Goal: Task Accomplishment & Management: Manage account settings

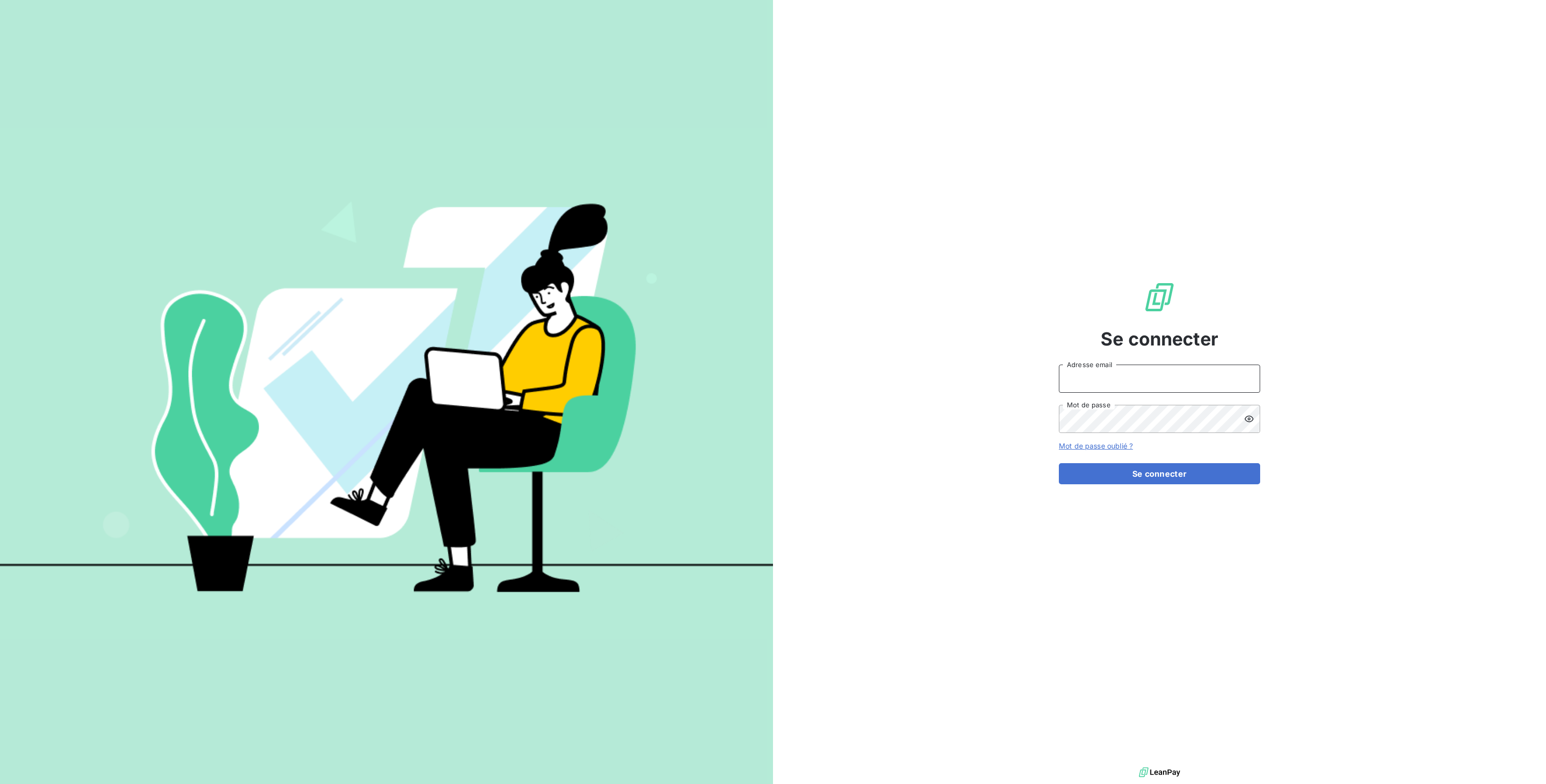
click at [1114, 373] on input "Adresse email" at bounding box center [1159, 378] width 201 height 28
type input "nathalie.sodifo@gmail.com"
click at [1141, 476] on button "Se connecter" at bounding box center [1159, 474] width 201 height 21
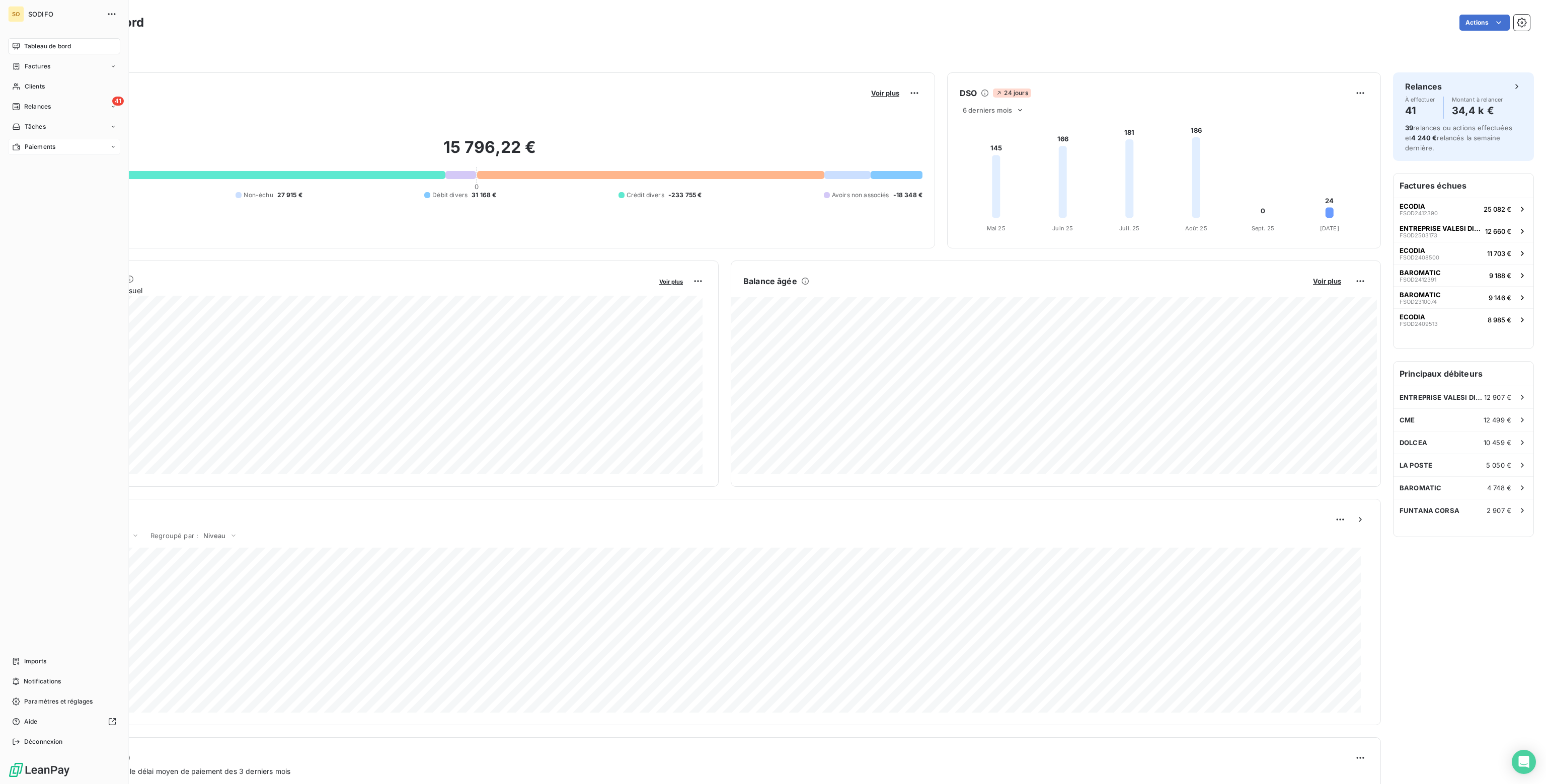
click at [39, 147] on span "Paiements" at bounding box center [40, 147] width 30 height 9
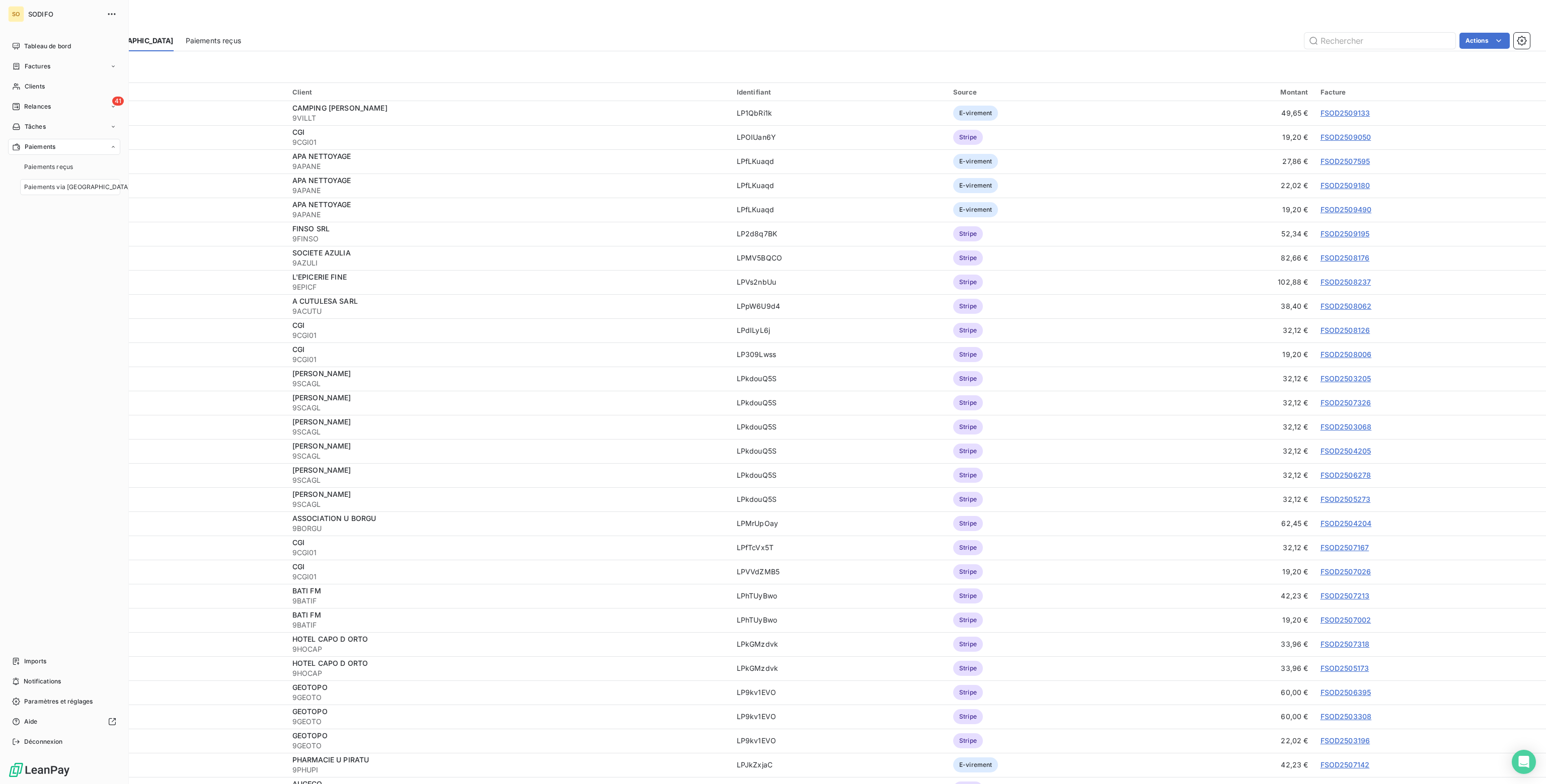
click at [49, 192] on div "Paiements via le Portail" at bounding box center [70, 187] width 100 height 16
click at [39, 187] on span "Paiements via le Portail" at bounding box center [77, 187] width 106 height 9
click at [36, 102] on span "Relances" at bounding box center [37, 106] width 27 height 9
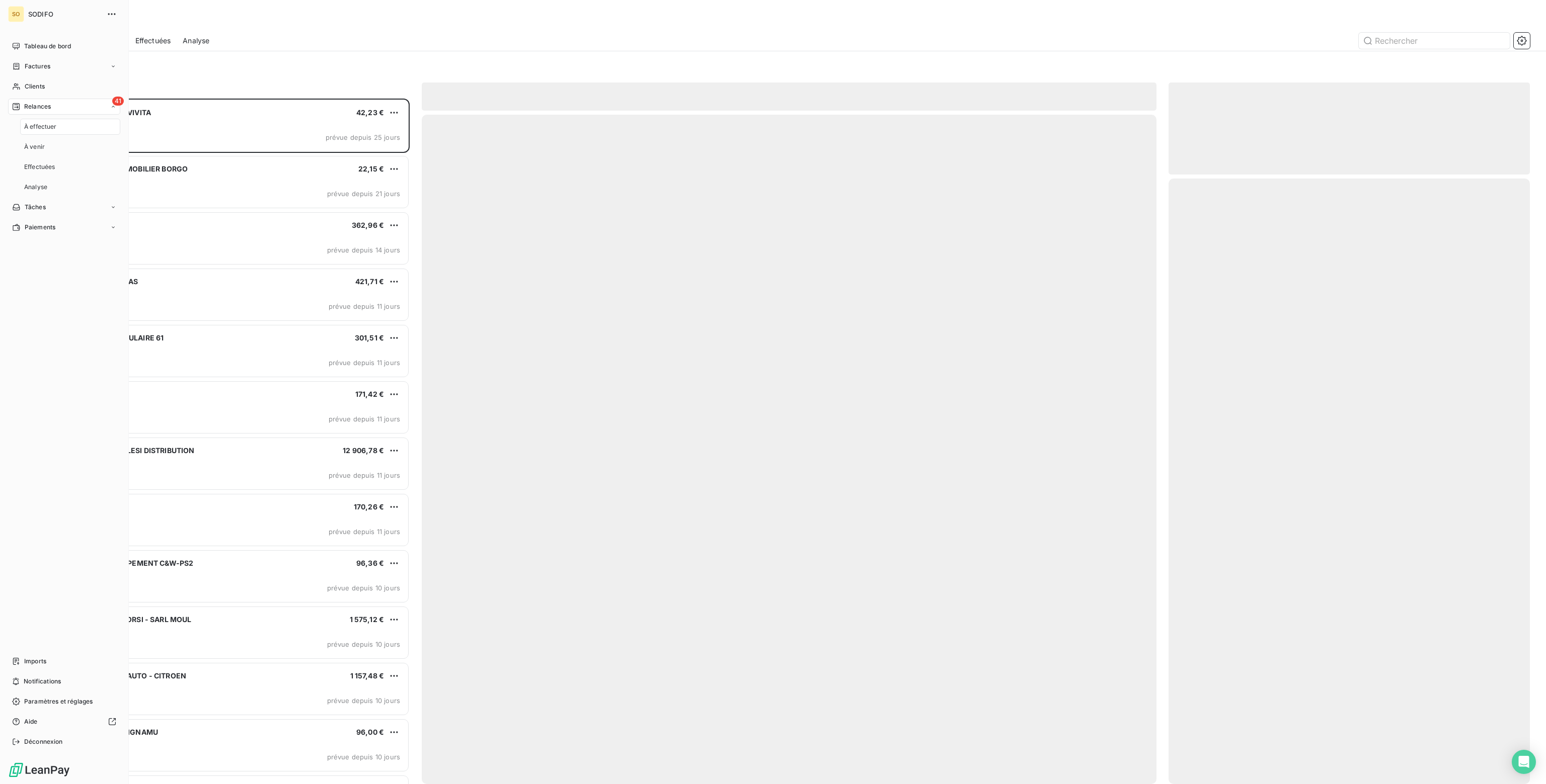
scroll to position [678, 353]
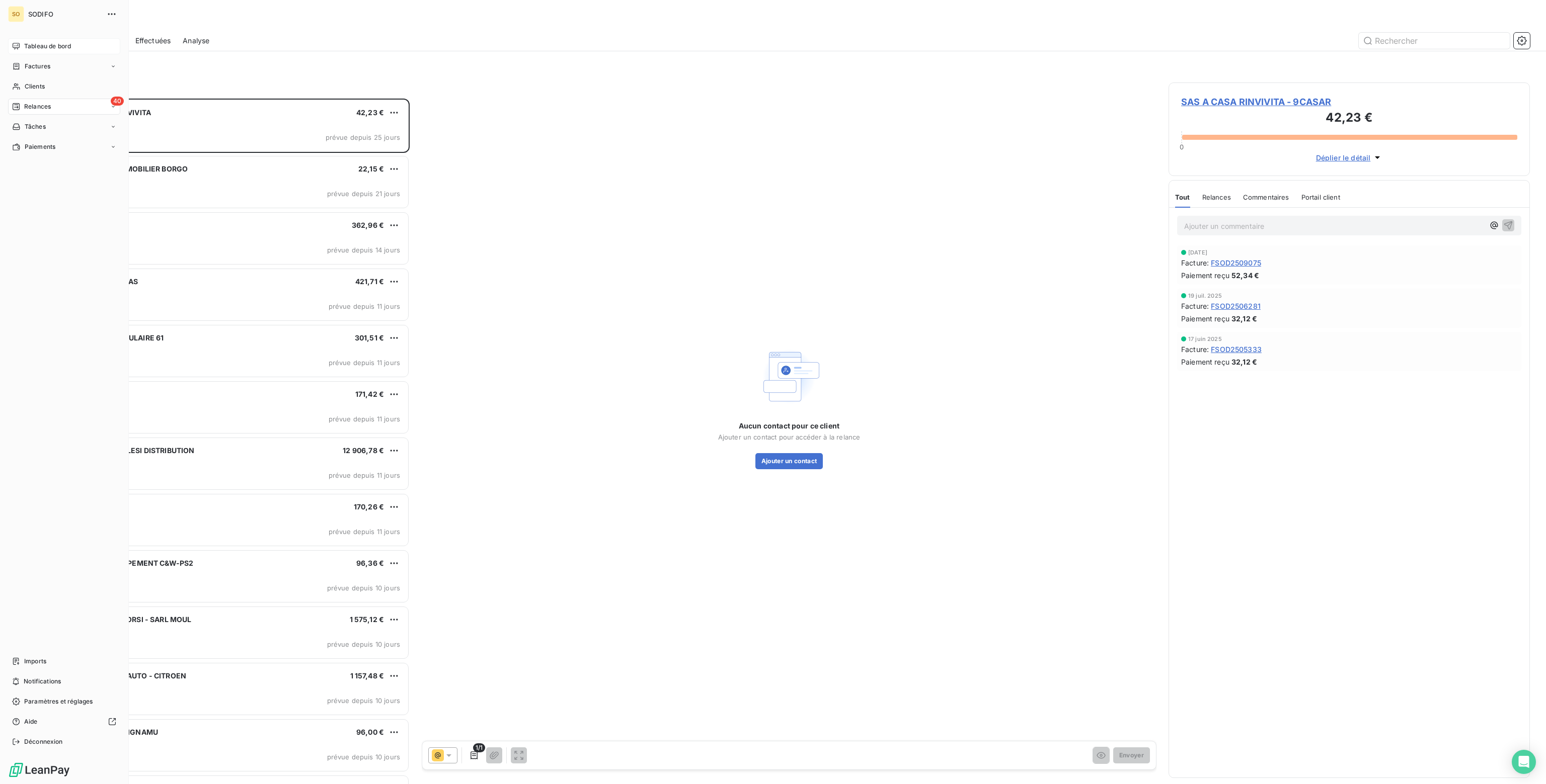
click at [38, 47] on span "Tableau de bord" at bounding box center [48, 46] width 47 height 9
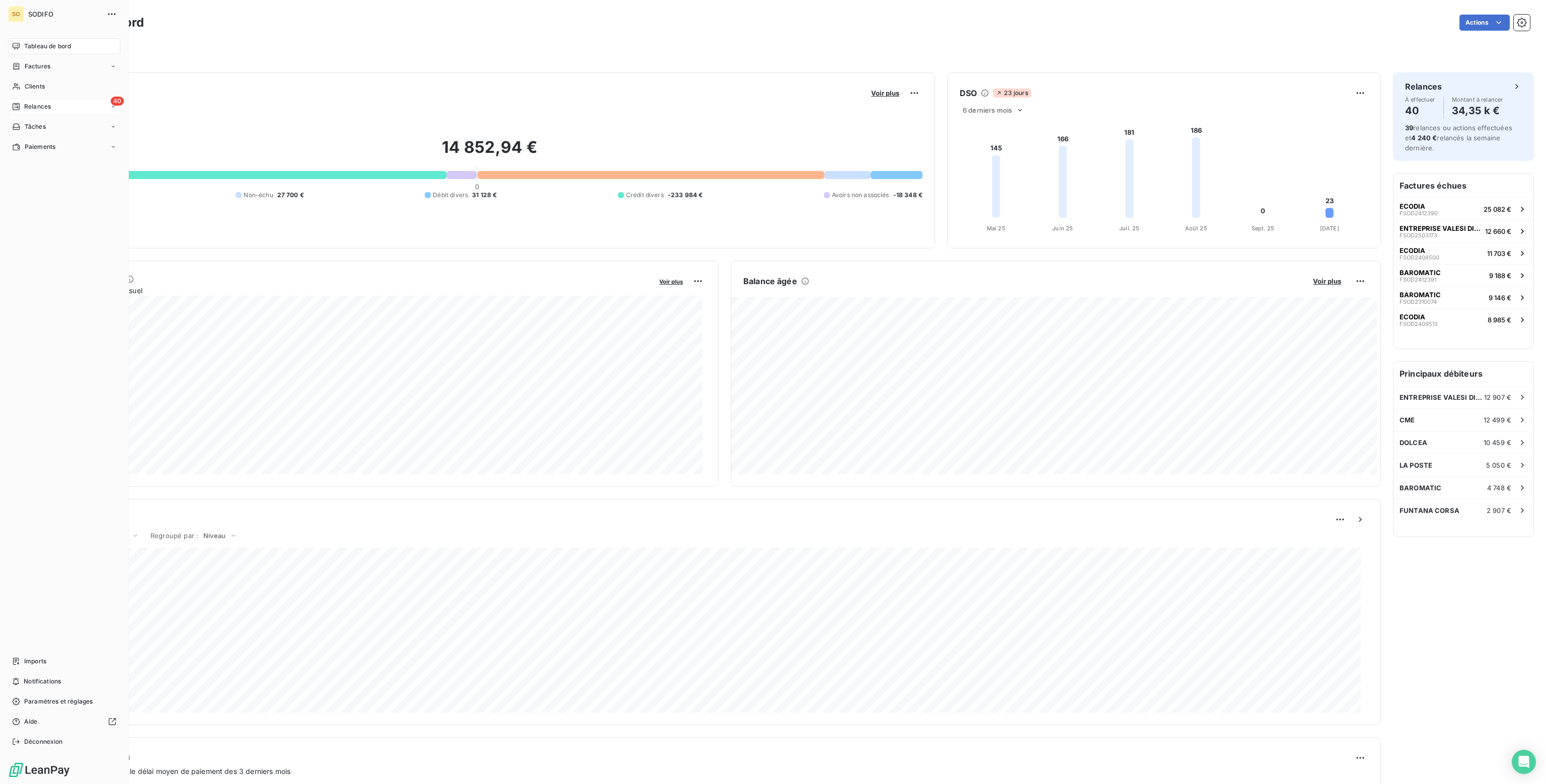
click at [36, 106] on span "Relances" at bounding box center [37, 106] width 27 height 9
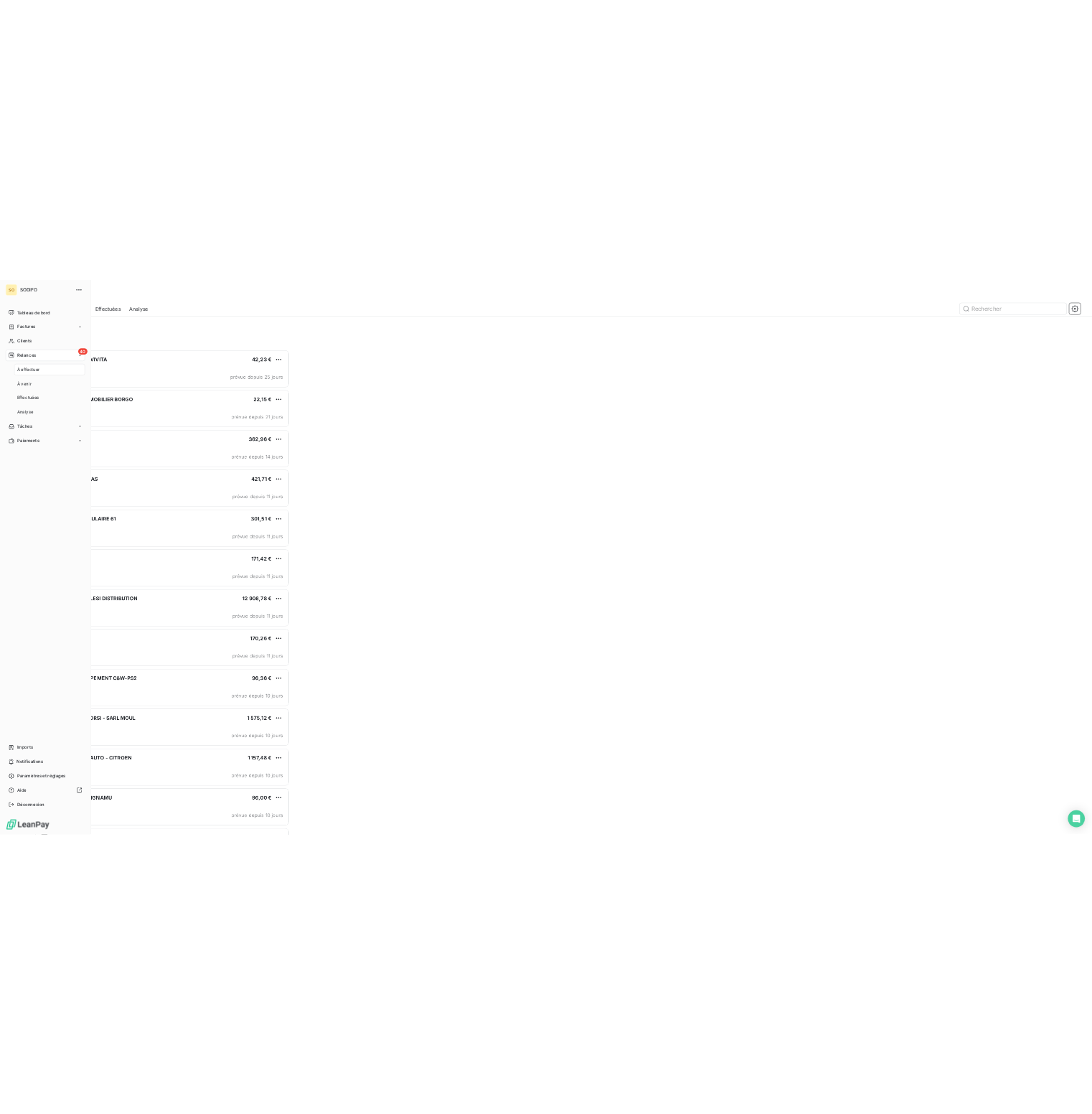
scroll to position [968, 504]
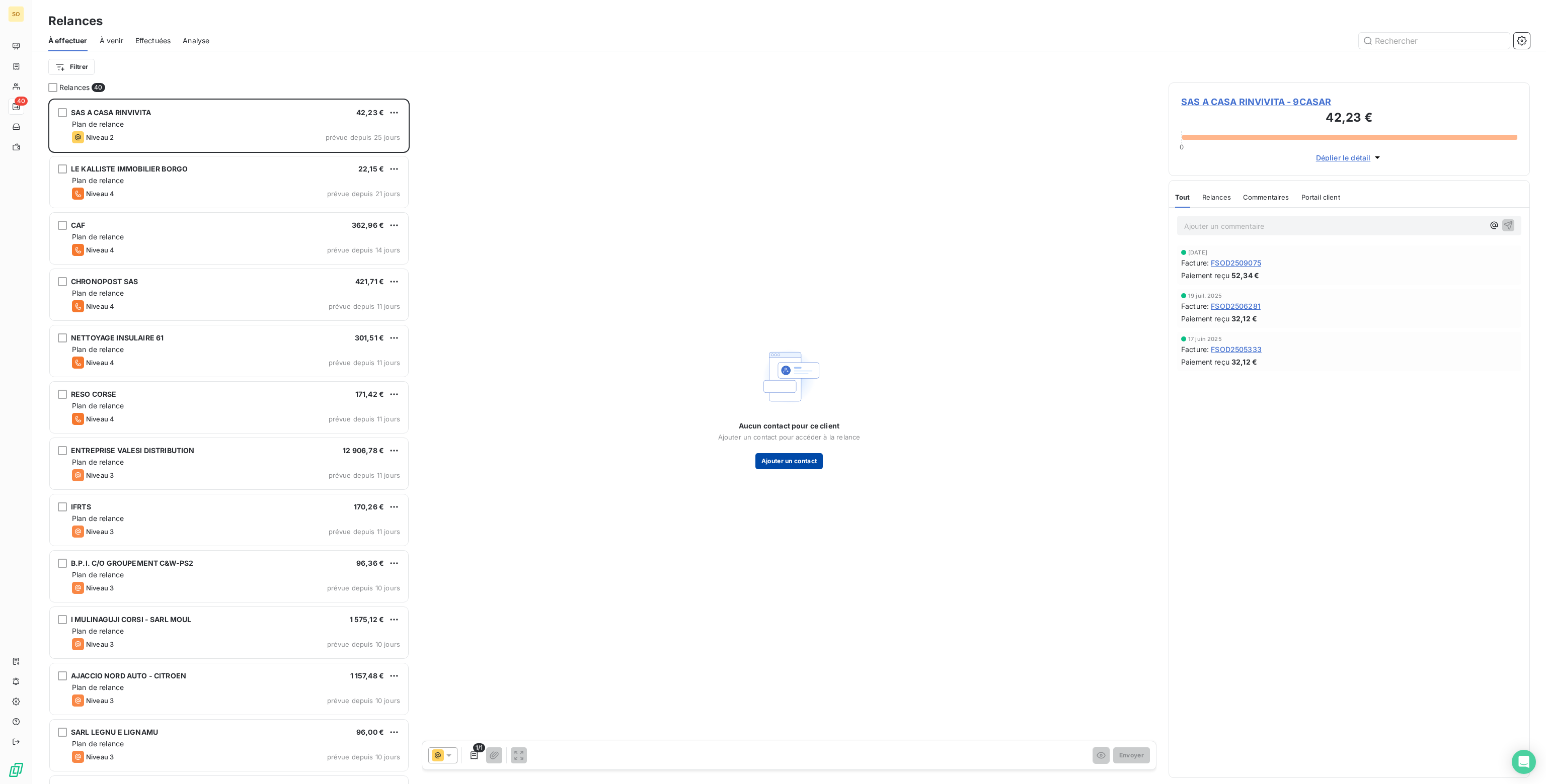
click at [796, 465] on button "Ajouter un contact" at bounding box center [789, 460] width 68 height 16
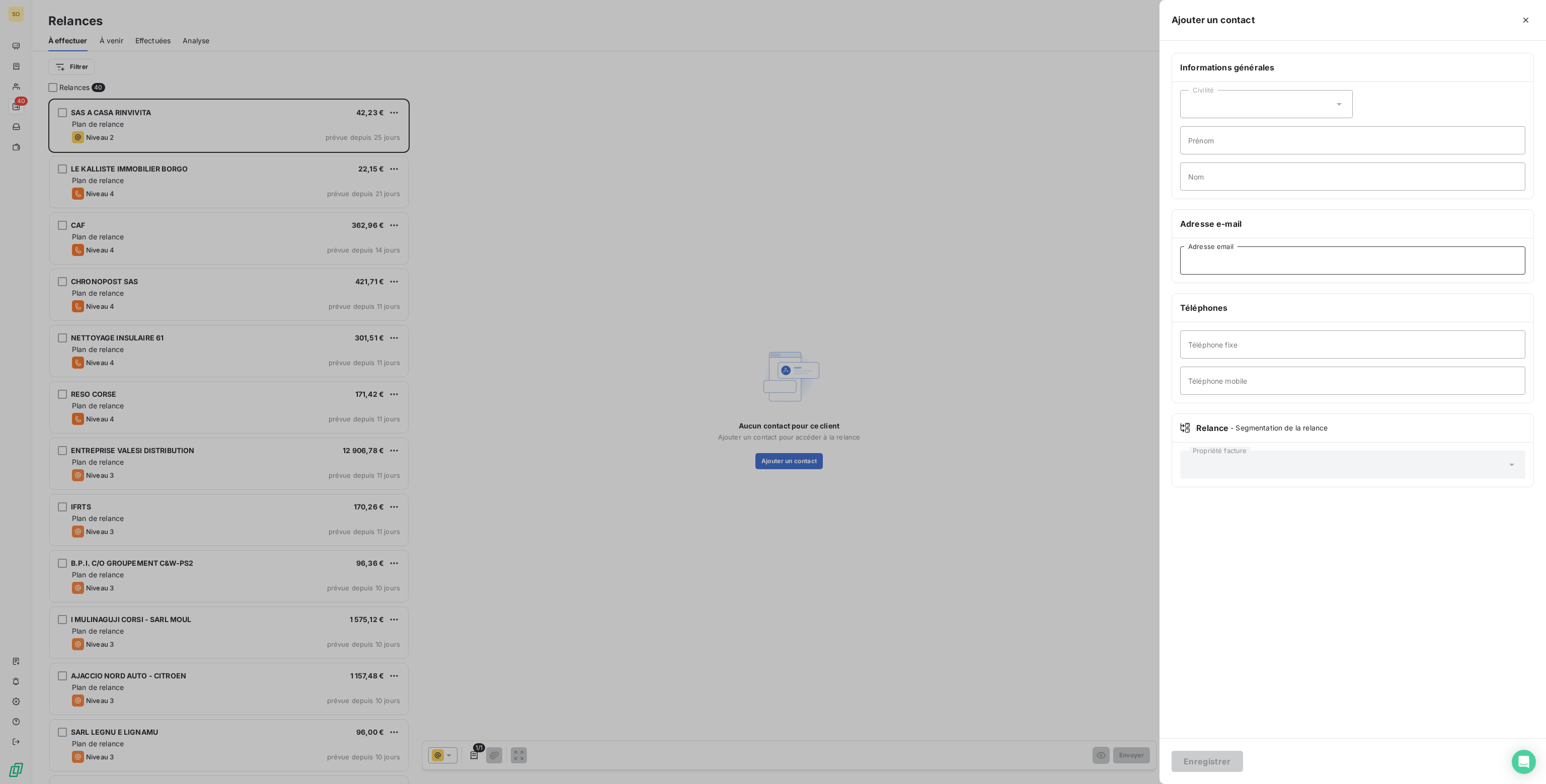
paste input "[EMAIL_ADDRESS][DOMAIN_NAME]"
type input "[EMAIL_ADDRESS][DOMAIN_NAME]"
click at [1204, 758] on button "Enregistrer" at bounding box center [1207, 761] width 71 height 21
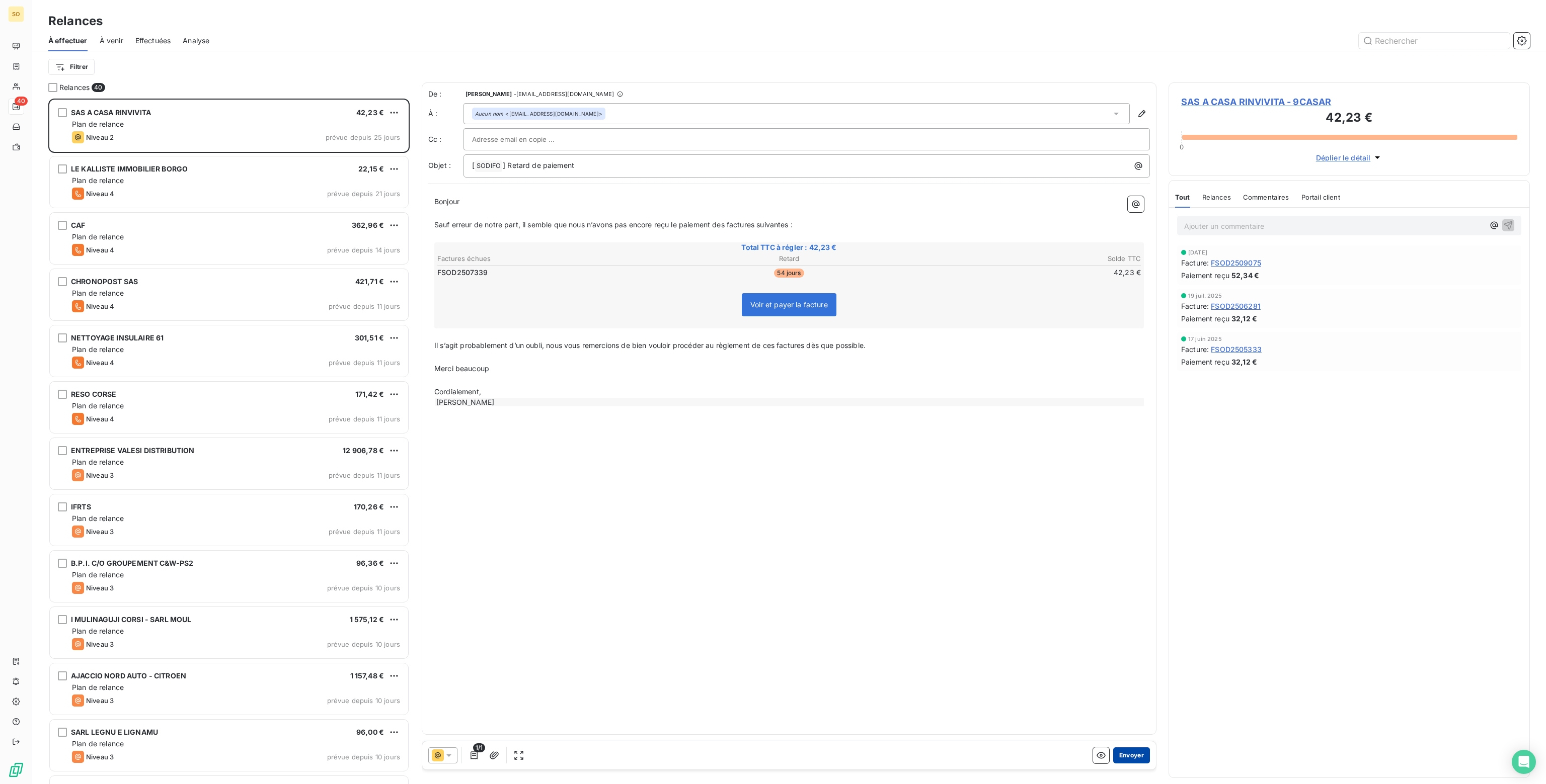
click at [1131, 756] on button "Envoyer" at bounding box center [1131, 755] width 37 height 16
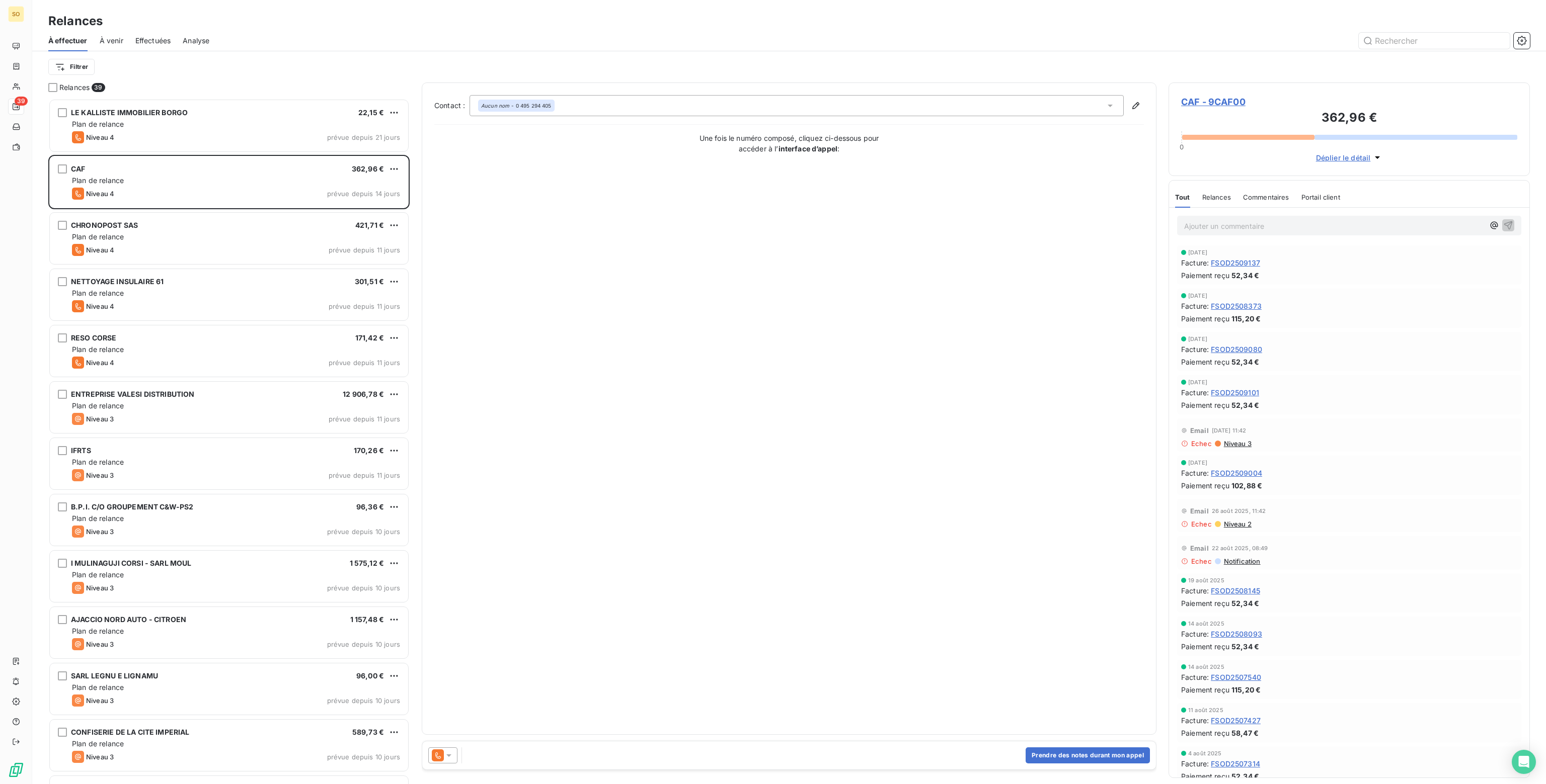
click at [448, 754] on icon at bounding box center [449, 755] width 10 height 10
click at [466, 698] on span "Niveau 2" at bounding box center [463, 695] width 30 height 10
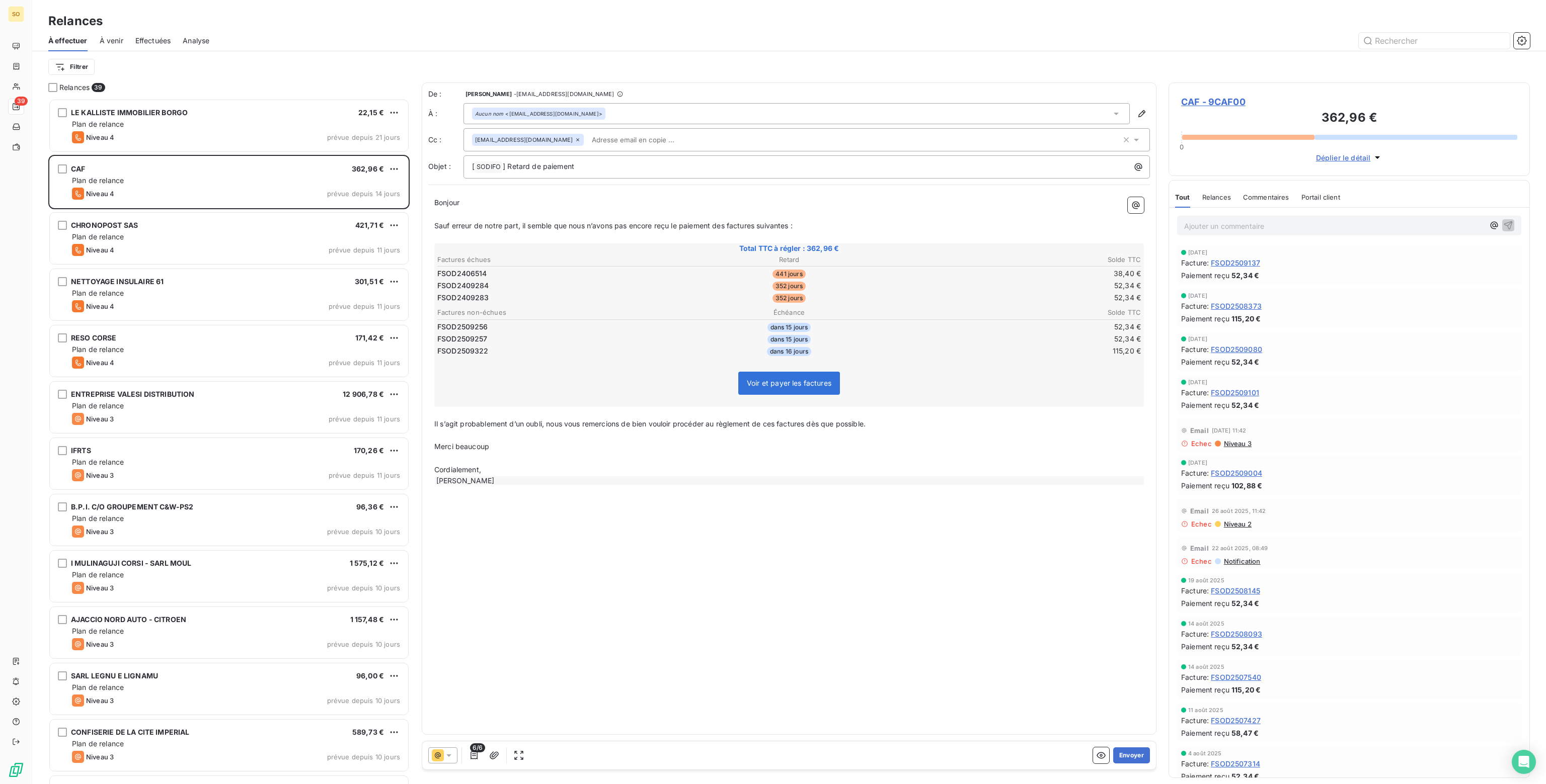
click at [444, 756] on icon at bounding box center [449, 755] width 10 height 10
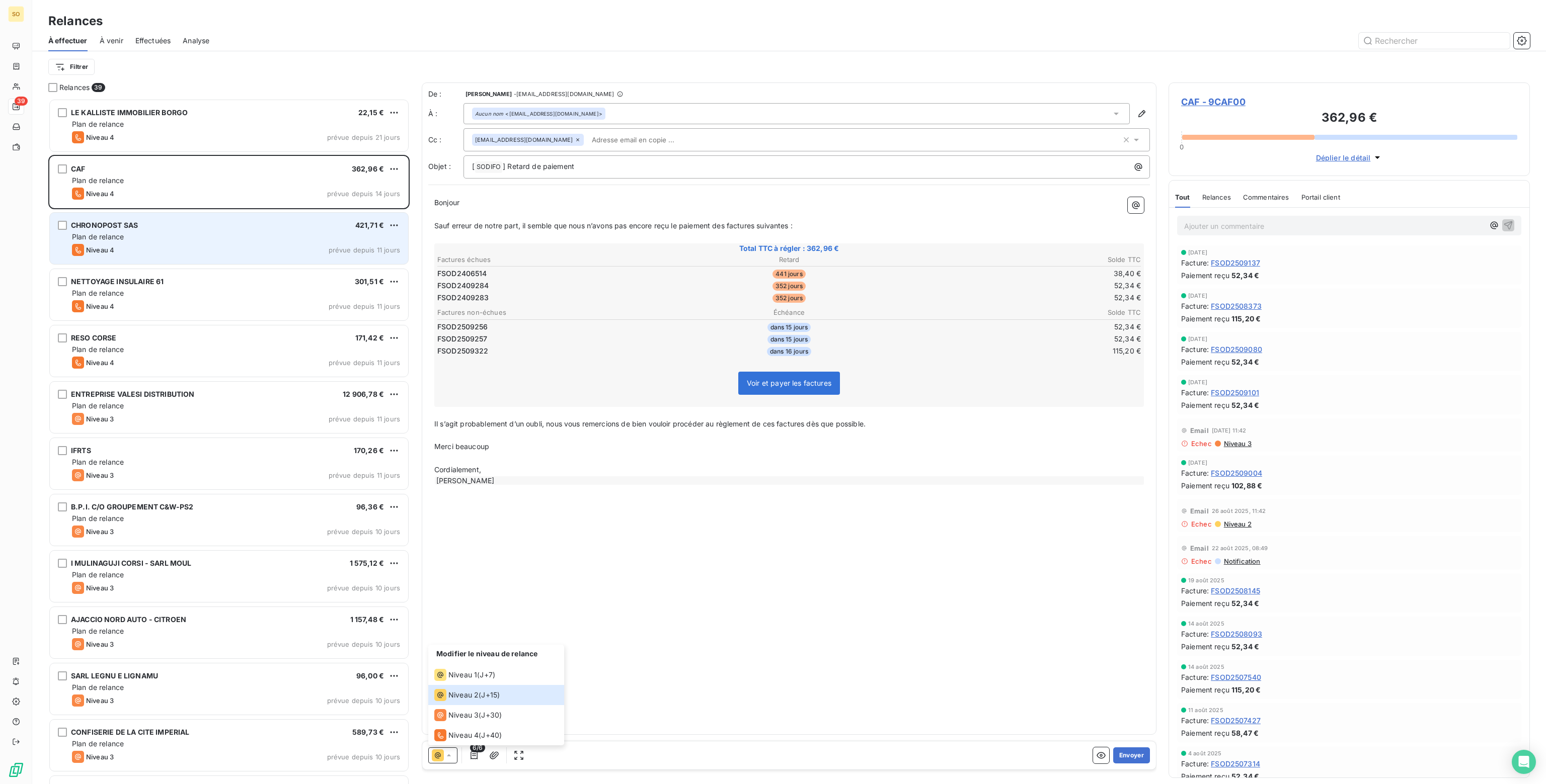
click at [230, 235] on div "Plan de relance" at bounding box center [236, 236] width 328 height 10
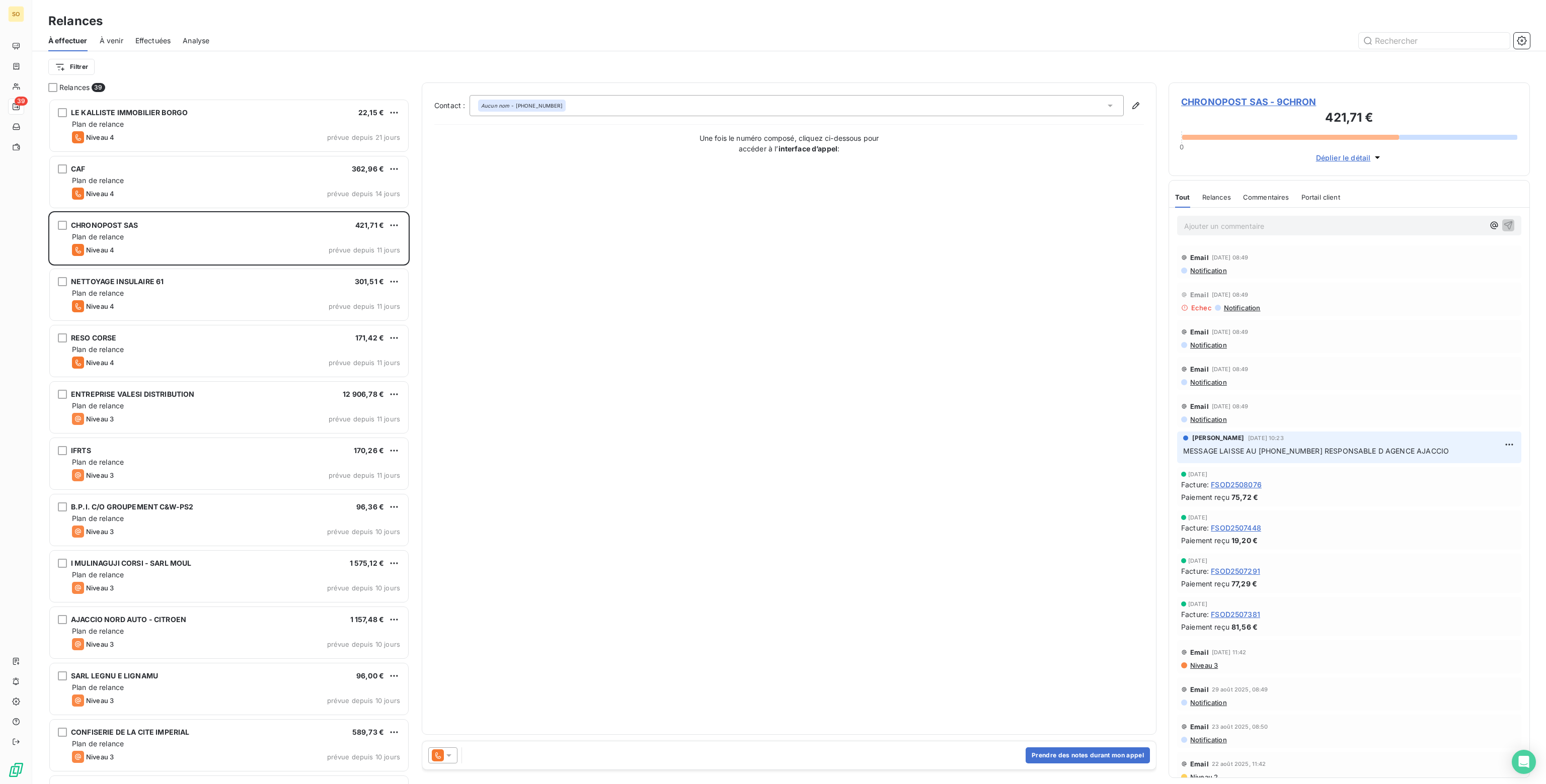
click at [453, 754] on icon at bounding box center [449, 755] width 10 height 10
click at [459, 696] on span "Niveau 2" at bounding box center [463, 695] width 30 height 10
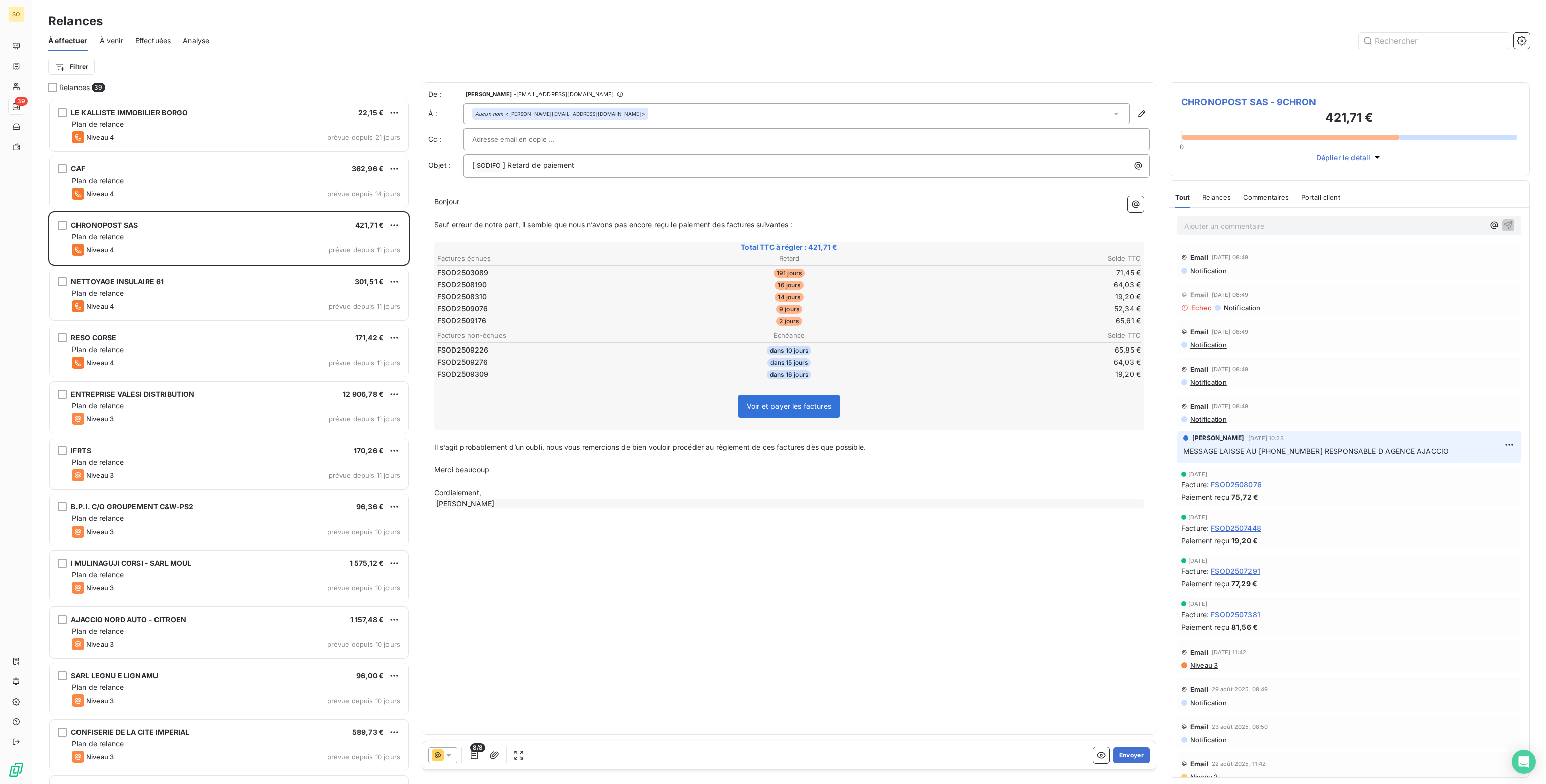
click at [451, 756] on icon at bounding box center [449, 755] width 10 height 10
click at [1141, 756] on button "Envoyer" at bounding box center [1131, 755] width 37 height 16
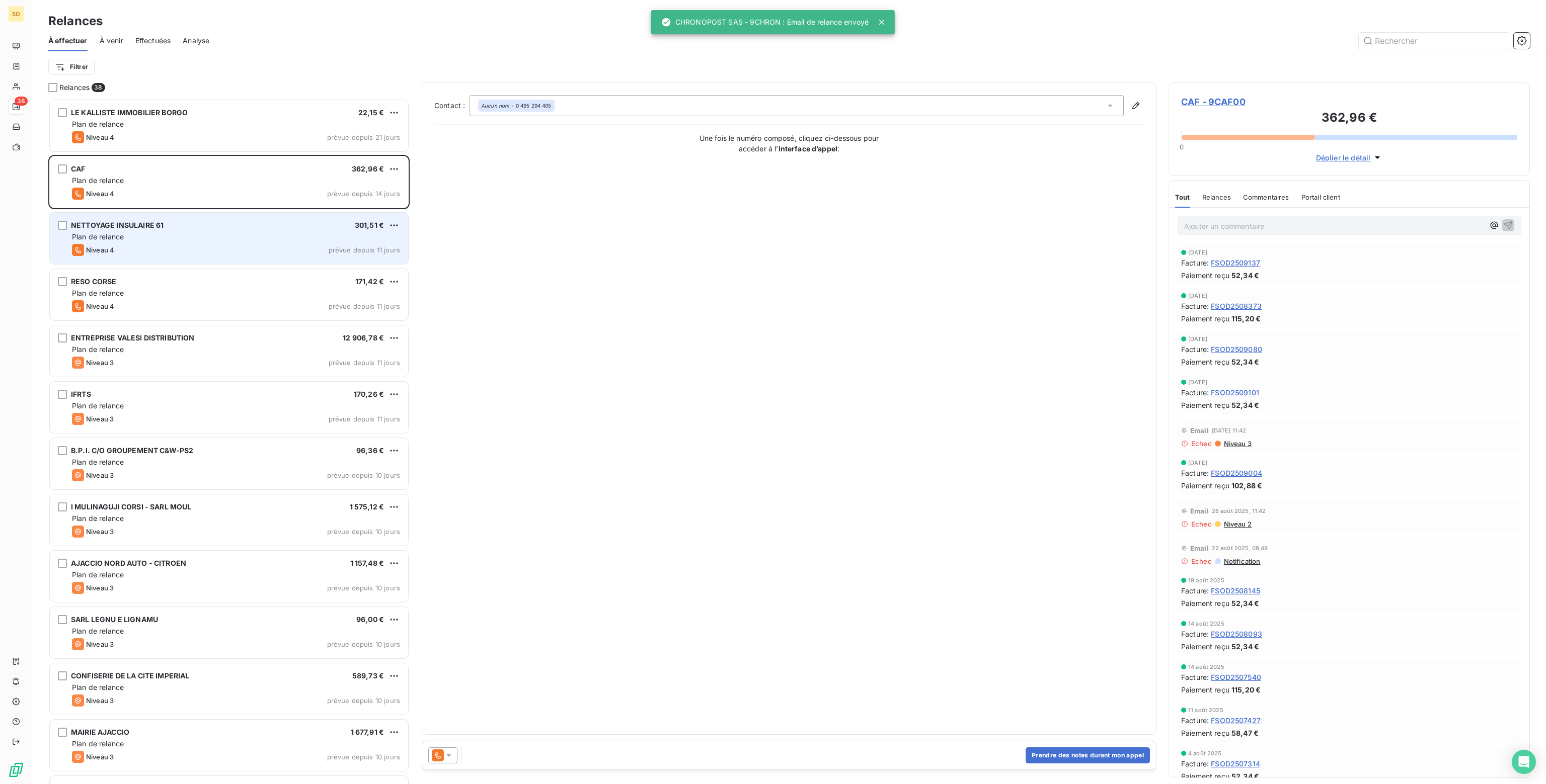
click at [318, 237] on div "Plan de relance" at bounding box center [236, 236] width 328 height 10
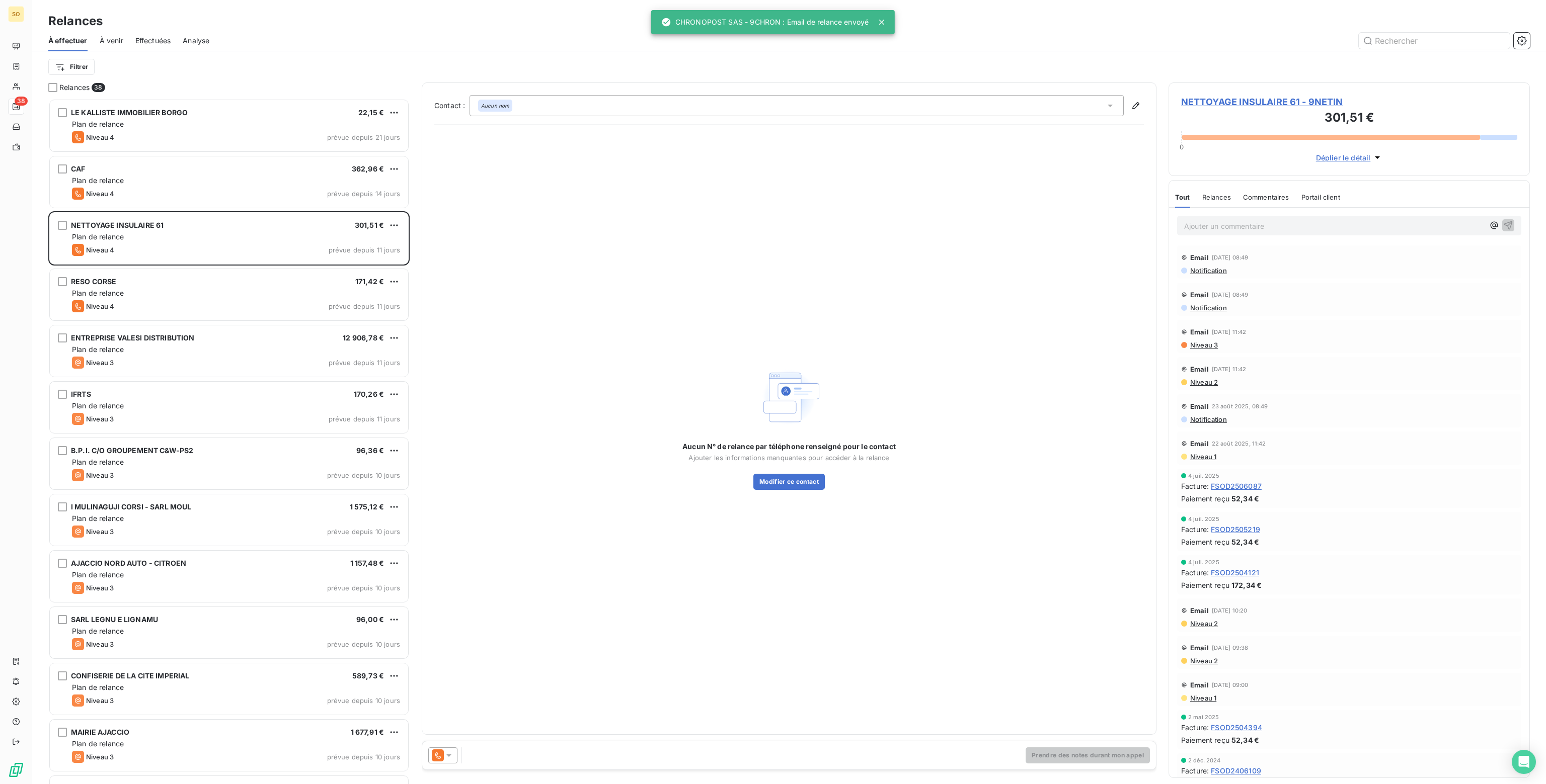
click at [452, 752] on icon at bounding box center [449, 755] width 10 height 10
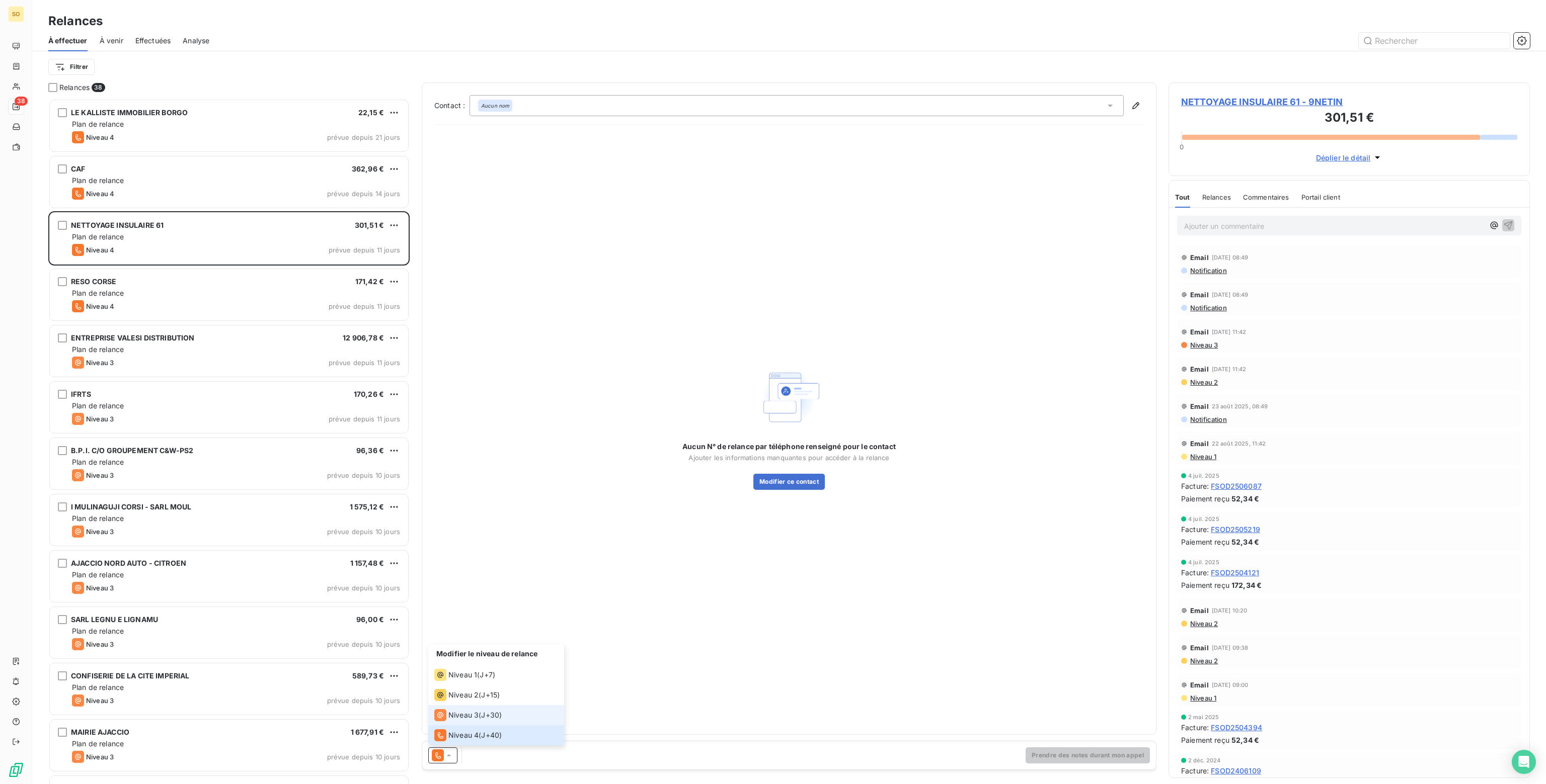
click at [461, 716] on span "Niveau 3" at bounding box center [463, 715] width 30 height 10
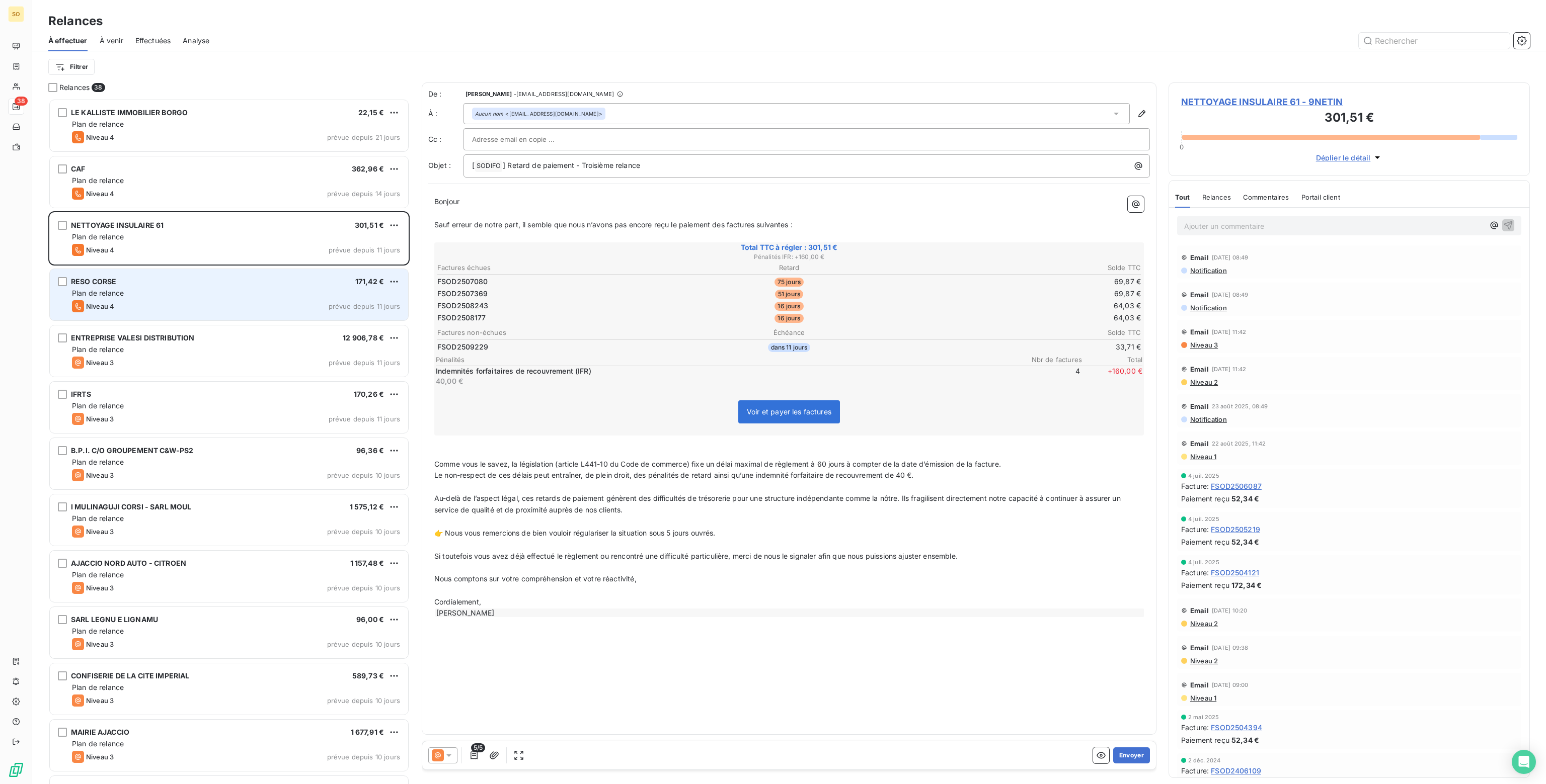
click at [188, 288] on div "Plan de relance" at bounding box center [236, 293] width 328 height 10
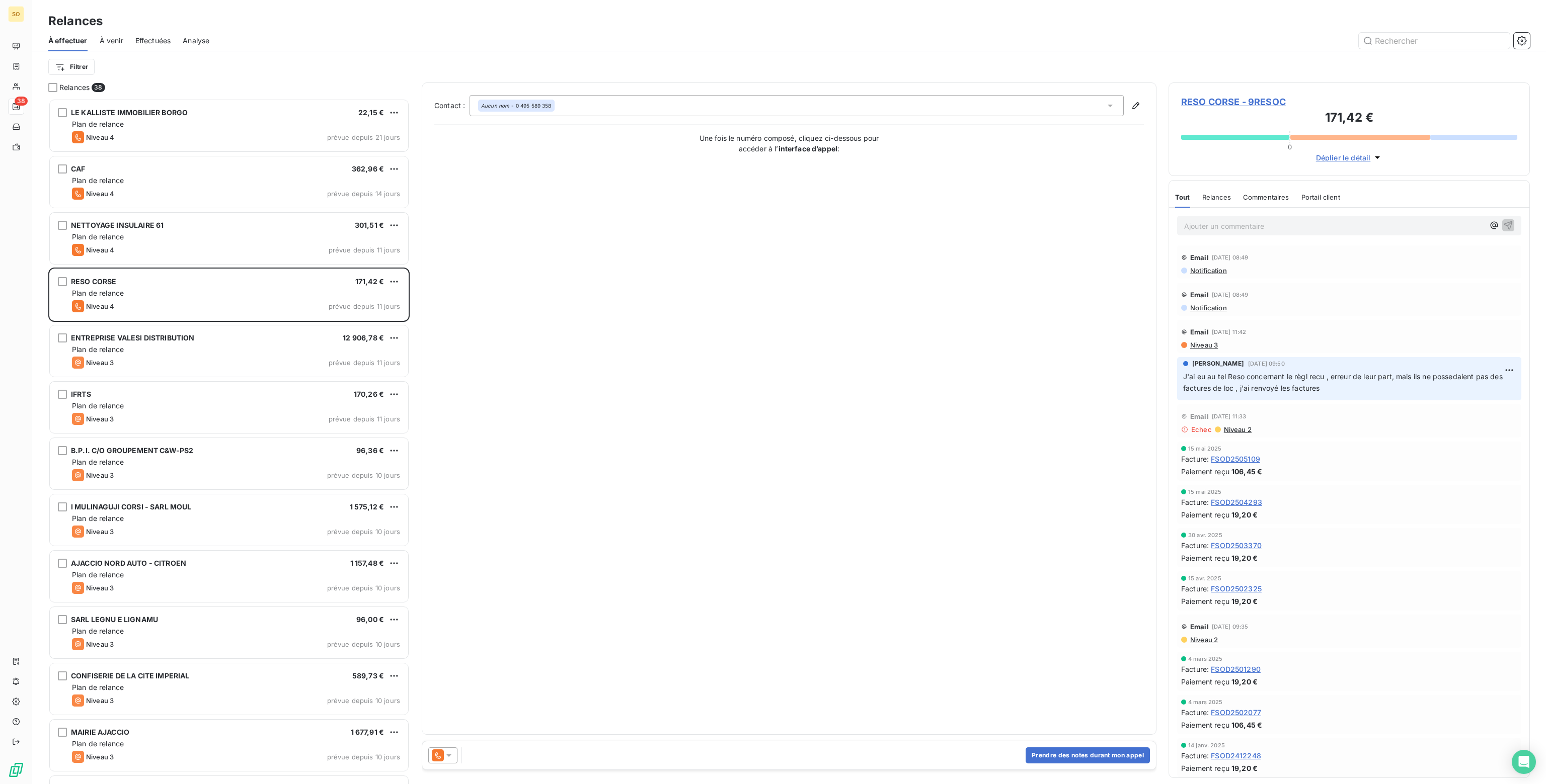
click at [451, 755] on icon at bounding box center [449, 755] width 10 height 10
click at [462, 713] on span "Niveau 3" at bounding box center [463, 715] width 30 height 10
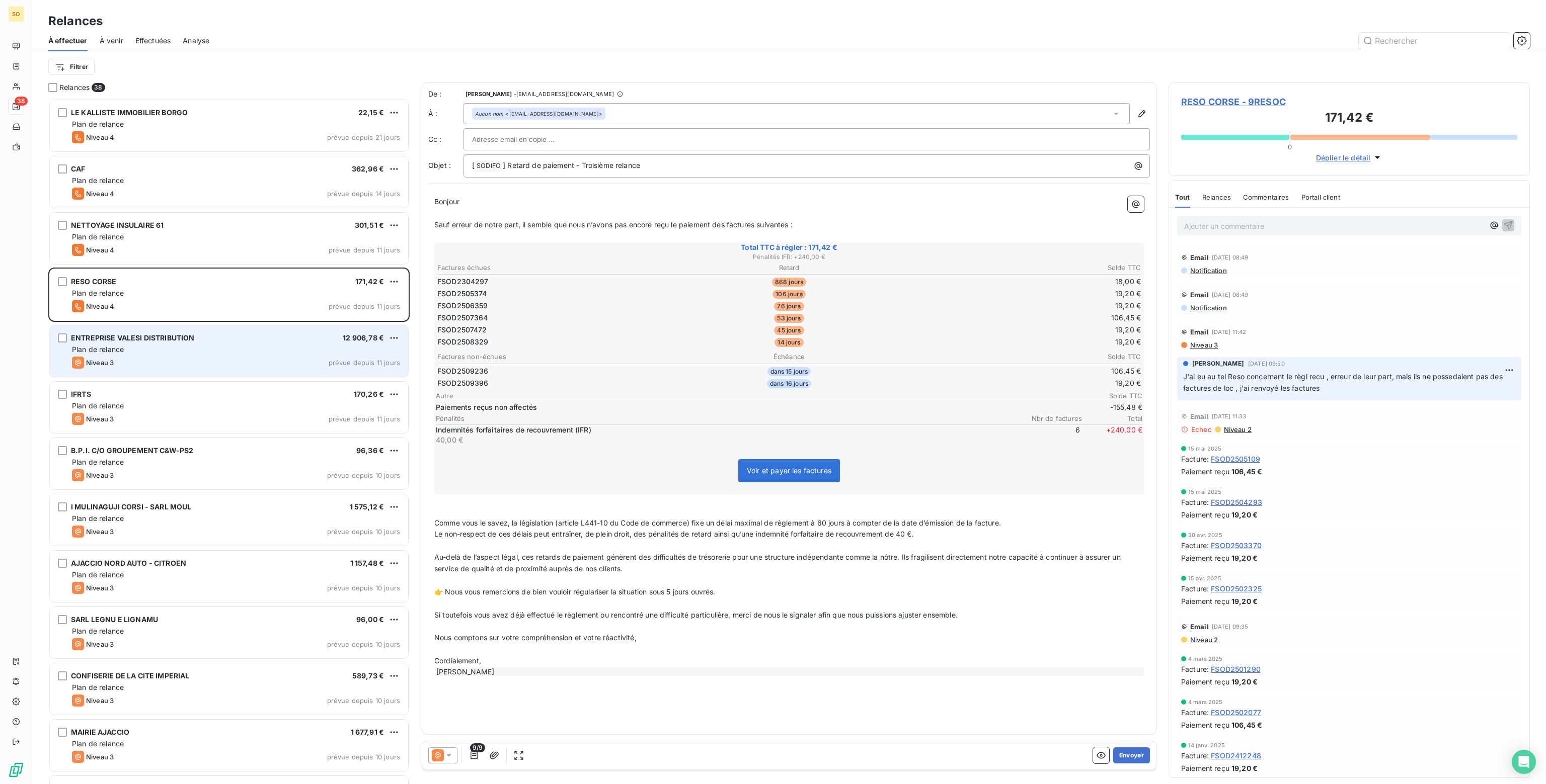
click at [191, 355] on div "ENTREPRISE VALESI DISTRIBUTION 12 906,78 € Plan de relance Niveau 3 prévue depu…" at bounding box center [229, 351] width 358 height 51
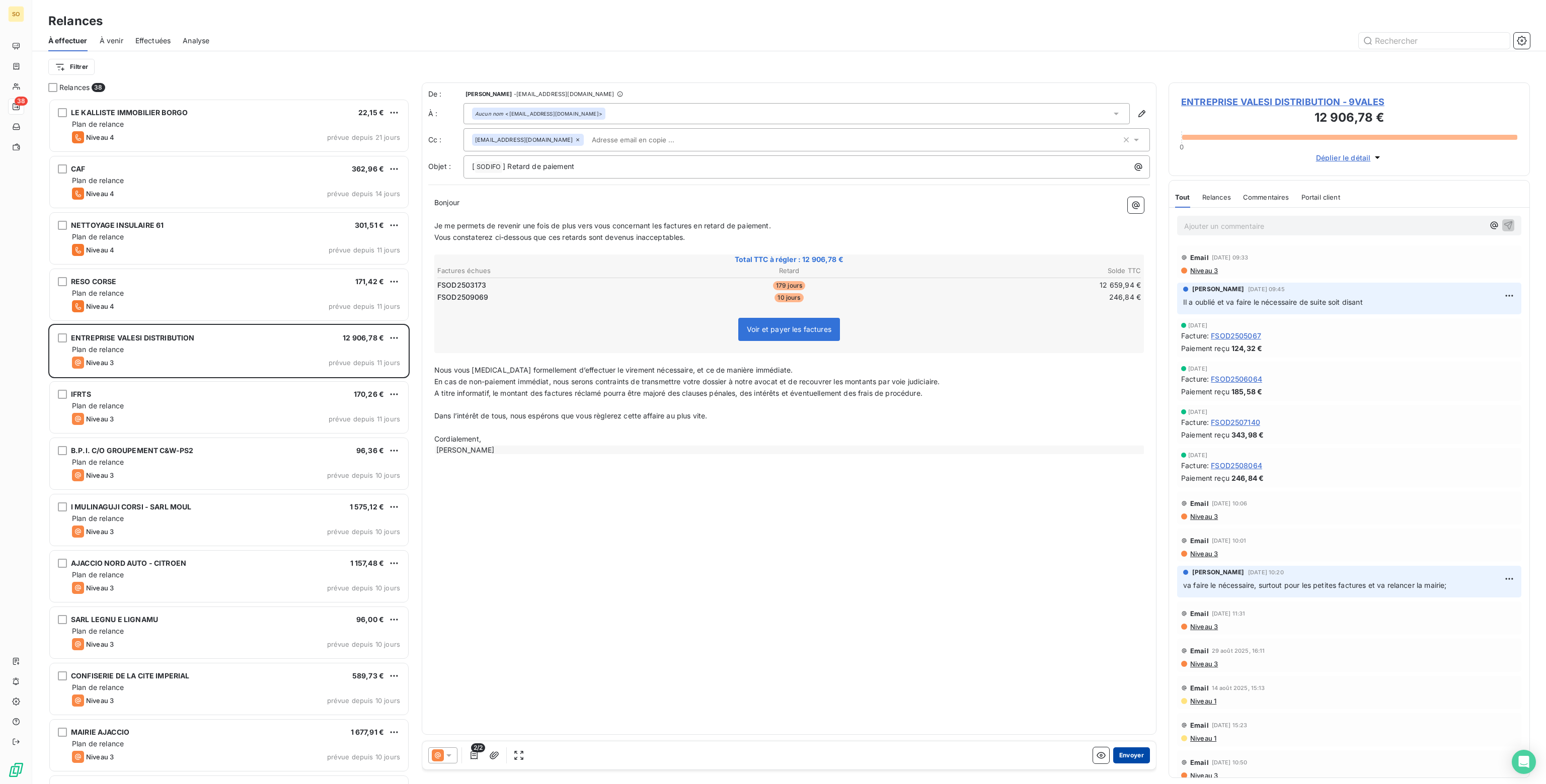
click at [1129, 752] on button "Envoyer" at bounding box center [1131, 755] width 37 height 16
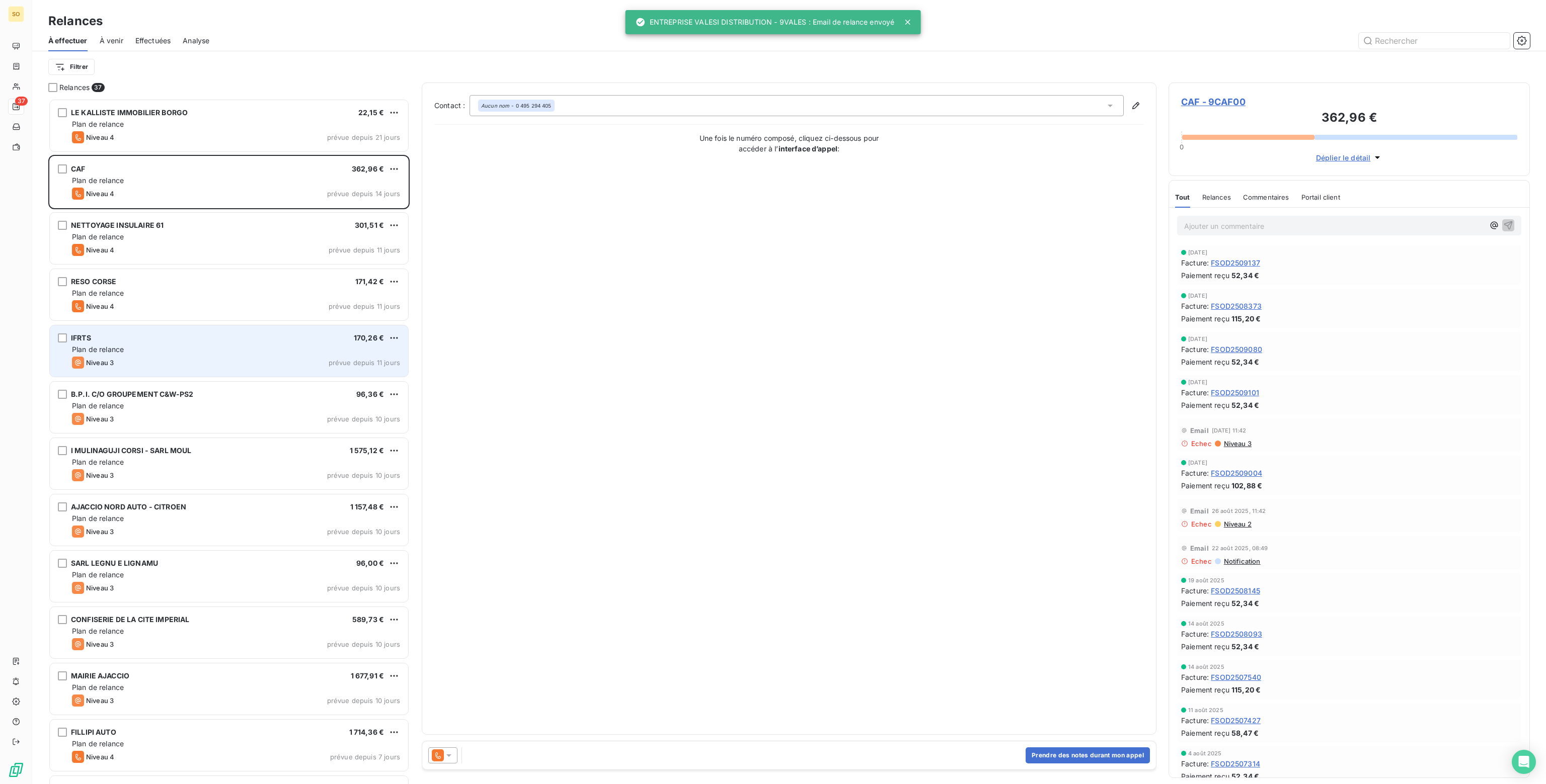
click at [220, 350] on div "Plan de relance" at bounding box center [236, 349] width 328 height 10
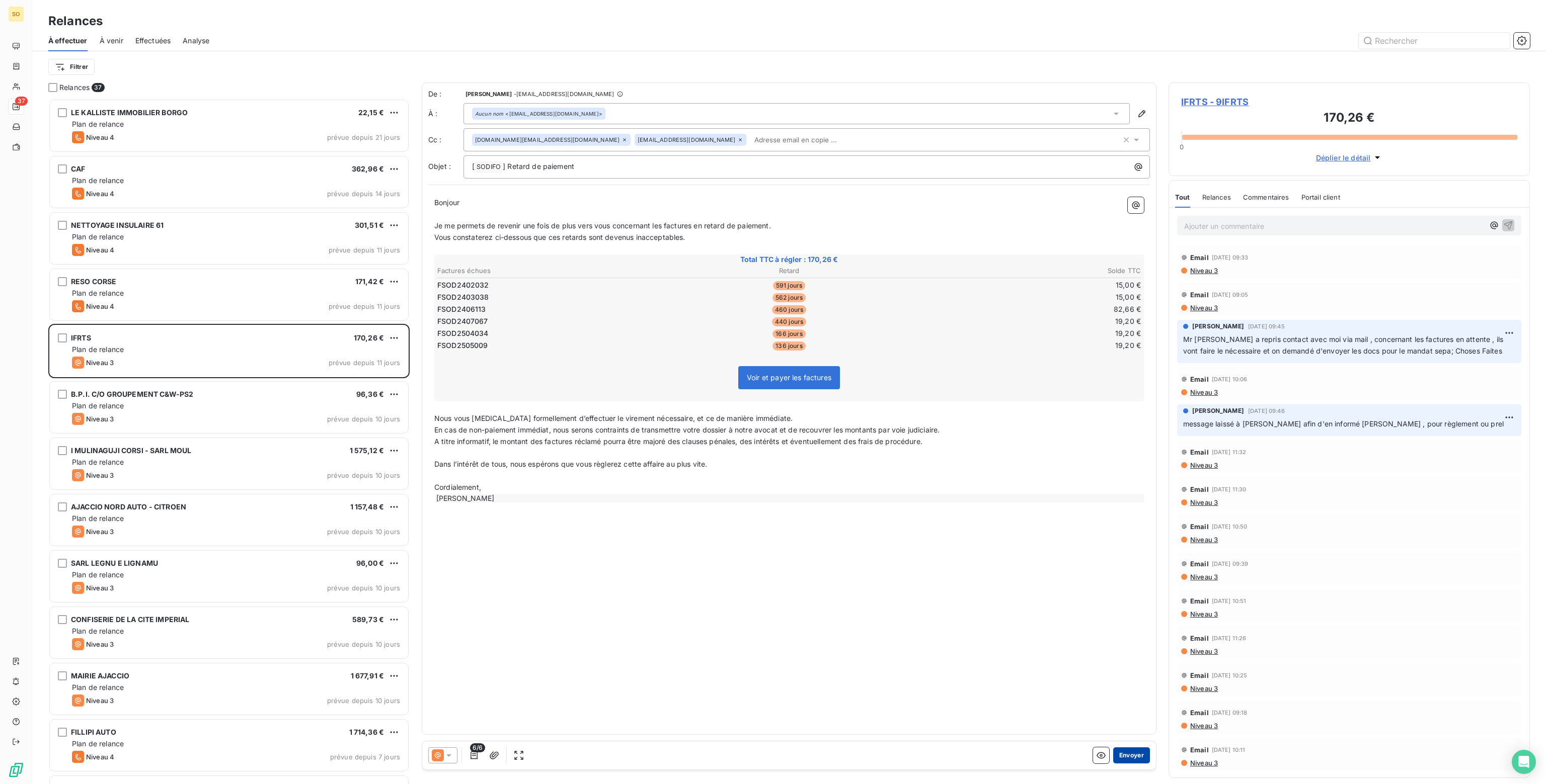
click at [1130, 758] on button "Envoyer" at bounding box center [1131, 755] width 37 height 16
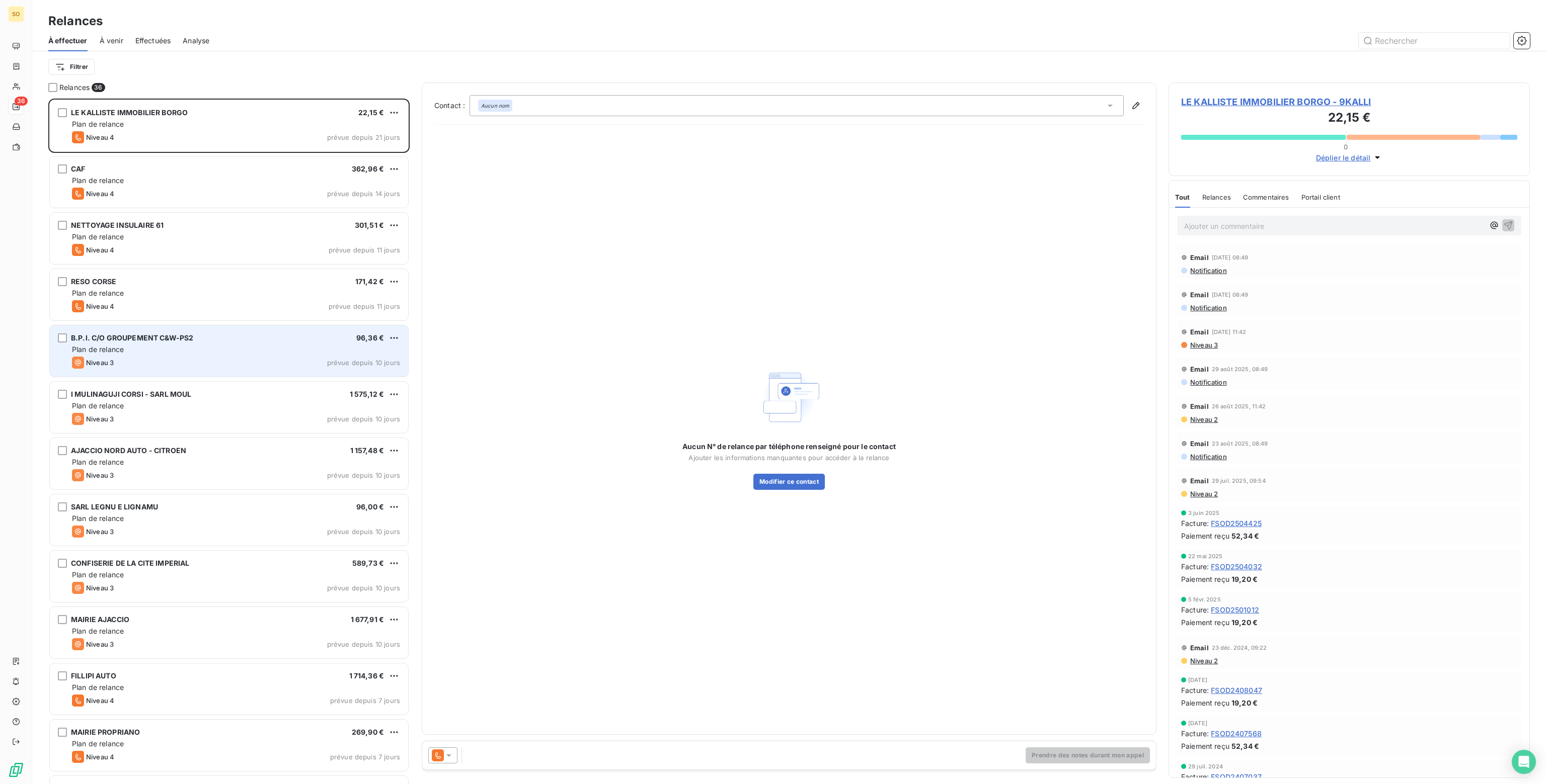
click at [296, 353] on div "Plan de relance" at bounding box center [236, 349] width 328 height 10
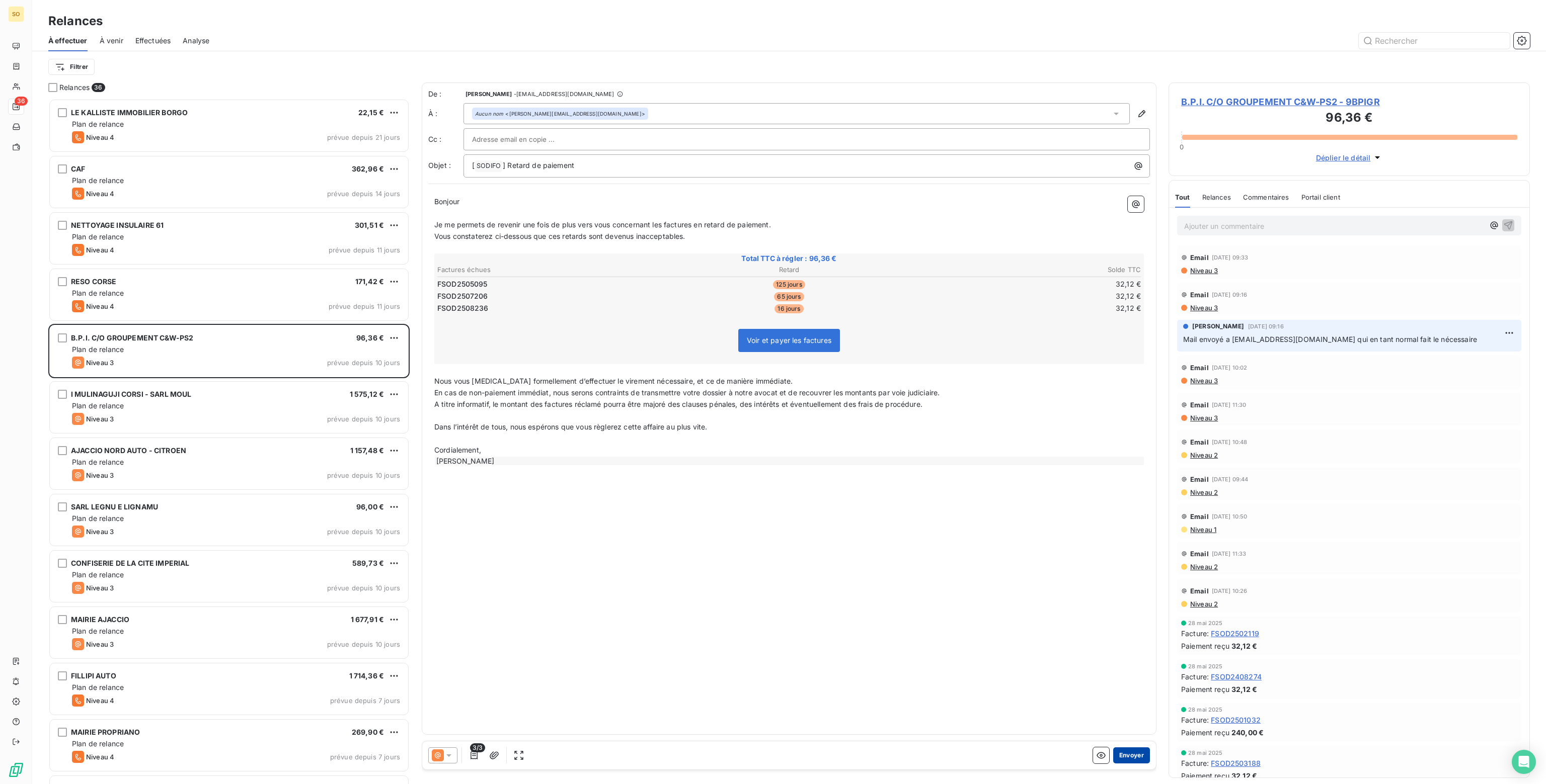
click at [1139, 758] on button "Envoyer" at bounding box center [1131, 755] width 37 height 16
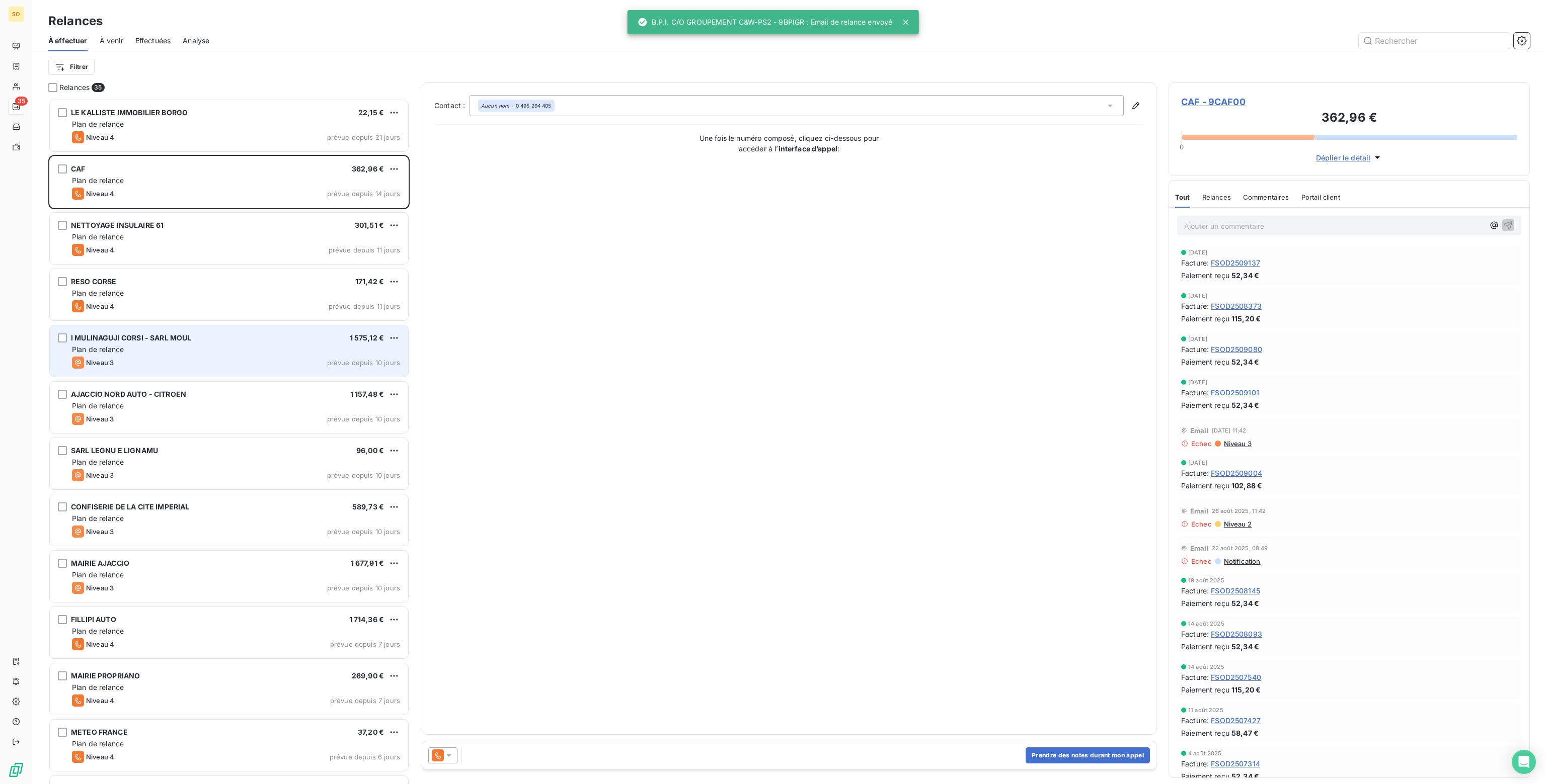
click at [248, 352] on div "Plan de relance" at bounding box center [236, 349] width 328 height 10
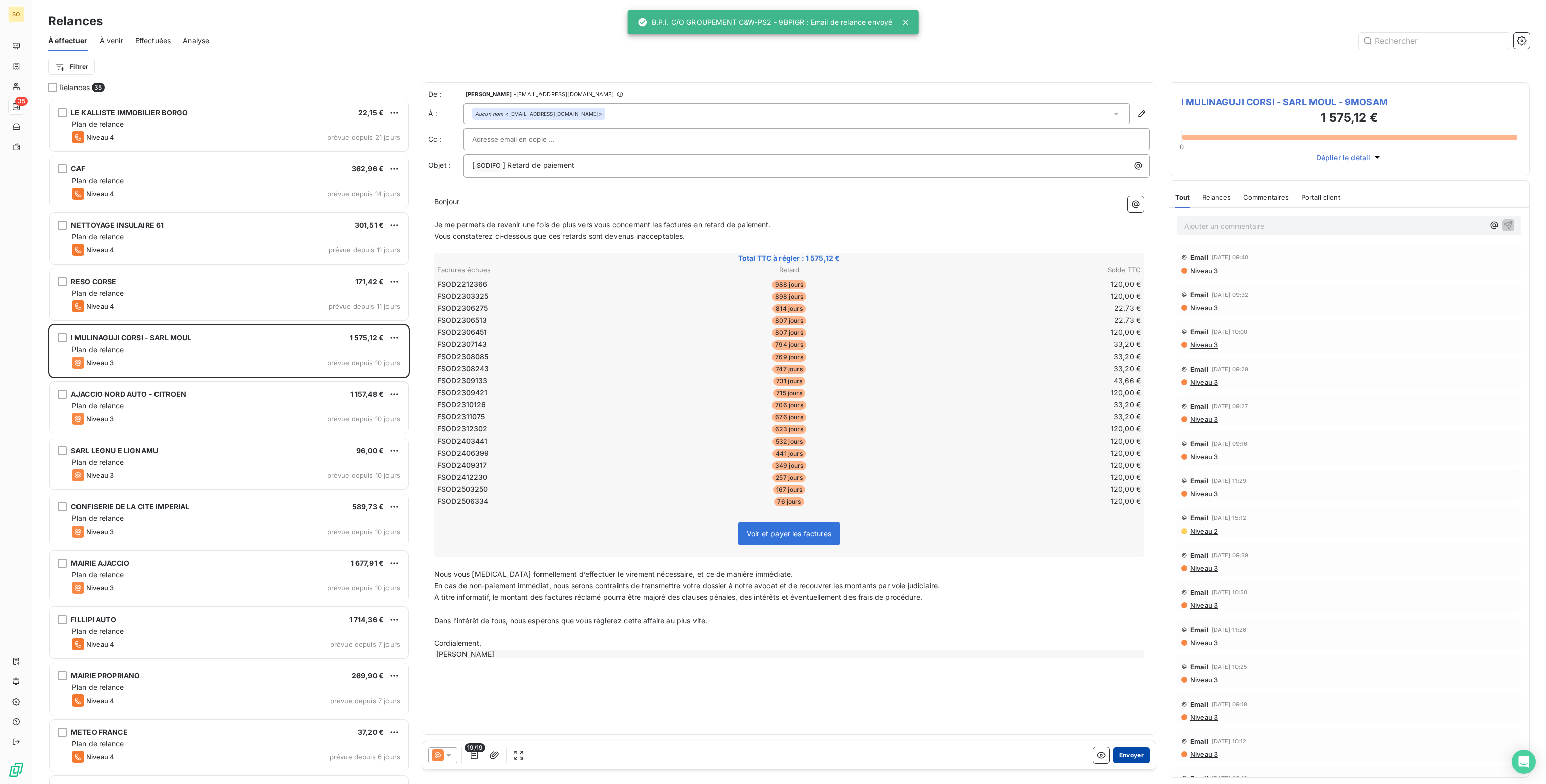
click at [1127, 756] on button "Envoyer" at bounding box center [1131, 755] width 37 height 16
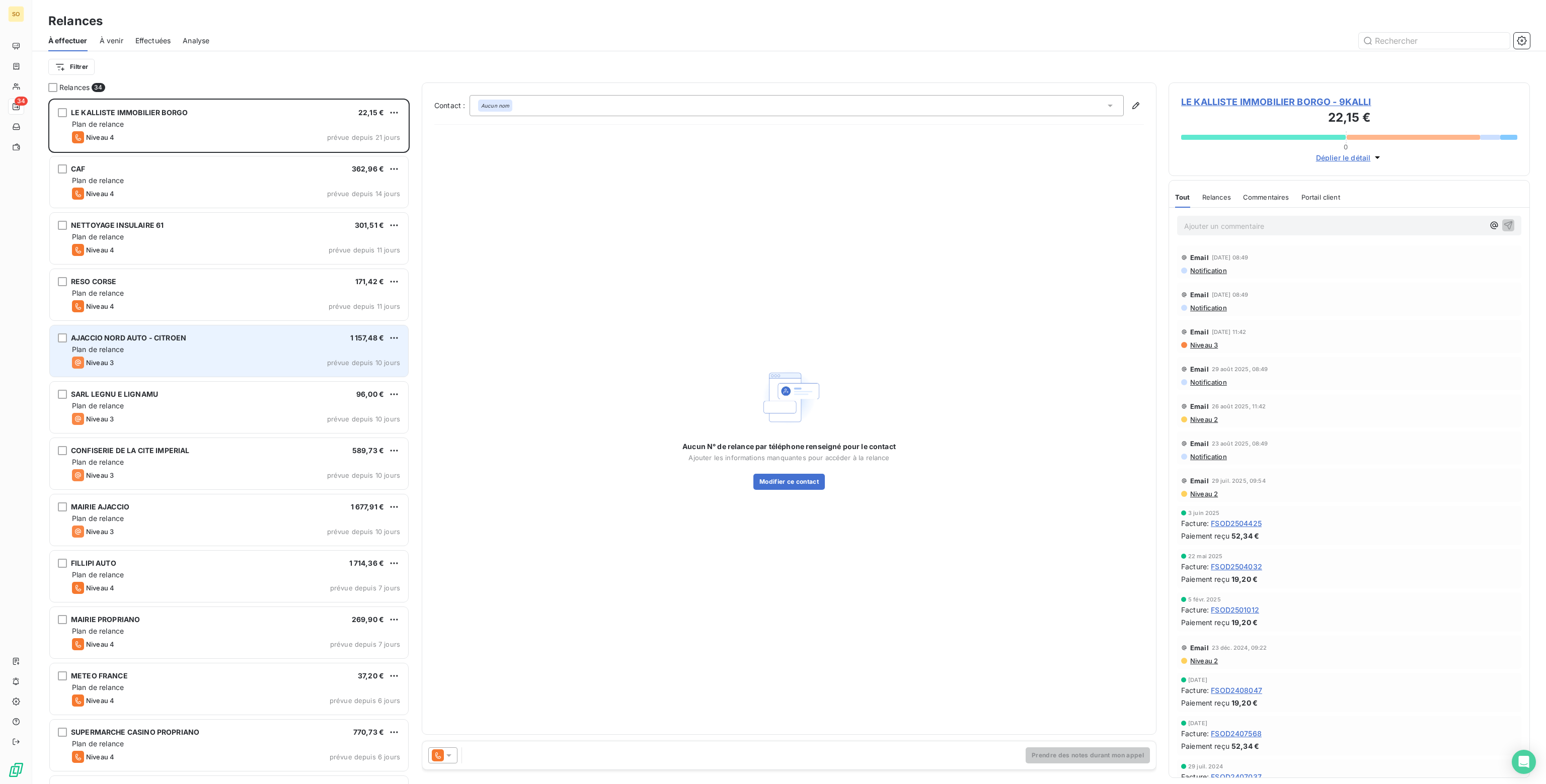
click at [163, 348] on div "Plan de relance" at bounding box center [236, 349] width 328 height 10
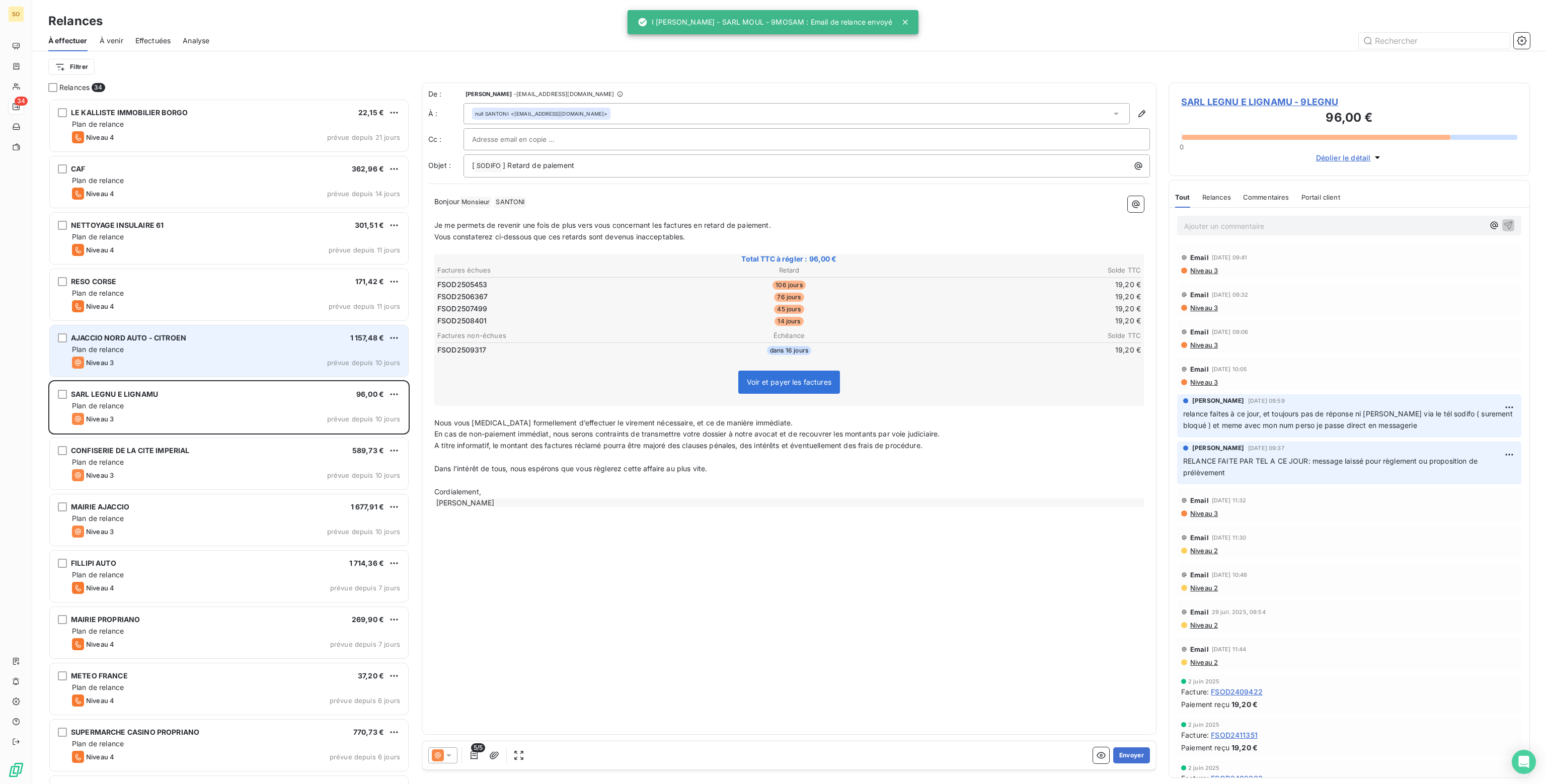
click at [163, 348] on div "Plan de relance" at bounding box center [236, 349] width 328 height 10
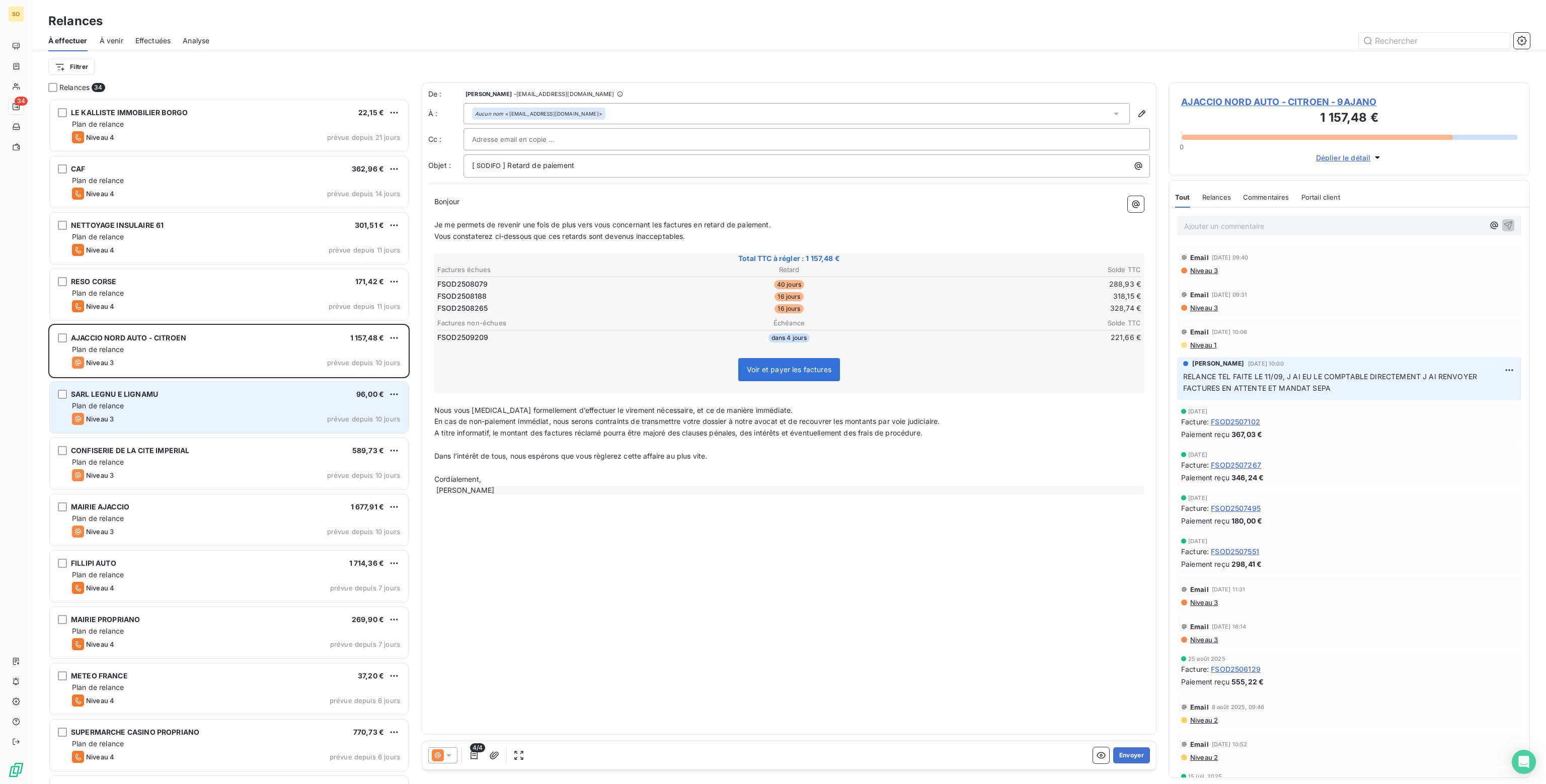
click at [149, 399] on div "SARL LEGNU E LIGNAMU" at bounding box center [115, 394] width 87 height 10
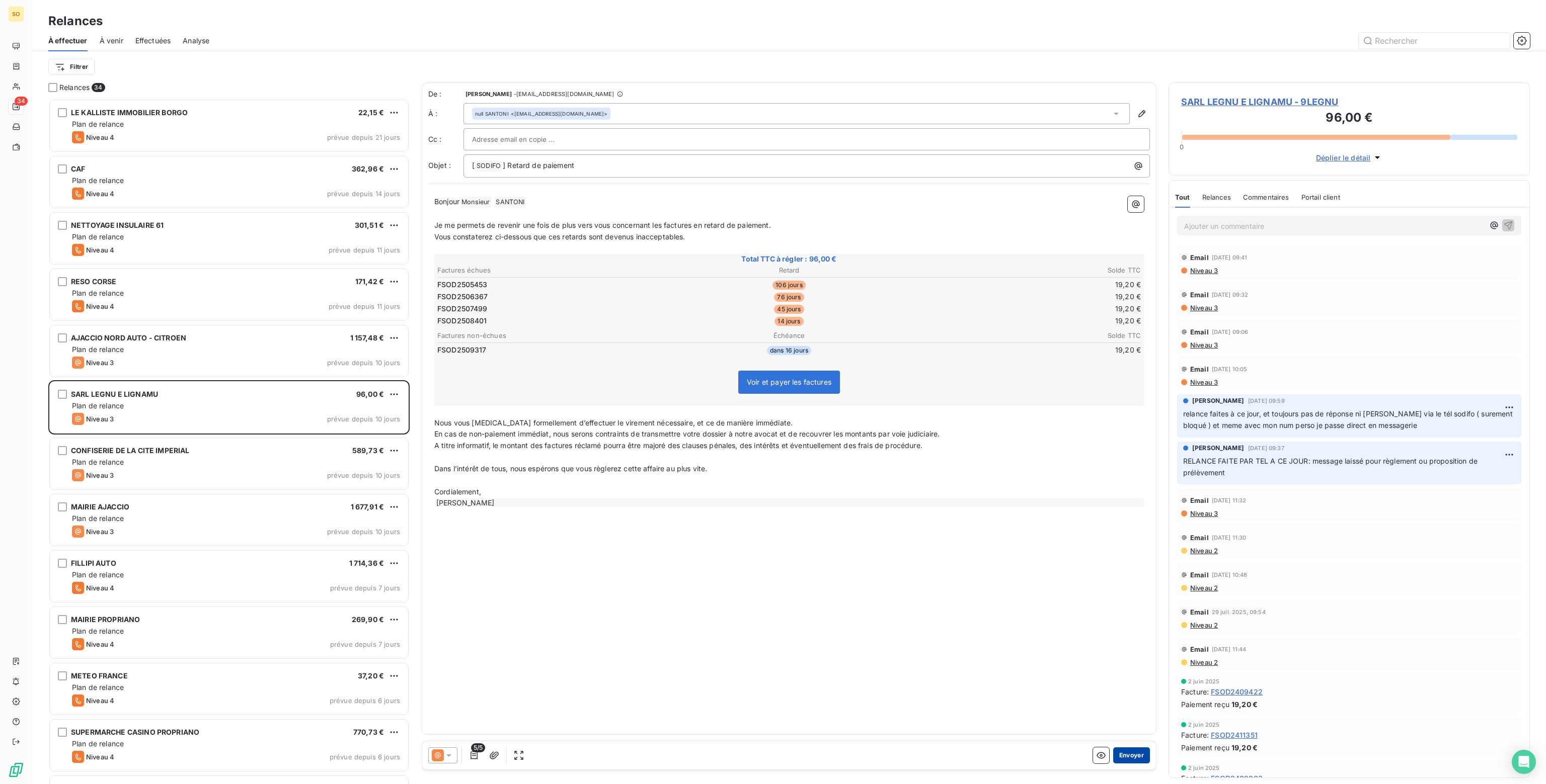
click at [1126, 756] on button "Envoyer" at bounding box center [1131, 755] width 37 height 16
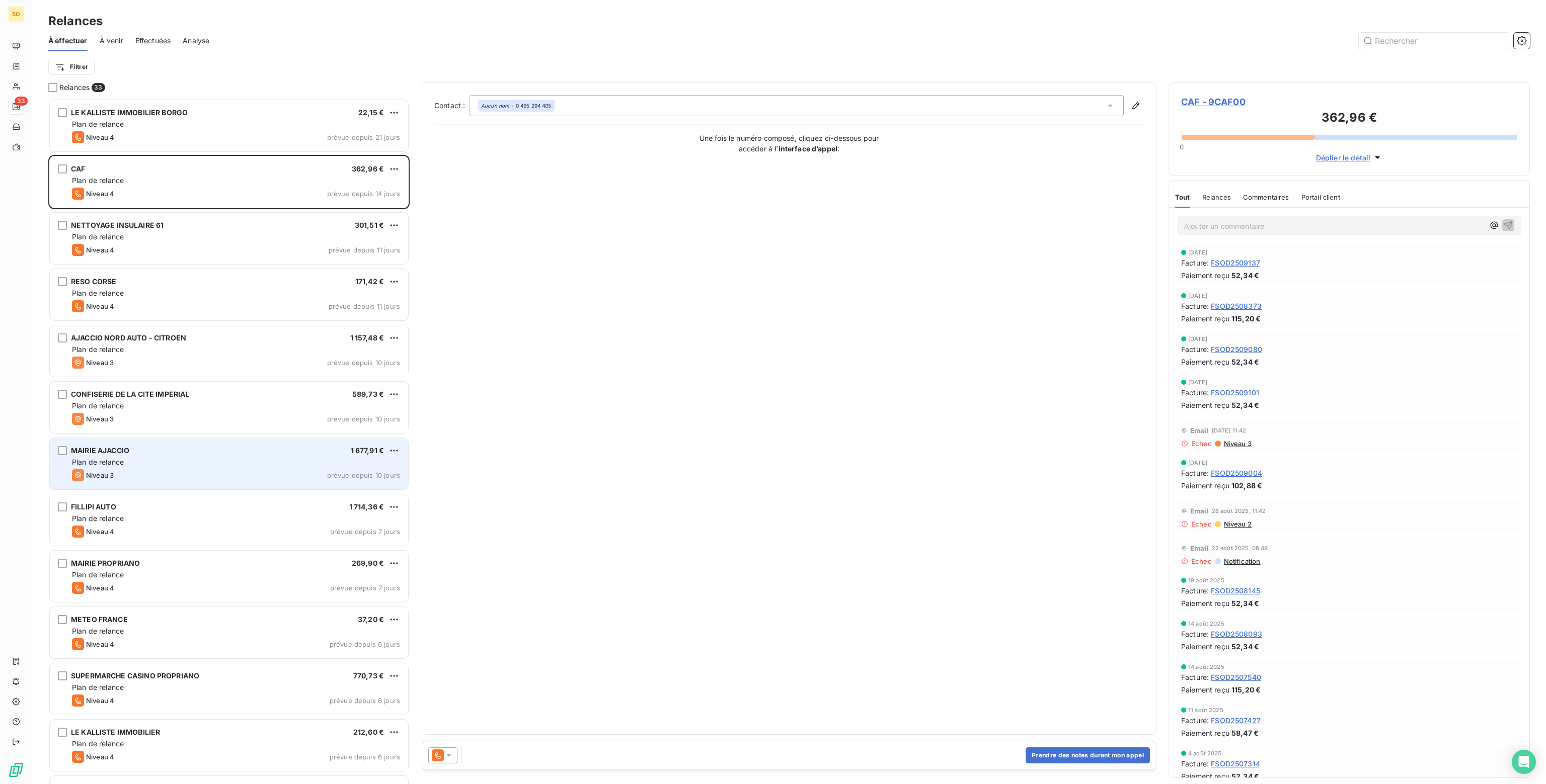
click at [129, 465] on div "Plan de relance" at bounding box center [236, 462] width 328 height 10
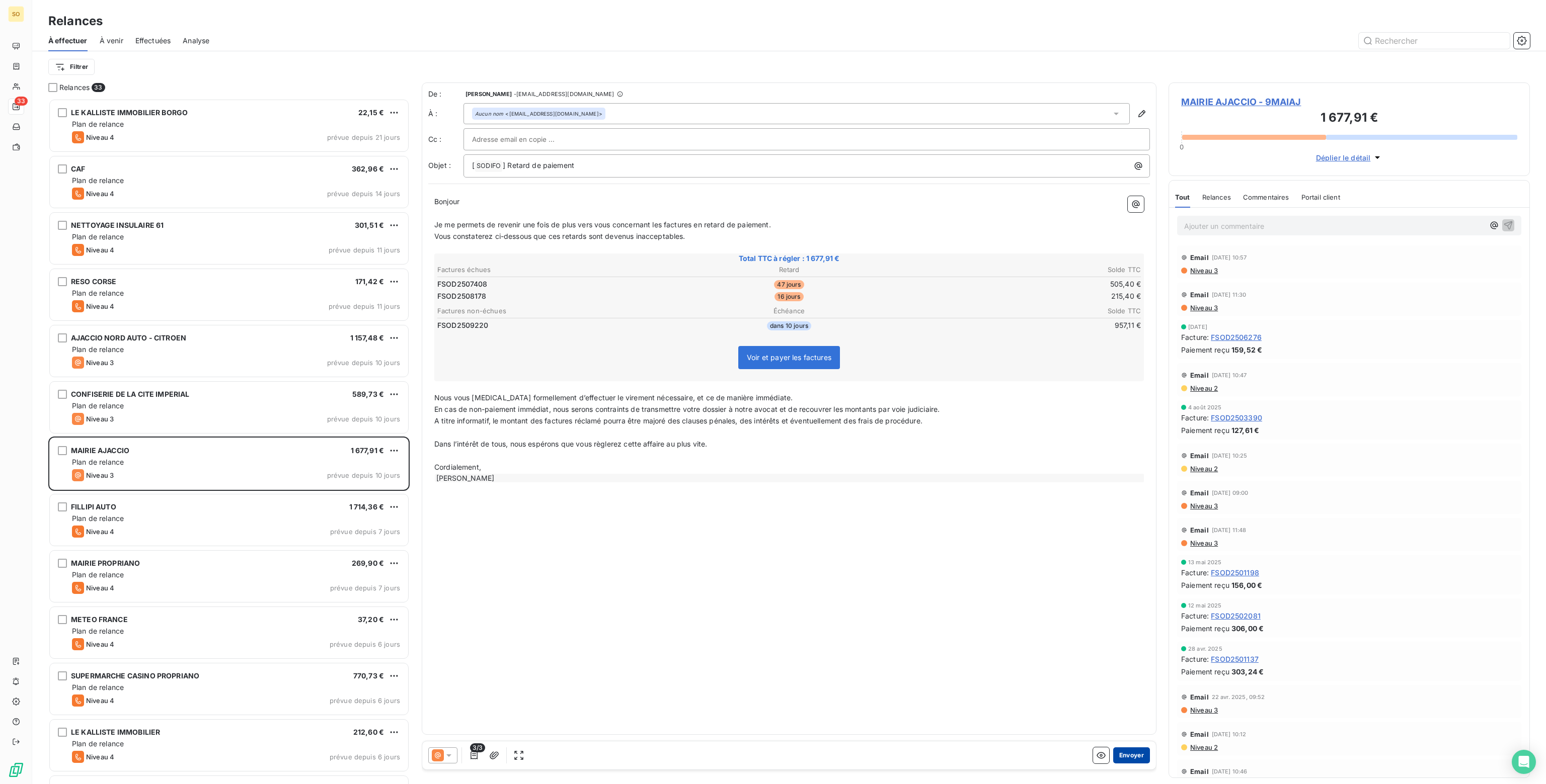
click at [1123, 754] on button "Envoyer" at bounding box center [1131, 755] width 37 height 16
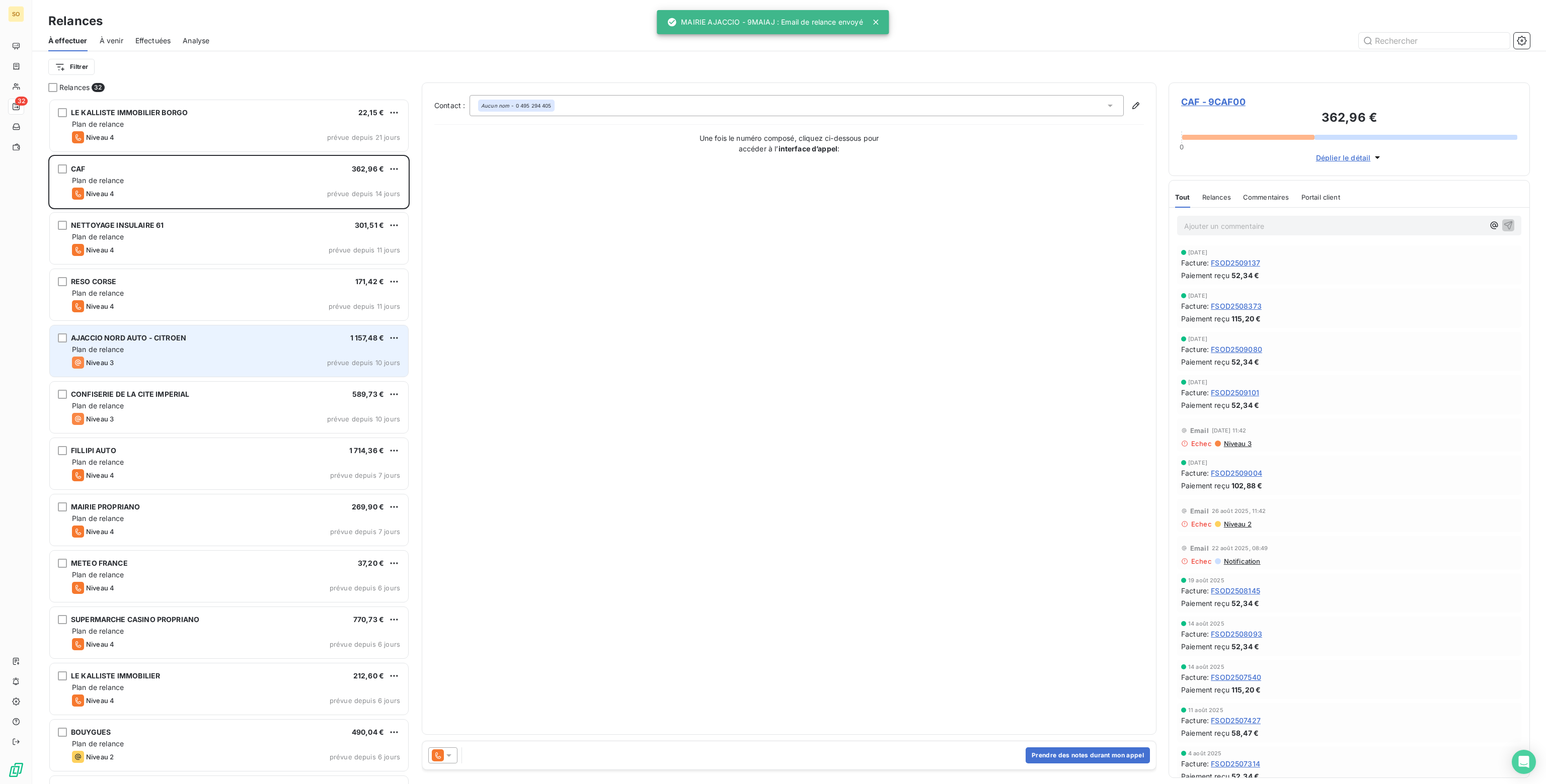
click at [178, 346] on div "Plan de relance" at bounding box center [236, 349] width 328 height 10
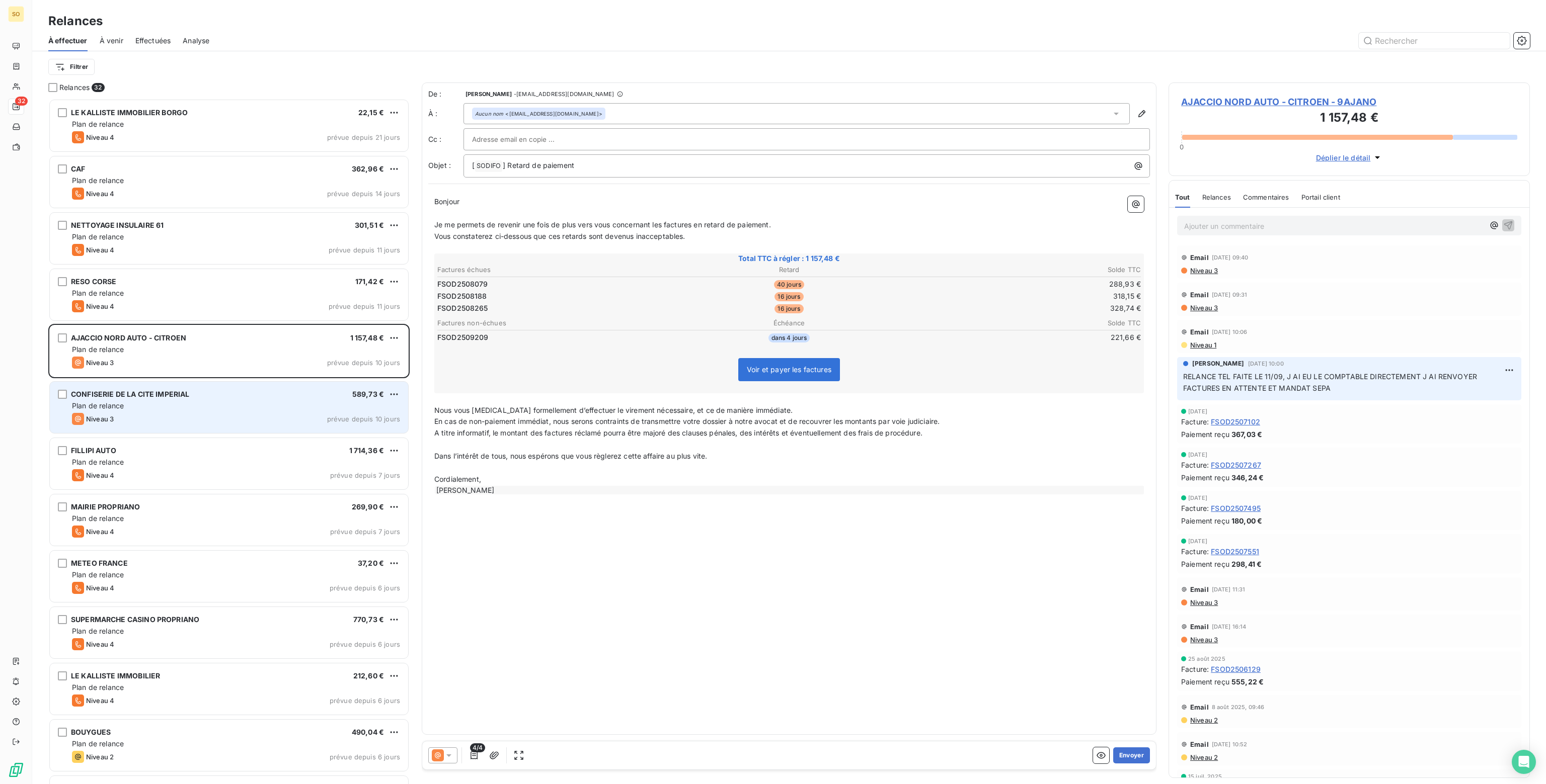
click at [192, 404] on div "Plan de relance" at bounding box center [236, 406] width 328 height 10
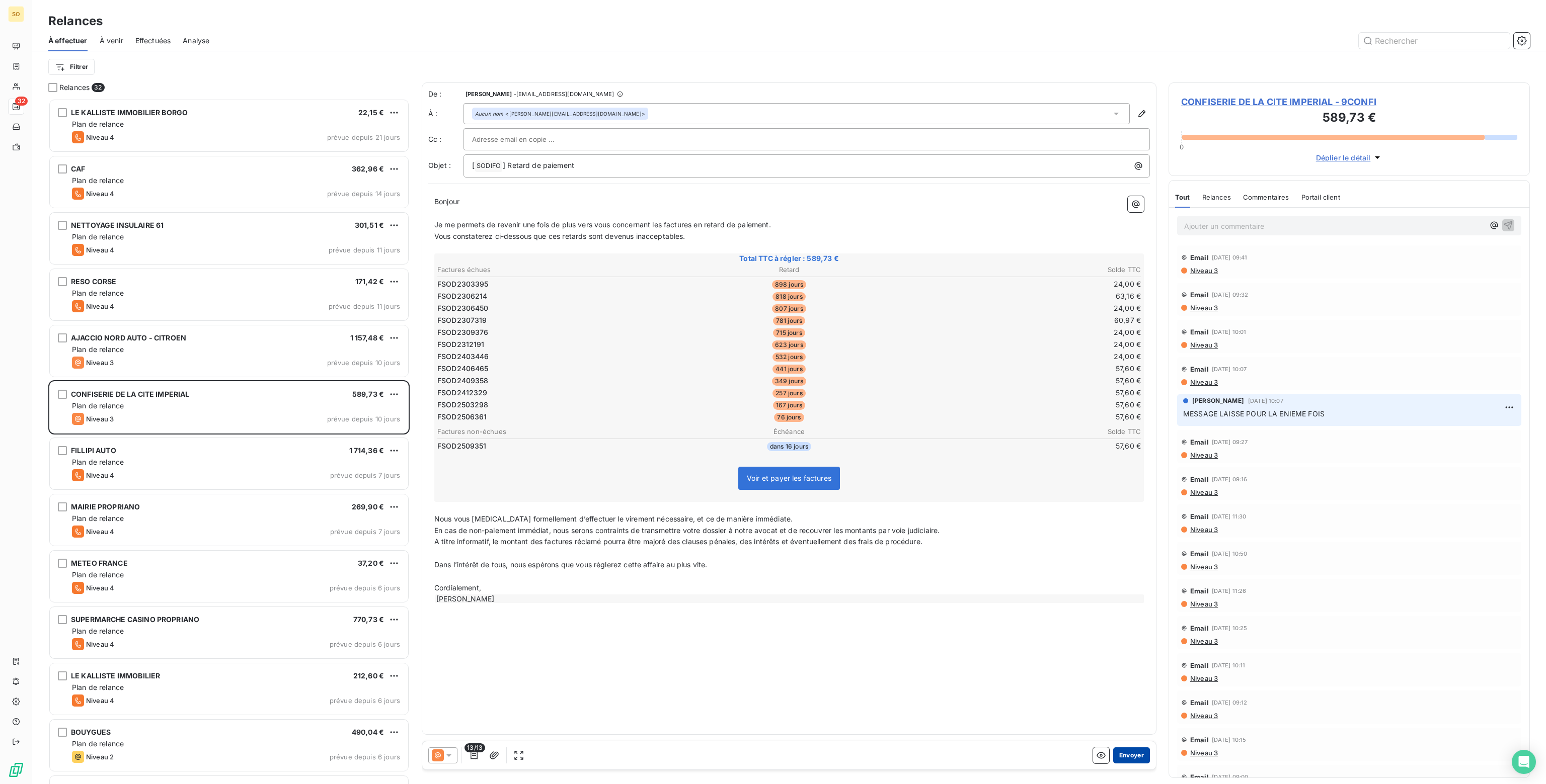
click at [1143, 752] on button "Envoyer" at bounding box center [1131, 755] width 37 height 16
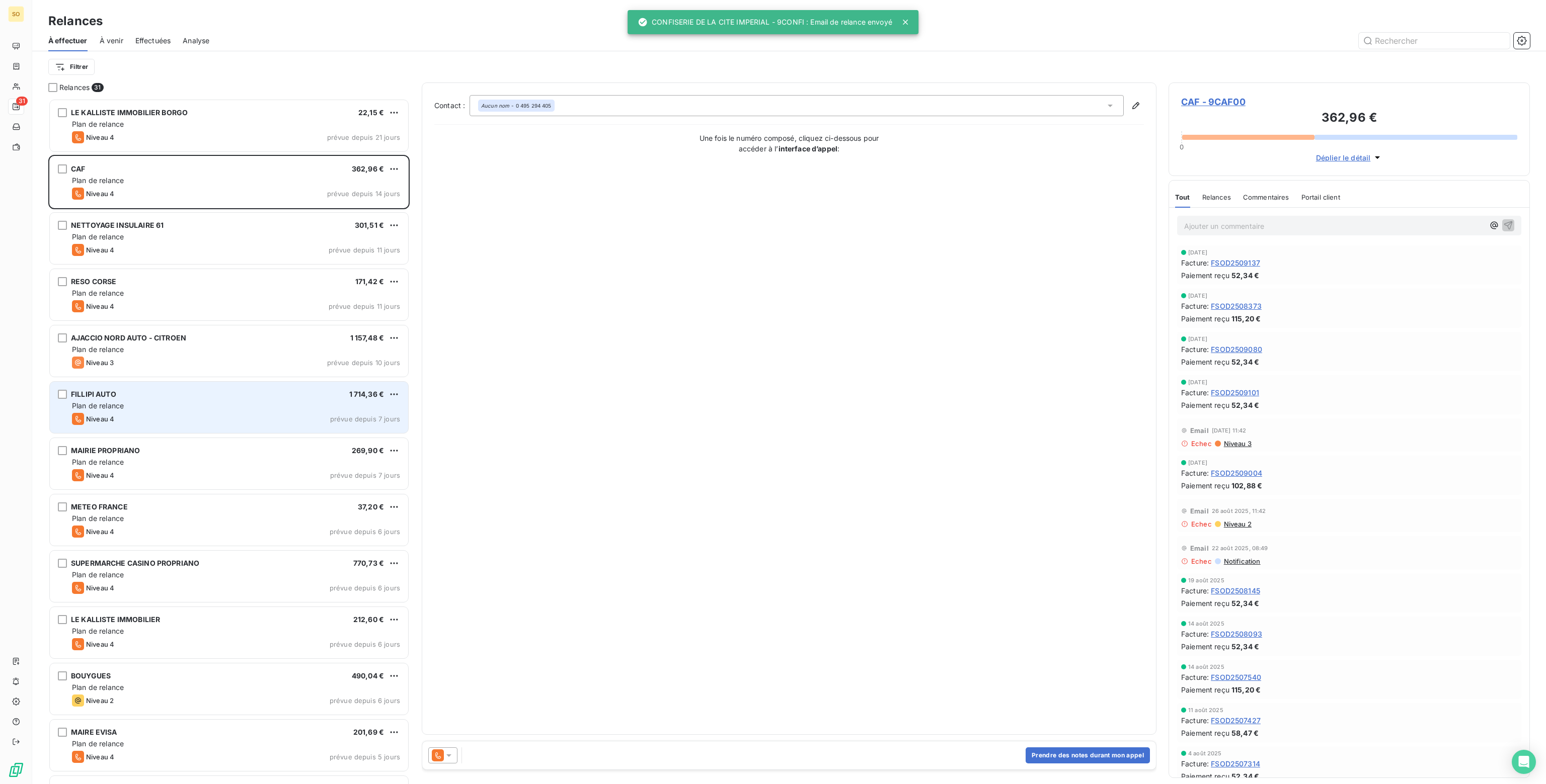
click at [274, 419] on div "Niveau 4 prévue depuis 7 jours" at bounding box center [236, 418] width 328 height 12
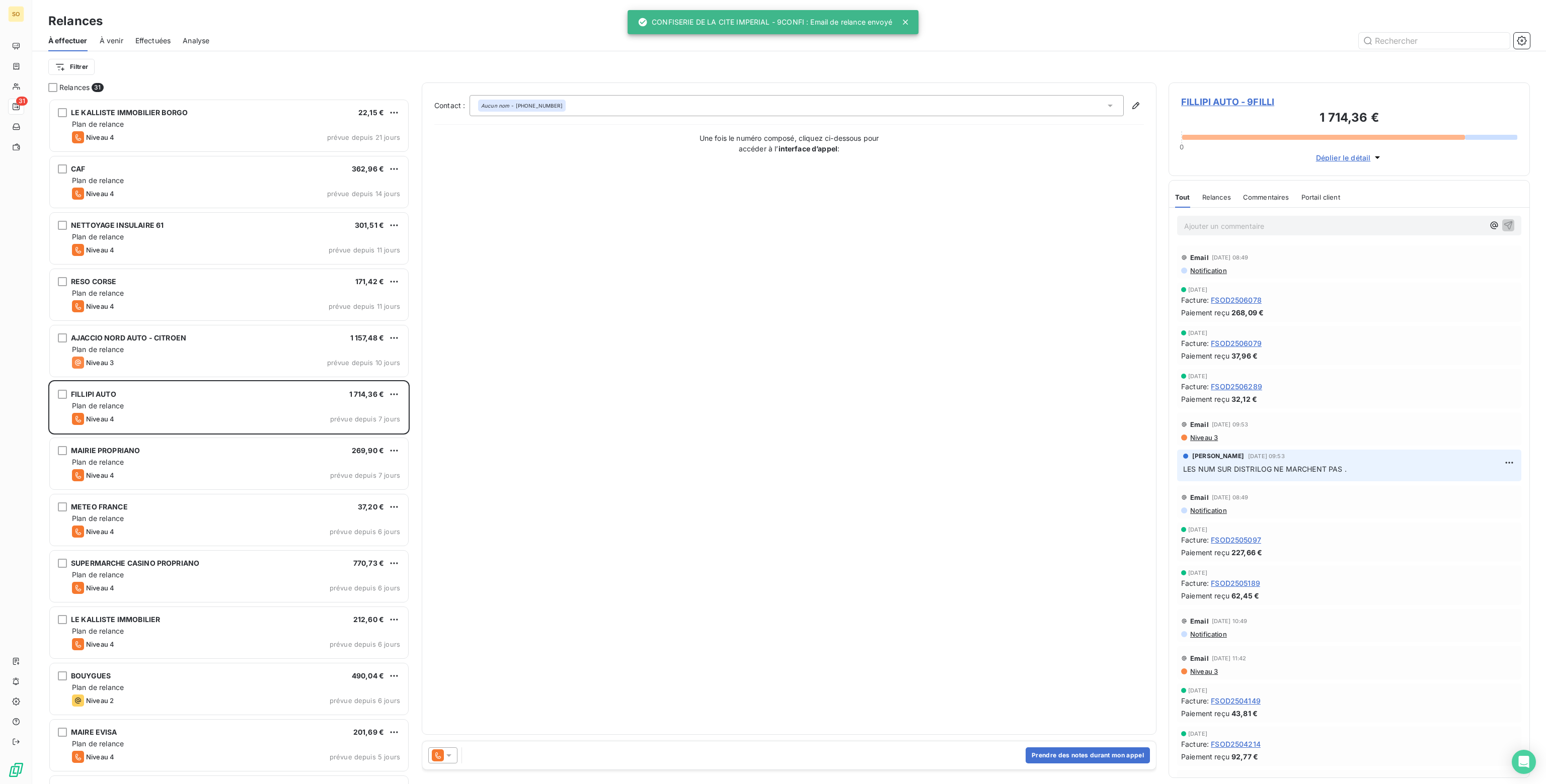
click at [452, 754] on icon at bounding box center [449, 755] width 10 height 10
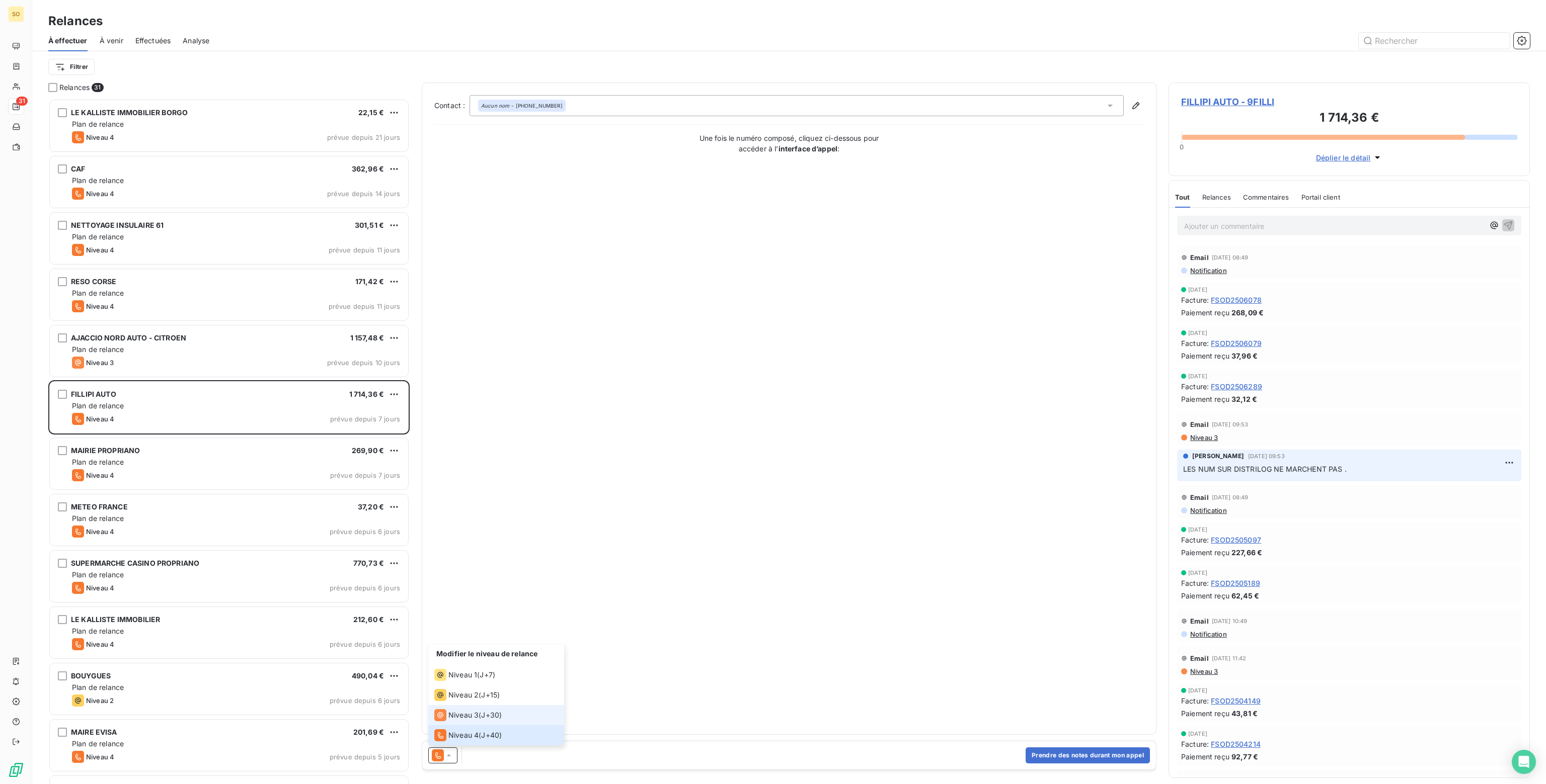
click at [457, 715] on span "Niveau 3" at bounding box center [463, 715] width 30 height 10
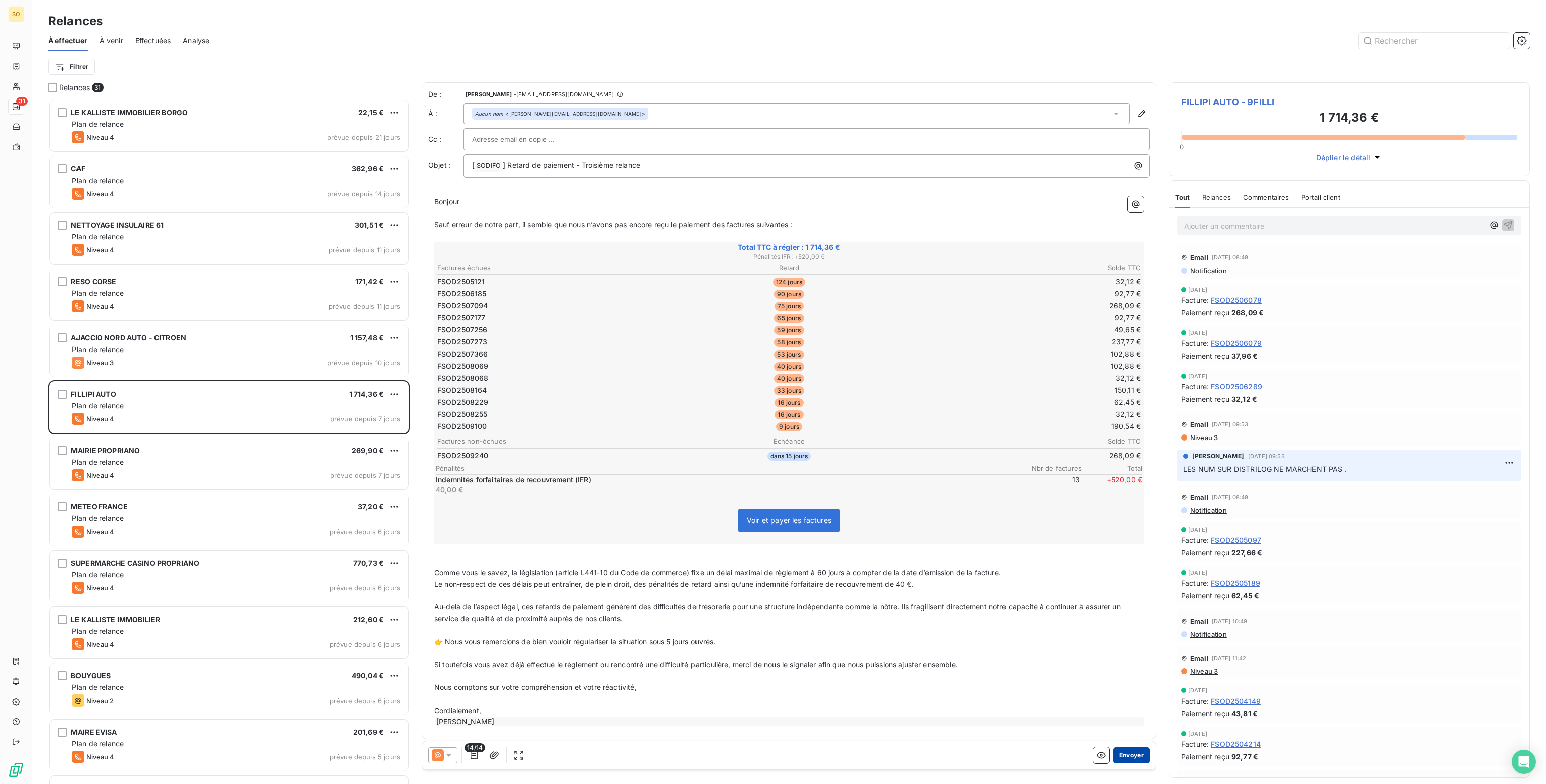
click at [1129, 754] on button "Envoyer" at bounding box center [1131, 755] width 37 height 16
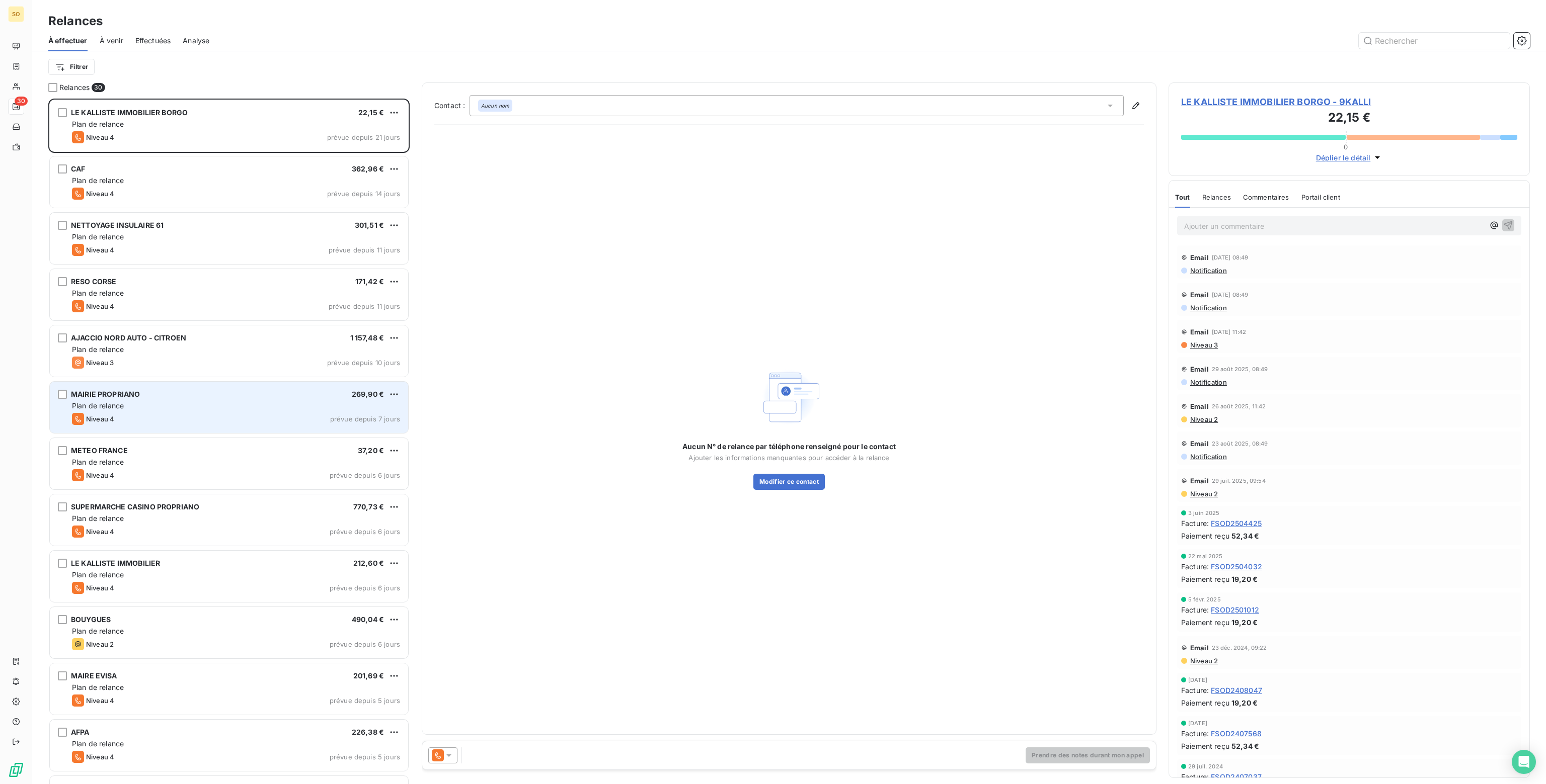
click at [219, 408] on div "Plan de relance" at bounding box center [236, 406] width 328 height 10
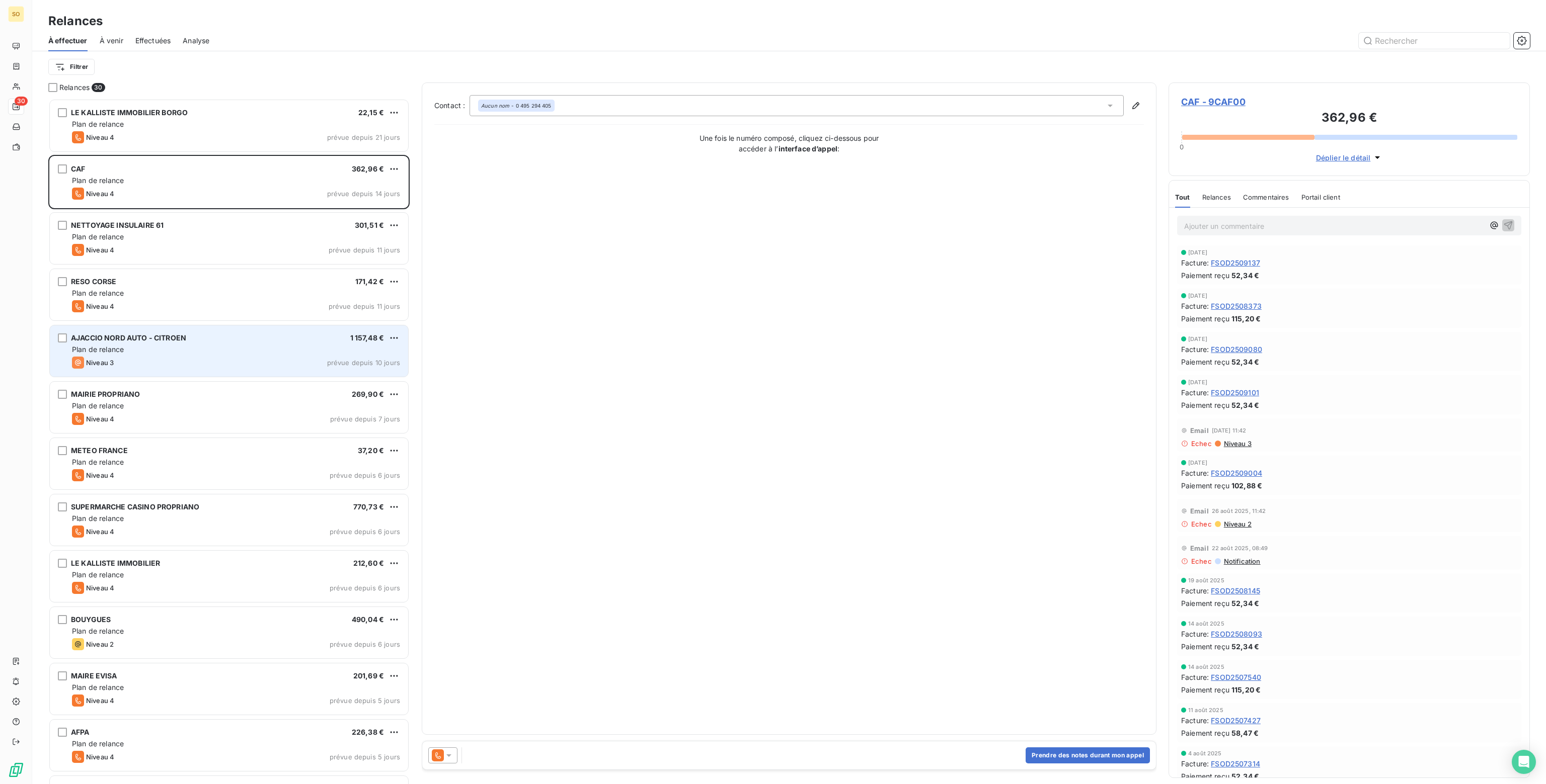
click at [201, 360] on div "Niveau 3 prévue depuis 10 jours" at bounding box center [236, 362] width 328 height 12
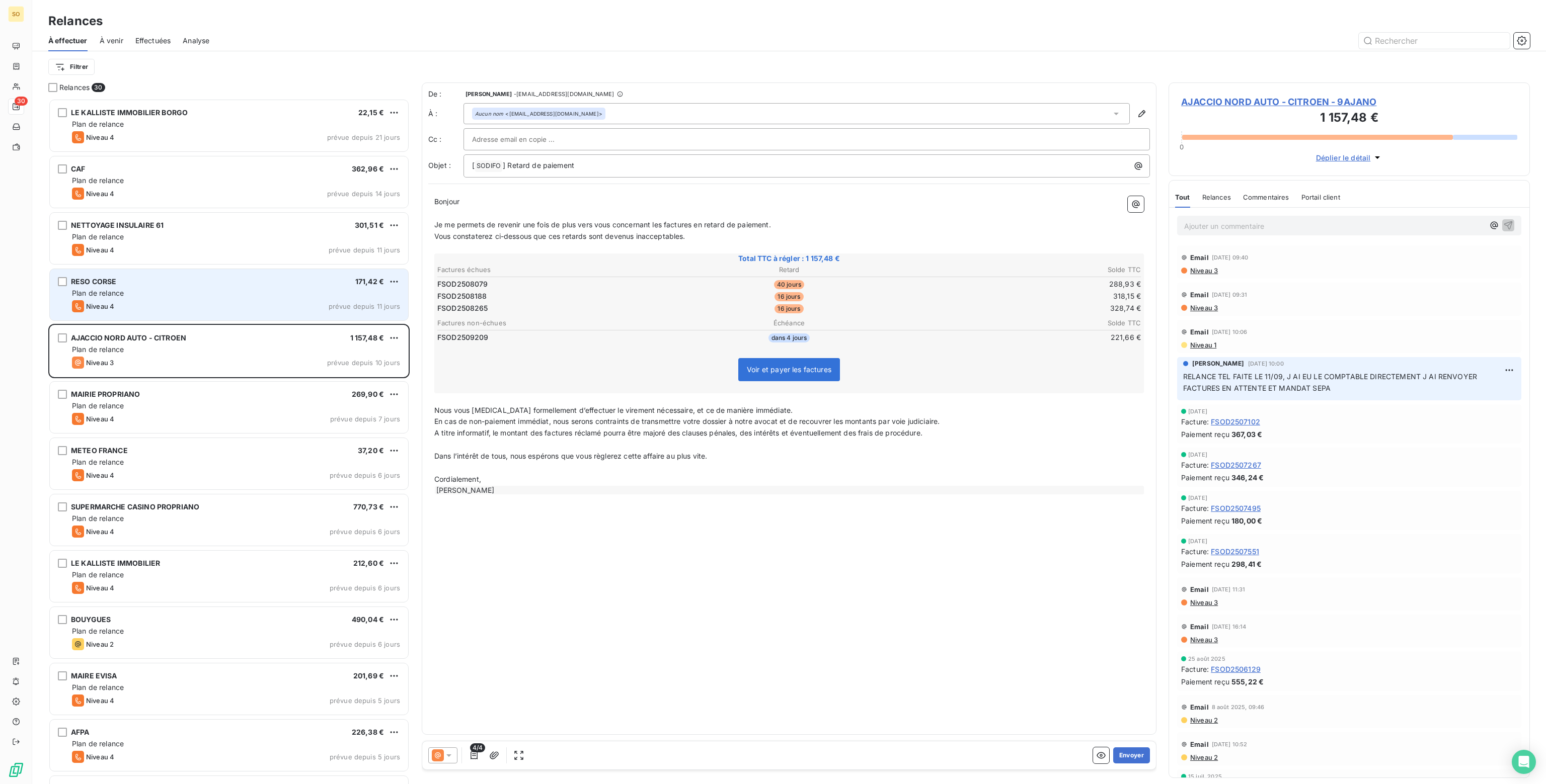
click at [169, 302] on div "Niveau 4 prévue depuis 11 jours" at bounding box center [236, 306] width 328 height 12
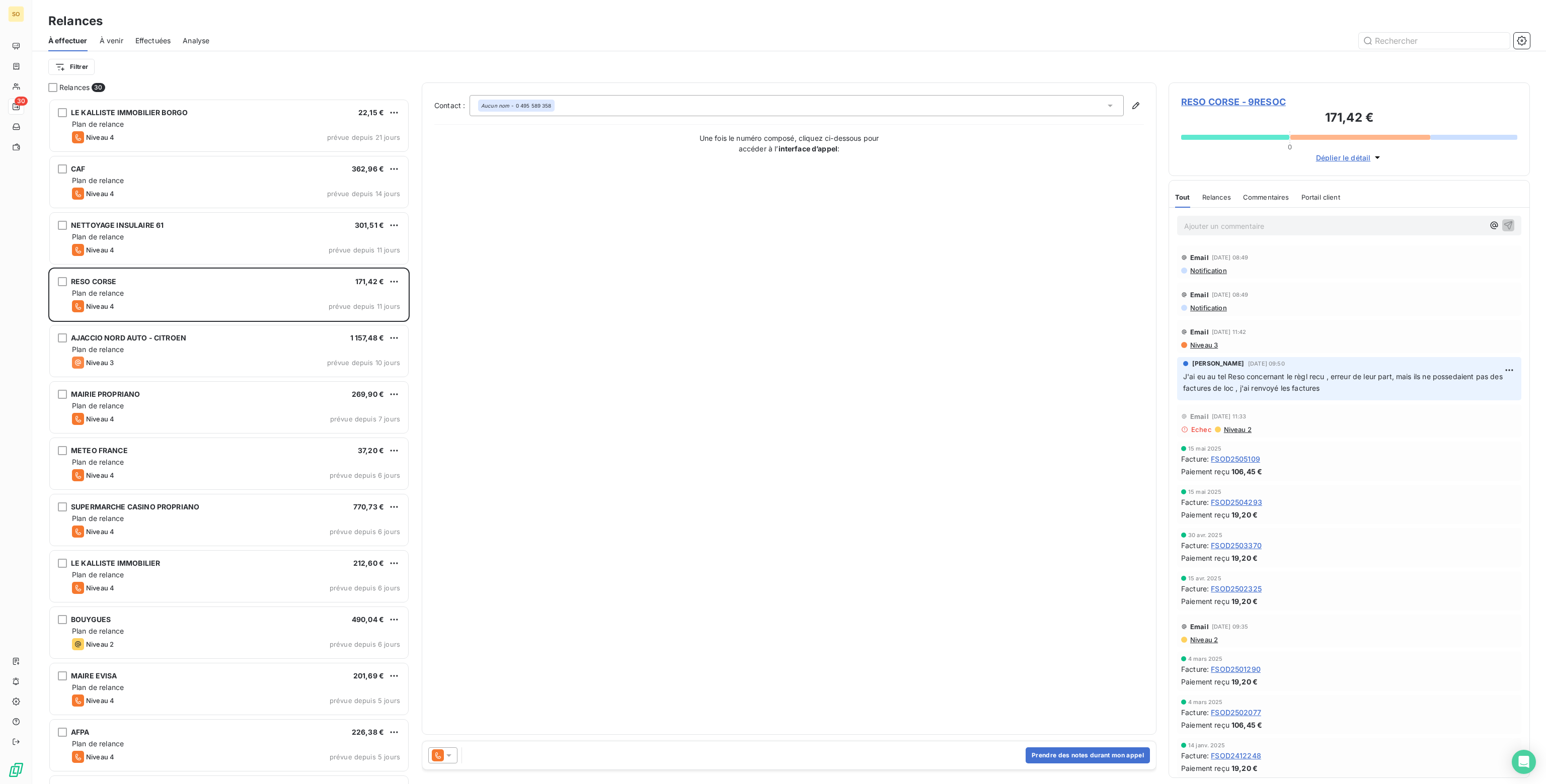
click at [457, 758] on div at bounding box center [443, 755] width 29 height 16
click at [454, 721] on div "Niveau 3" at bounding box center [457, 715] width 44 height 12
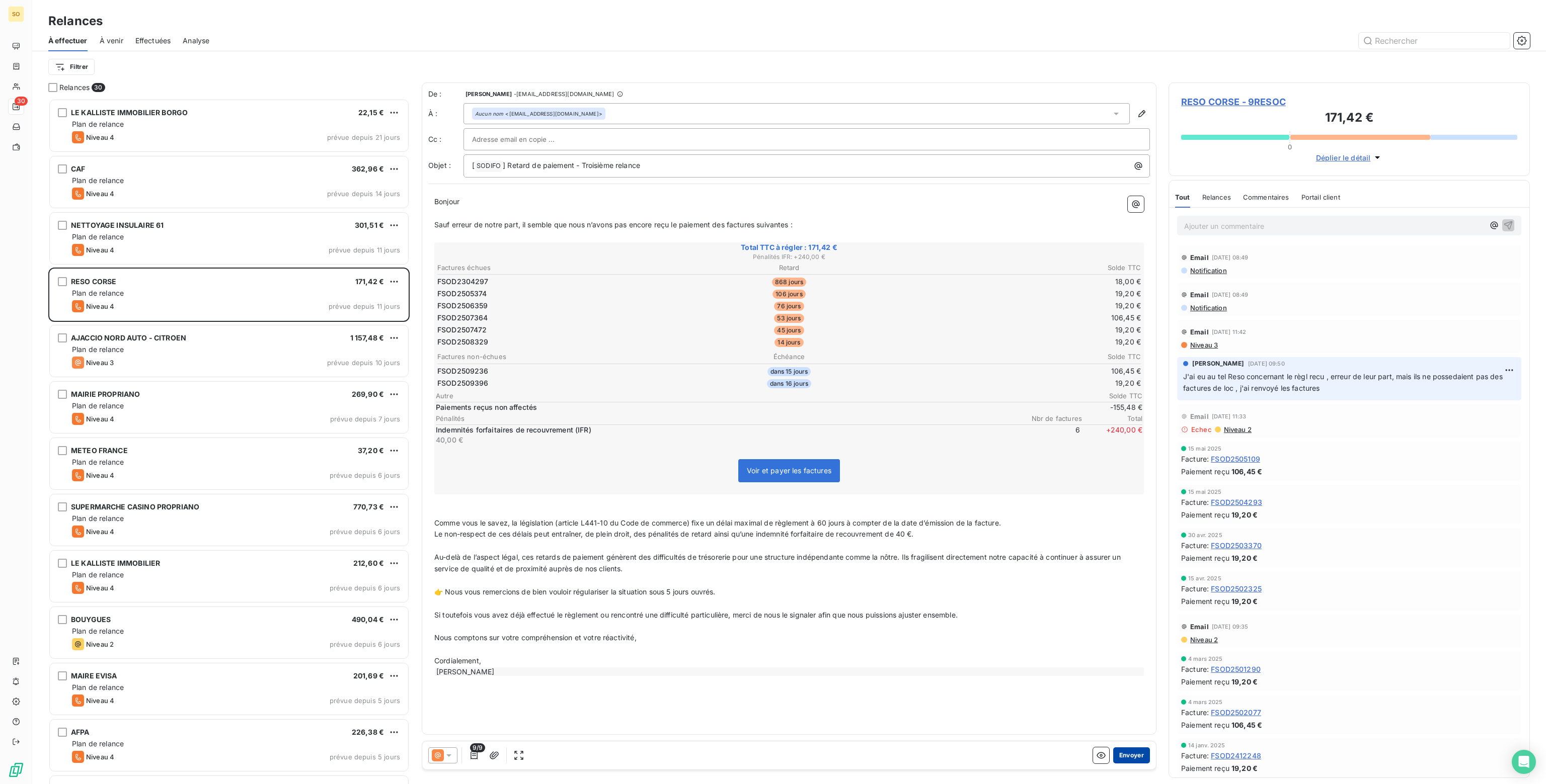
click at [1125, 754] on button "Envoyer" at bounding box center [1131, 755] width 37 height 16
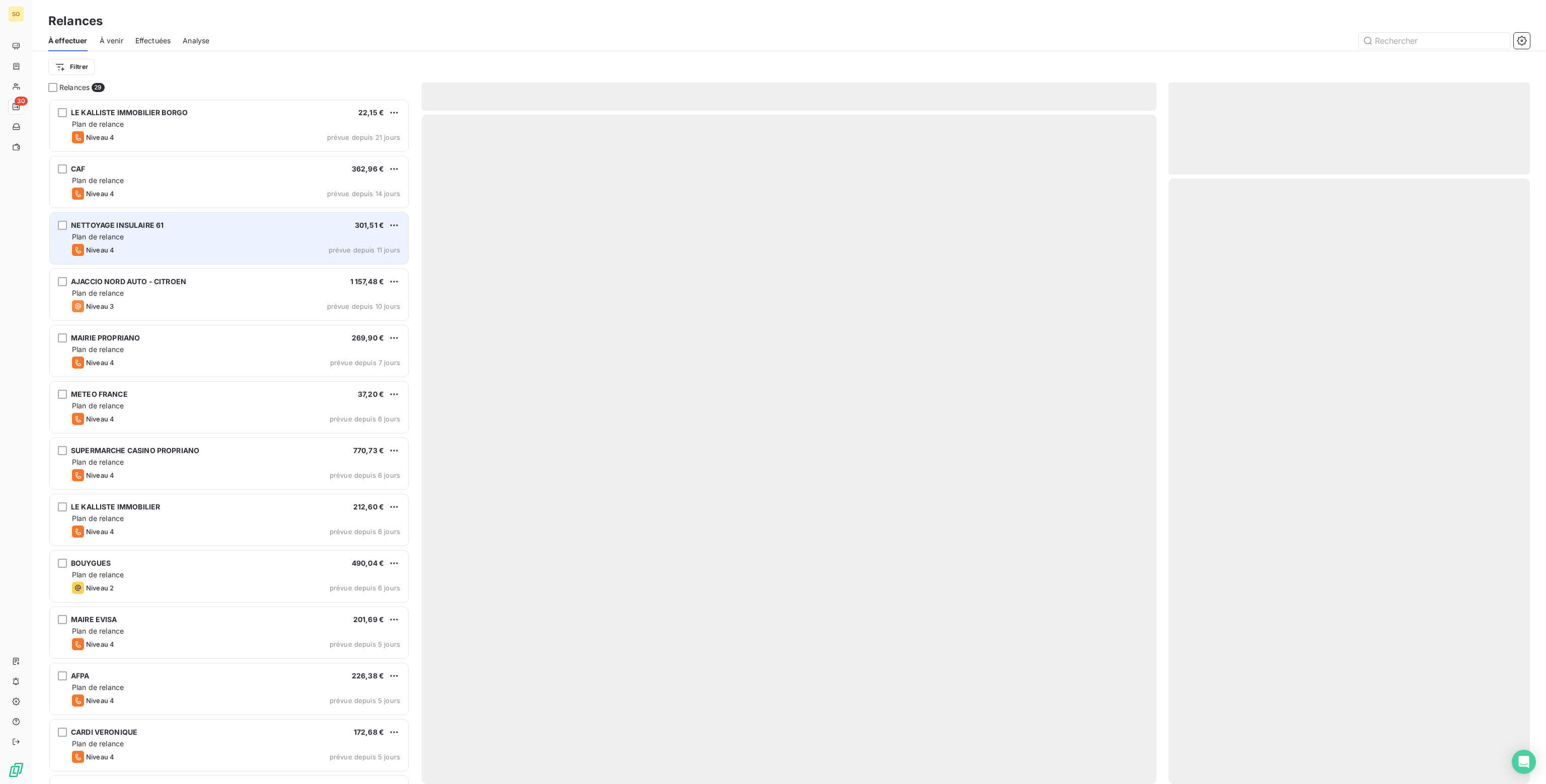
click at [145, 234] on div "Plan de relance" at bounding box center [236, 236] width 328 height 10
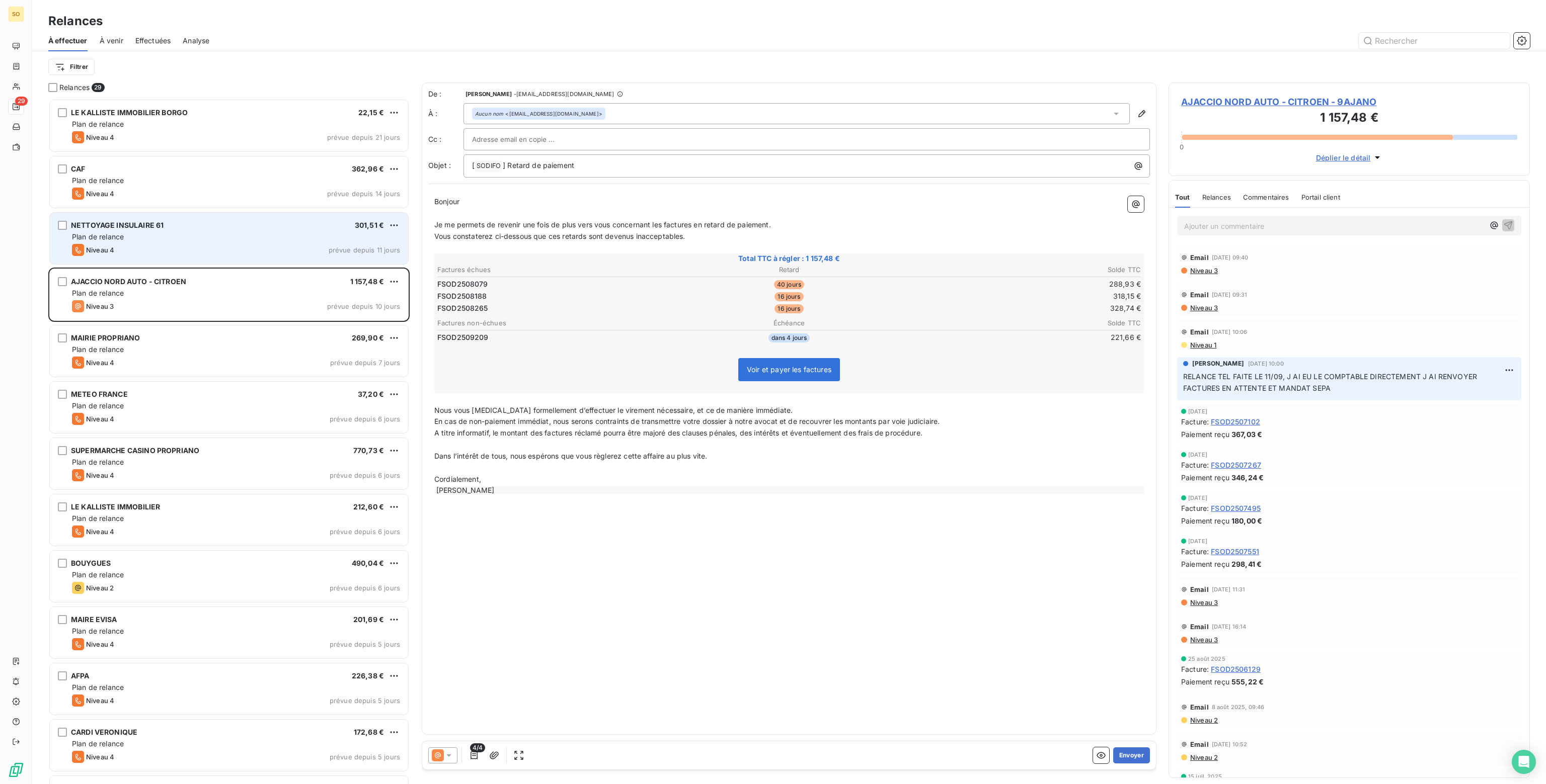
click at [145, 234] on div "Plan de relance" at bounding box center [236, 236] width 328 height 10
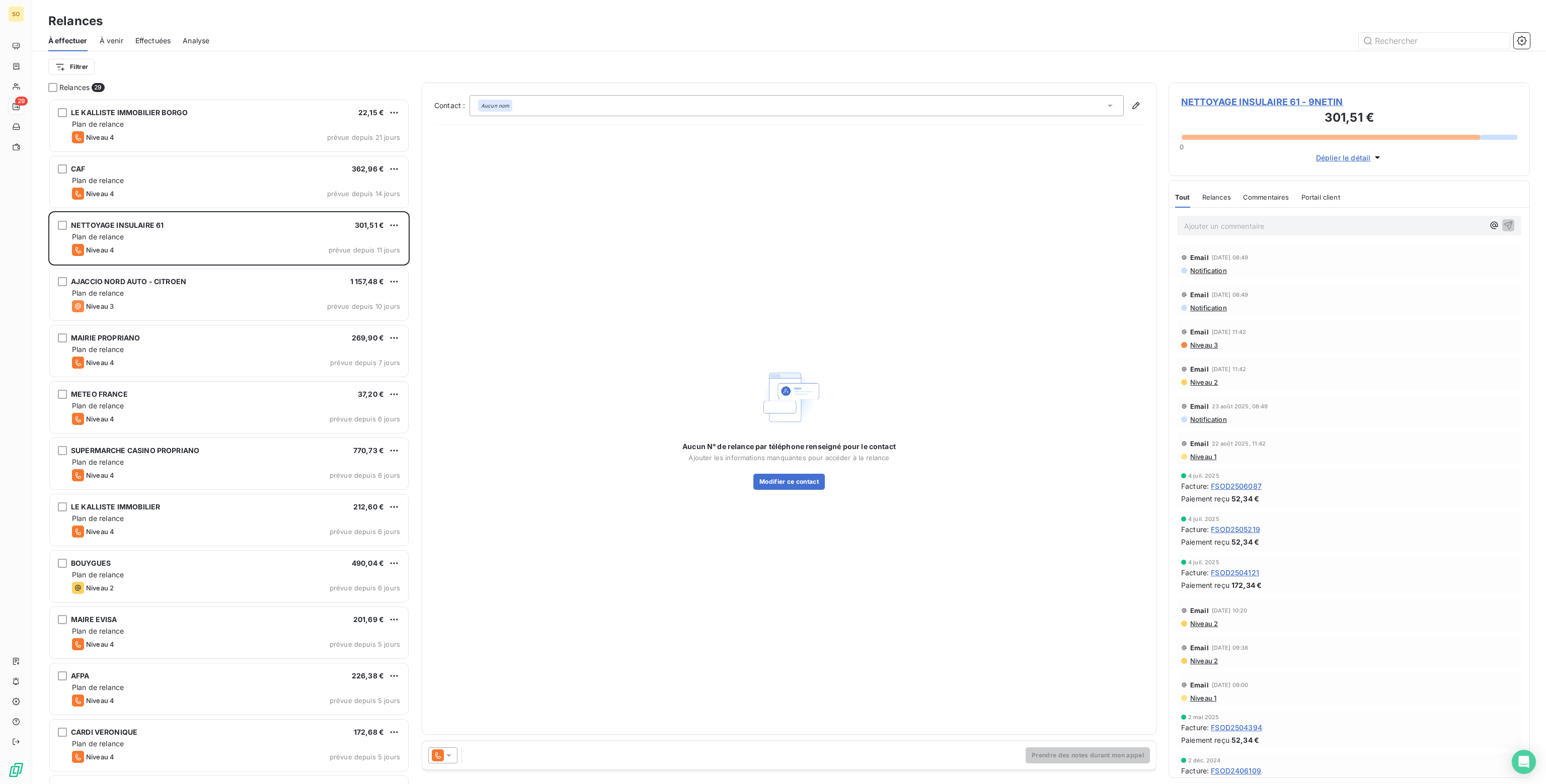
click at [449, 754] on icon at bounding box center [449, 755] width 10 height 10
click at [479, 713] on div "Niveau 3 ( J+30 )" at bounding box center [468, 715] width 67 height 12
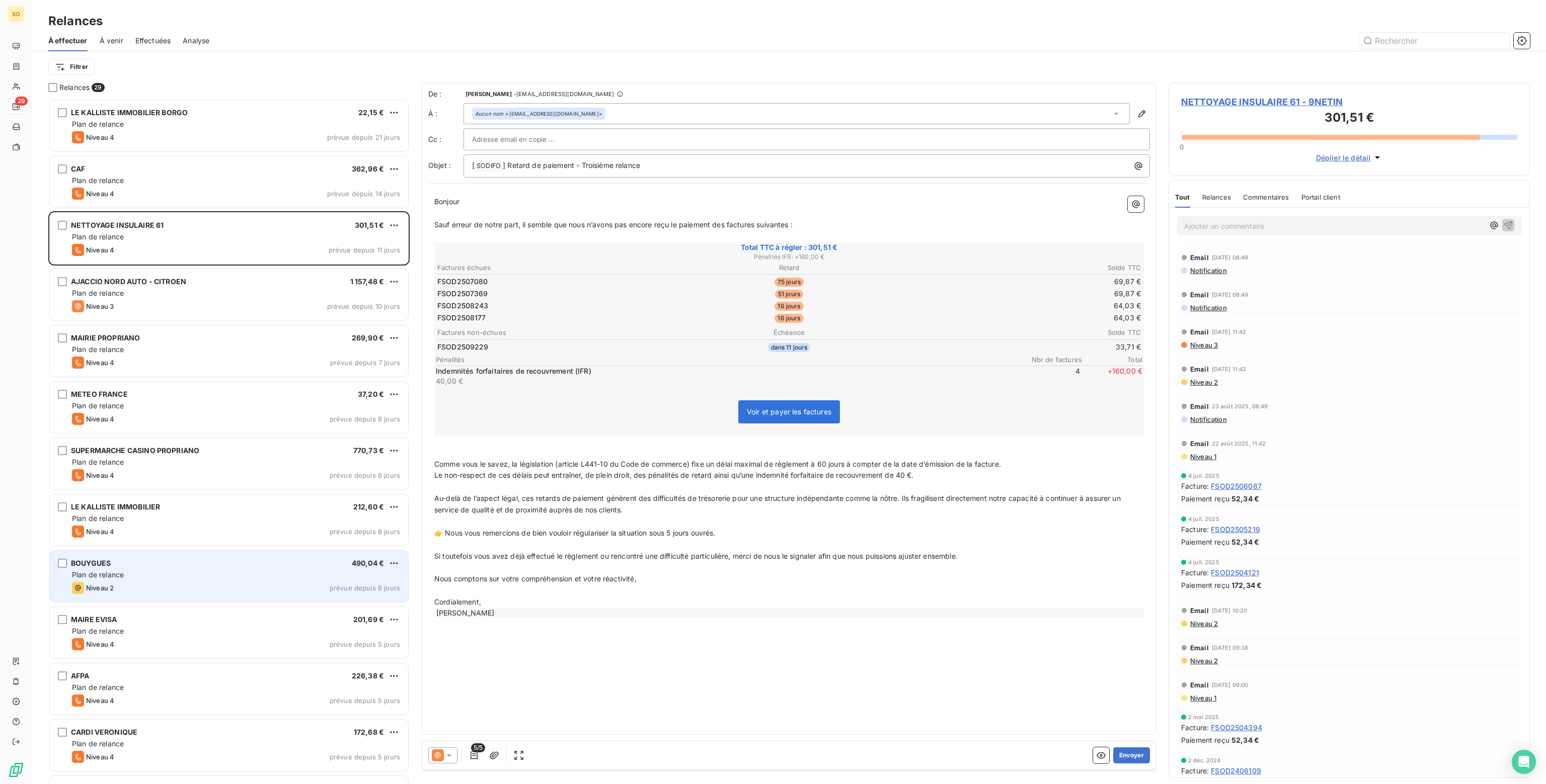
click at [281, 567] on div "BOUYGUES 490,04 €" at bounding box center [236, 563] width 328 height 9
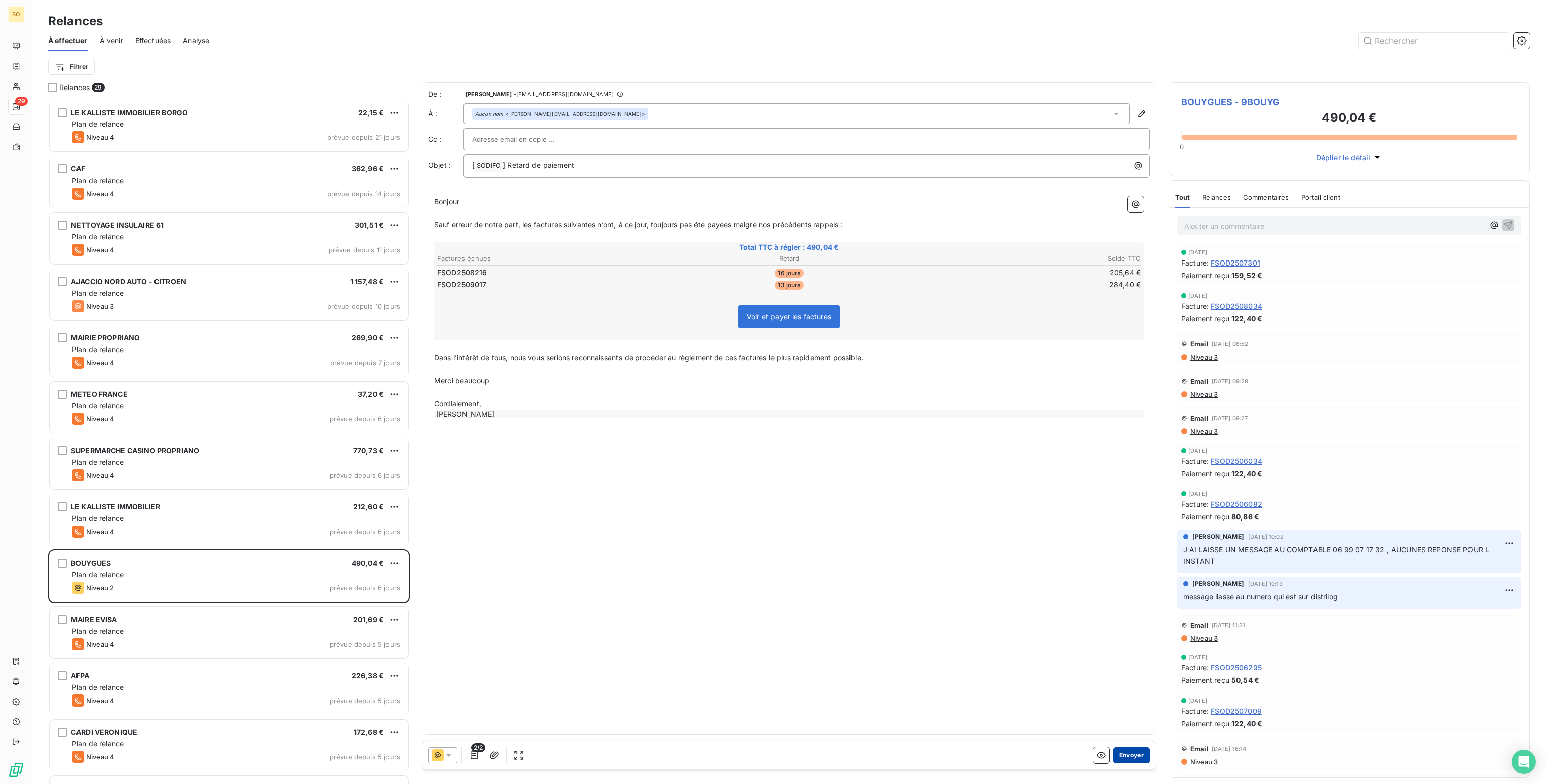
click at [1123, 758] on button "Envoyer" at bounding box center [1131, 755] width 37 height 16
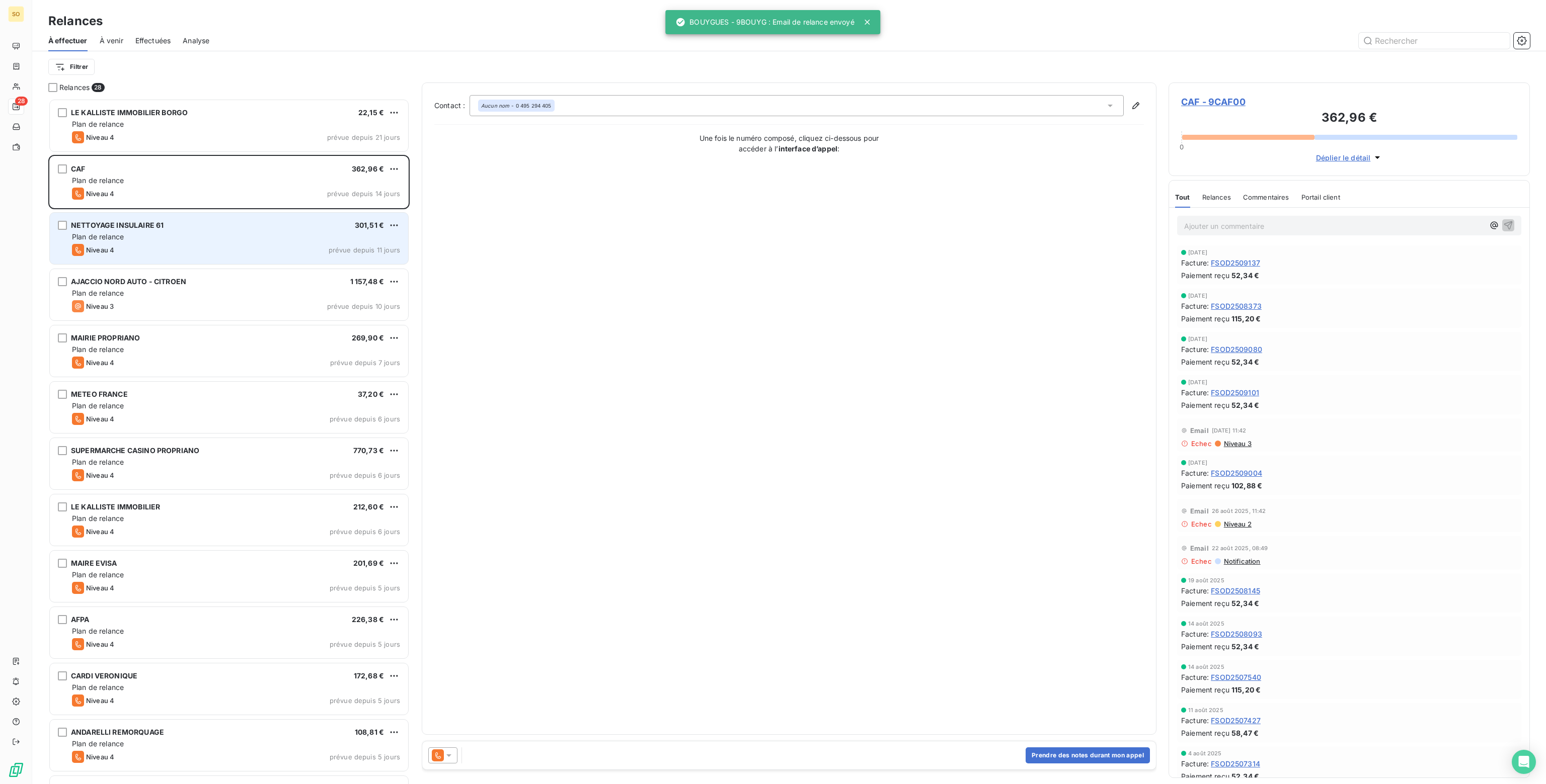
click at [215, 241] on div "Plan de relance" at bounding box center [236, 236] width 328 height 10
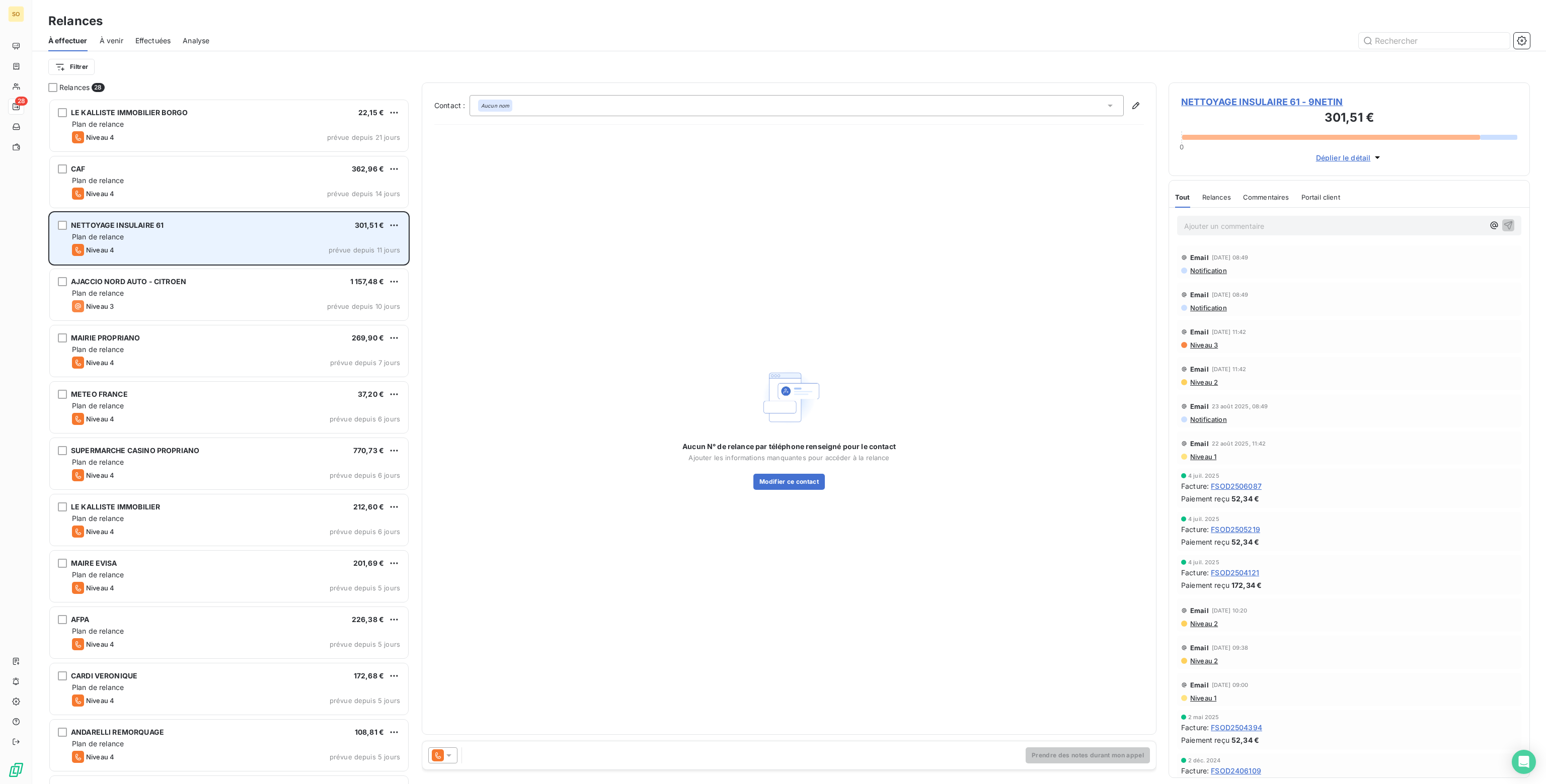
click at [210, 237] on div "Plan de relance" at bounding box center [236, 236] width 328 height 10
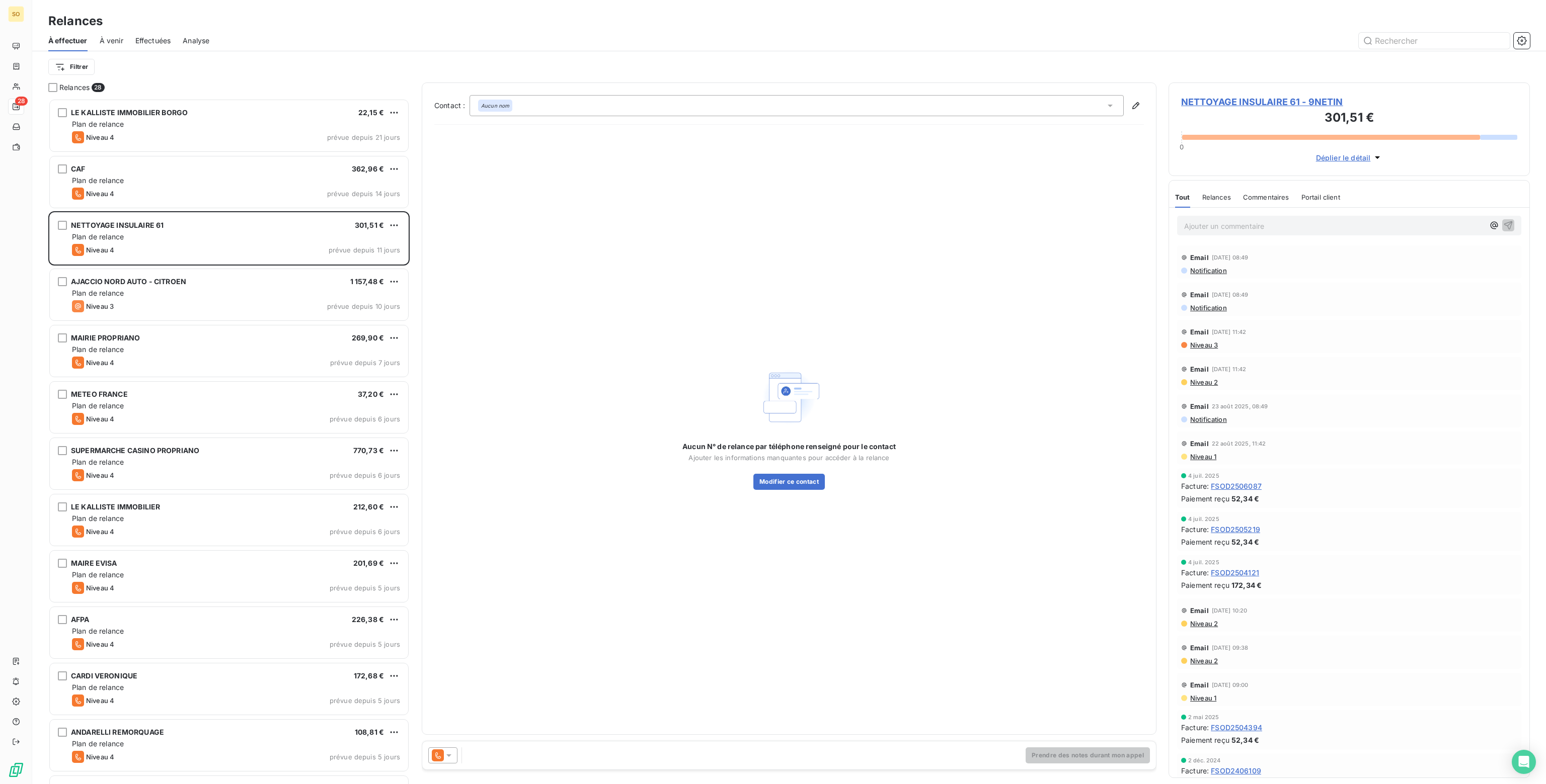
click at [452, 754] on icon at bounding box center [449, 755] width 10 height 10
click at [459, 717] on span "Niveau 3" at bounding box center [463, 715] width 30 height 10
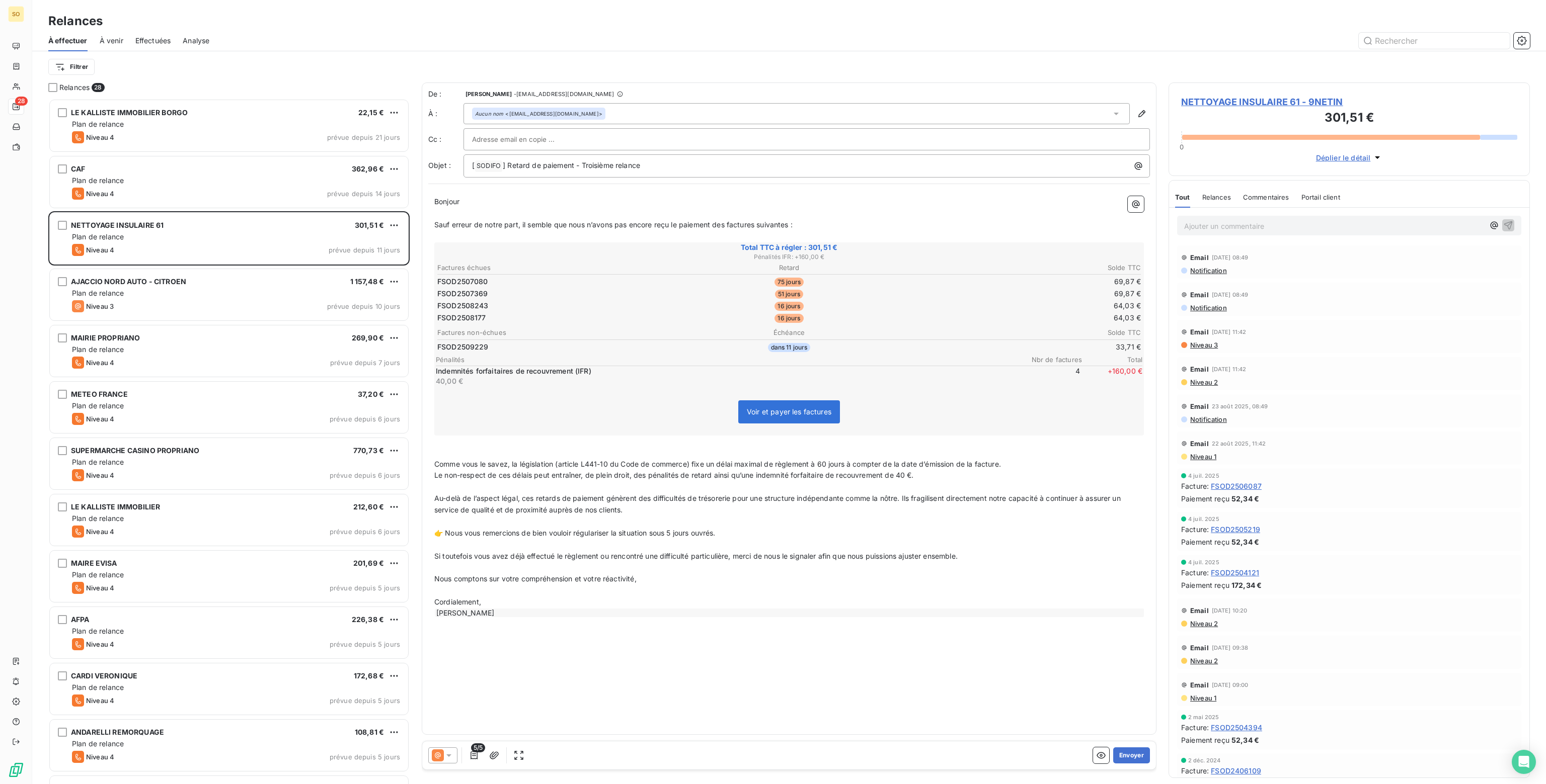
click at [1255, 227] on p "Ajouter un commentaire ﻿" at bounding box center [1334, 226] width 300 height 12
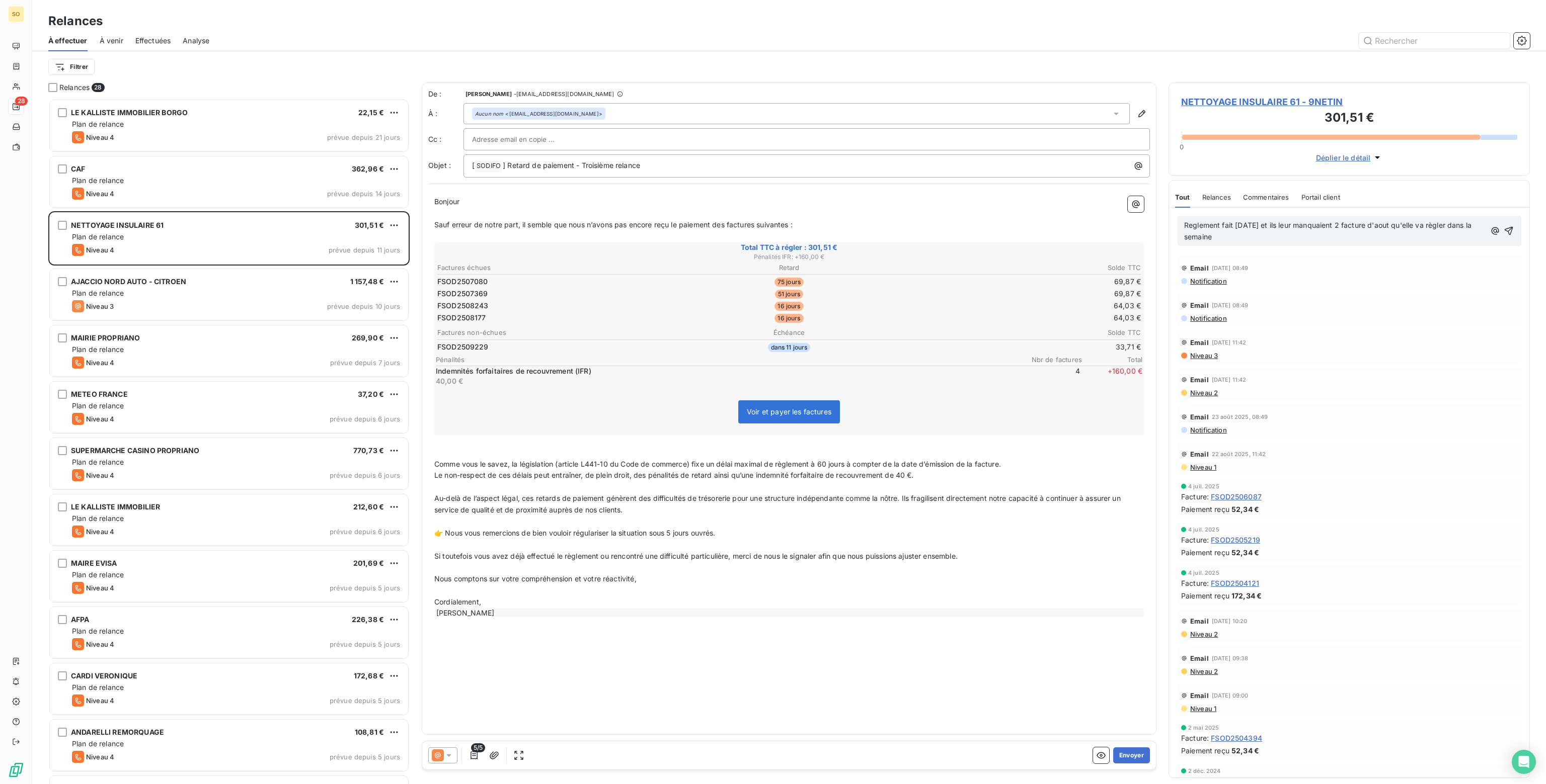
drag, startPoint x: 1196, startPoint y: 224, endPoint x: 1430, endPoint y: 223, distance: 234.0
click at [1504, 229] on icon "button" at bounding box center [1509, 231] width 10 height 10
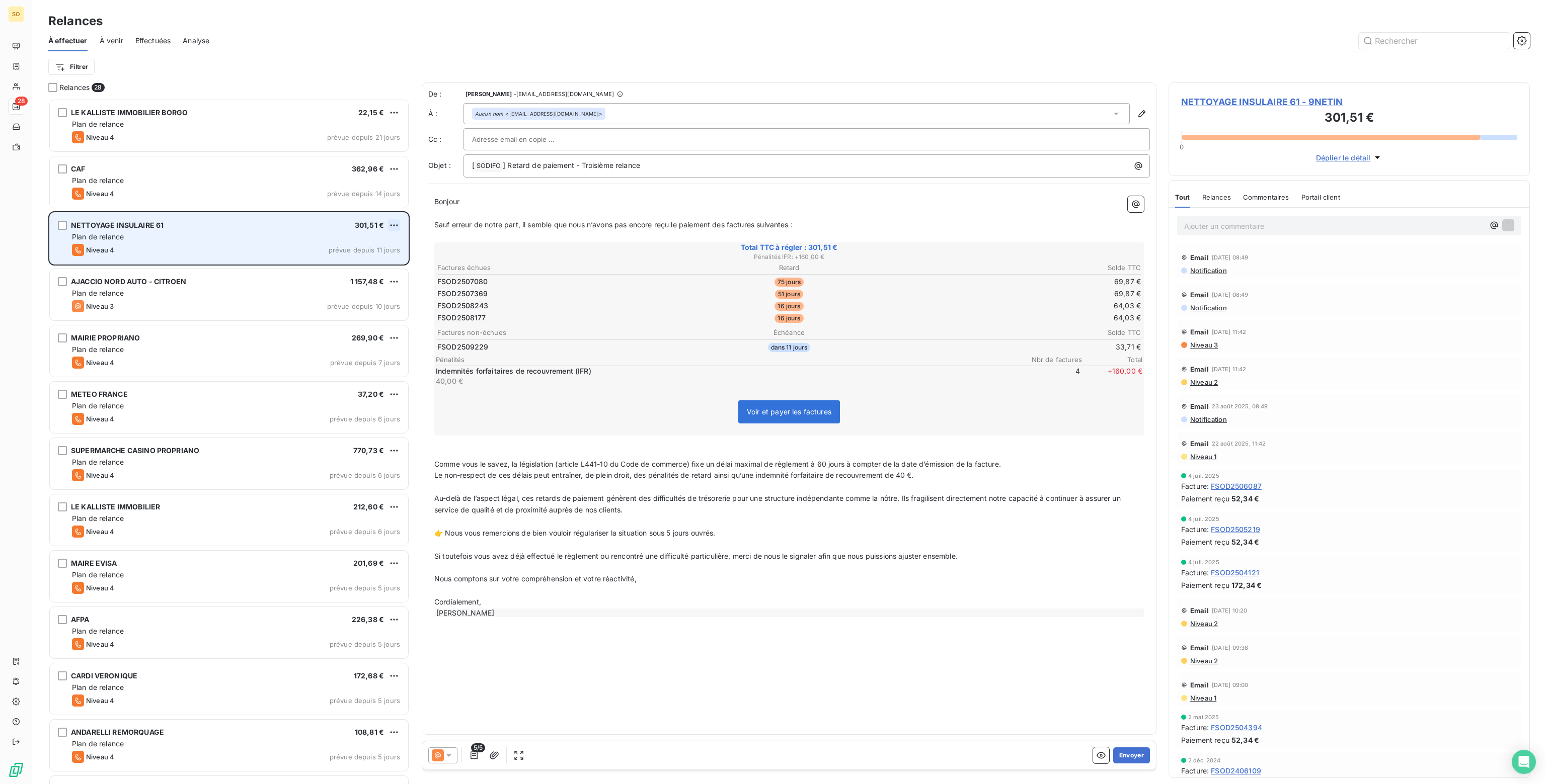
click at [395, 223] on html "SO 28 Relances À effectuer À venir Effectuées Analyse Filtrer Relances 28 LE KA…" at bounding box center [773, 392] width 1546 height 784
click at [340, 268] on div "Passer cette action" at bounding box center [351, 263] width 90 height 16
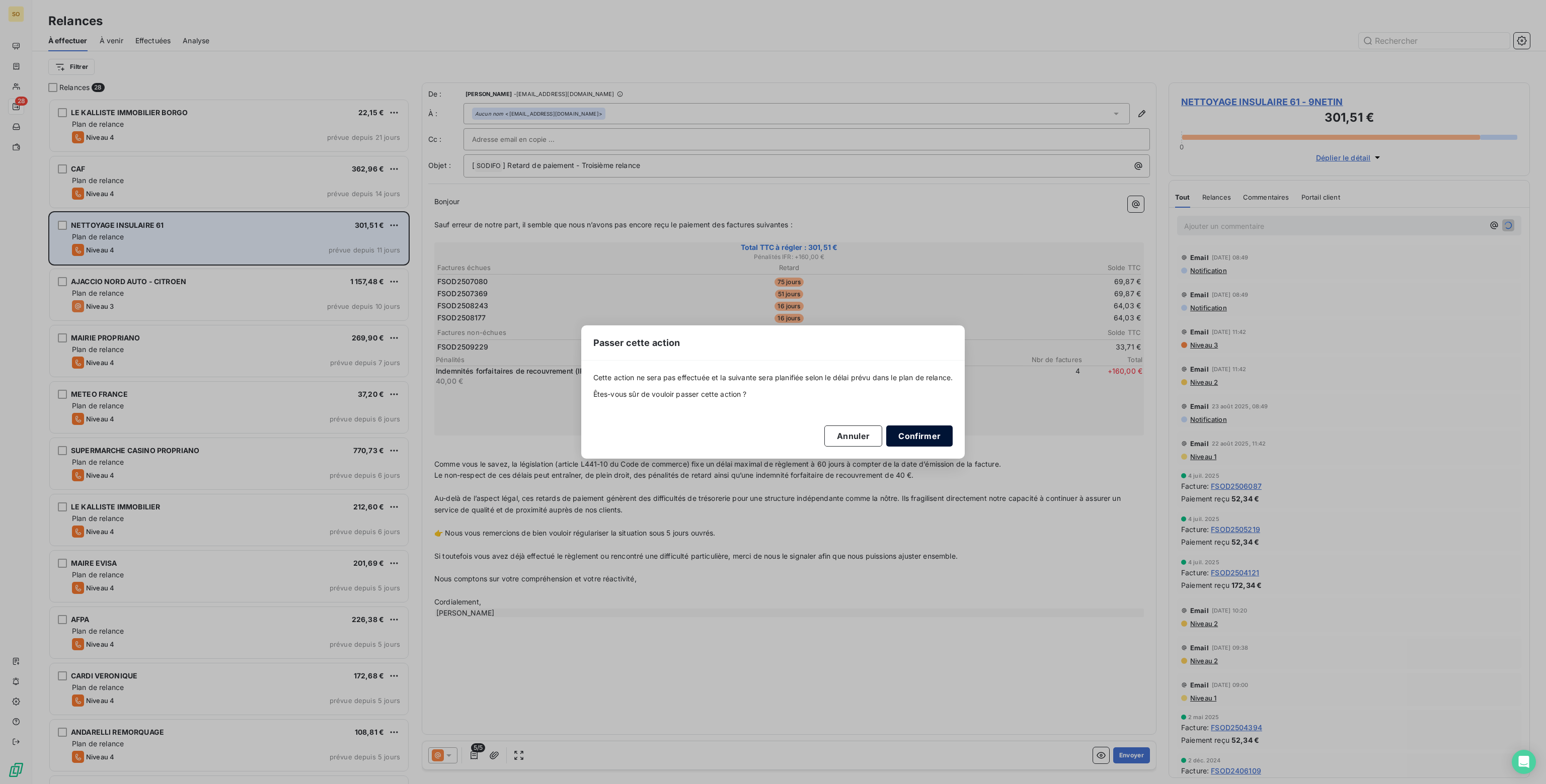
click at [910, 433] on button "Confirmer" at bounding box center [919, 436] width 66 height 21
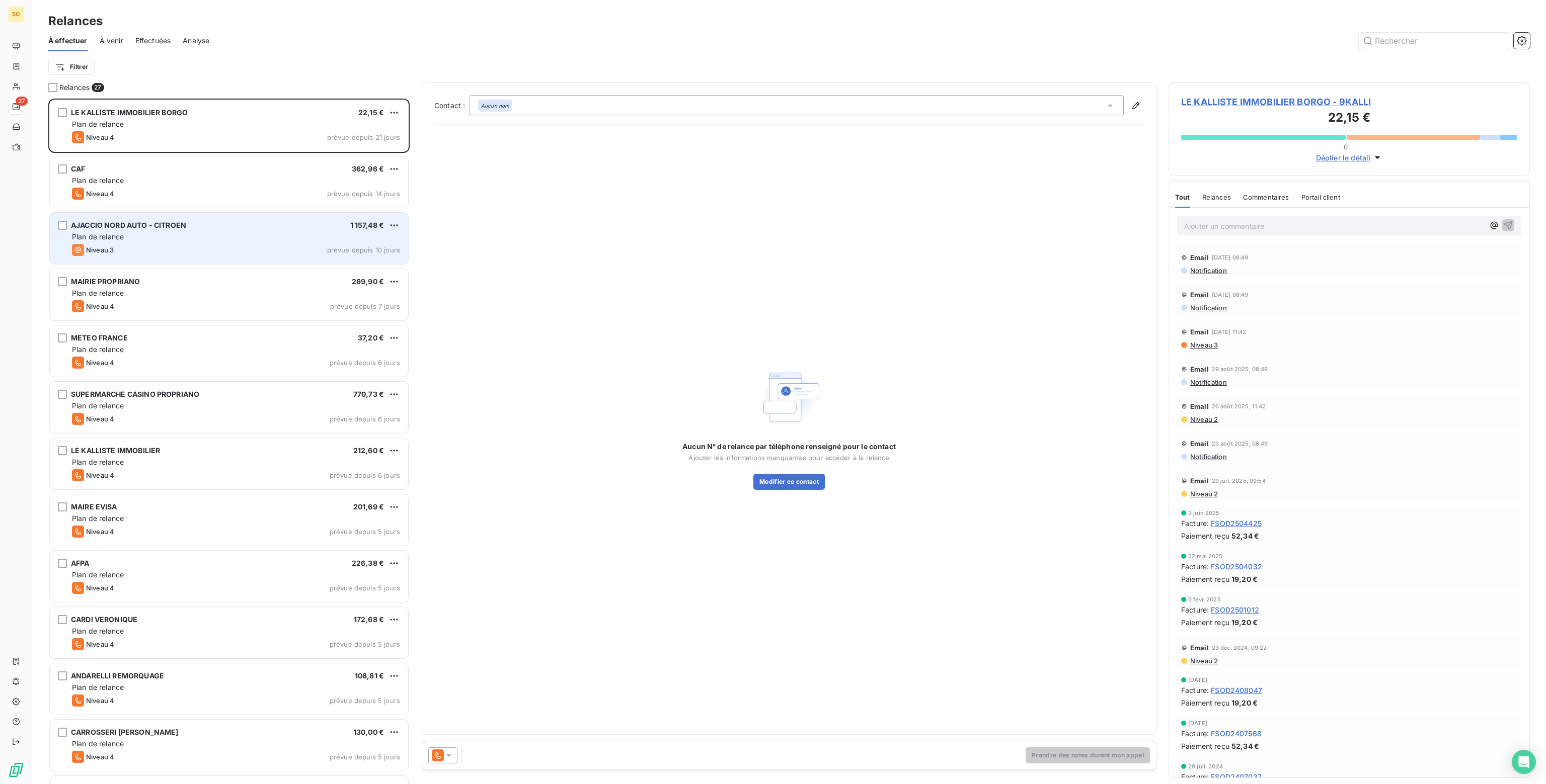
click at [171, 236] on div "Plan de relance" at bounding box center [236, 236] width 328 height 10
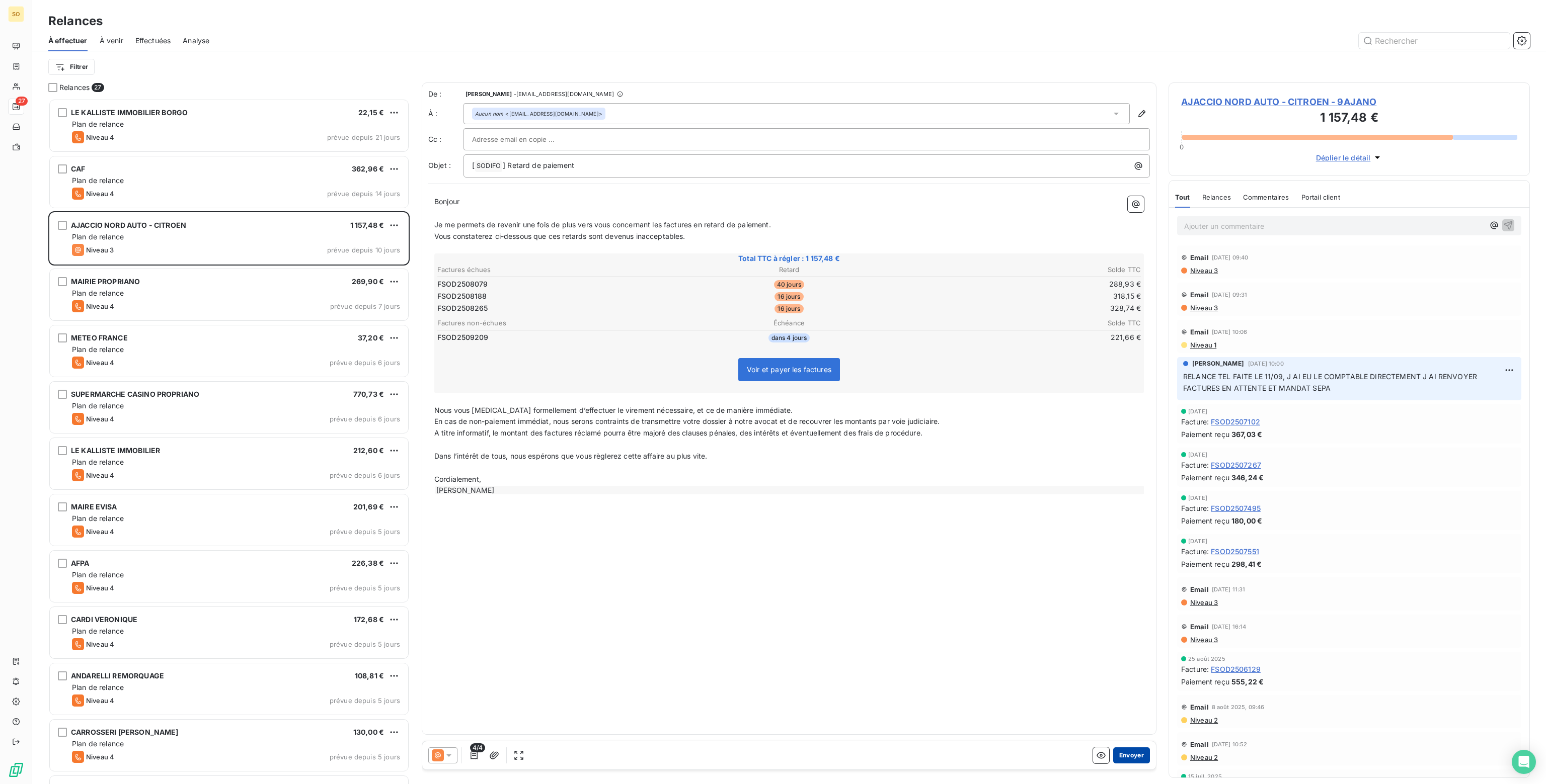
click at [1135, 756] on button "Envoyer" at bounding box center [1131, 755] width 37 height 16
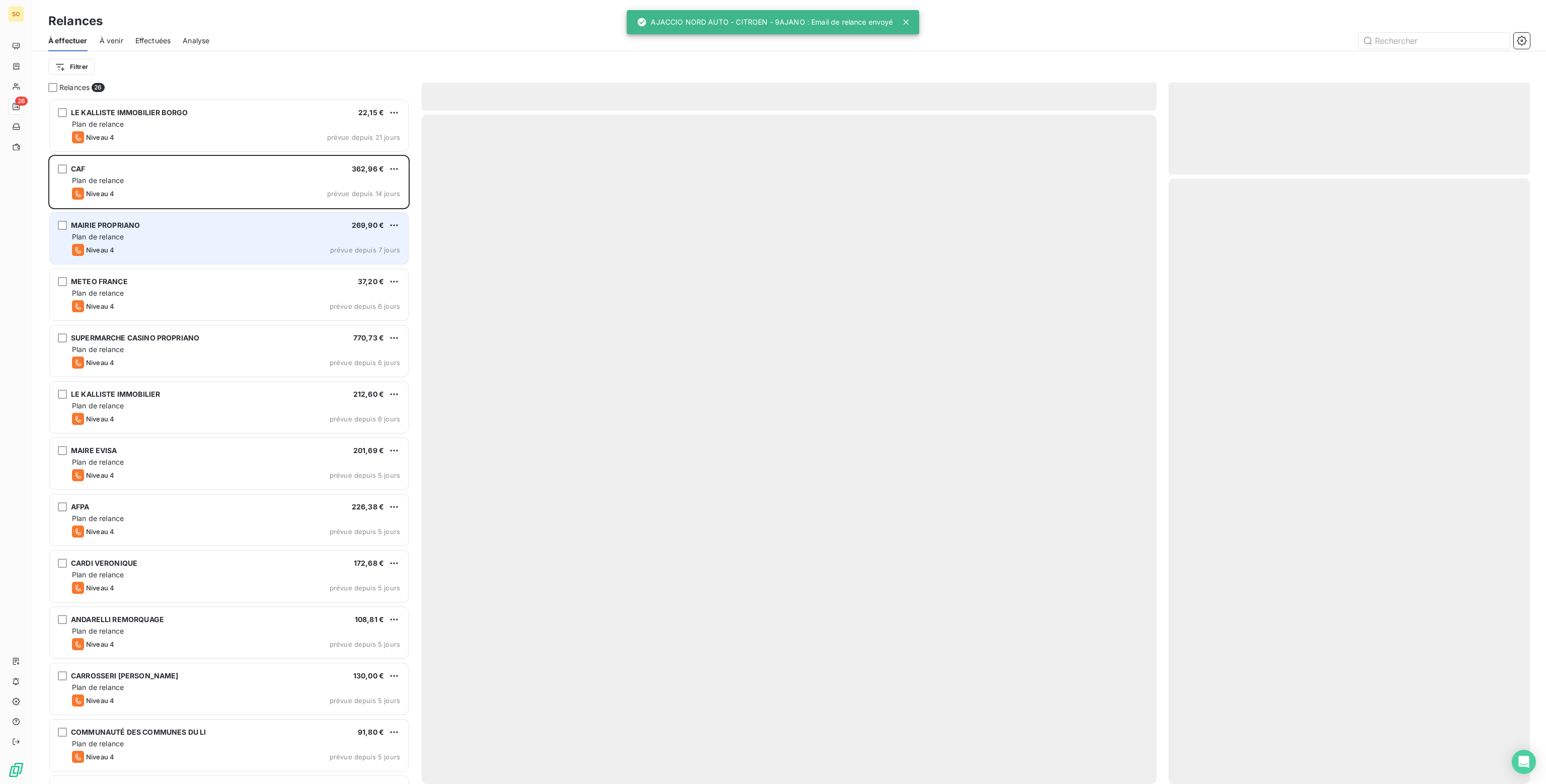
click at [173, 236] on div "Plan de relance" at bounding box center [236, 236] width 328 height 10
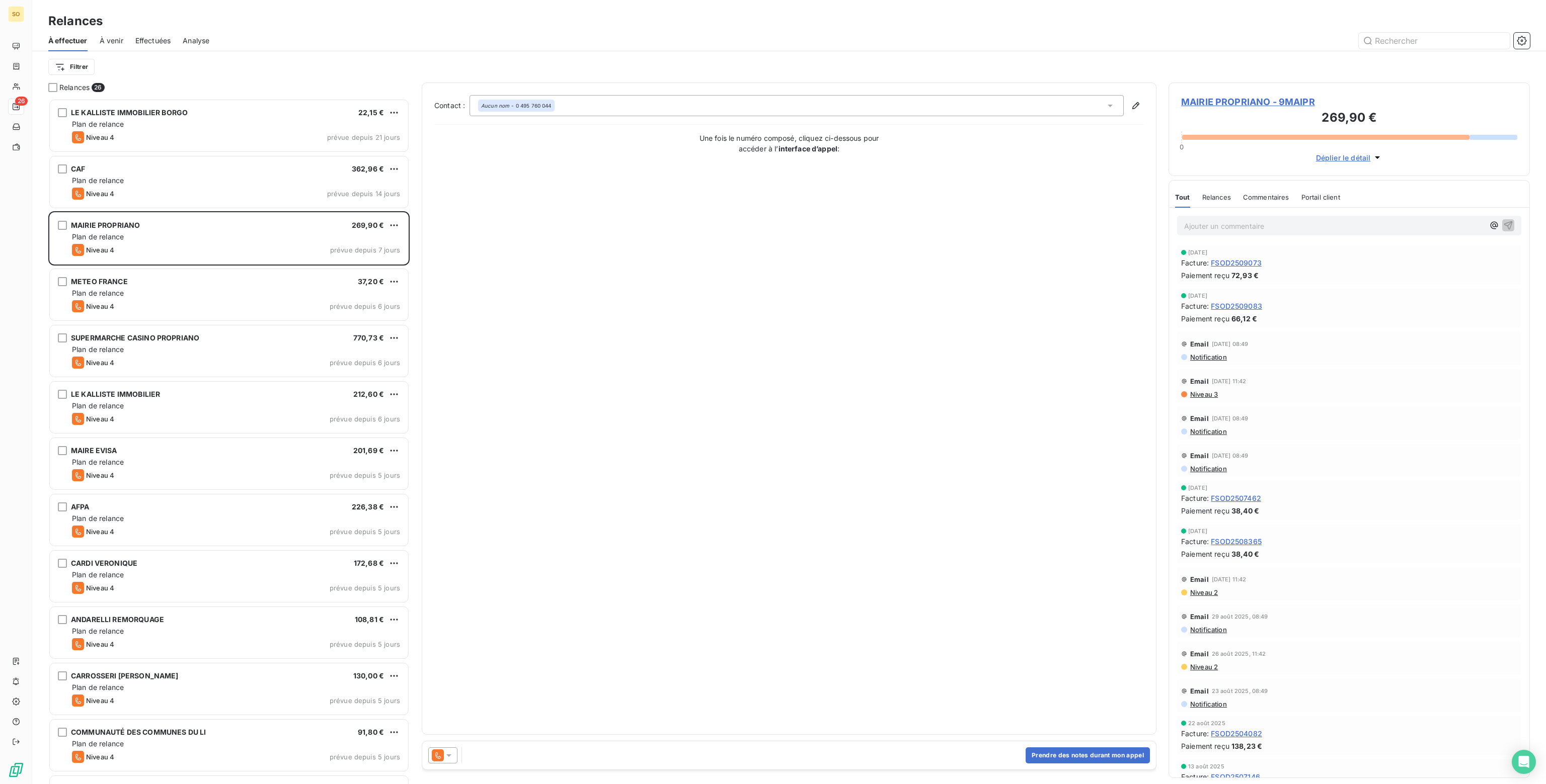
click at [447, 756] on icon at bounding box center [449, 755] width 10 height 10
click at [470, 713] on span "Niveau 3" at bounding box center [463, 715] width 30 height 10
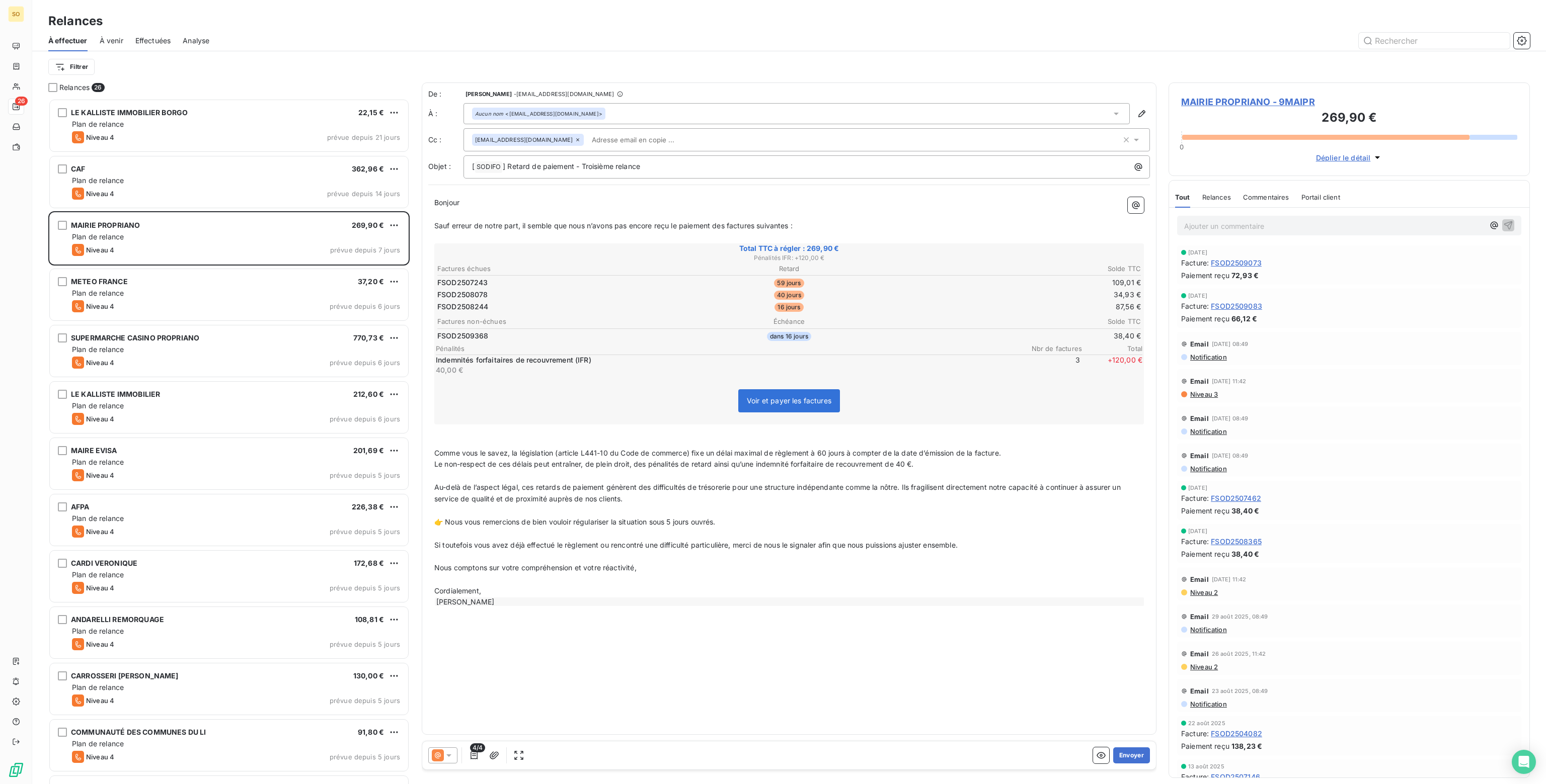
click at [446, 757] on icon at bounding box center [449, 755] width 10 height 10
click at [457, 734] on span "Niveau 4" at bounding box center [463, 735] width 30 height 10
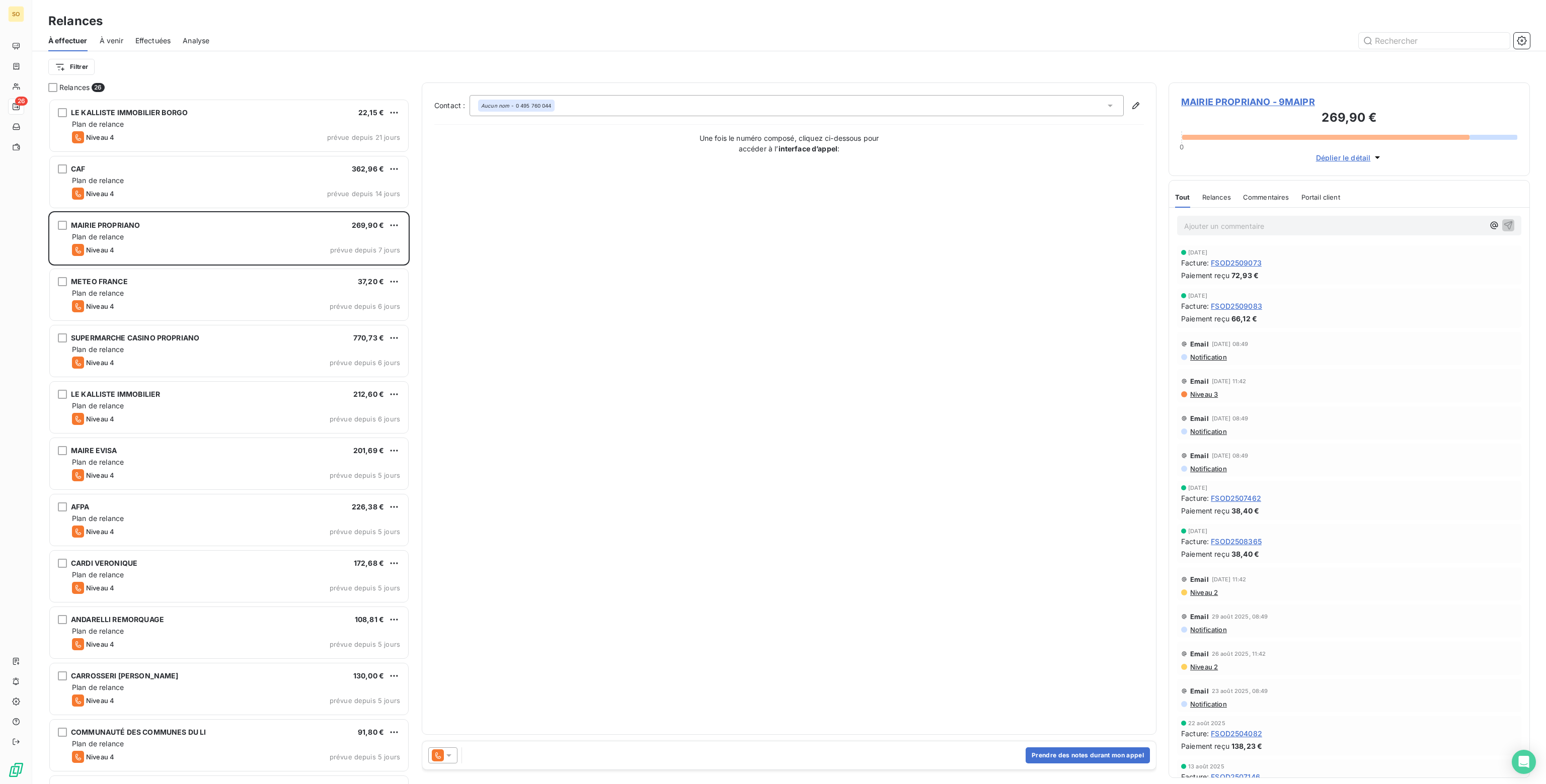
click at [453, 756] on icon at bounding box center [449, 755] width 10 height 10
click at [465, 718] on span "Niveau 3" at bounding box center [463, 715] width 30 height 10
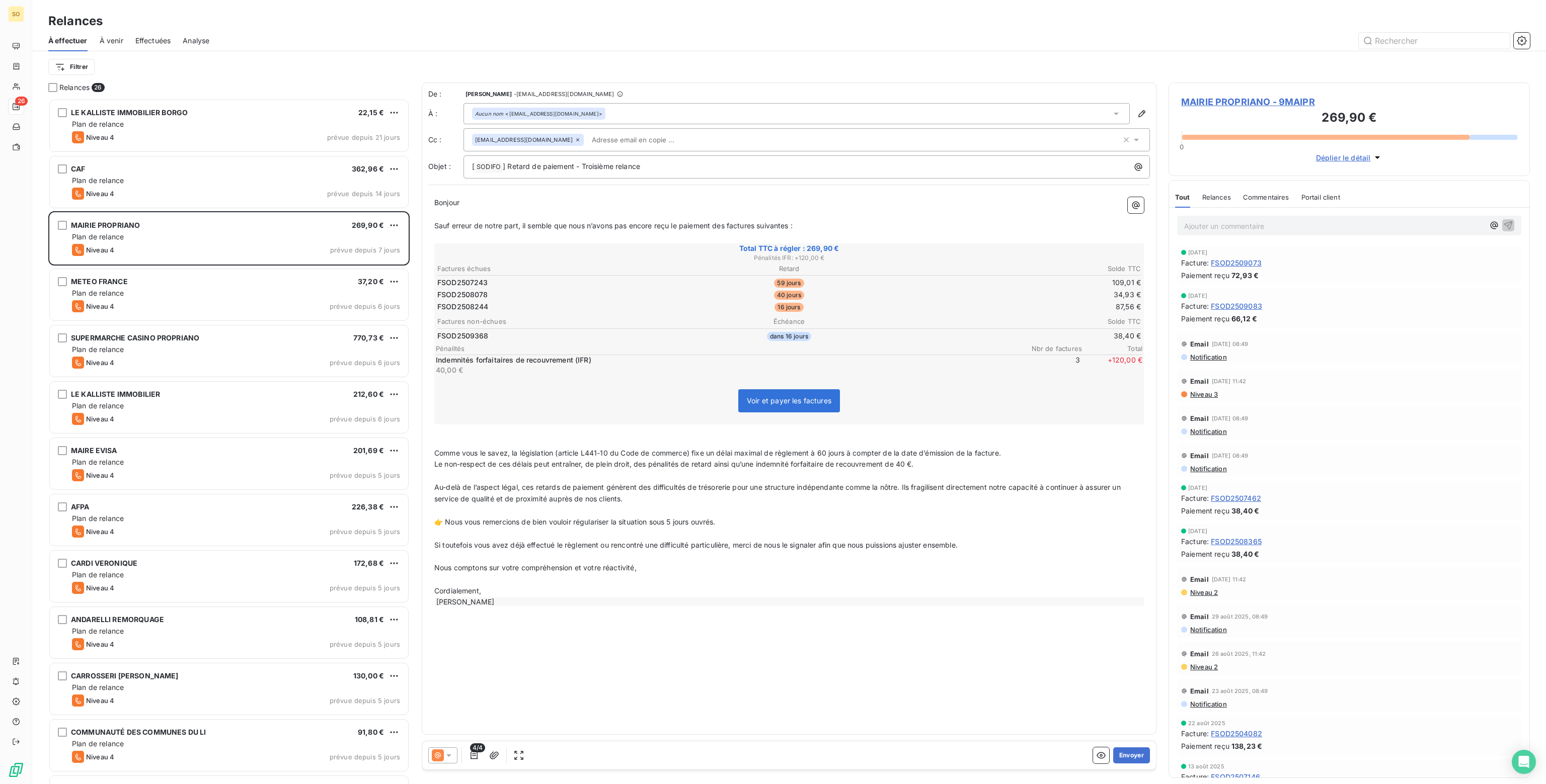
click at [1223, 225] on p "Ajouter un commentaire ﻿" at bounding box center [1334, 226] width 300 height 12
click at [1503, 220] on icon "button" at bounding box center [1508, 225] width 10 height 10
click at [290, 295] on div "Plan de relance" at bounding box center [236, 293] width 328 height 10
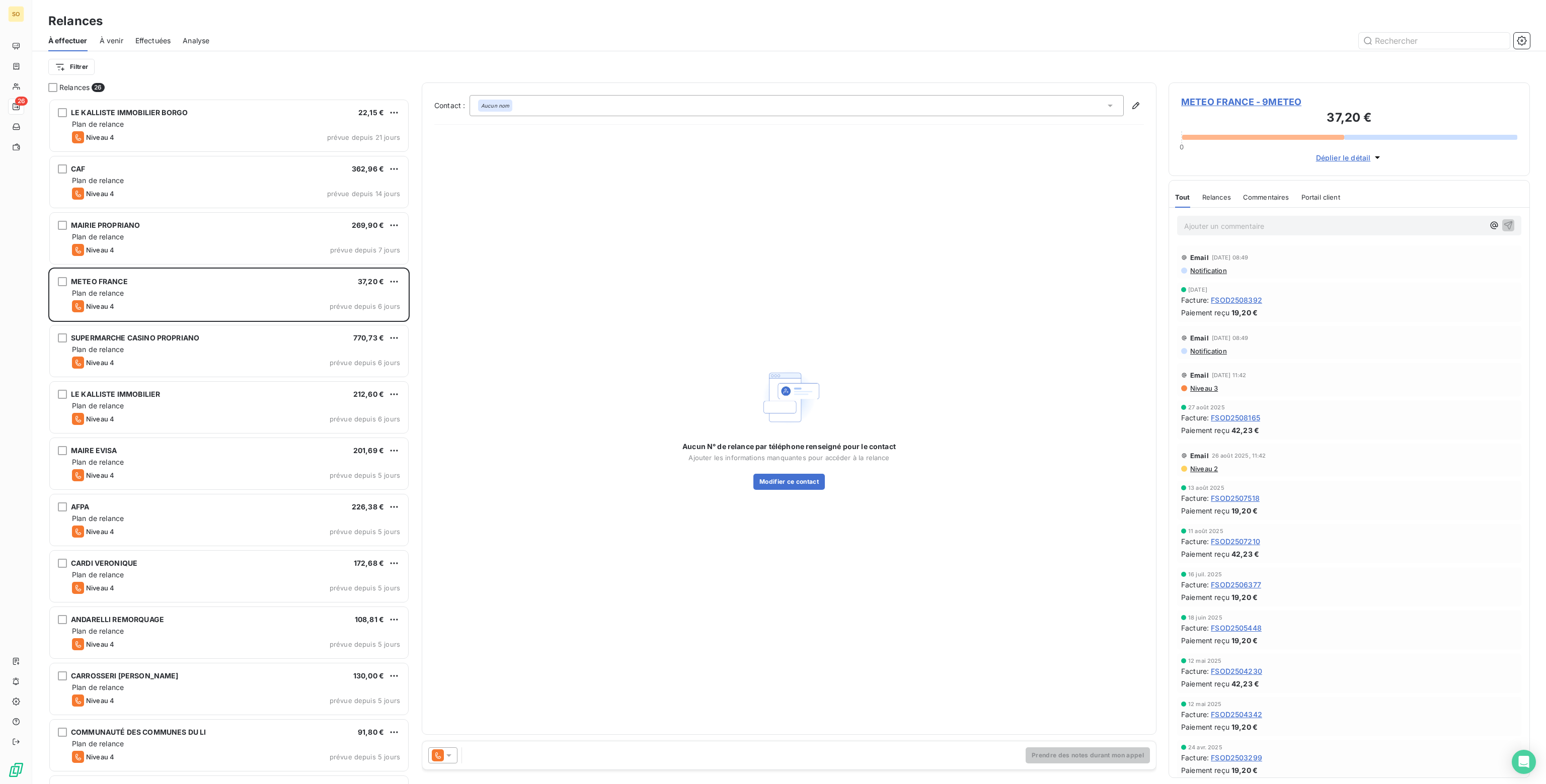
click at [444, 752] on icon at bounding box center [449, 755] width 10 height 10
click at [445, 709] on icon at bounding box center [440, 715] width 12 height 12
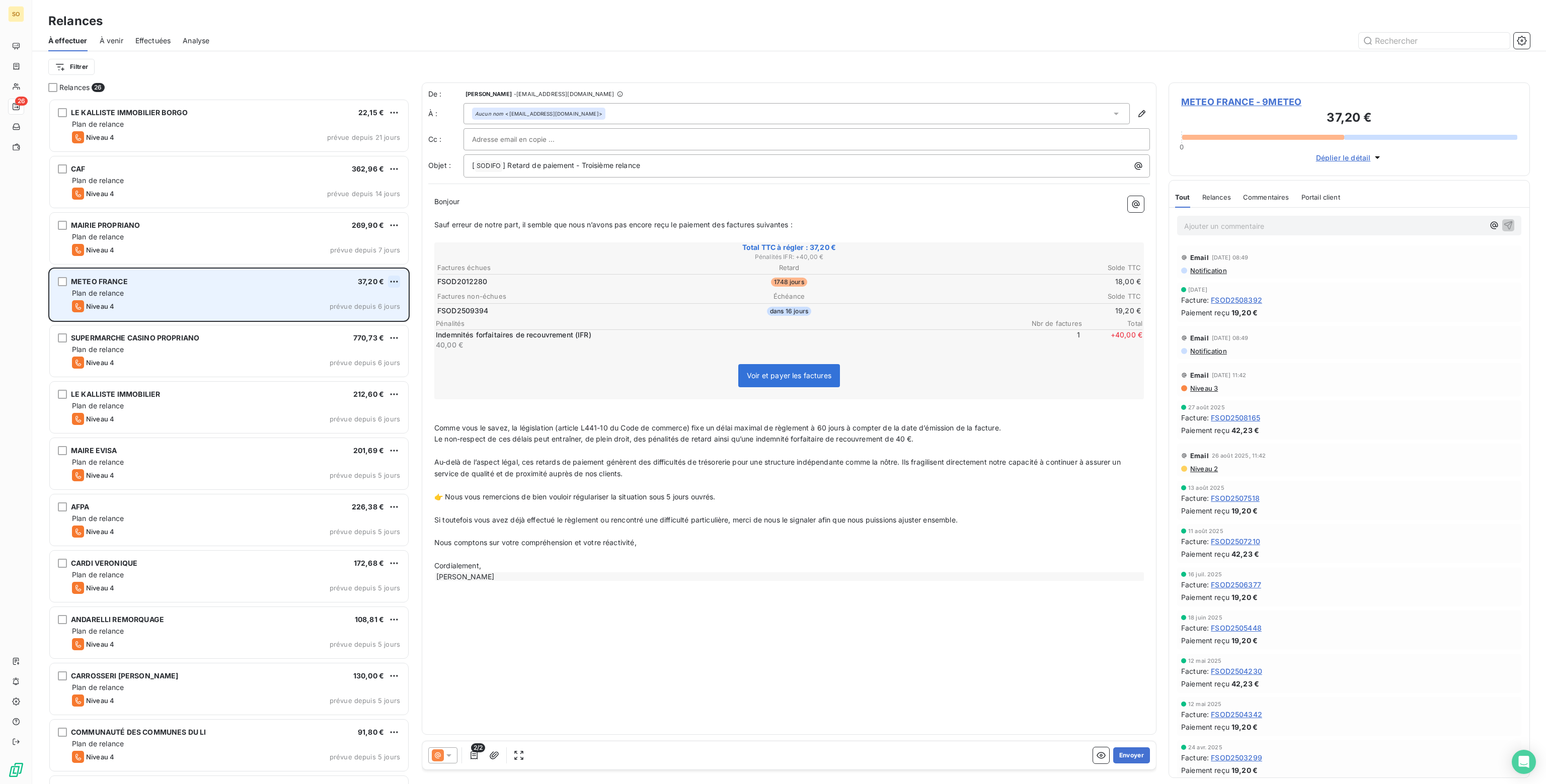
click at [392, 279] on html "SO 26 Relances À effectuer À venir Effectuées Analyse Filtrer Relances 26 LE KA…" at bounding box center [773, 392] width 1546 height 784
click at [356, 319] on div "Passer cette action" at bounding box center [351, 319] width 90 height 16
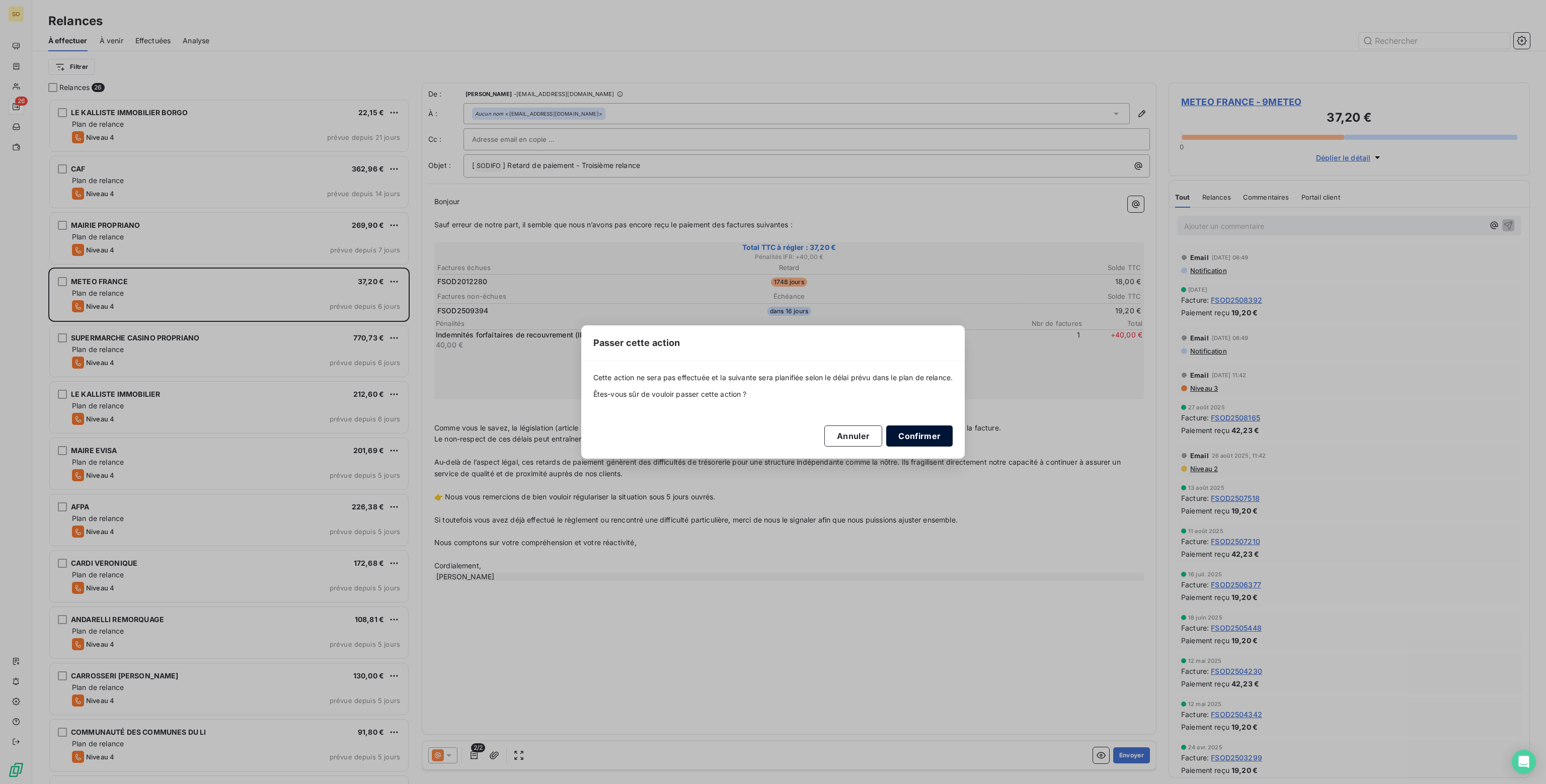
click at [919, 430] on button "Confirmer" at bounding box center [919, 436] width 66 height 21
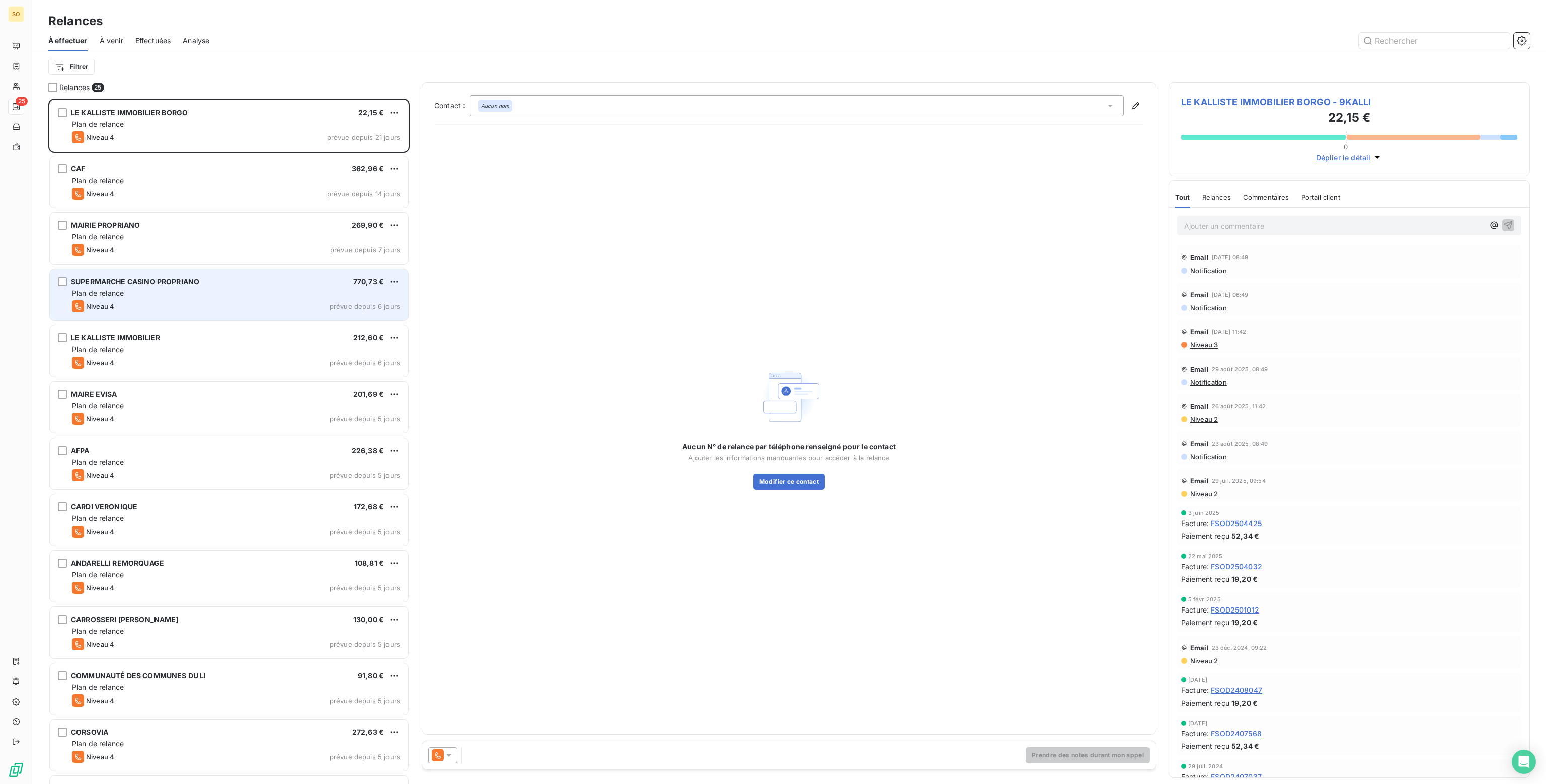
click at [210, 300] on div "Niveau 4 prévue depuis 6 jours" at bounding box center [236, 306] width 328 height 12
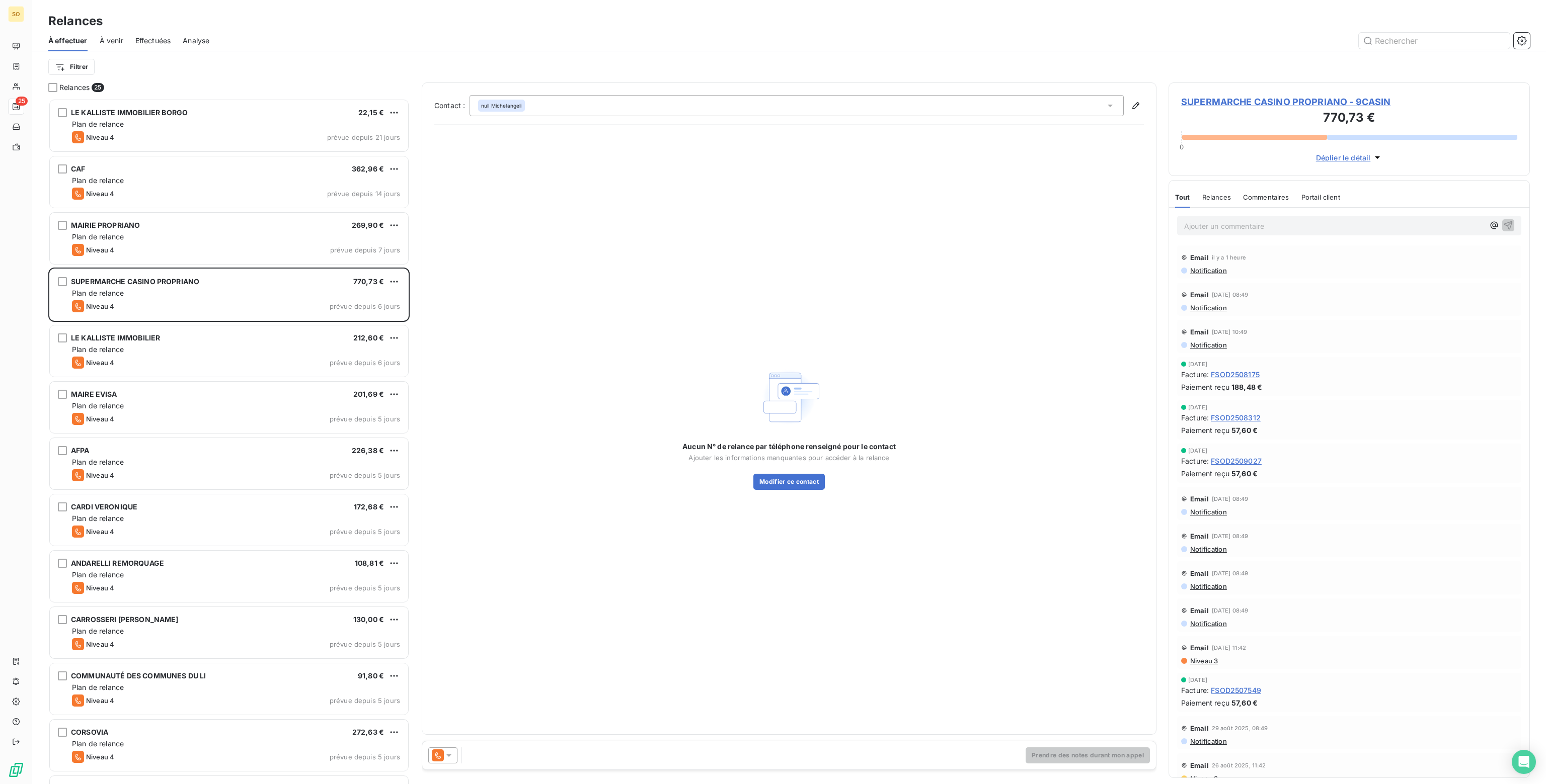
click at [448, 757] on icon at bounding box center [449, 755] width 10 height 10
click at [457, 719] on span "Niveau 3" at bounding box center [463, 715] width 30 height 10
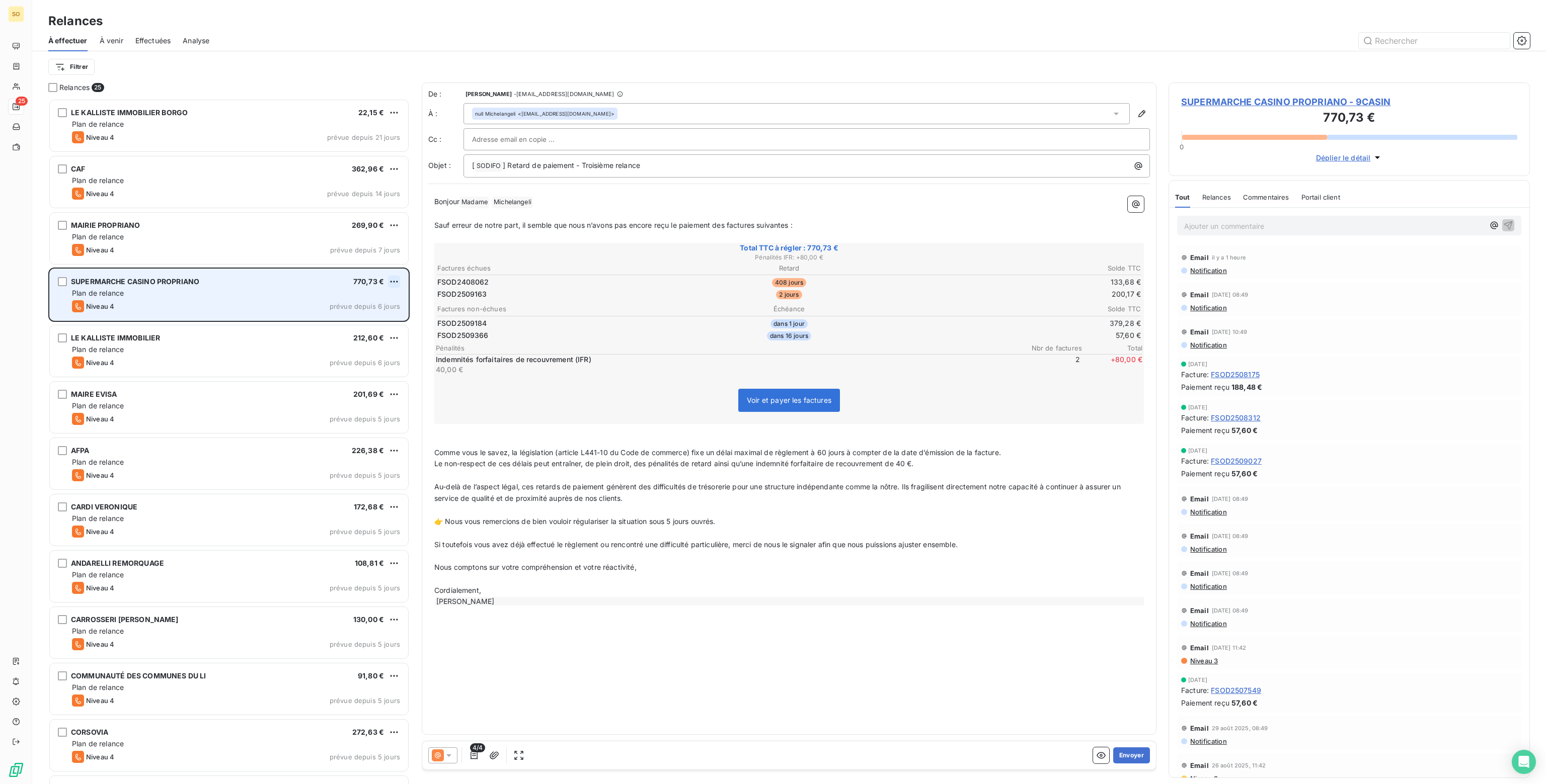
click at [392, 279] on html "SO 25 Relances À effectuer À venir Effectuées Analyse Filtrer Relances 25 LE KA…" at bounding box center [773, 392] width 1546 height 784
click at [360, 317] on div "Passer cette action" at bounding box center [351, 319] width 90 height 16
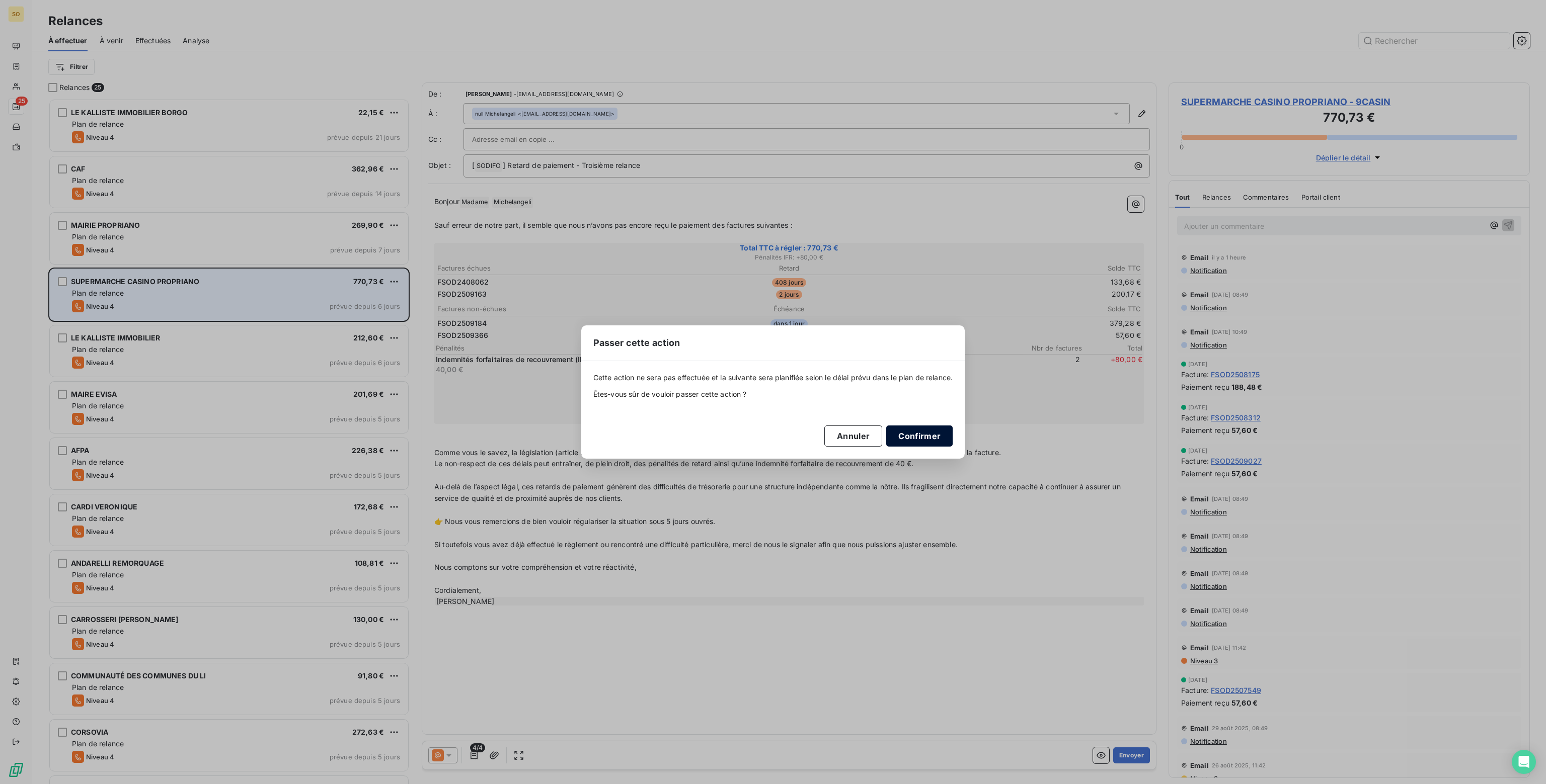
click at [912, 434] on button "Confirmer" at bounding box center [919, 436] width 66 height 21
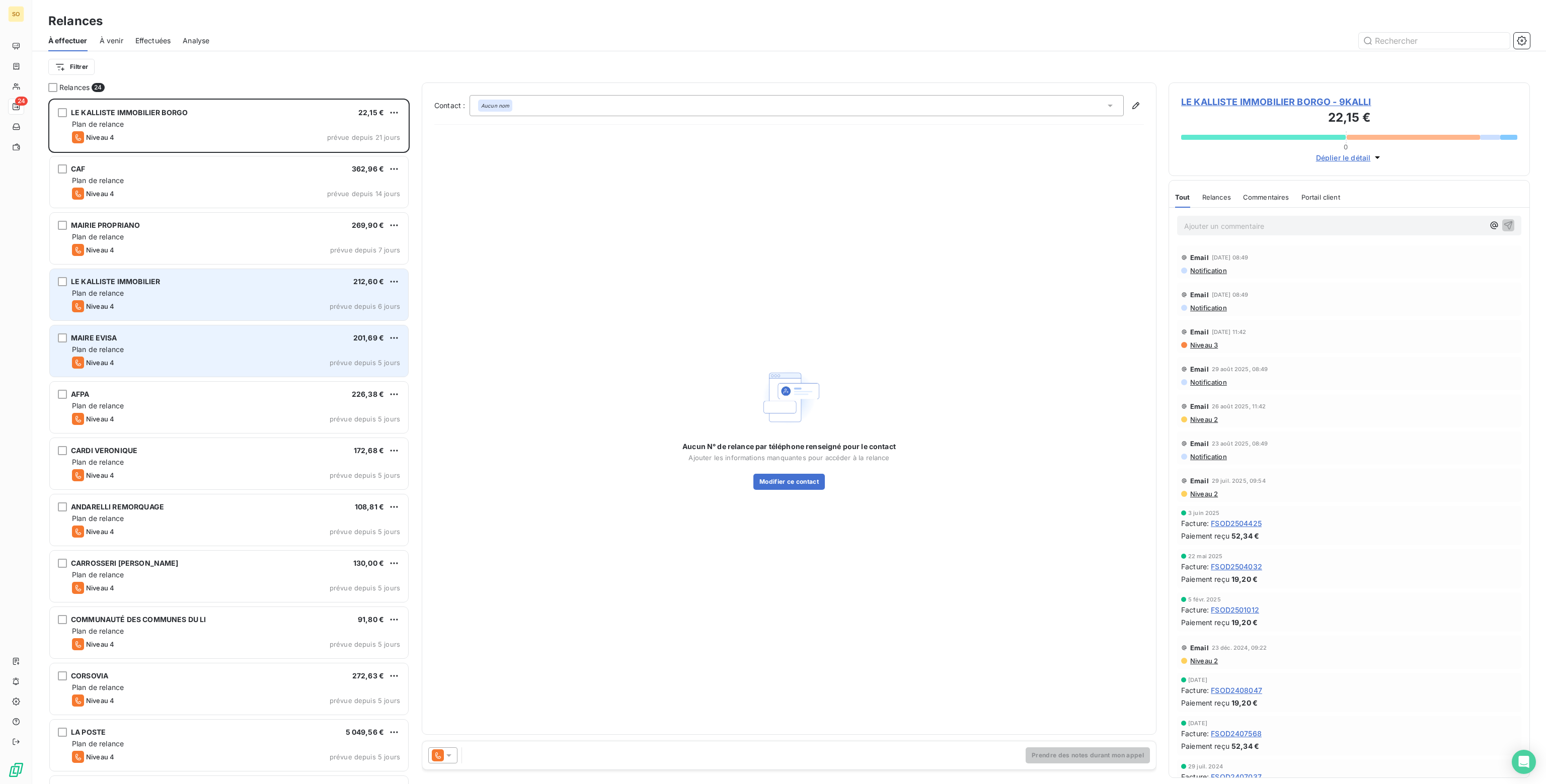
click at [144, 346] on div "Plan de relance" at bounding box center [236, 349] width 328 height 10
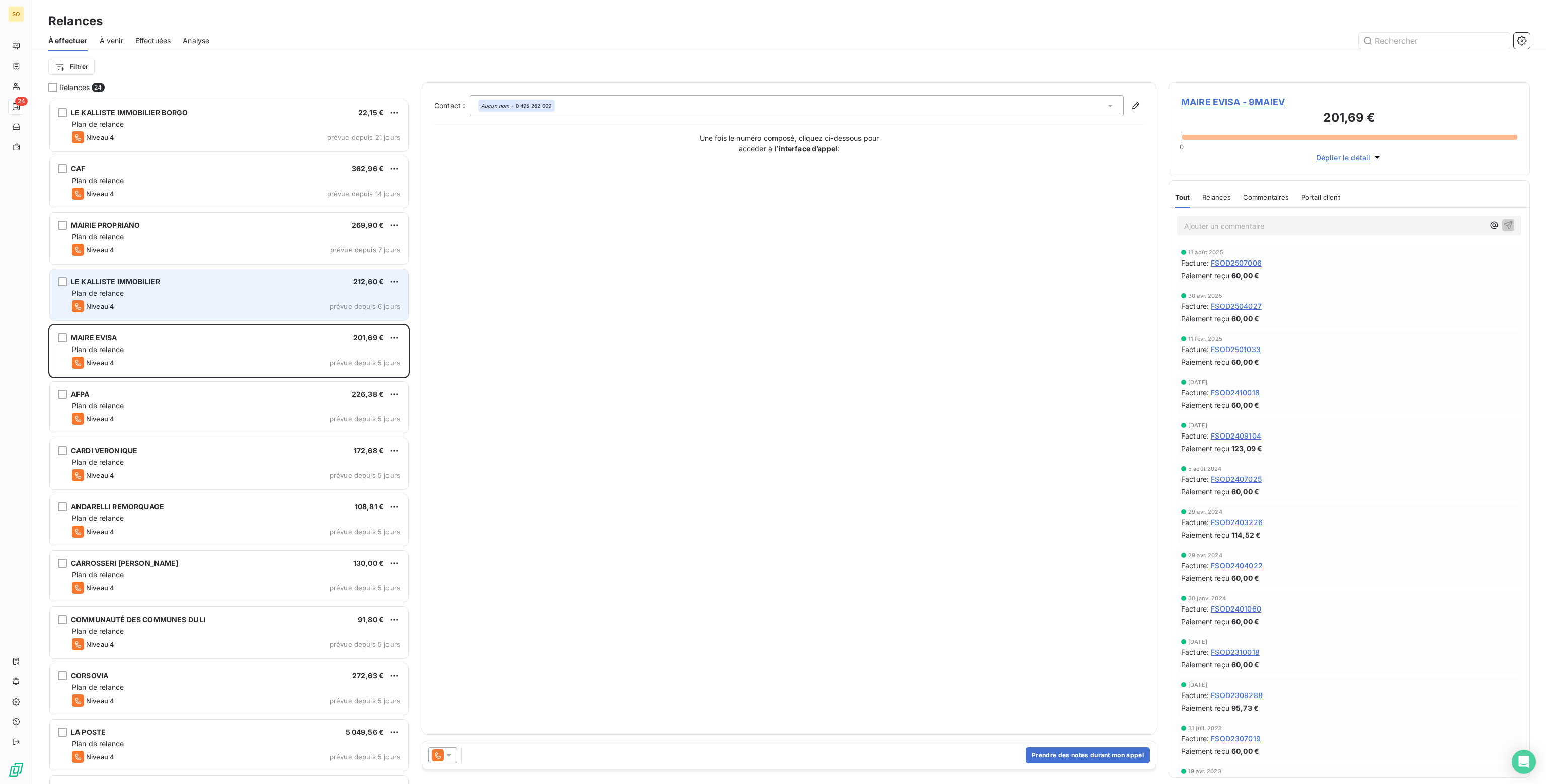
click at [449, 754] on icon at bounding box center [449, 755] width 10 height 10
click at [454, 720] on div "Niveau 3" at bounding box center [457, 715] width 44 height 12
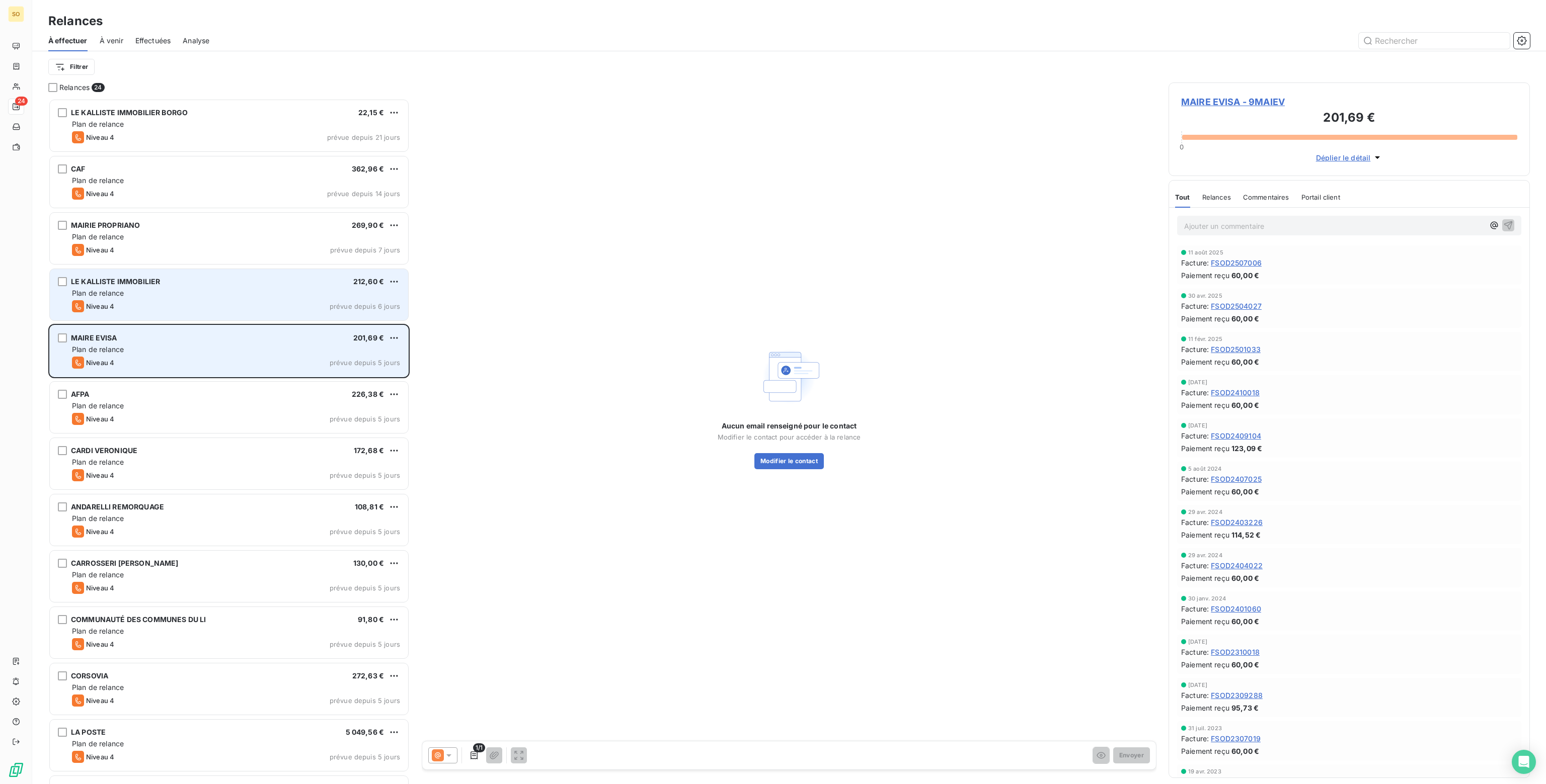
click at [215, 375] on div "MAIRE EVISA 201,69 € Plan de relance Niveau 4 prévue depuis 5 jours" at bounding box center [229, 351] width 358 height 51
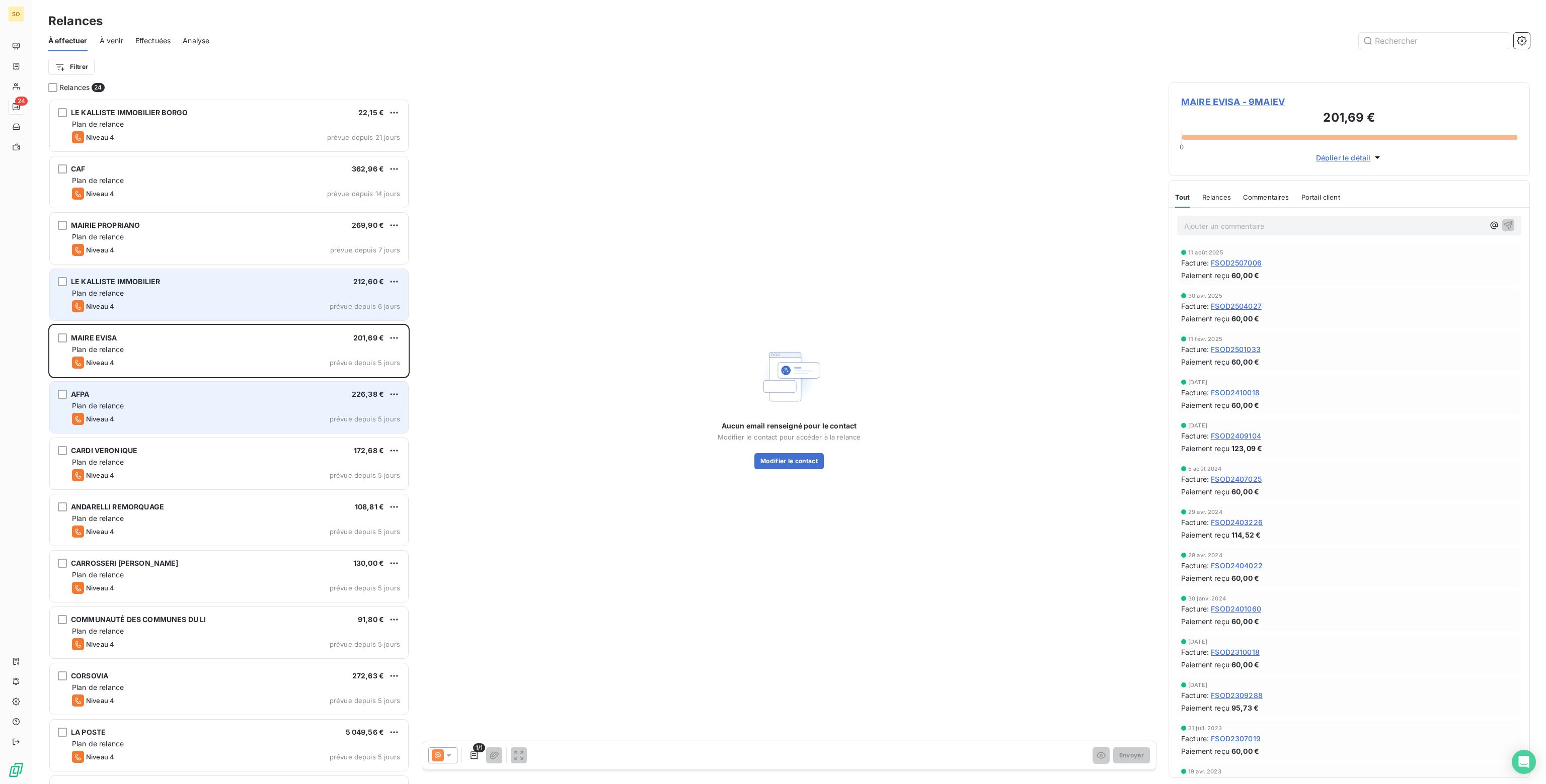
click at [214, 402] on div "Plan de relance" at bounding box center [236, 406] width 328 height 10
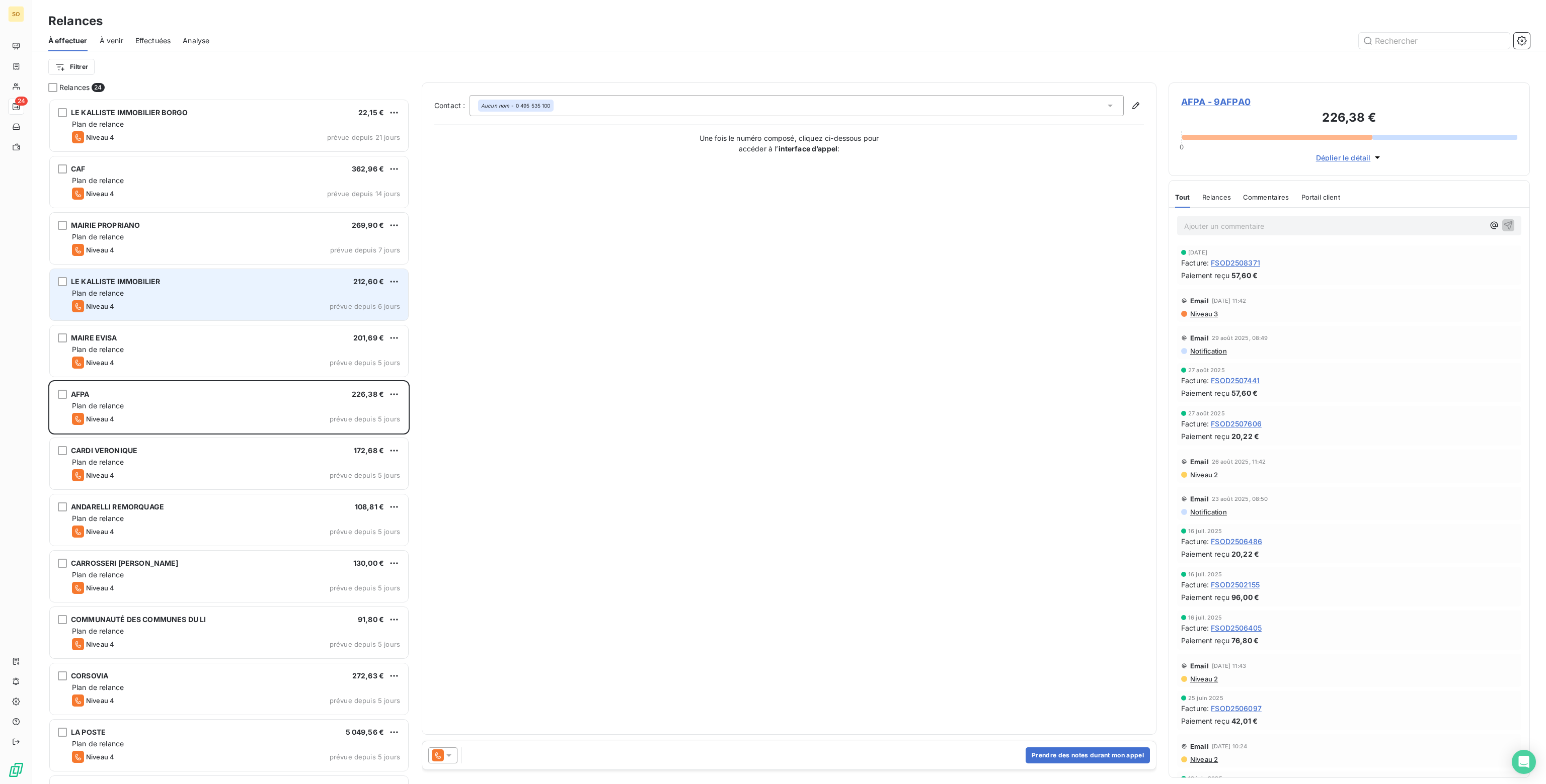
click at [450, 756] on icon at bounding box center [448, 756] width 5 height 3
click at [459, 719] on span "Niveau 3" at bounding box center [463, 715] width 30 height 10
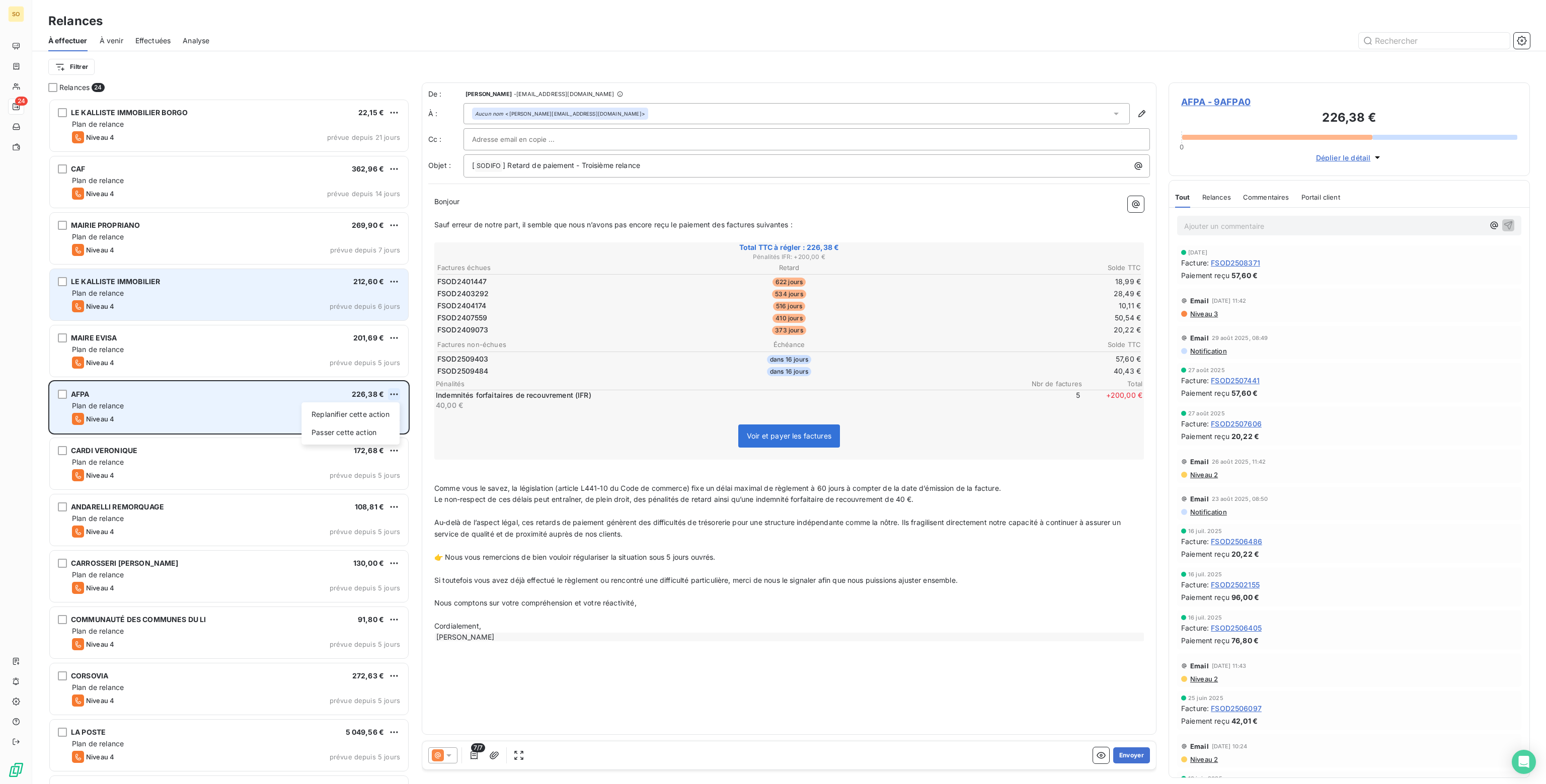
click at [395, 392] on html "SO 24 Relances À effectuer À venir Effectuées Analyse Filtrer Relances 24 LE KA…" at bounding box center [773, 392] width 1546 height 784
click at [362, 430] on div "Passer cette action" at bounding box center [351, 432] width 90 height 16
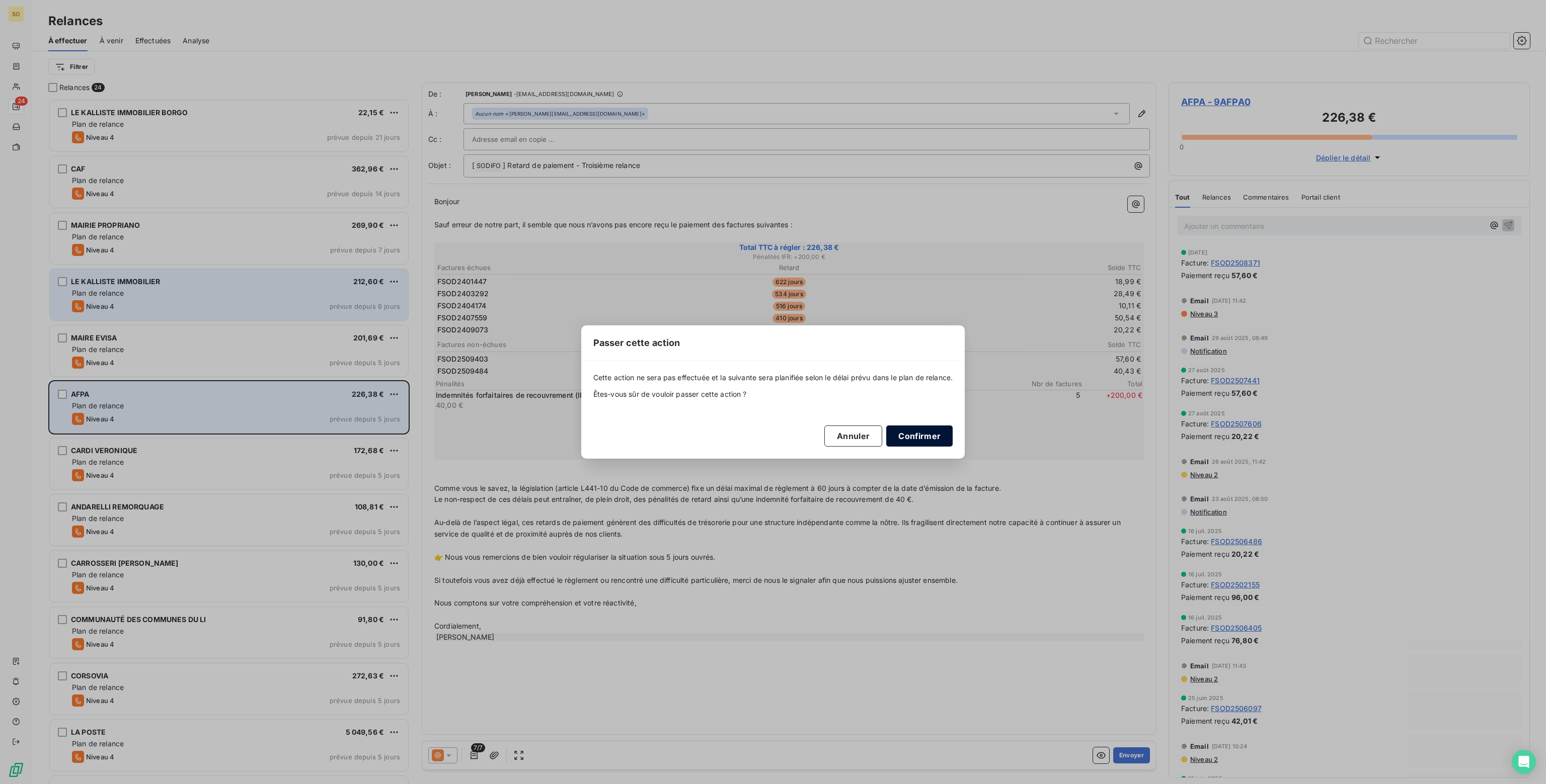
click at [926, 443] on button "Confirmer" at bounding box center [919, 436] width 66 height 21
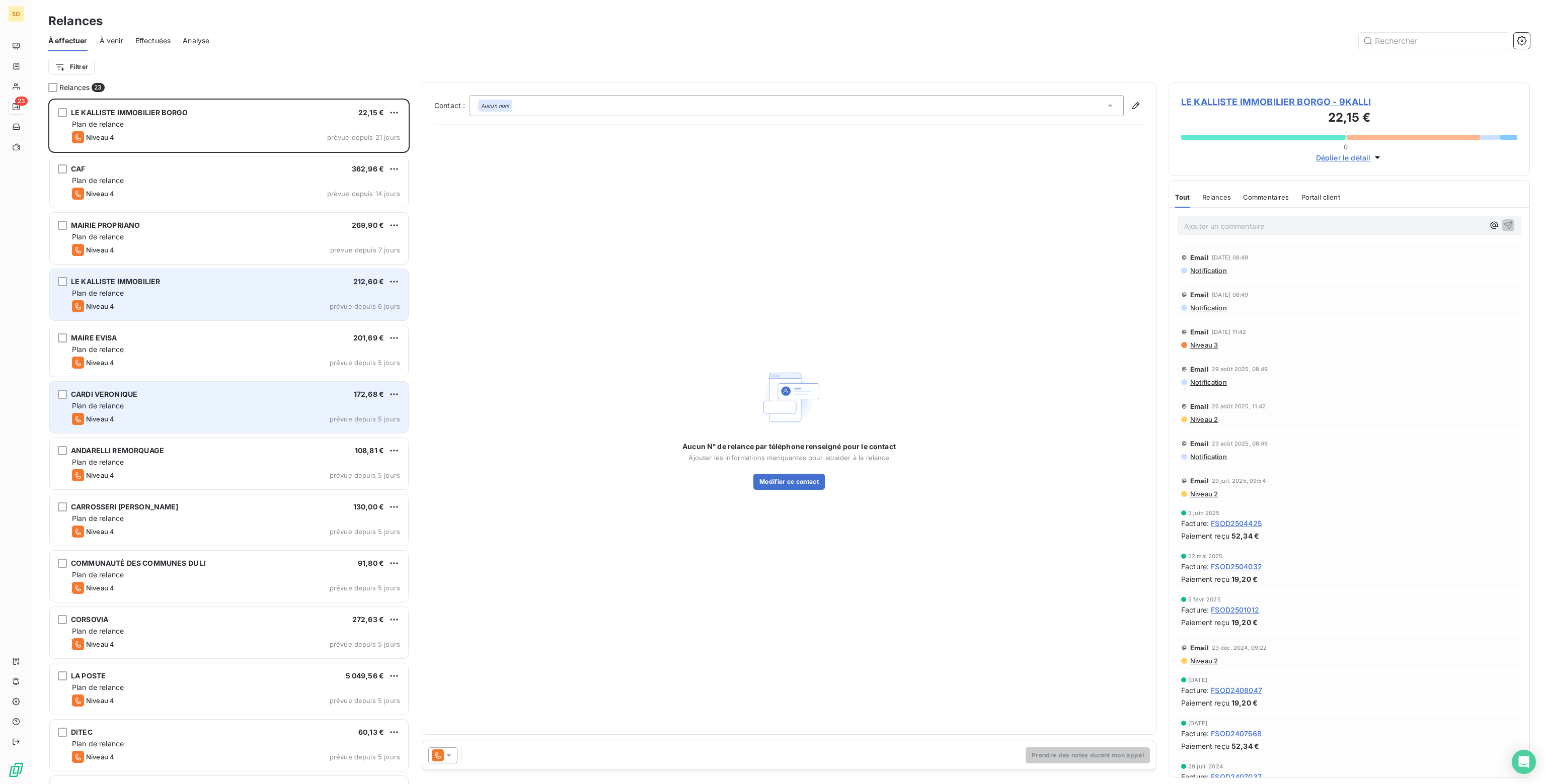
click at [235, 396] on div "CARDI VERONIQUE 172,68 €" at bounding box center [236, 394] width 328 height 9
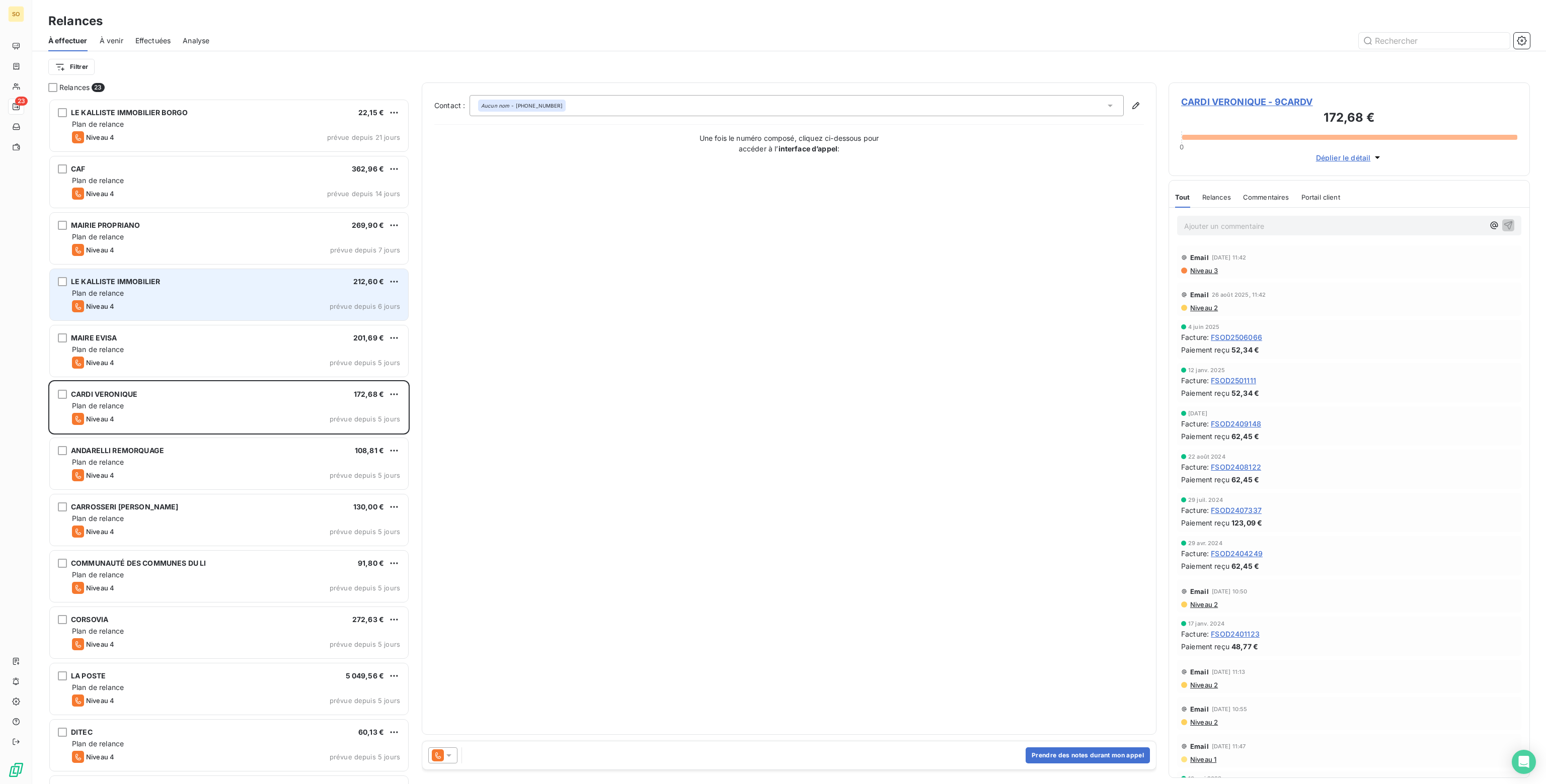
click at [452, 754] on icon at bounding box center [449, 755] width 10 height 10
click at [460, 714] on span "Niveau 3" at bounding box center [463, 715] width 30 height 10
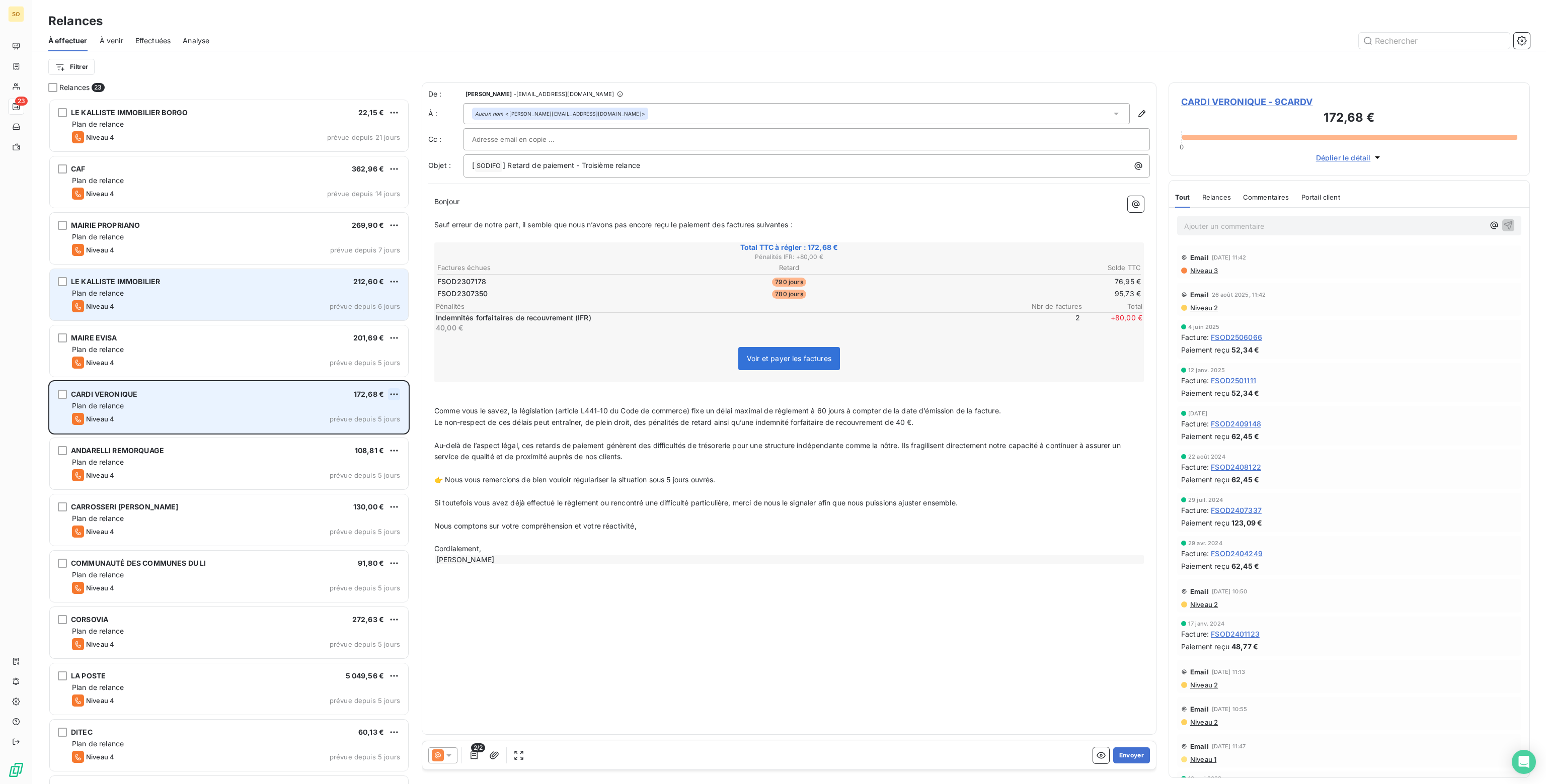
click at [395, 393] on html "SO 23 Relances À effectuer À venir Effectuées Analyse Filtrer Relances 23 LE KA…" at bounding box center [773, 392] width 1546 height 784
click at [369, 433] on div "Passer cette action" at bounding box center [351, 432] width 90 height 16
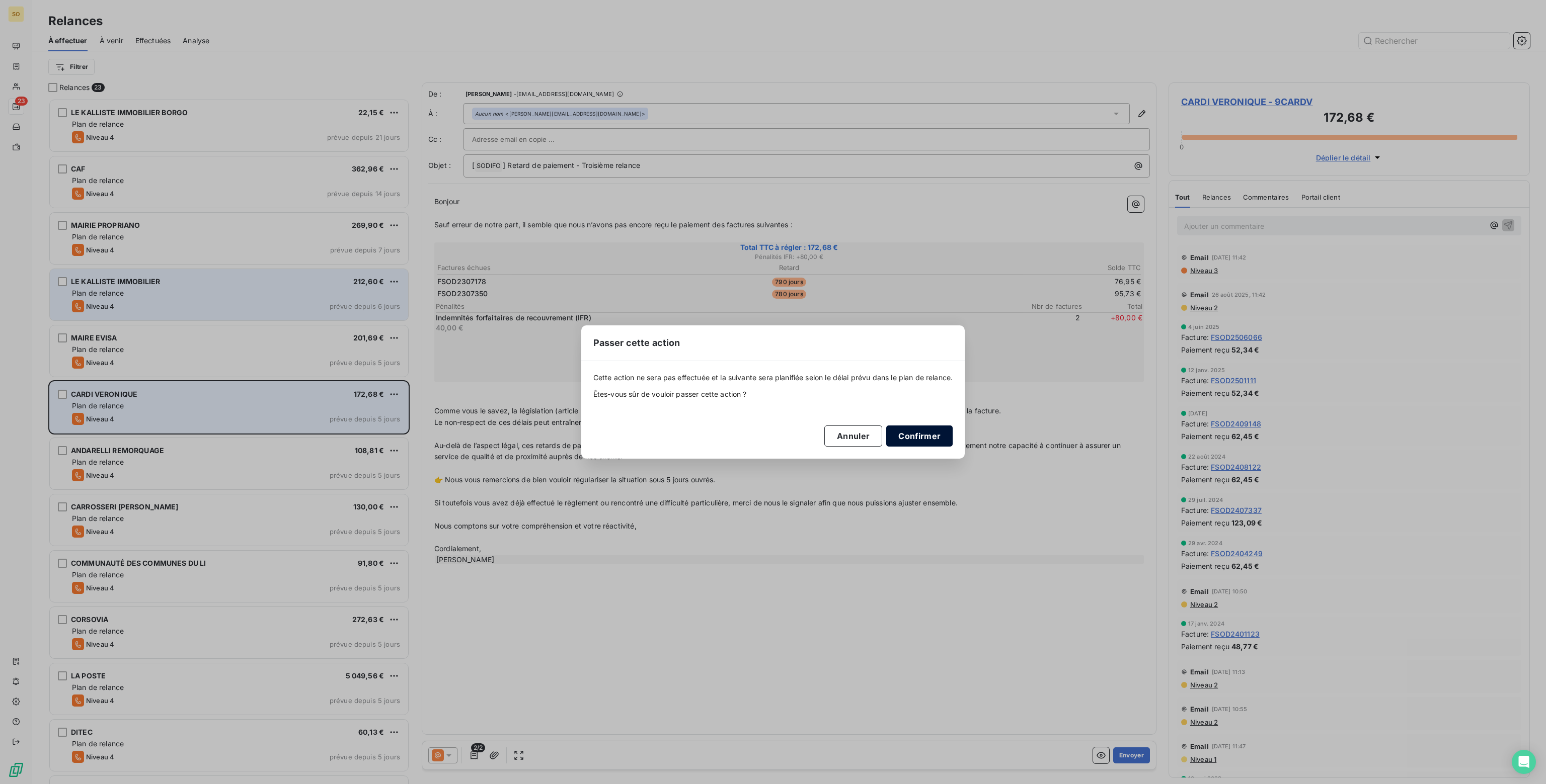
click at [941, 435] on button "Confirmer" at bounding box center [919, 436] width 66 height 21
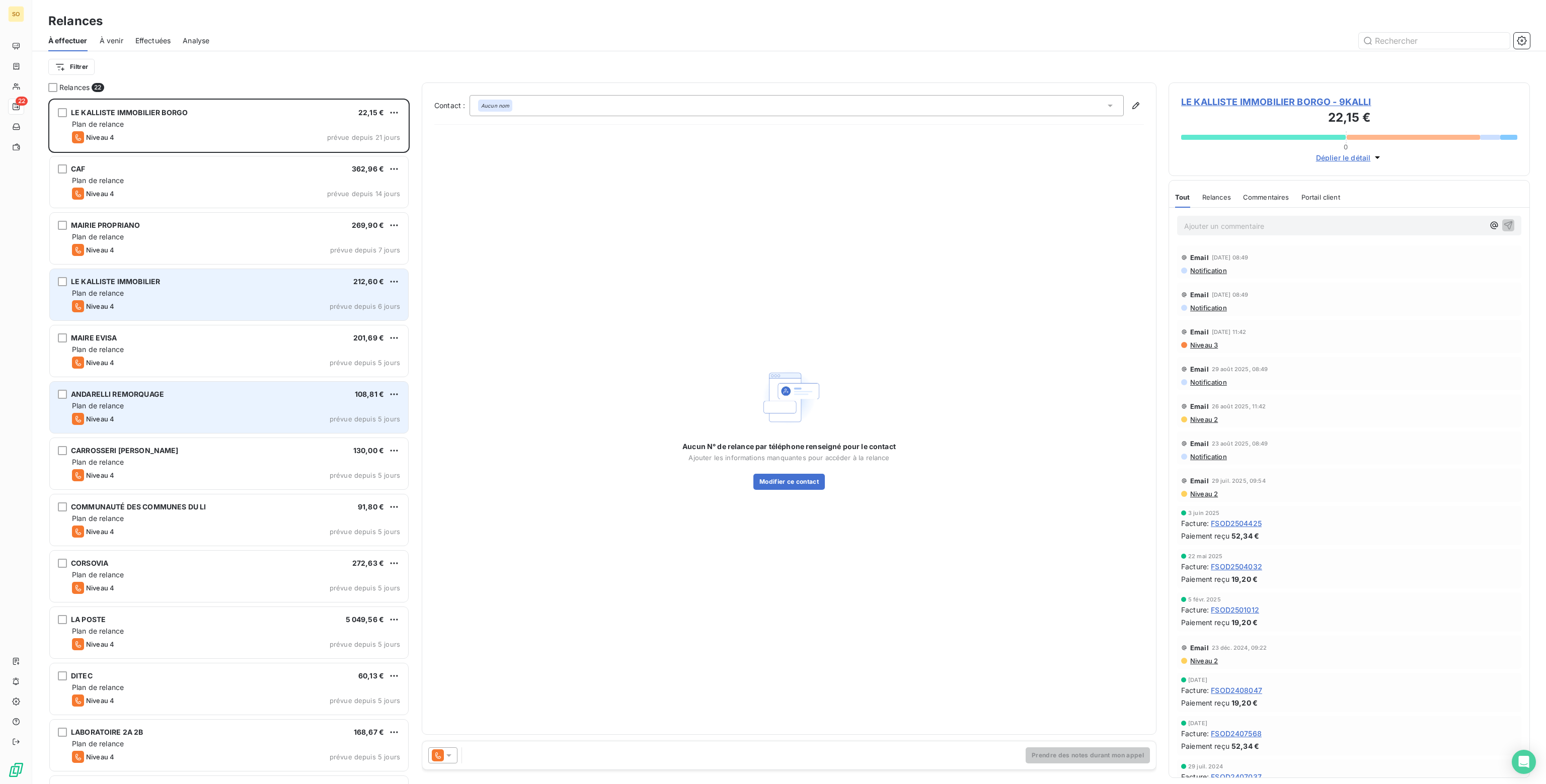
click at [330, 413] on div "Niveau 4 prévue depuis 5 jours" at bounding box center [236, 418] width 328 height 12
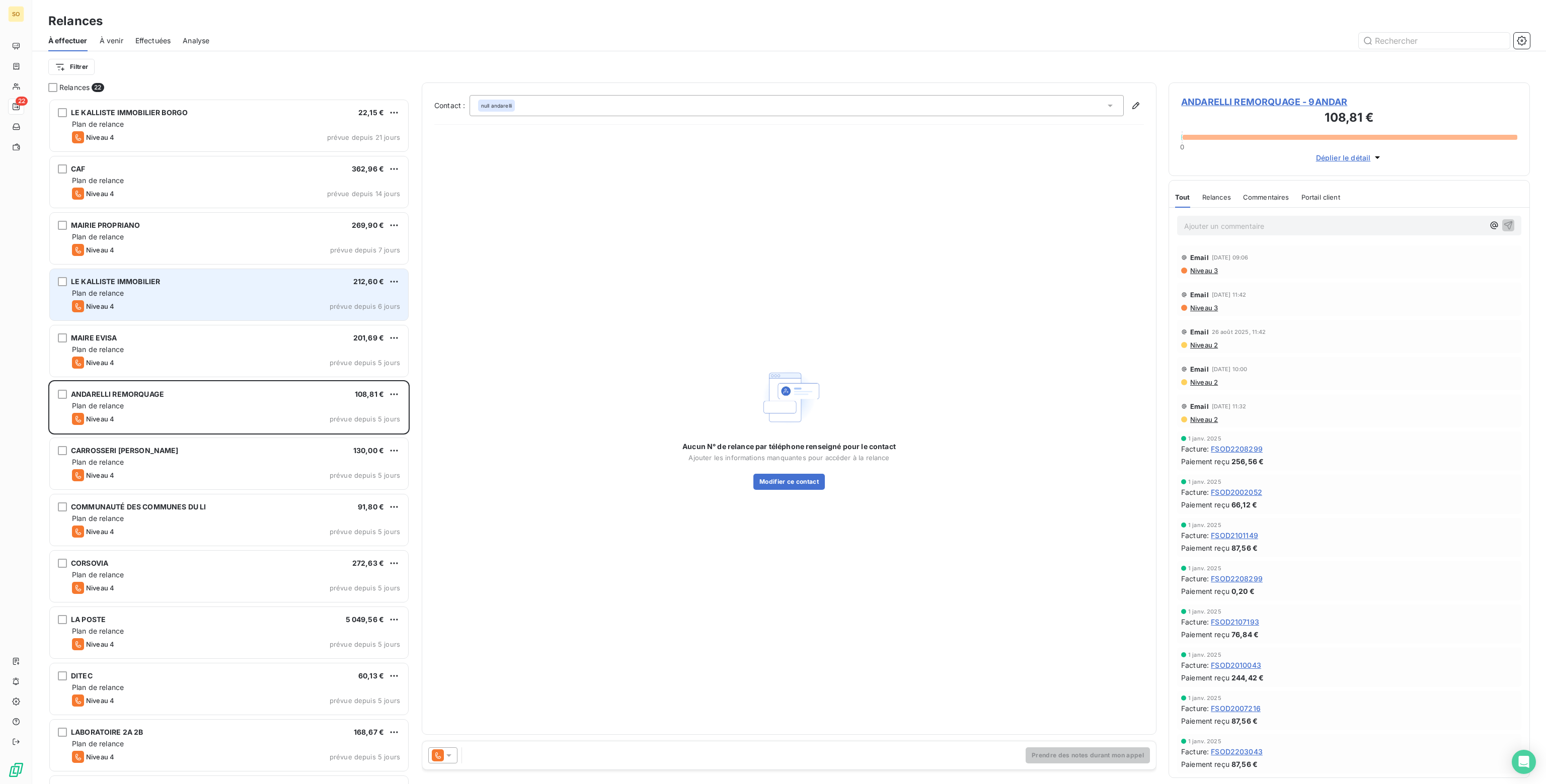
click at [449, 756] on icon at bounding box center [448, 756] width 5 height 3
click at [461, 714] on span "Niveau 3" at bounding box center [463, 715] width 30 height 10
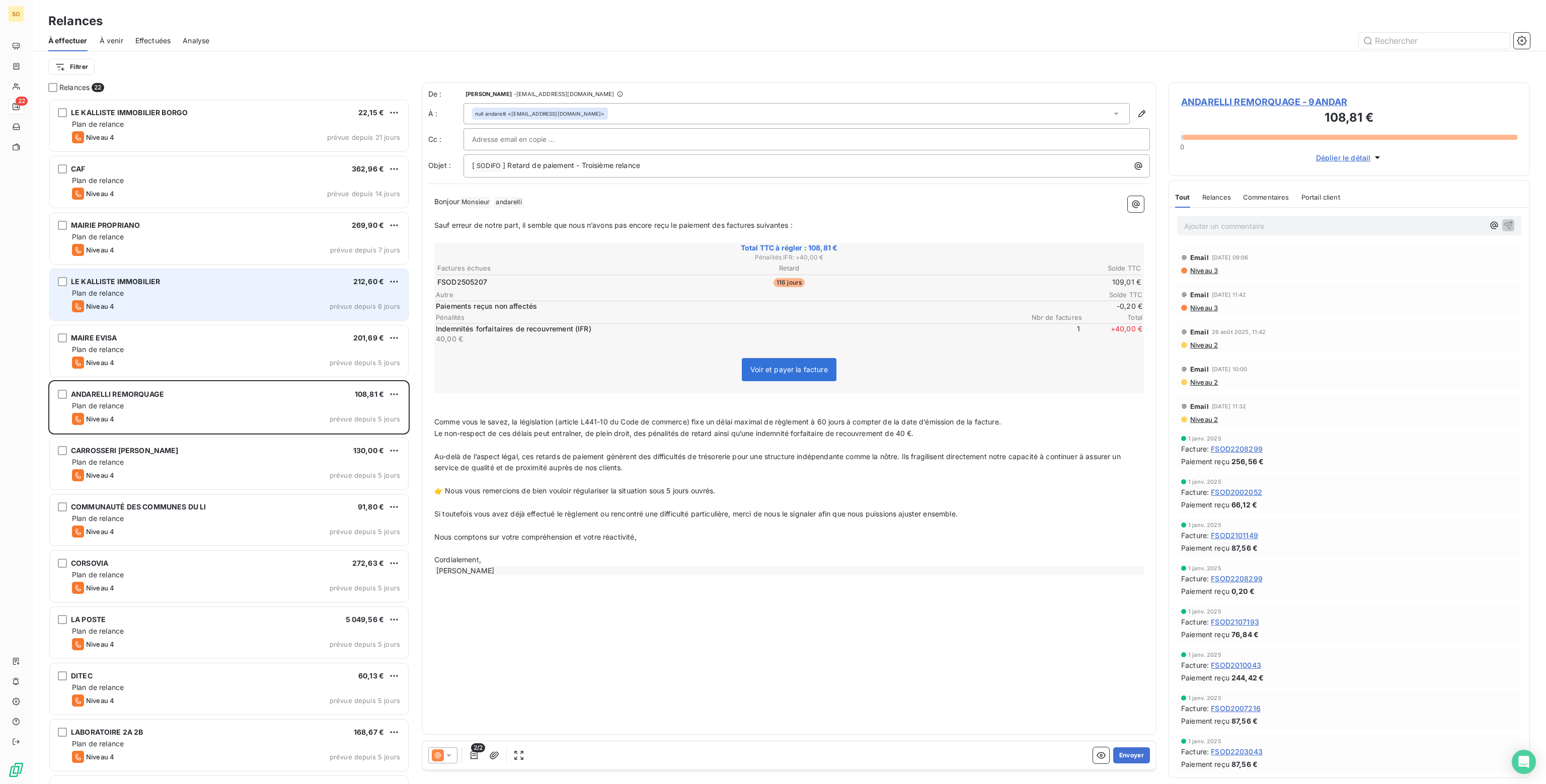
click at [452, 756] on icon at bounding box center [449, 755] width 10 height 10
click at [454, 735] on span "Niveau 4" at bounding box center [463, 735] width 30 height 10
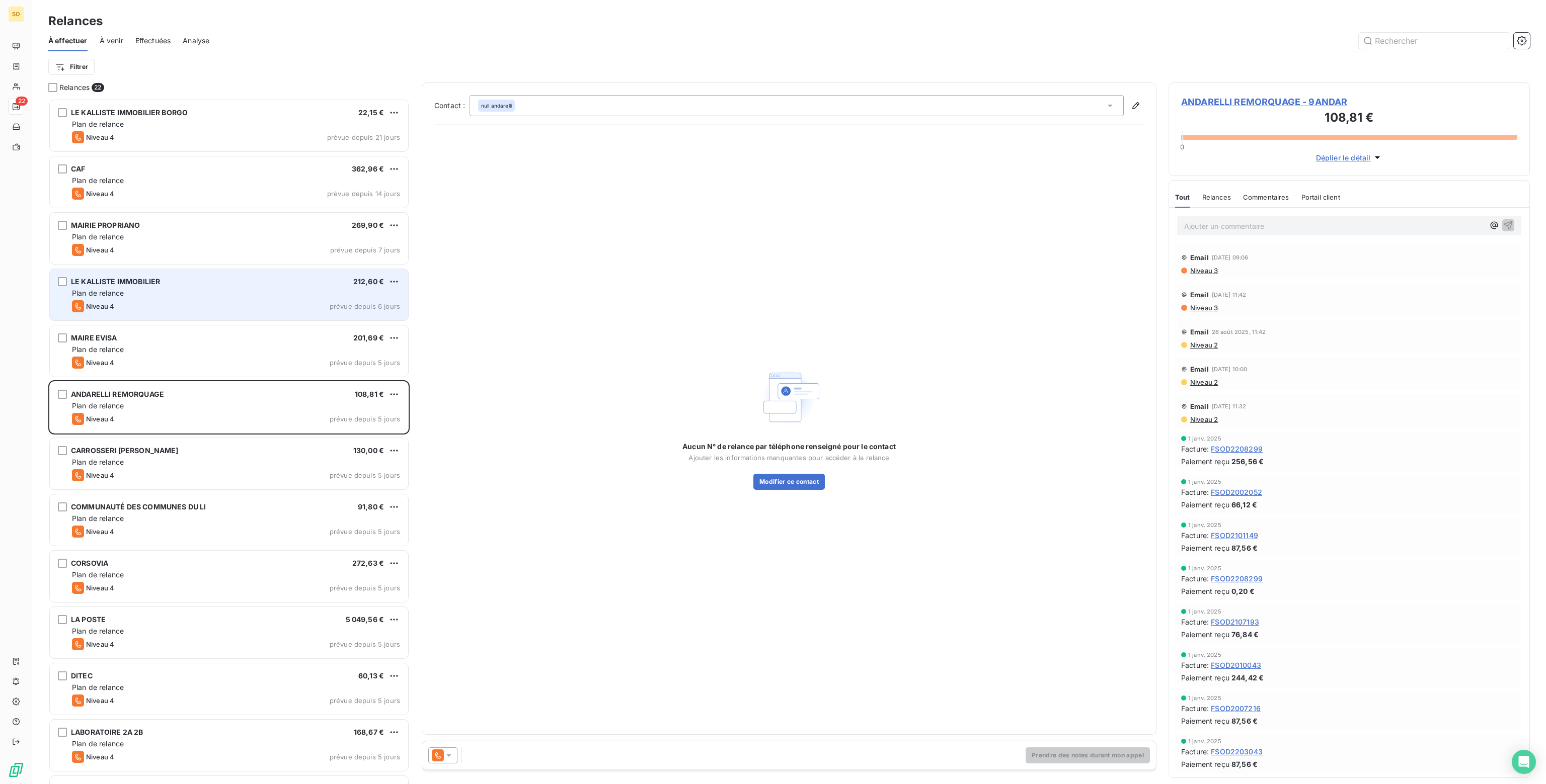
click at [1214, 224] on p "Ajouter un commentaire ﻿" at bounding box center [1334, 226] width 300 height 12
click at [448, 758] on icon at bounding box center [449, 755] width 10 height 10
click at [473, 710] on span "Niveau 3" at bounding box center [463, 715] width 30 height 10
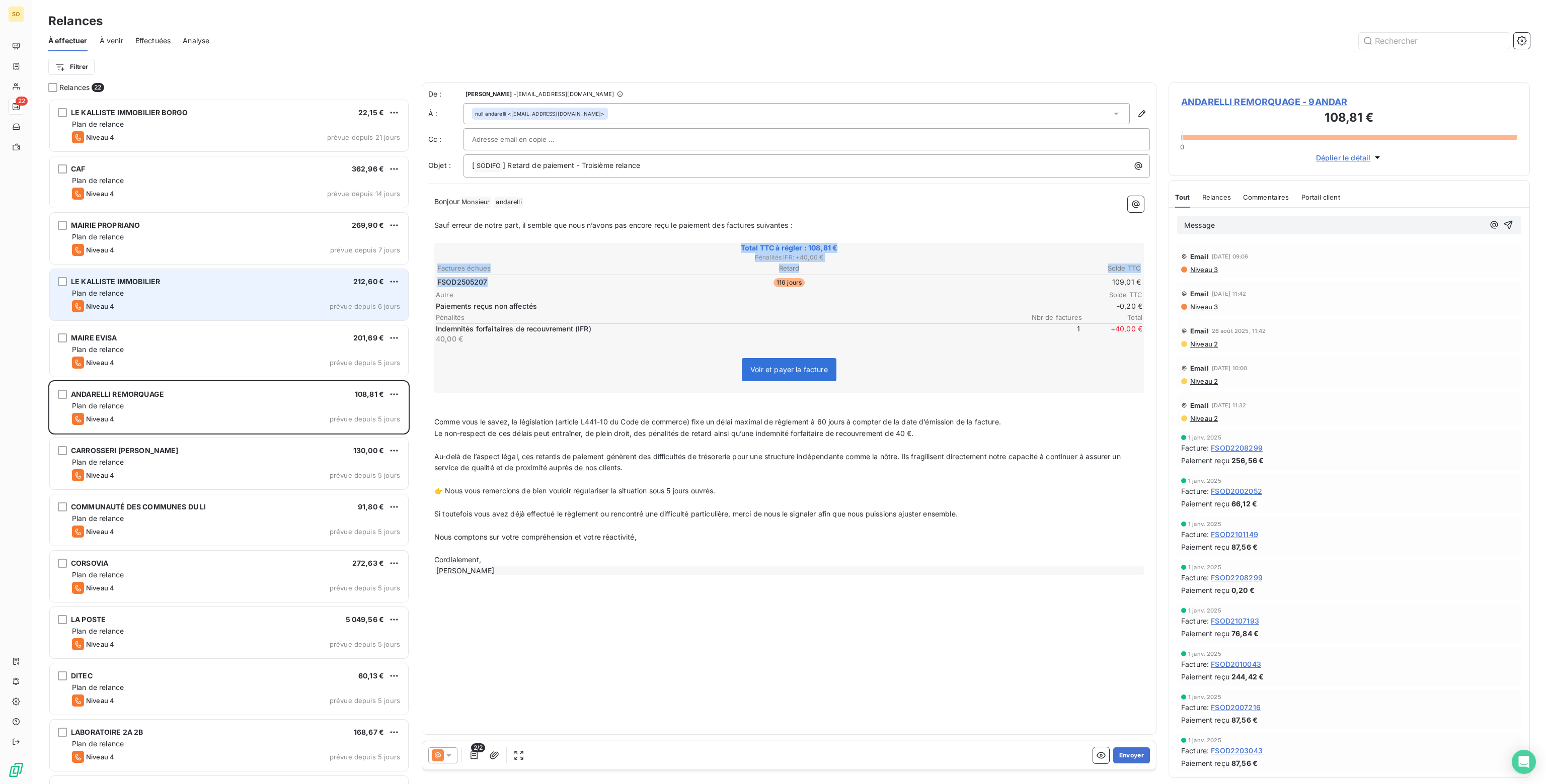
drag, startPoint x: 495, startPoint y: 280, endPoint x: 414, endPoint y: 281, distance: 81.0
click at [414, 281] on div "Relances 22 LE KALLISTE IMMOBILIER BORGO 22,15 € Plan de relance Niveau 4 prévu…" at bounding box center [789, 433] width 1513 height 702
click at [513, 282] on td "FSOD2505207" at bounding box center [553, 282] width 234 height 11
drag, startPoint x: 505, startPoint y: 282, endPoint x: 435, endPoint y: 283, distance: 70.0
click at [435, 283] on div "Total TTC à régler : 108,81 € Pénalités IFR : + 40,00 € Factures échues Retard …" at bounding box center [789, 318] width 710 height 151
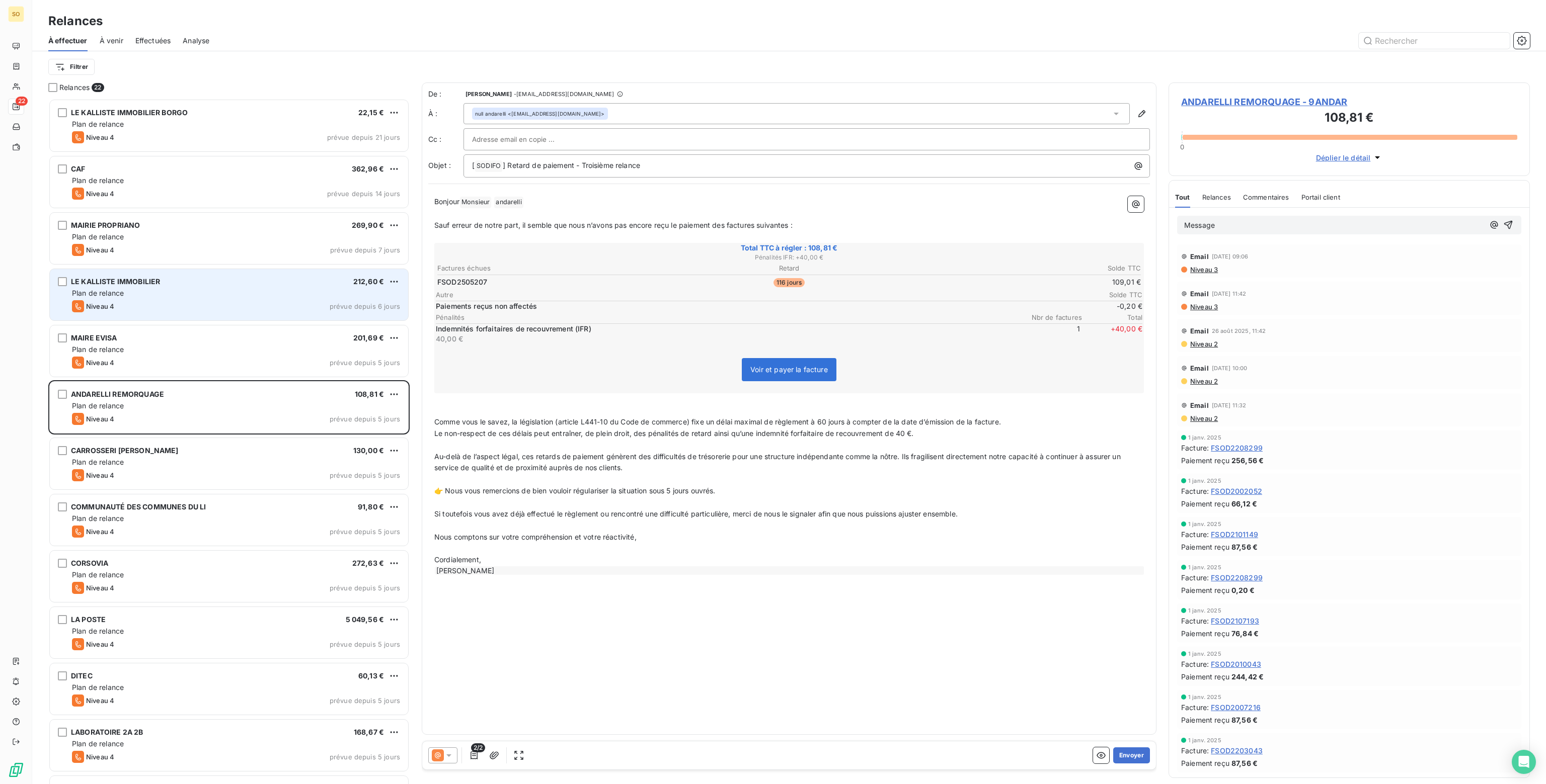
click at [495, 282] on td "FSOD2505207" at bounding box center [553, 282] width 234 height 11
drag, startPoint x: 495, startPoint y: 280, endPoint x: 439, endPoint y: 283, distance: 56.1
click at [439, 283] on td "FSOD2505207" at bounding box center [553, 282] width 234 height 11
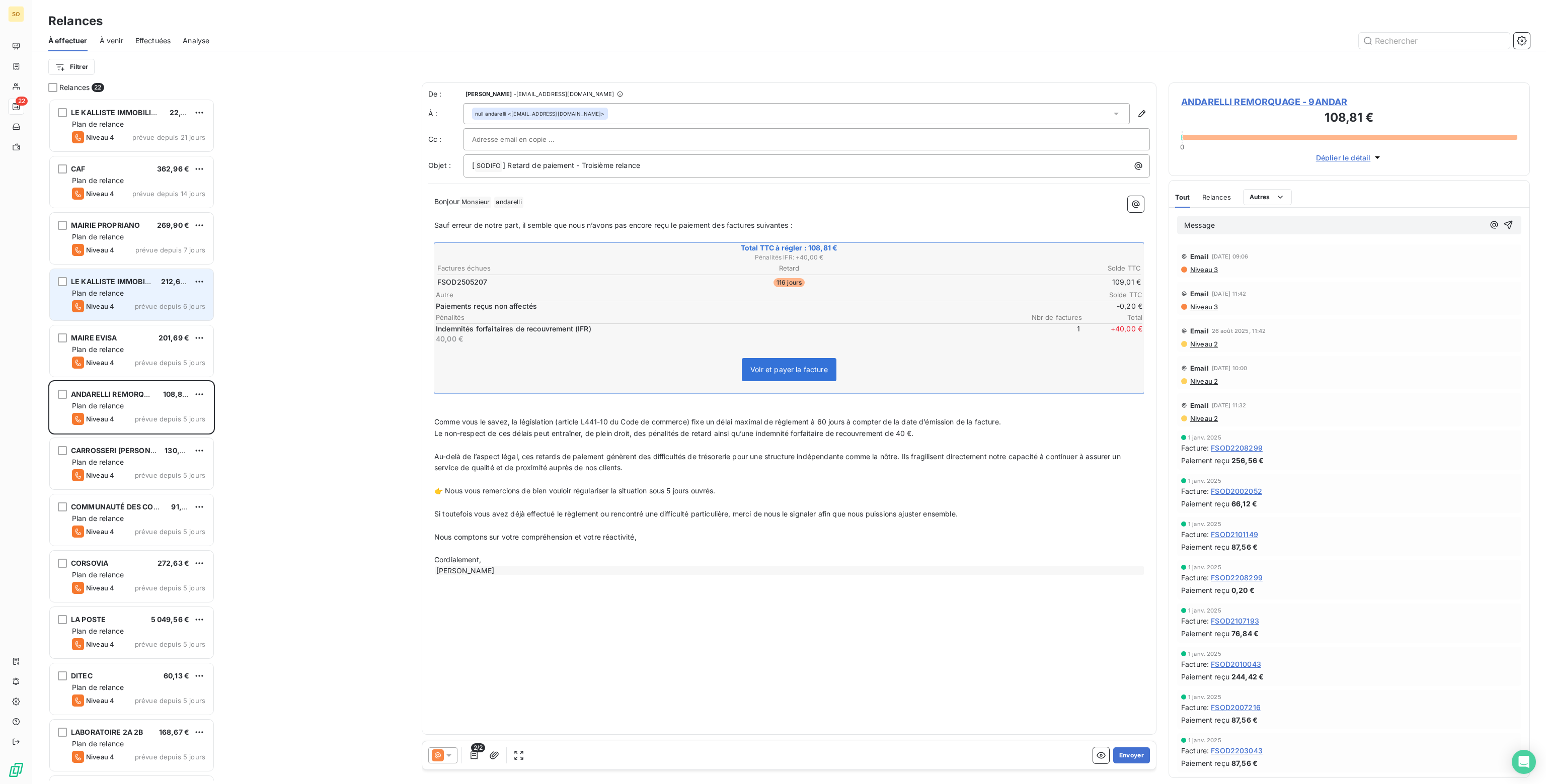
scroll to position [8, 8]
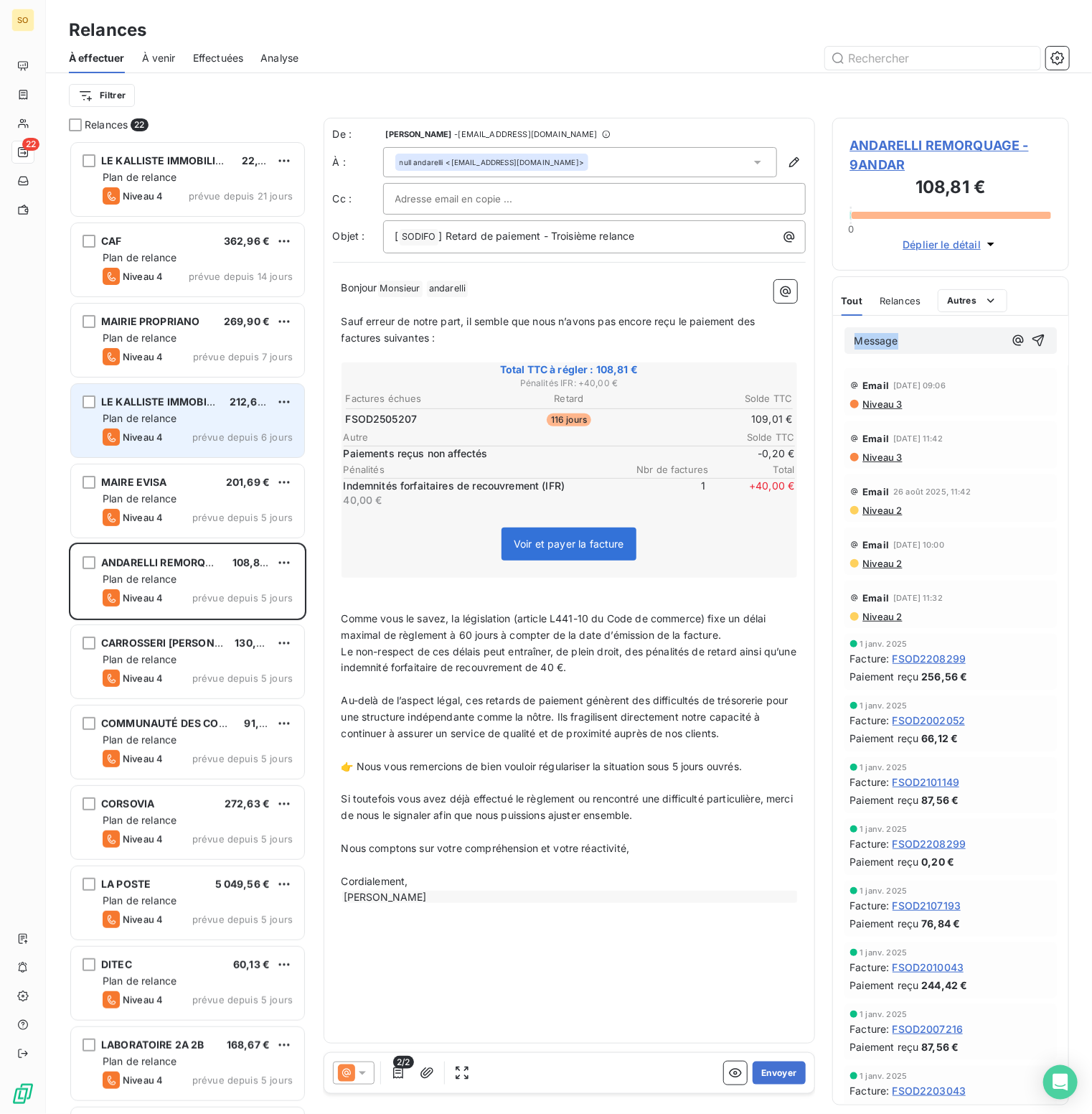
drag, startPoint x: 899, startPoint y: 340, endPoint x: 774, endPoint y: 337, distance: 125.0
click at [774, 337] on div "Relances 22 LE KALLISTE IMMOBILIER BORGO 22,15 € Plan de relance Niveau 4 prévu…" at bounding box center [569, 616] width 1047 height 997
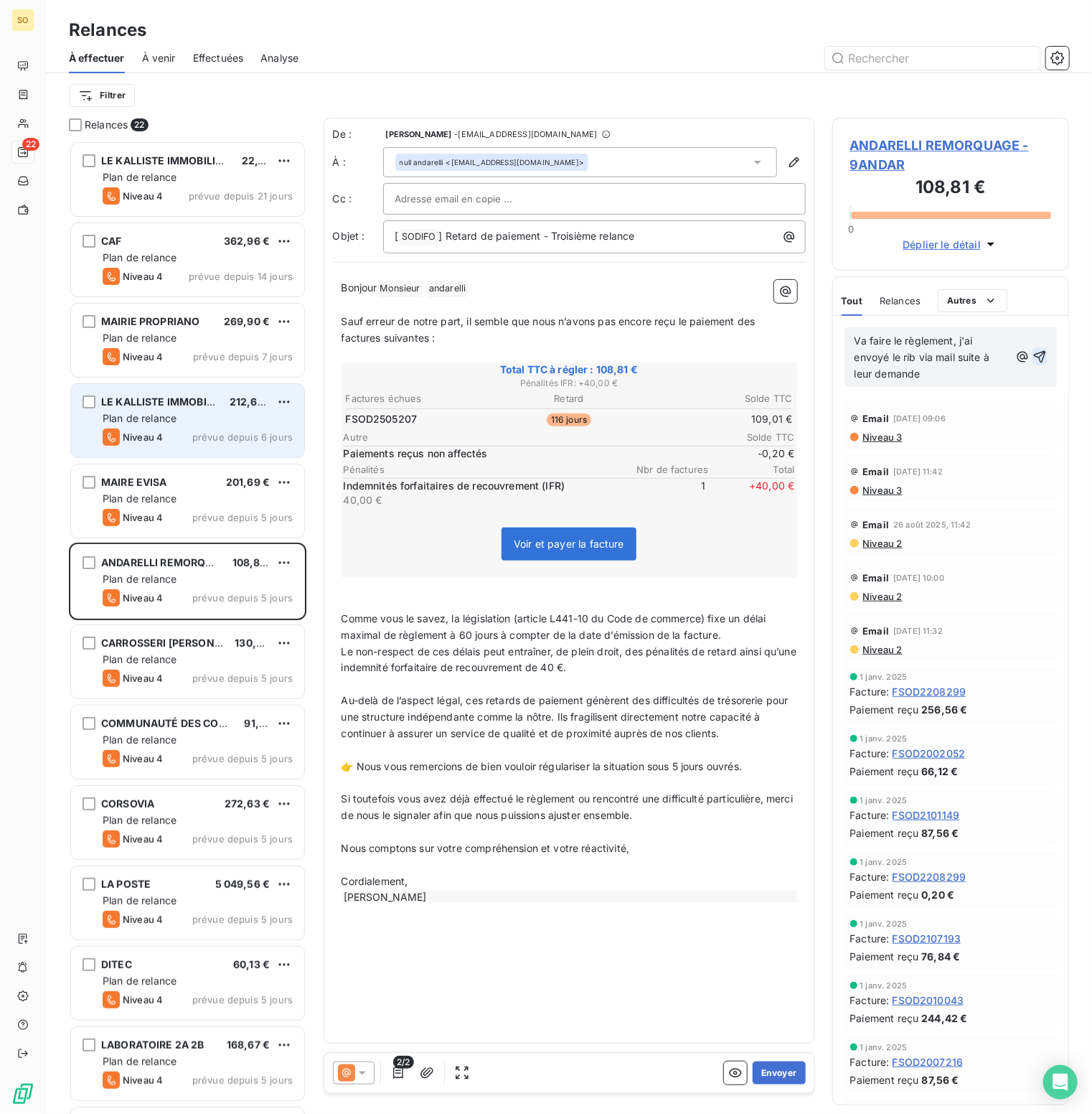
click at [1033, 354] on icon "button" at bounding box center [1040, 356] width 15 height 15
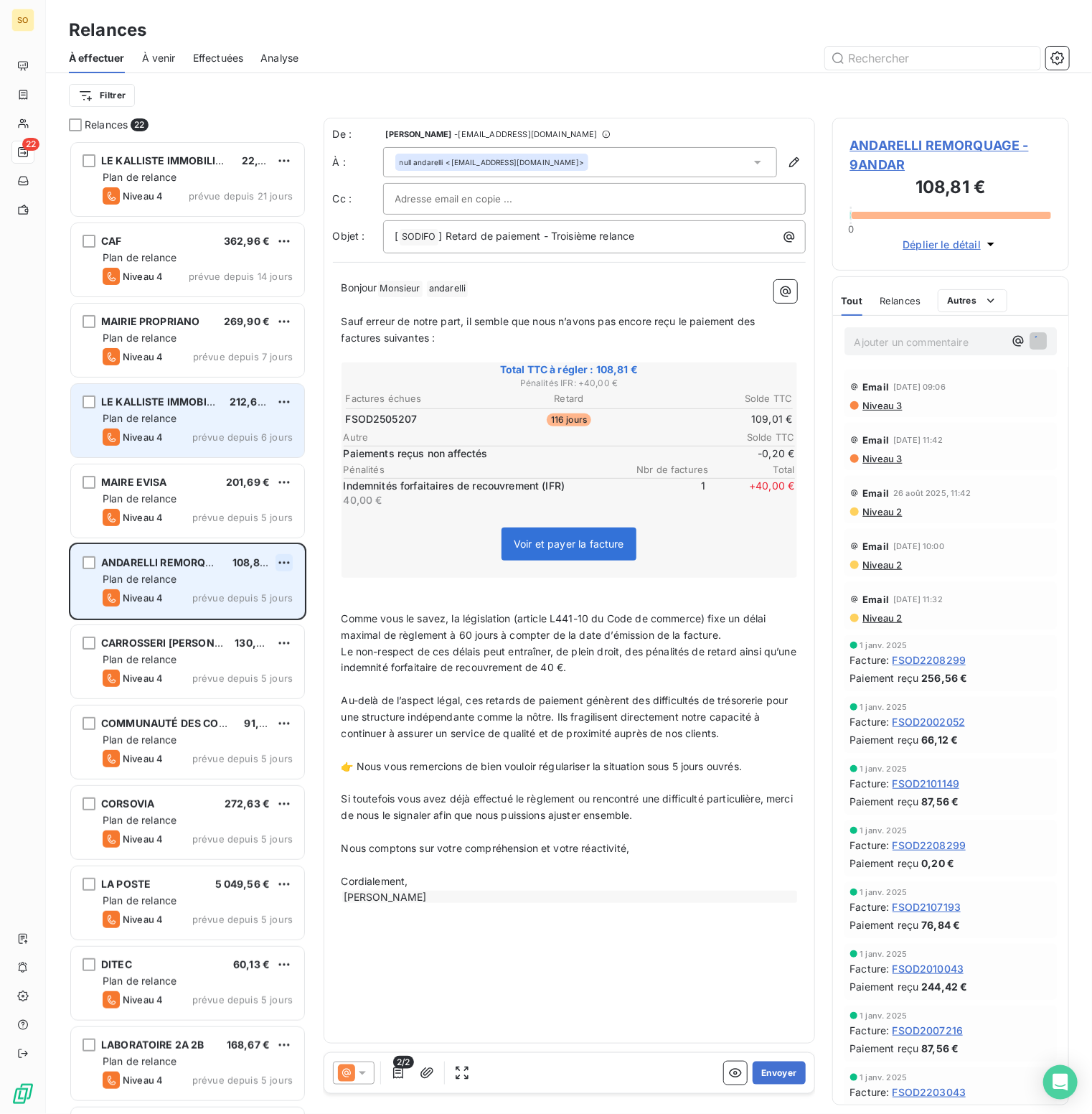
click at [278, 561] on html "SO 22 Relances À effectuer À venir Effectuées Analyse Filtrer Relances 22 LE KA…" at bounding box center [546, 557] width 1092 height 1114
click at [211, 616] on div "Passer cette action" at bounding box center [223, 617] width 128 height 23
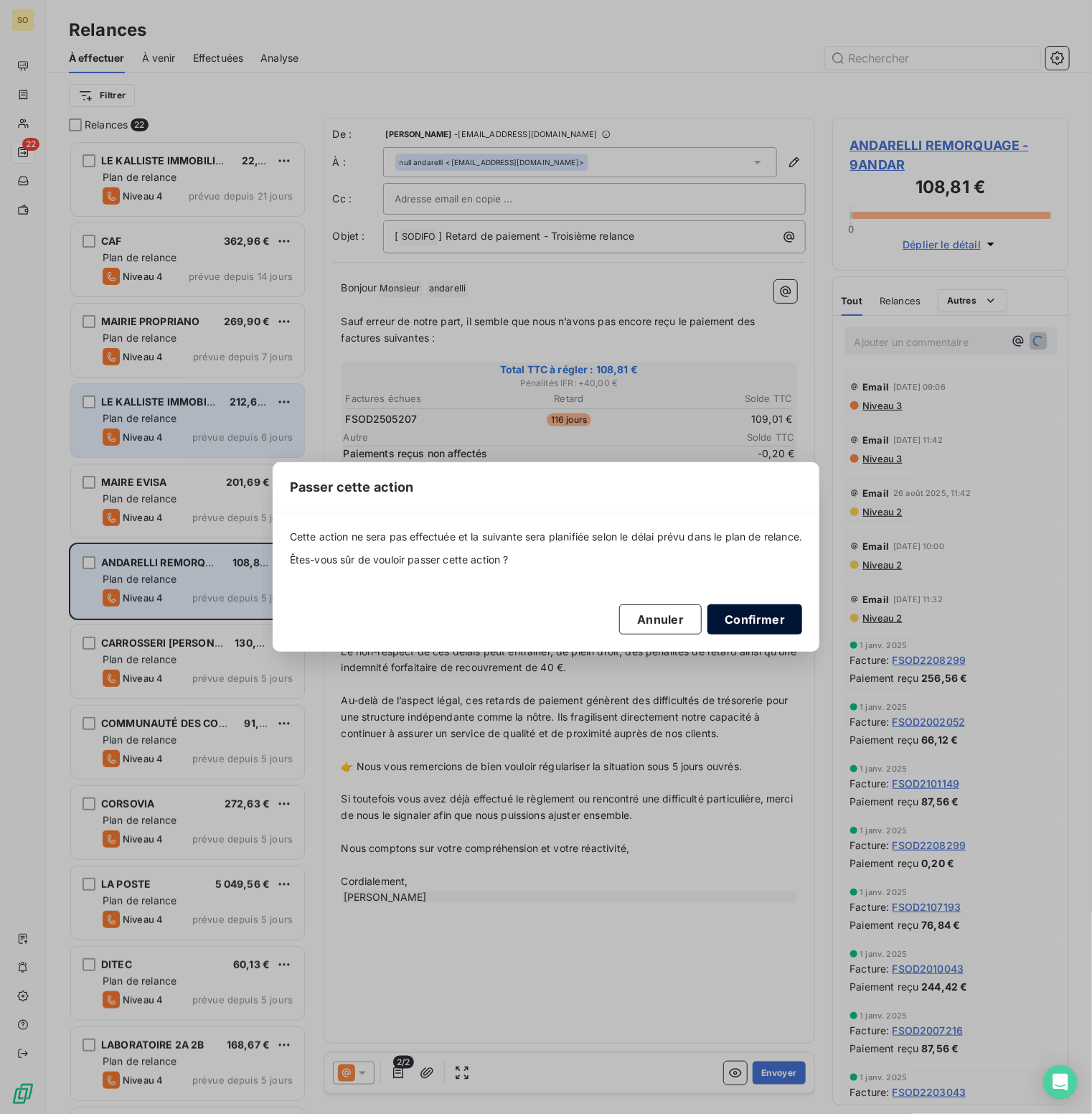
click at [739, 623] on button "Confirmer" at bounding box center [755, 620] width 95 height 31
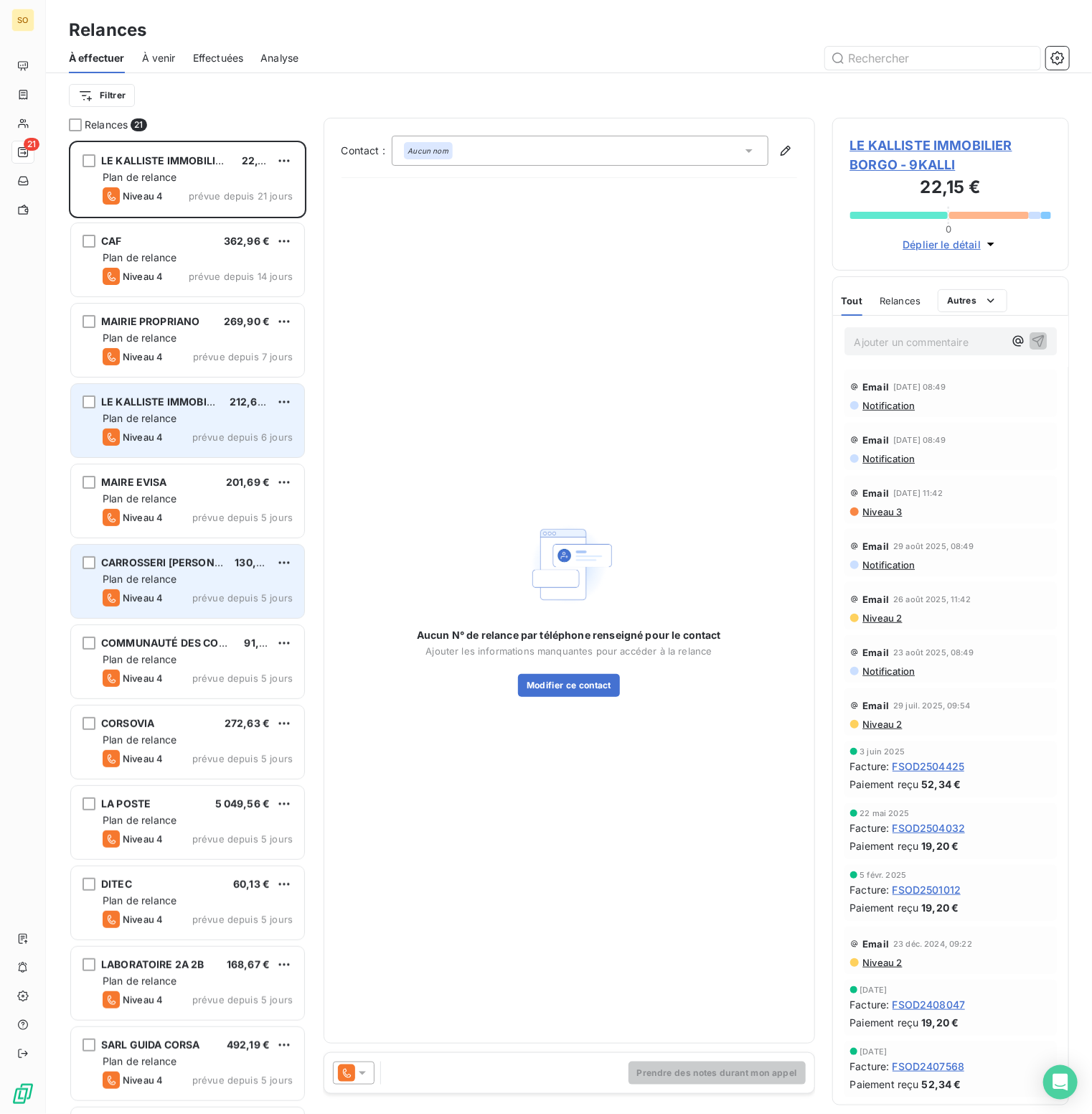
click at [169, 575] on span "Plan de relance" at bounding box center [139, 579] width 74 height 12
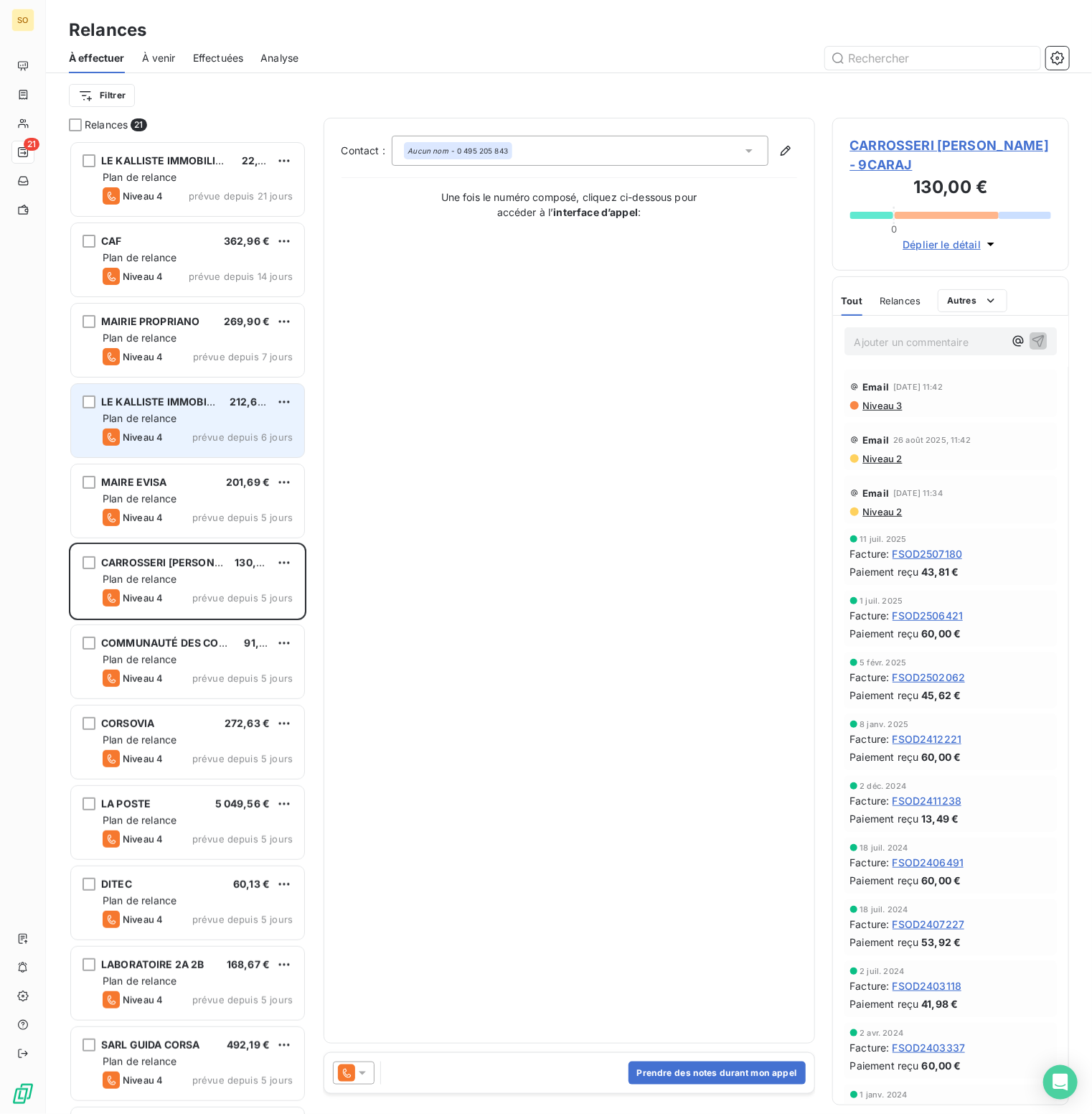
click at [359, 1074] on icon at bounding box center [362, 1073] width 15 height 15
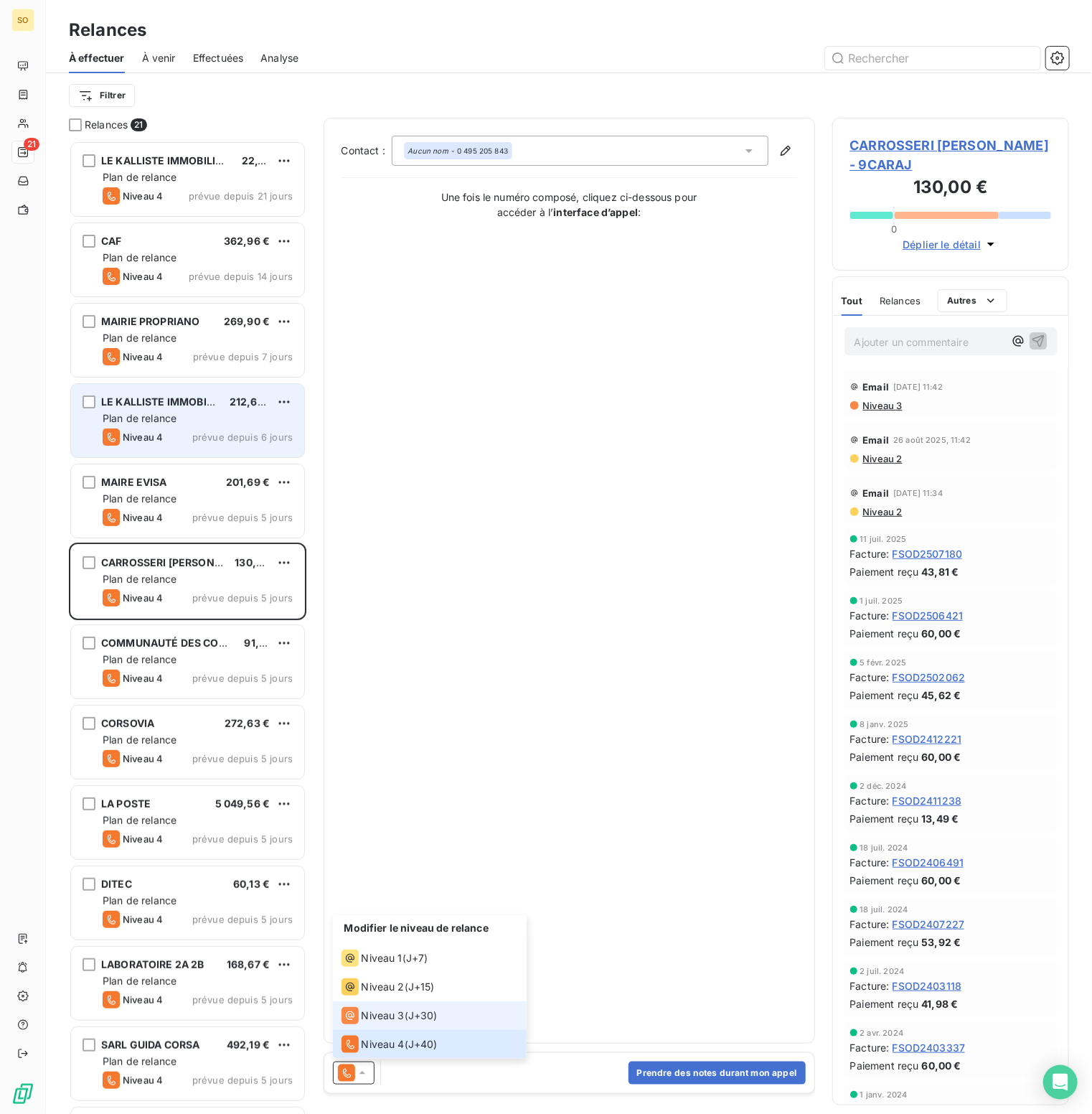
click at [376, 1018] on span "Niveau 3" at bounding box center [384, 1015] width 43 height 15
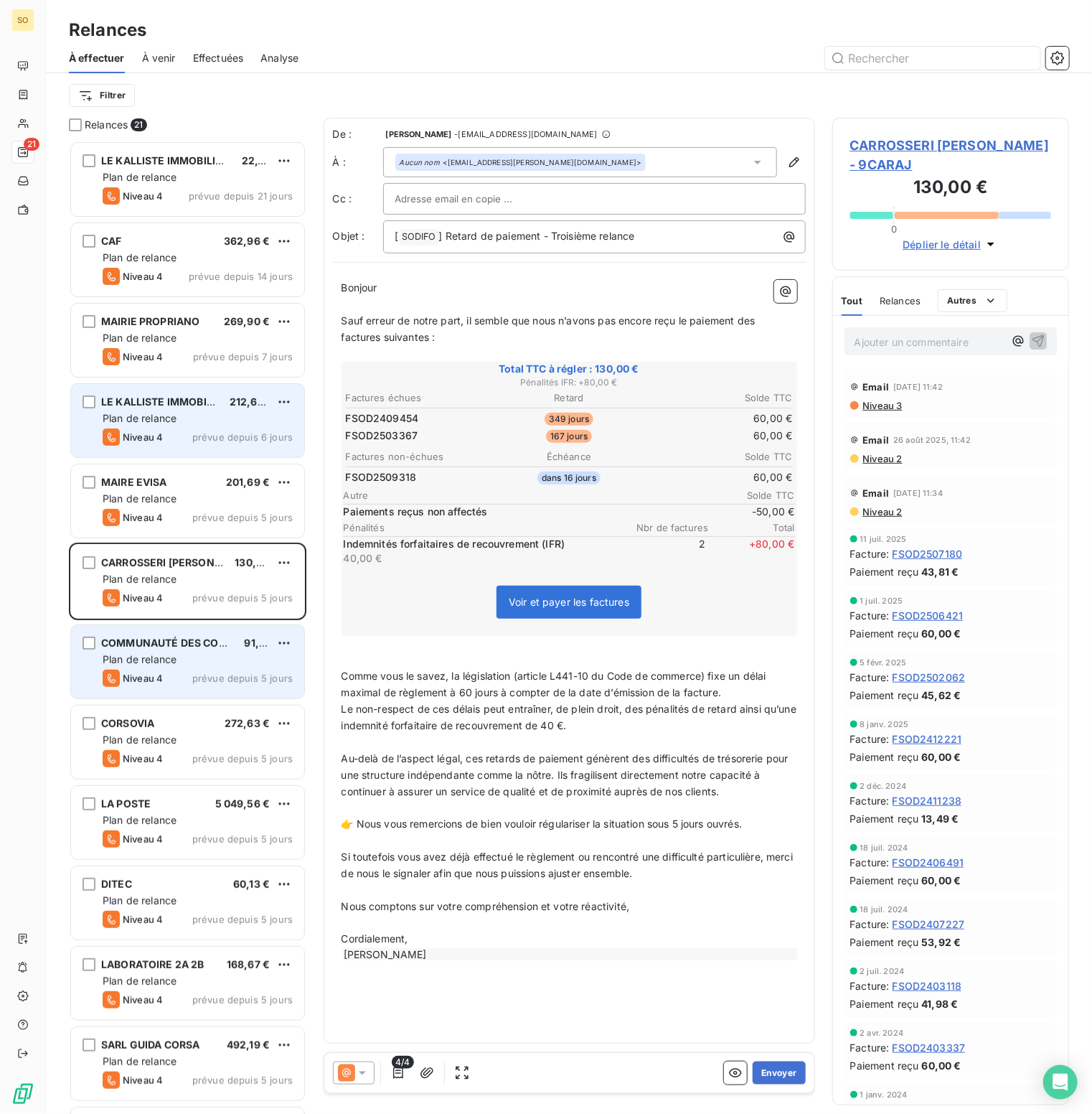
click at [204, 654] on div "Plan de relance" at bounding box center [197, 659] width 190 height 15
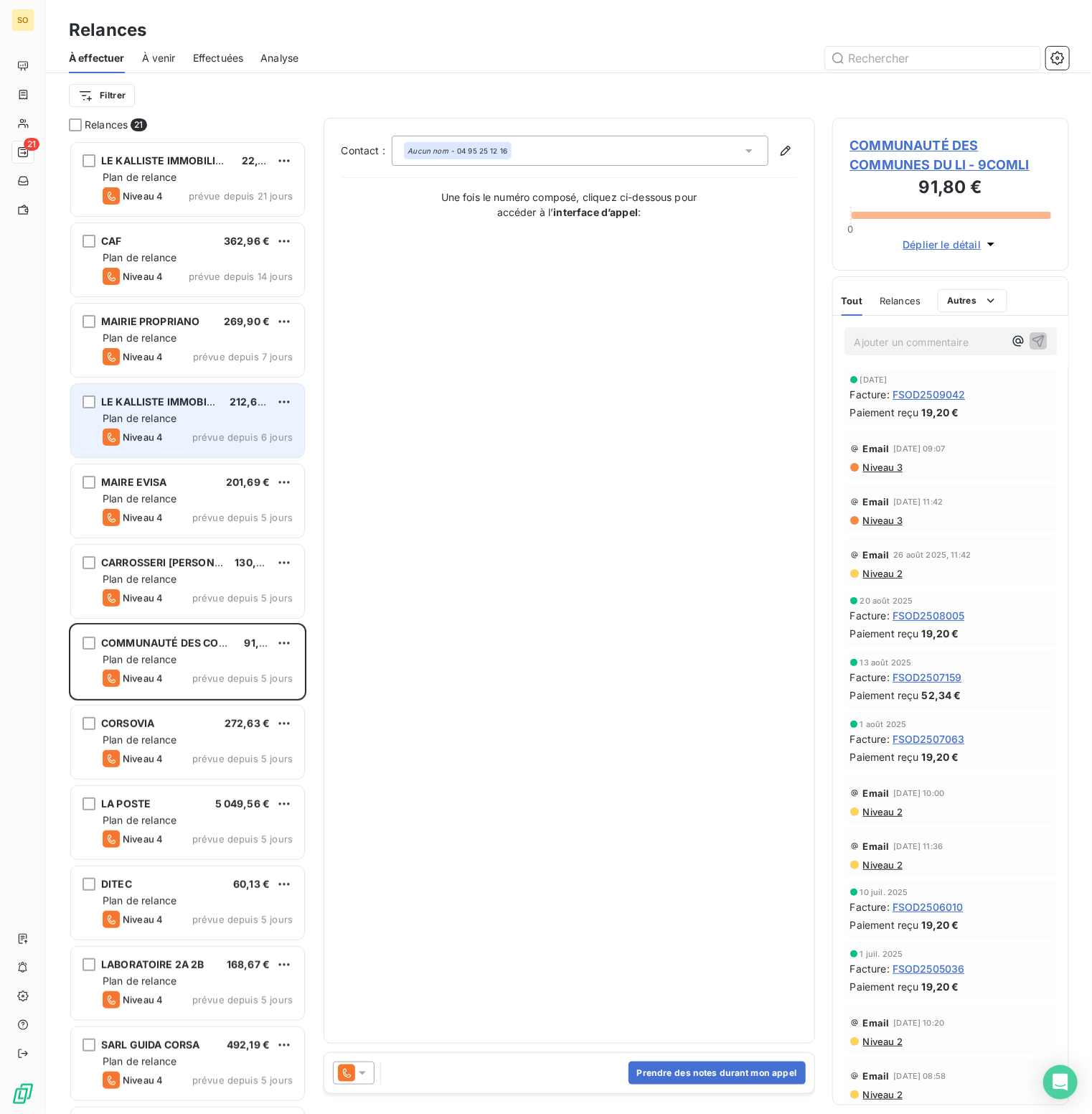
click at [362, 1076] on icon at bounding box center [362, 1073] width 15 height 15
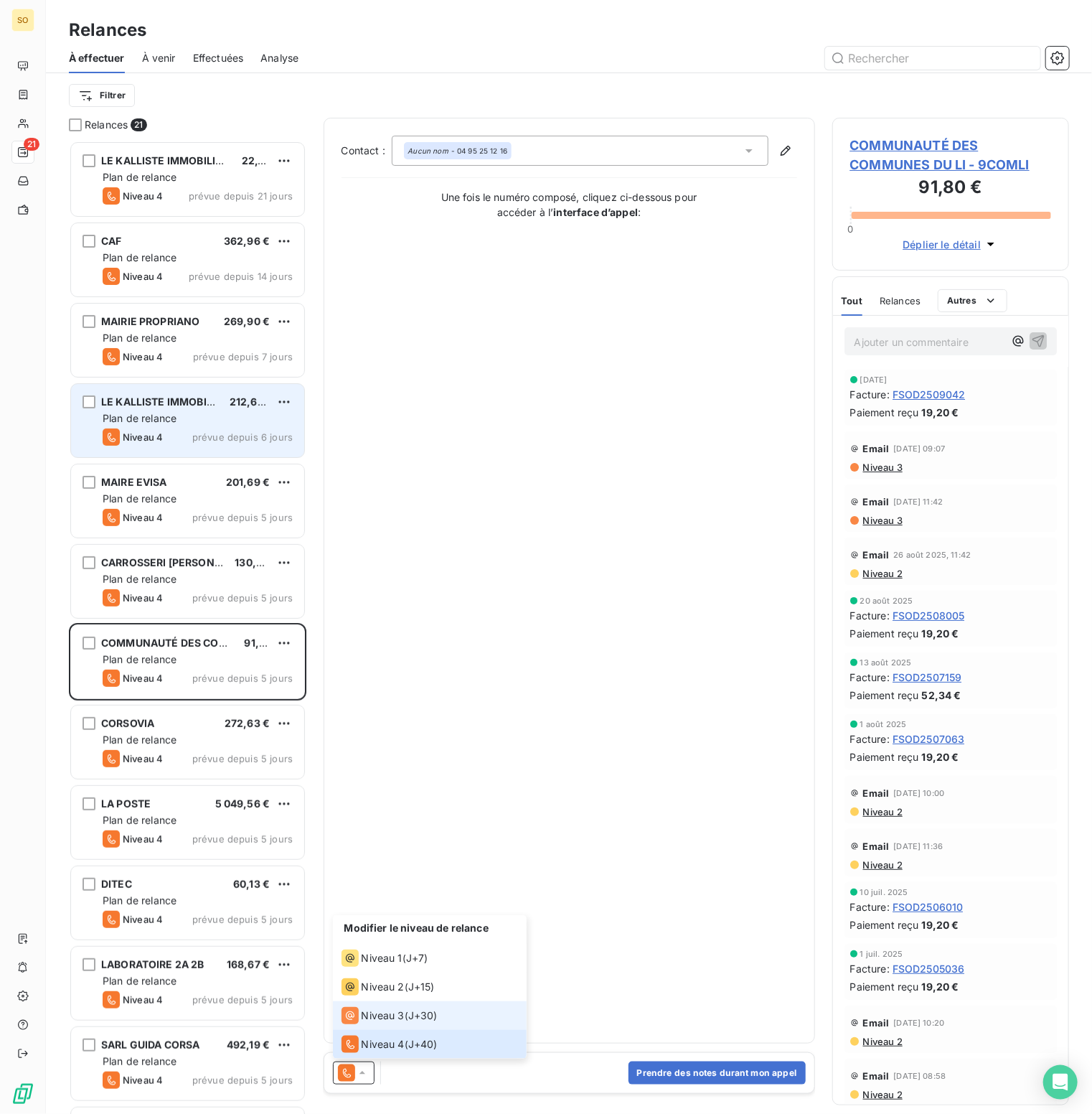
click at [363, 1013] on span "Niveau 3" at bounding box center [384, 1015] width 43 height 15
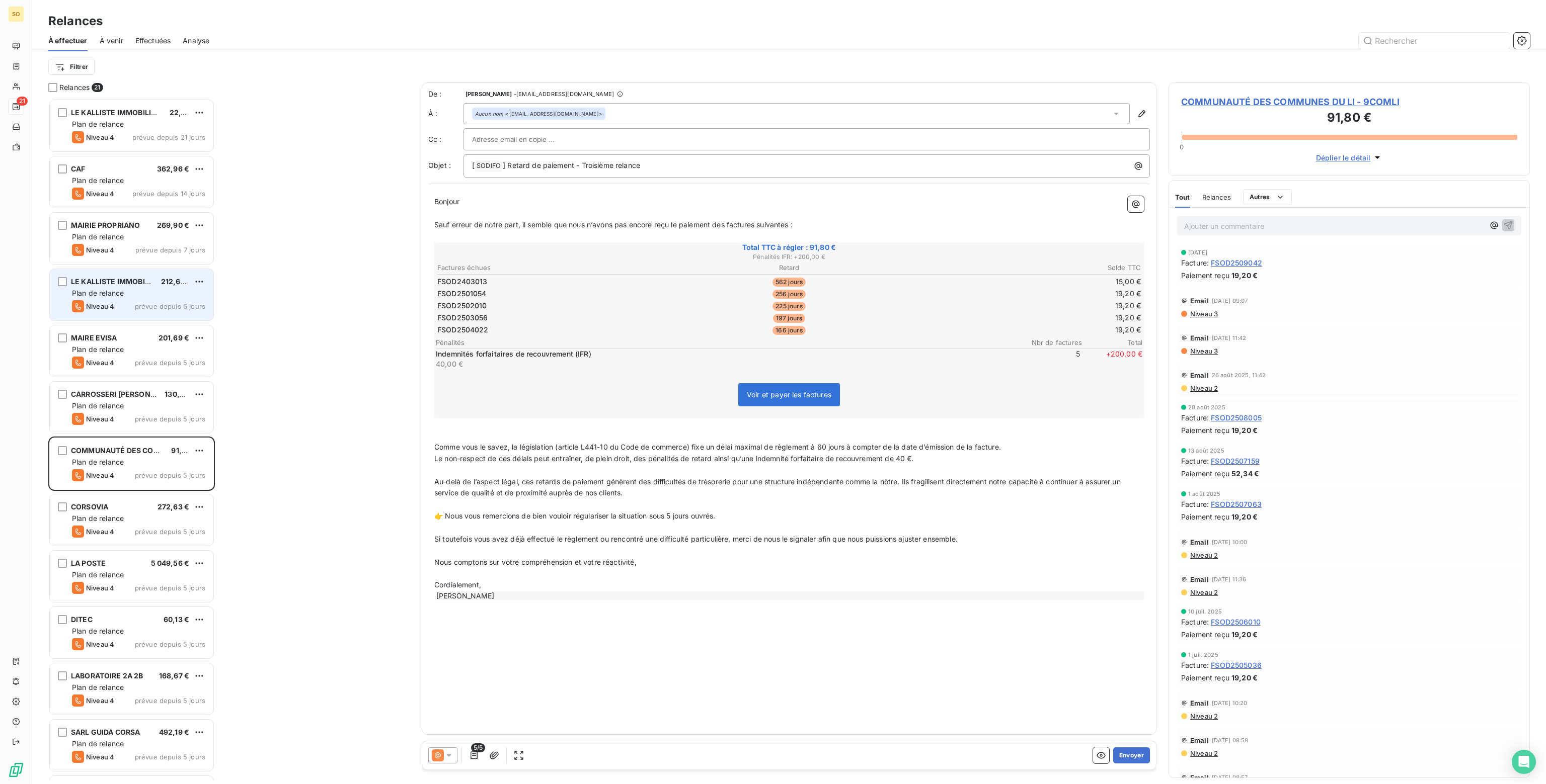
scroll to position [678, 353]
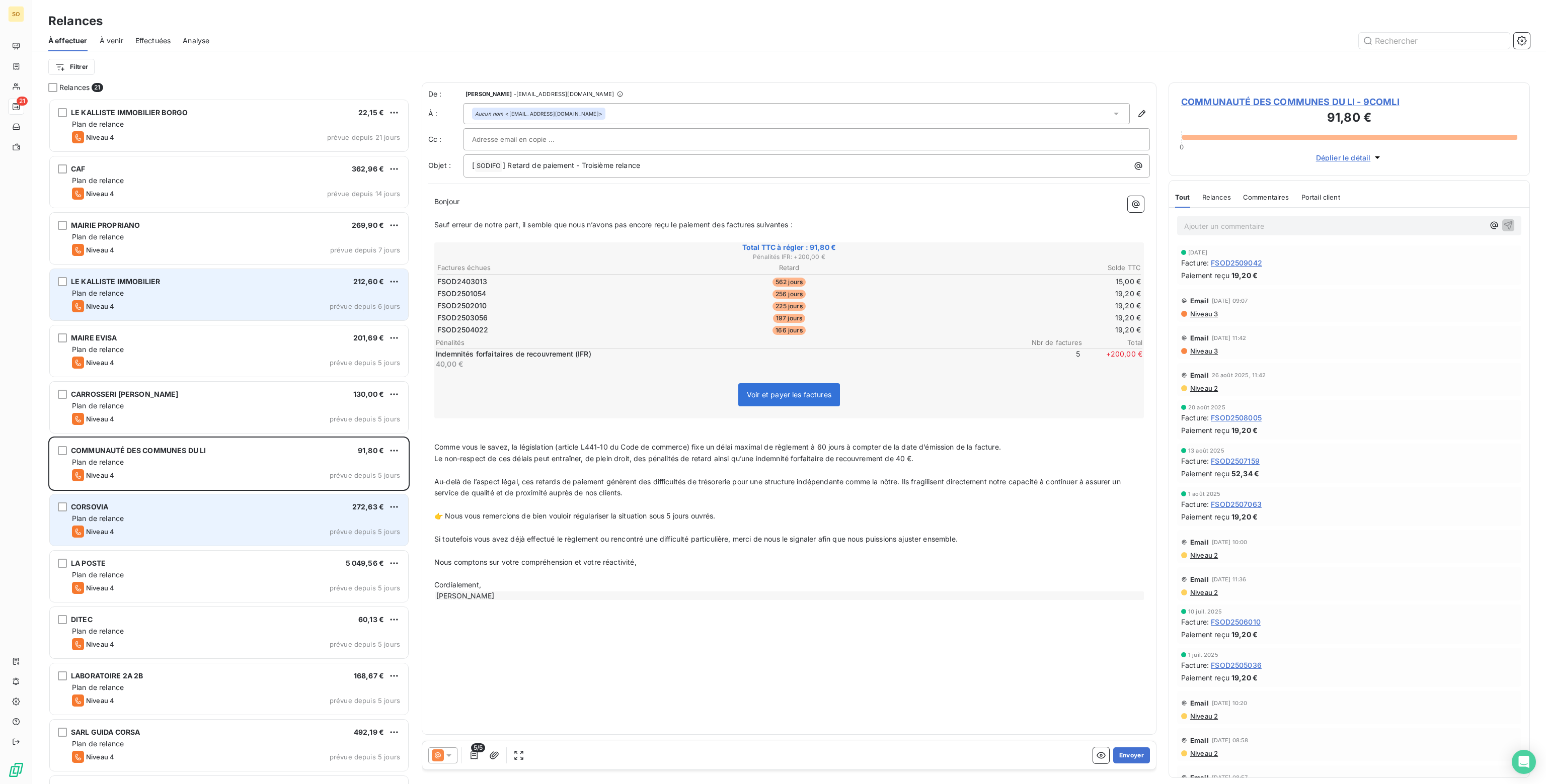
click at [215, 507] on div "CORSOVIA 272,63 €" at bounding box center [236, 507] width 328 height 9
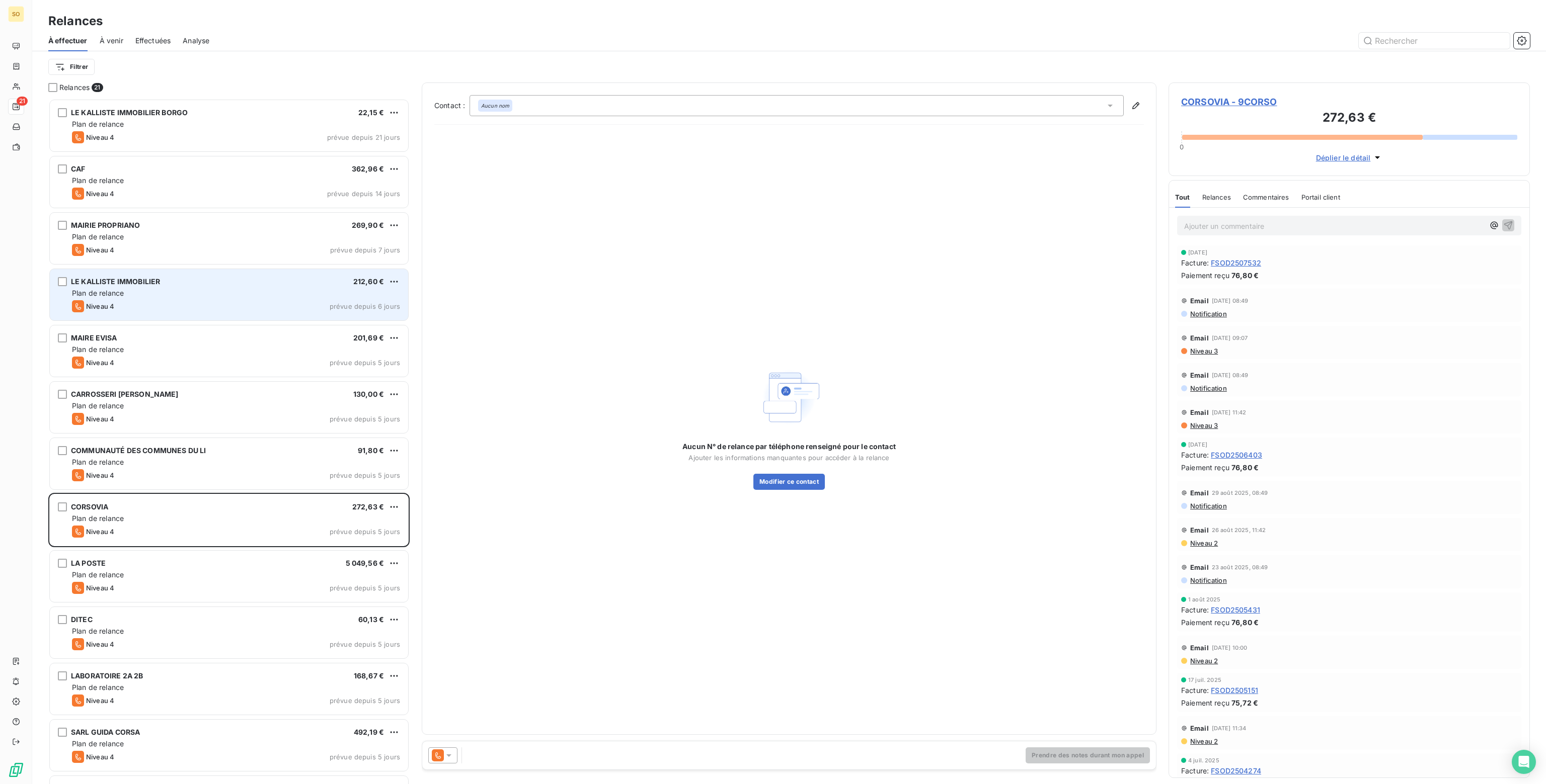
click at [452, 756] on icon at bounding box center [449, 755] width 10 height 10
click at [465, 716] on span "Niveau 3" at bounding box center [463, 715] width 30 height 10
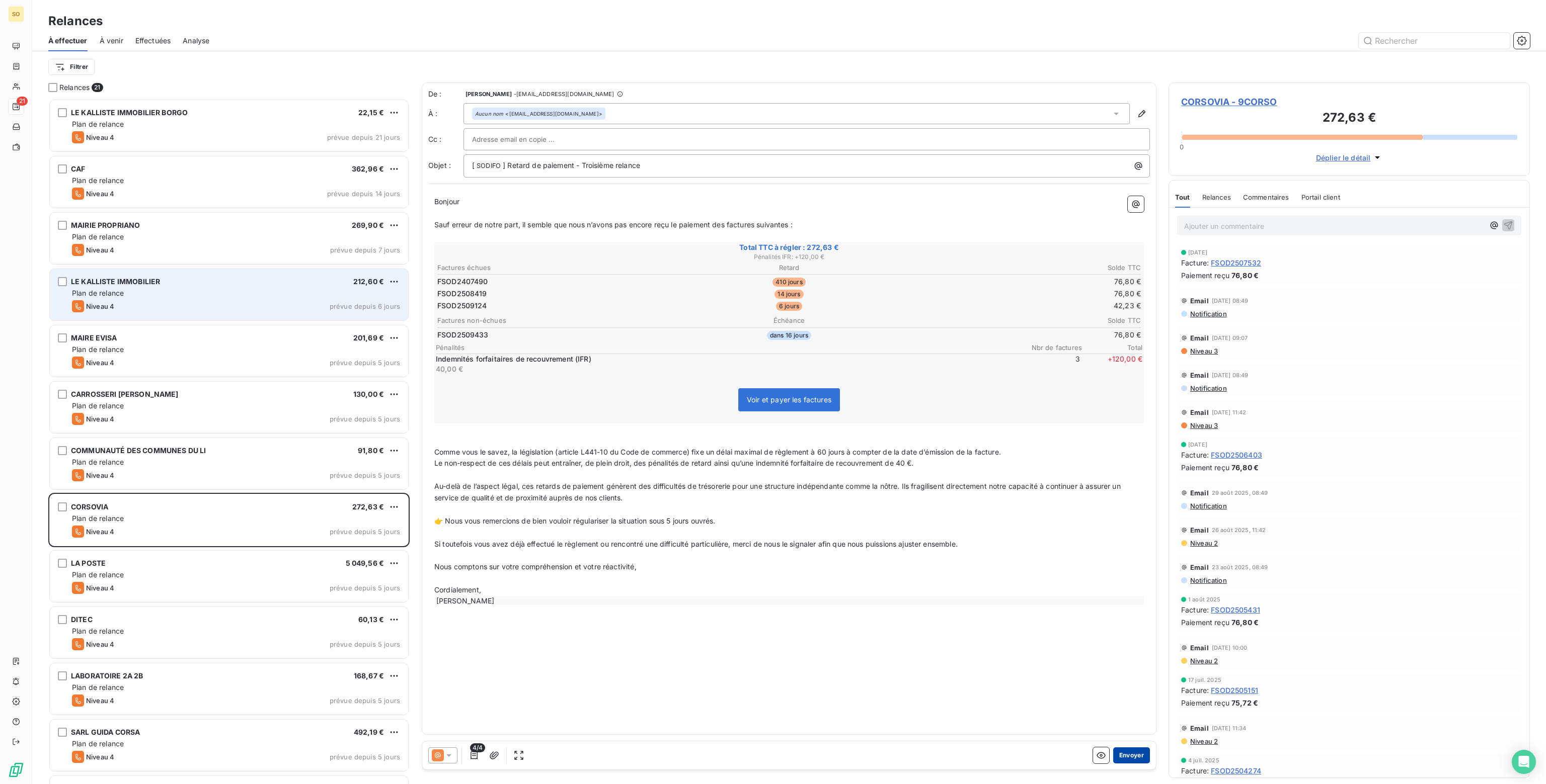
click at [1145, 758] on button "Envoyer" at bounding box center [1131, 755] width 37 height 16
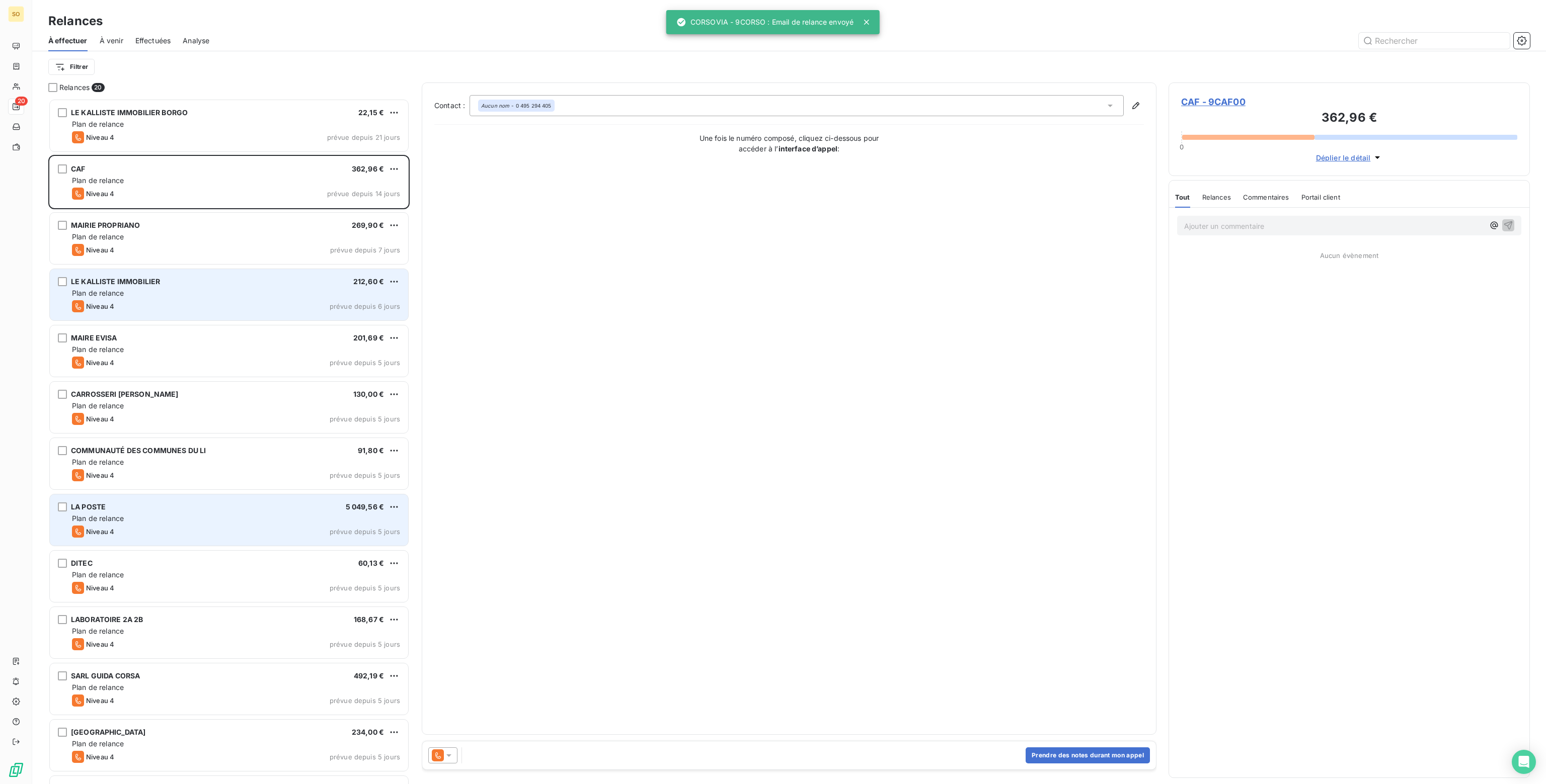
click at [255, 525] on div "Niveau 4 prévue depuis 5 jours" at bounding box center [236, 531] width 328 height 12
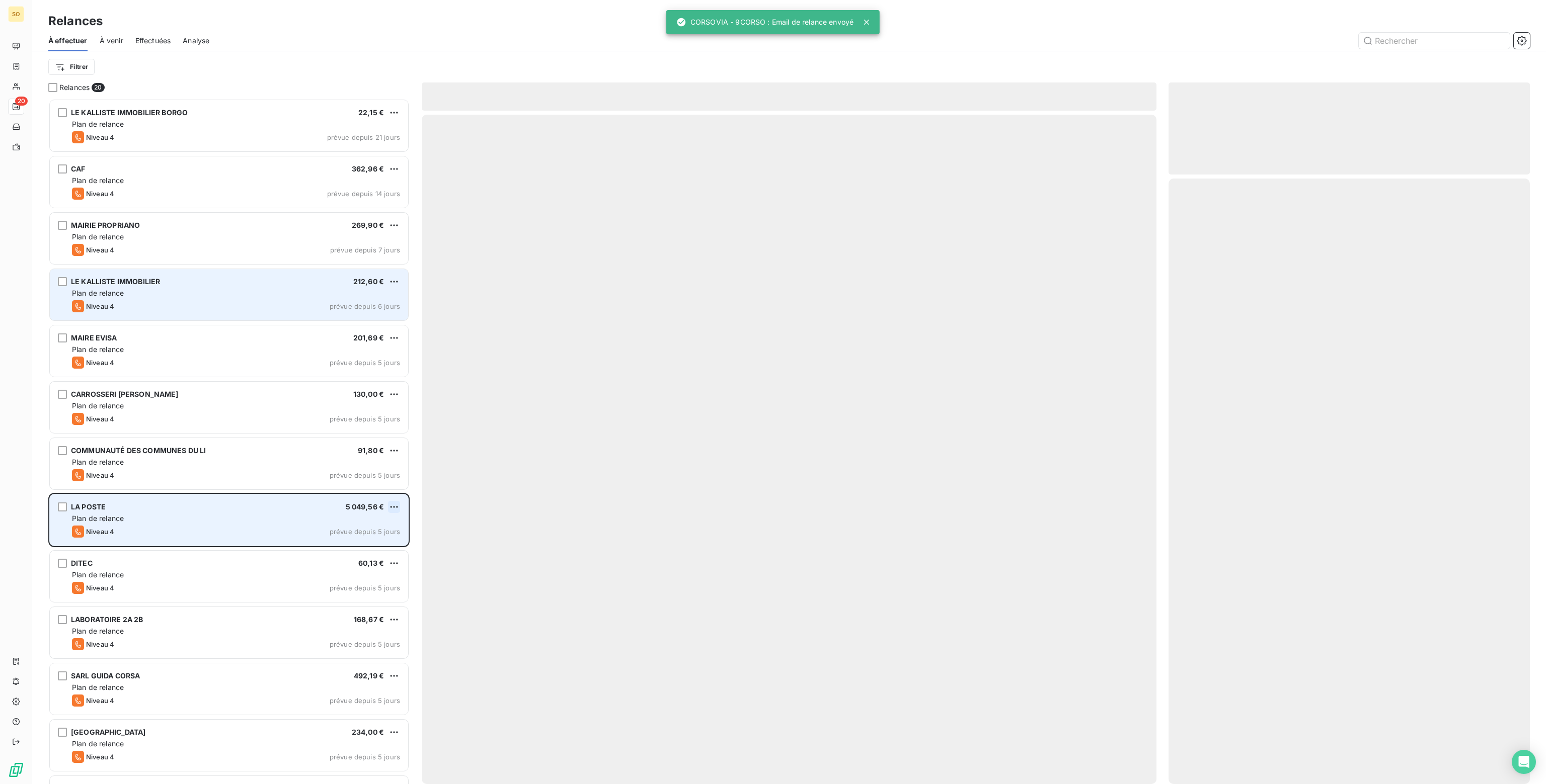
click at [396, 503] on html "SO 20 Relances À effectuer À venir Effectuées Analyse Filtrer Relances 20 LE KA…" at bounding box center [773, 392] width 1546 height 784
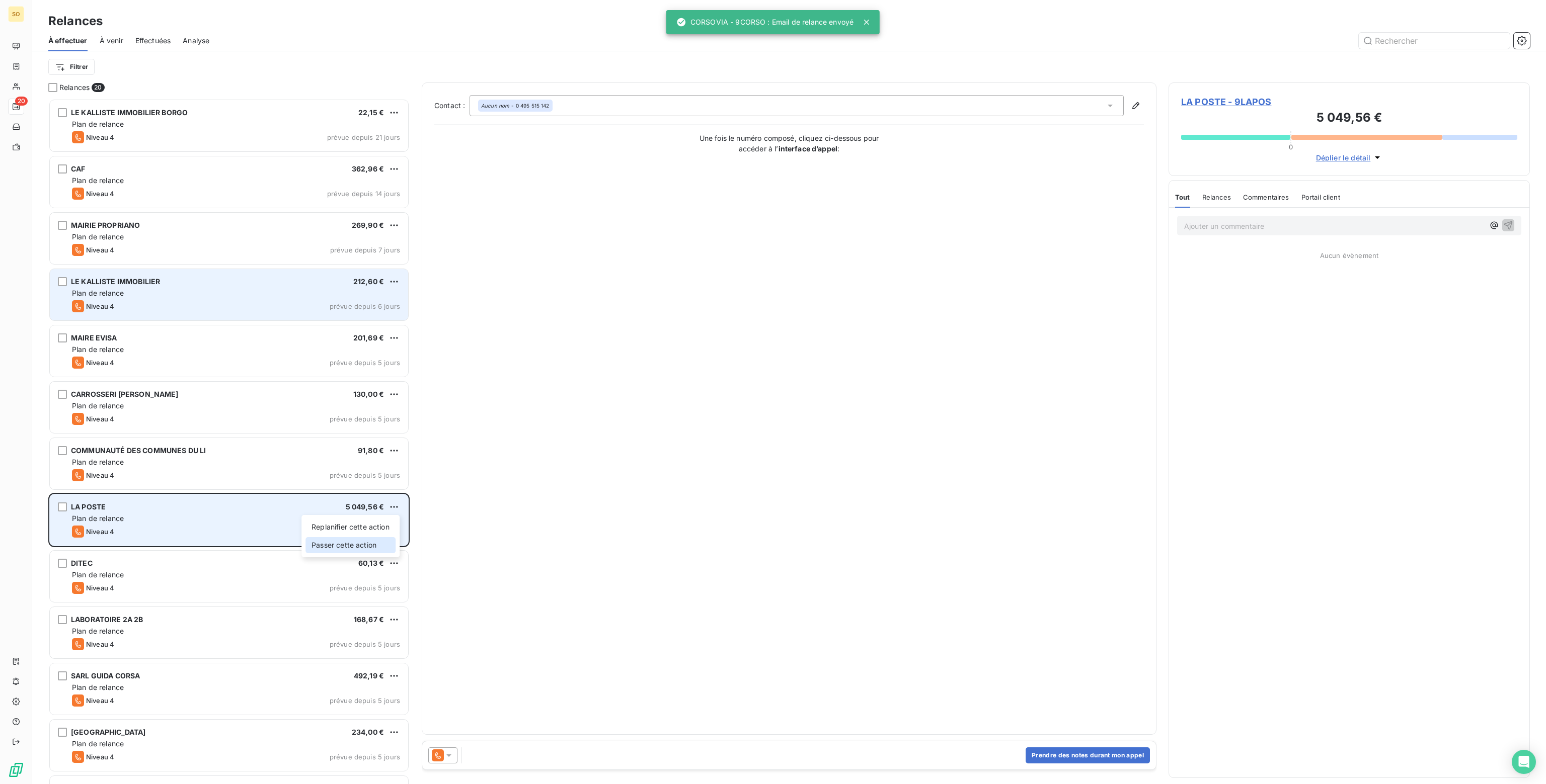
click at [346, 543] on div "Passer cette action" at bounding box center [351, 545] width 90 height 16
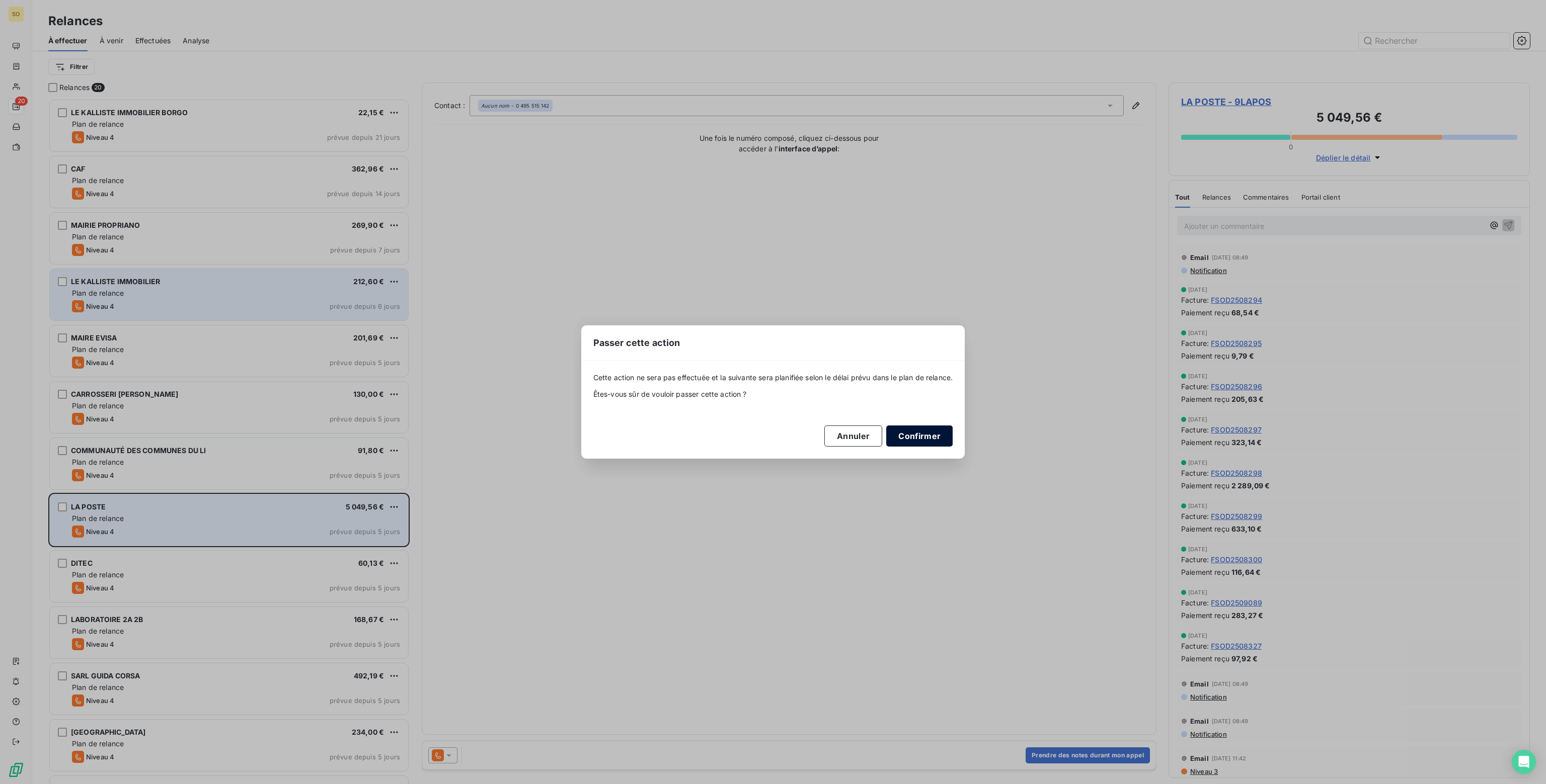
click at [919, 436] on button "Confirmer" at bounding box center [919, 436] width 66 height 21
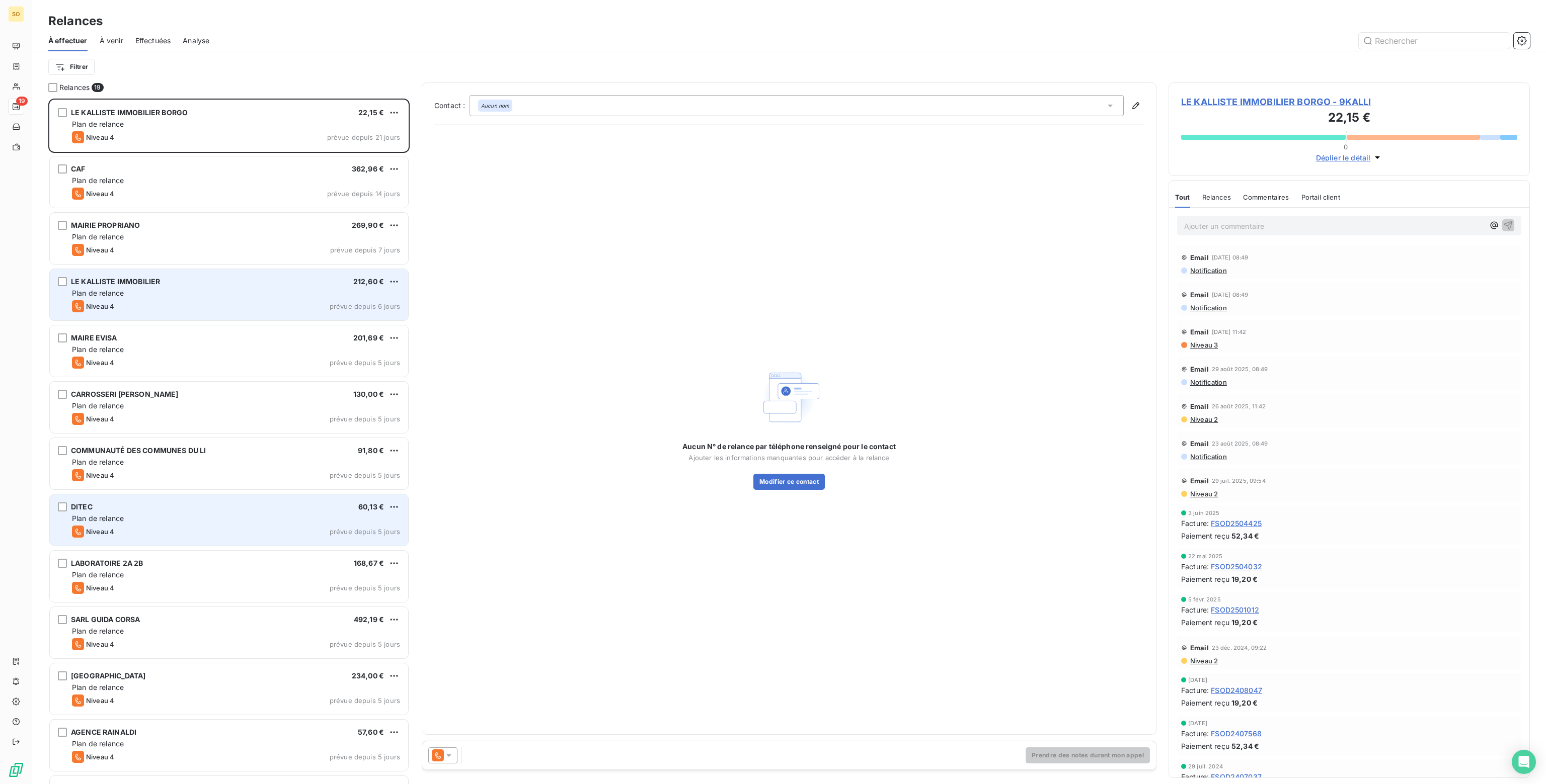
click at [181, 527] on div "Niveau 4 prévue depuis 5 jours" at bounding box center [236, 531] width 328 height 12
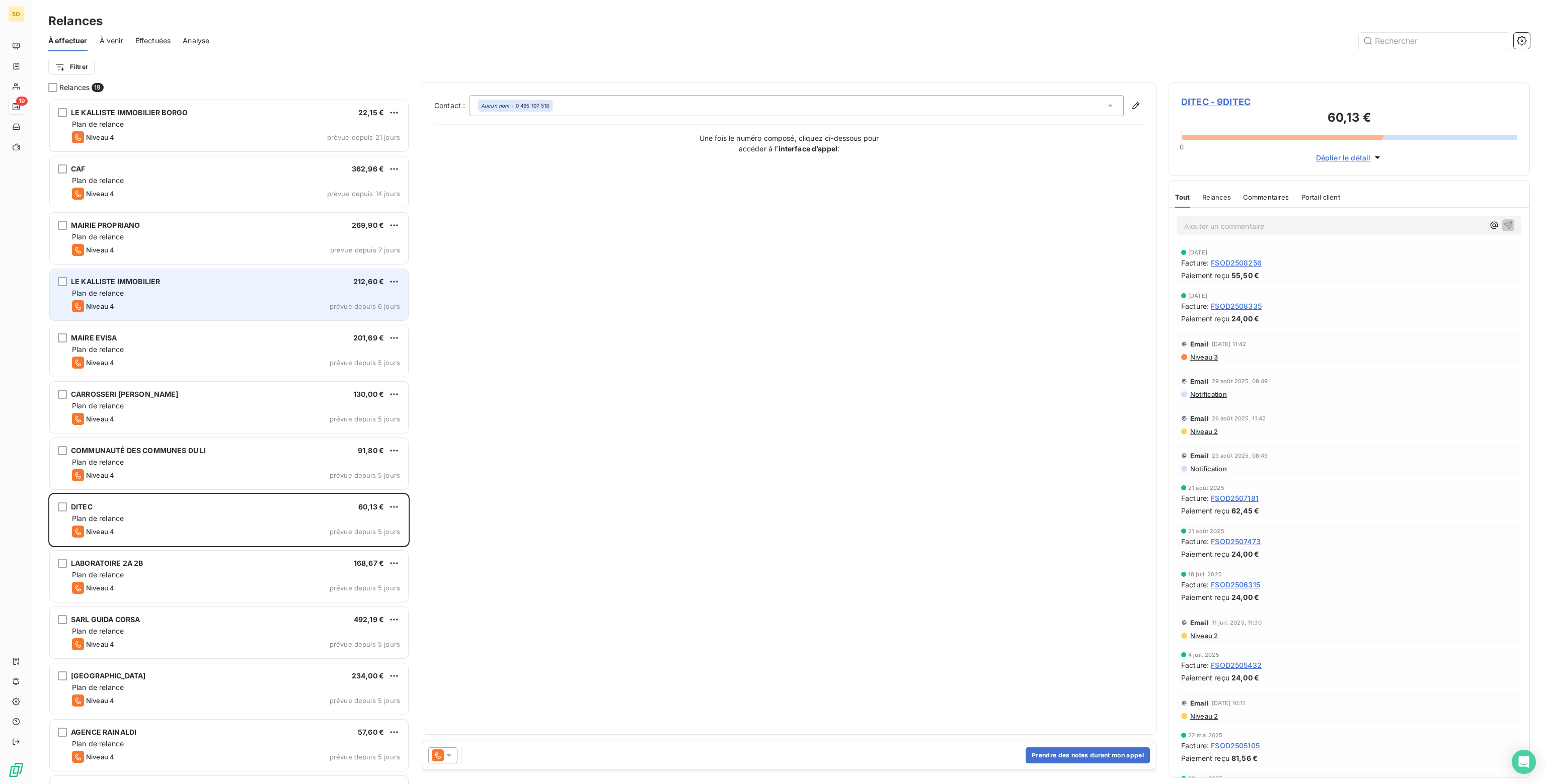
click at [451, 754] on icon at bounding box center [449, 755] width 10 height 10
click at [463, 718] on span "Niveau 3" at bounding box center [463, 715] width 30 height 10
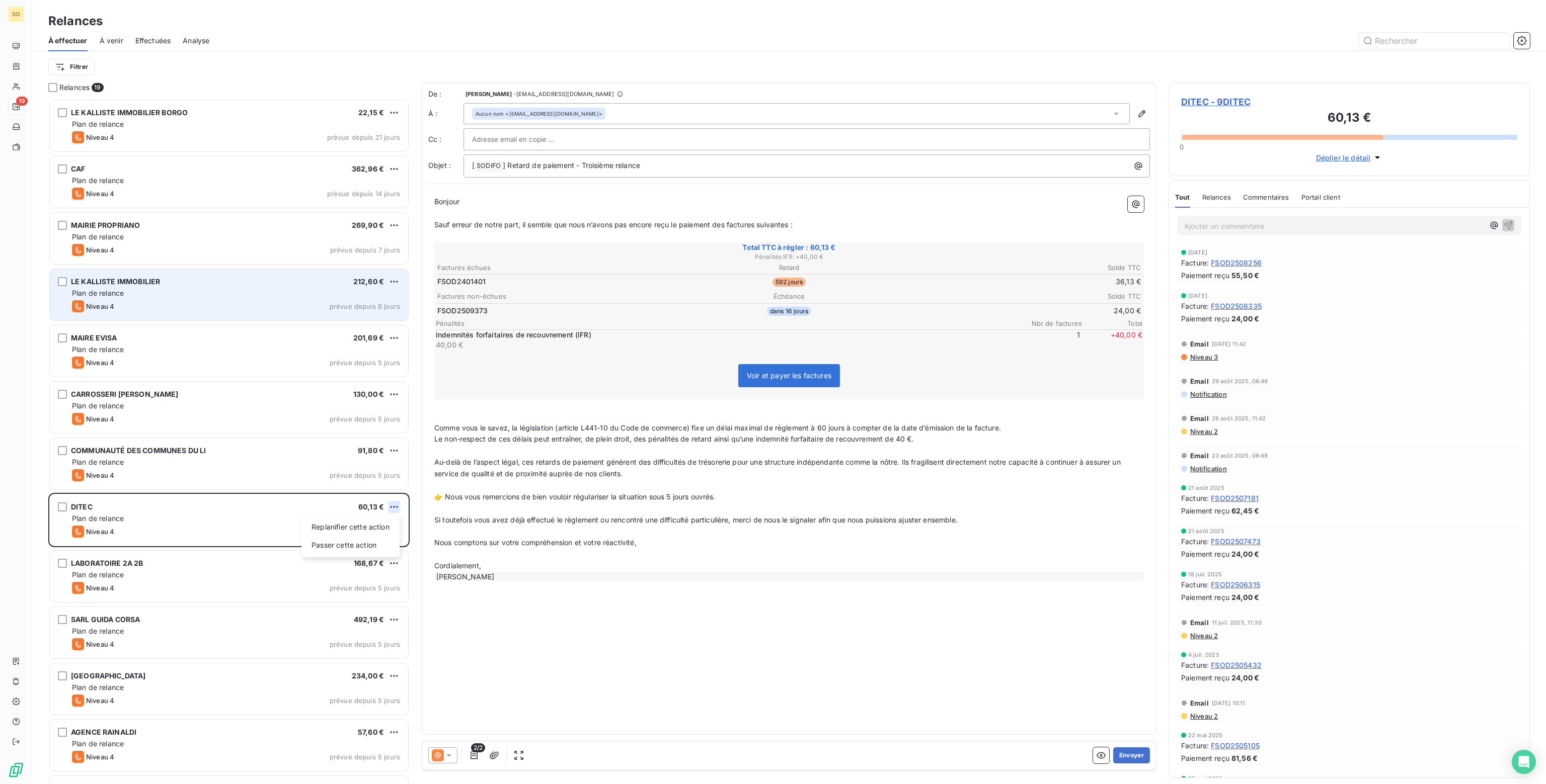
click at [396, 502] on html "SO 19 Relances À effectuer À venir Effectuées Analyse Filtrer Relances 19 LE KA…" at bounding box center [773, 392] width 1546 height 784
click at [365, 541] on div "Passer cette action" at bounding box center [351, 545] width 90 height 16
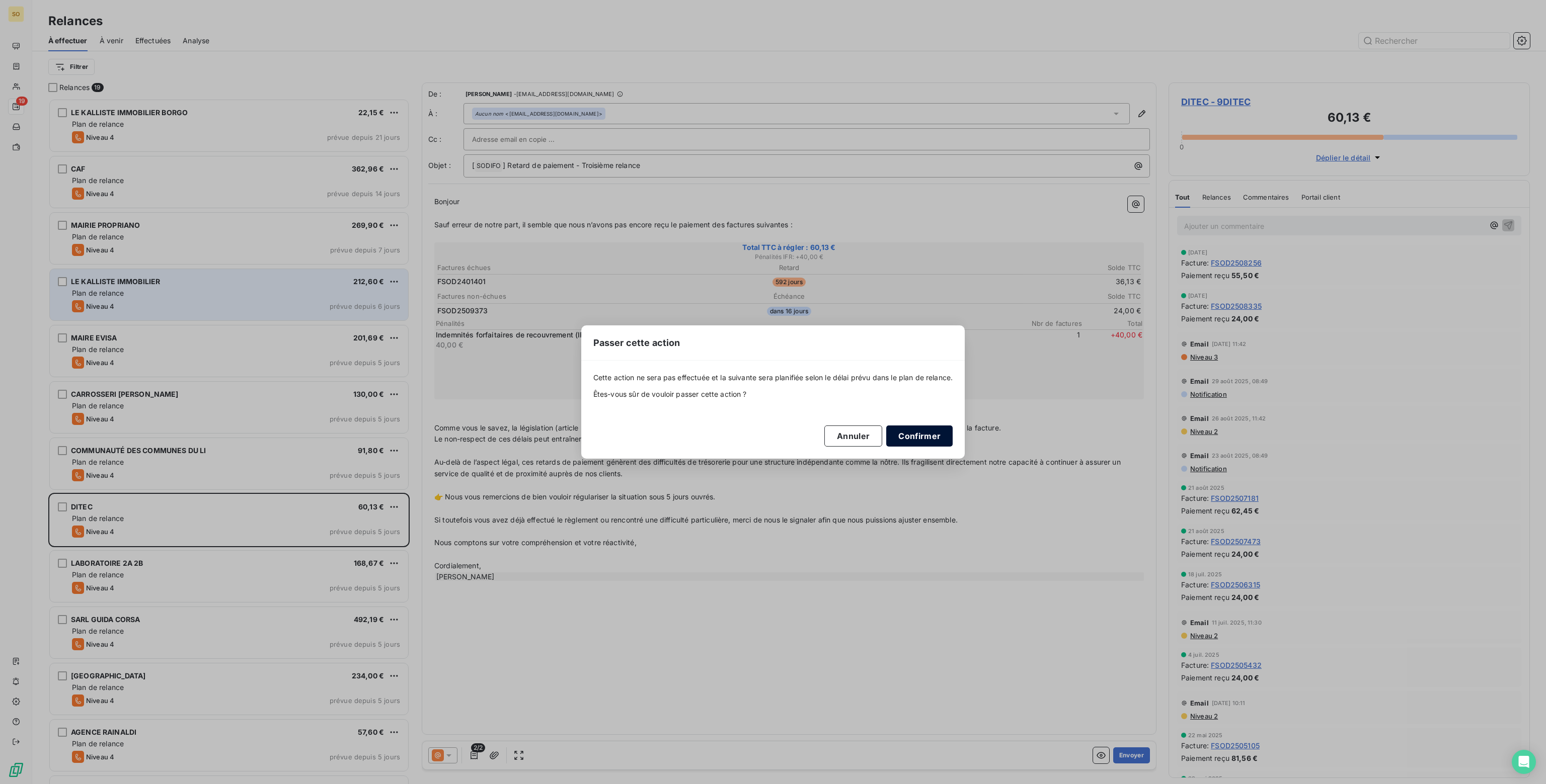
click at [916, 436] on button "Confirmer" at bounding box center [919, 436] width 66 height 21
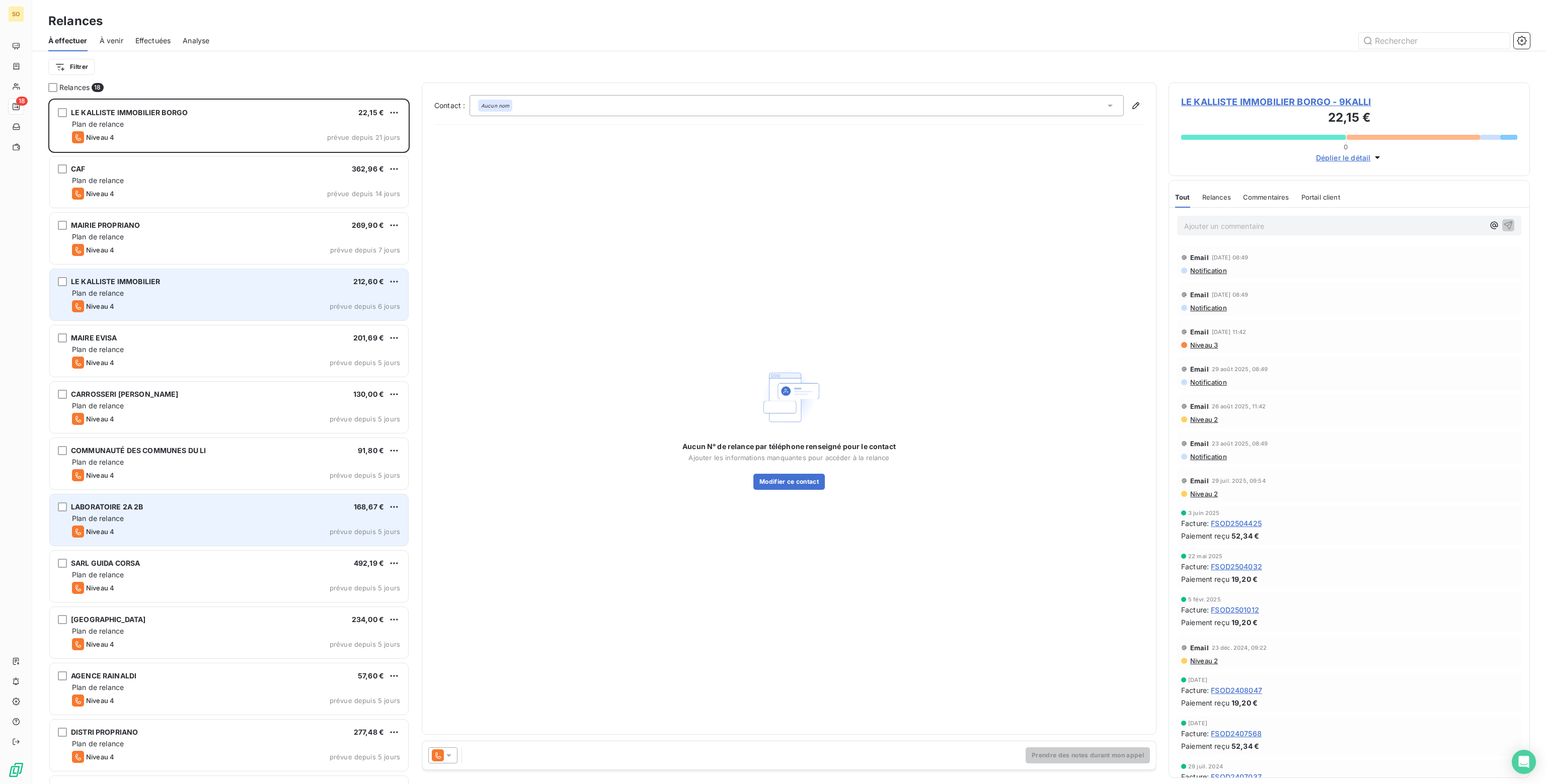
click at [227, 530] on div "Niveau 4 prévue depuis 5 jours" at bounding box center [236, 531] width 328 height 12
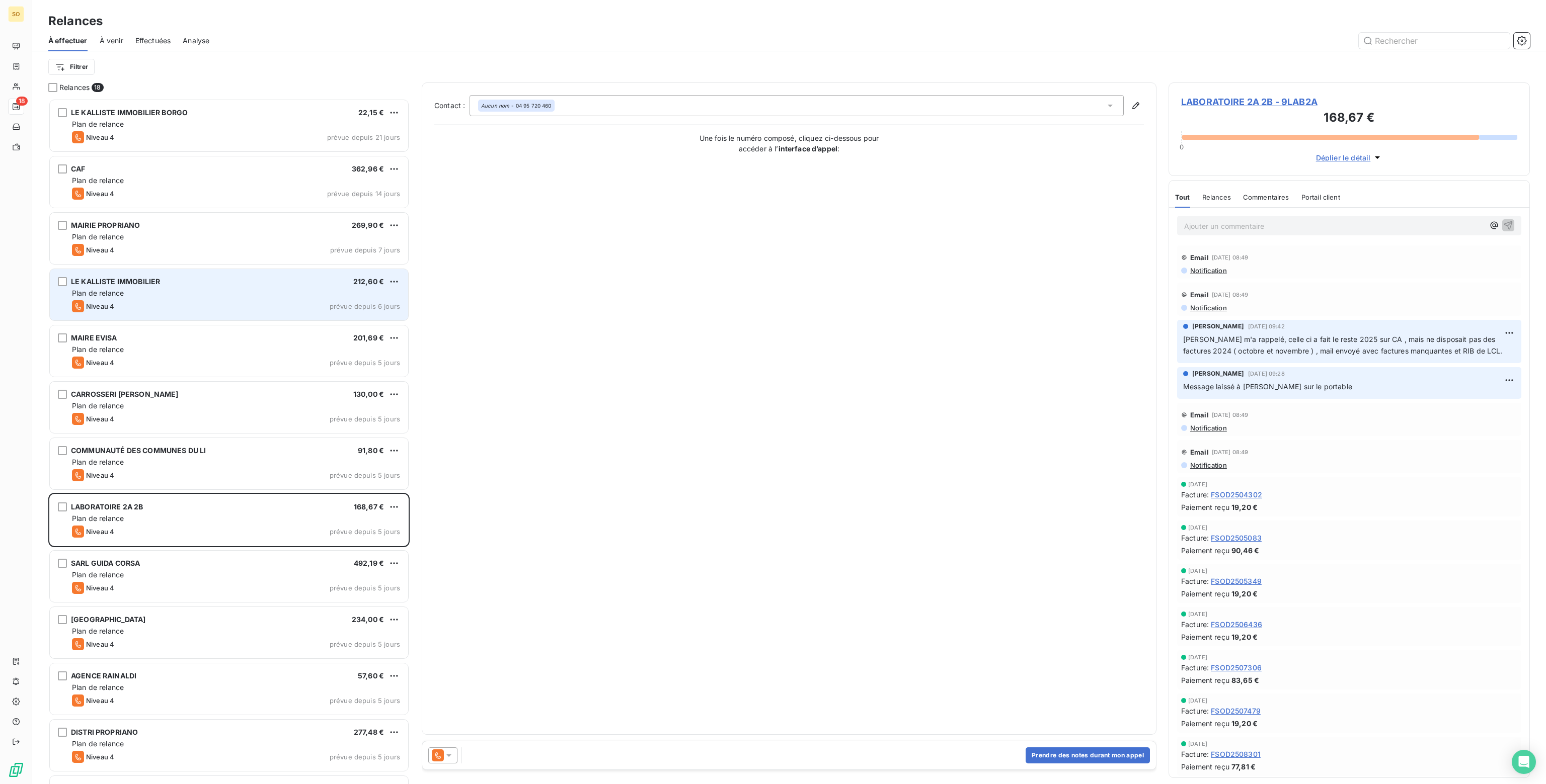
click at [446, 758] on icon at bounding box center [449, 755] width 10 height 10
click at [463, 711] on span "Niveau 3" at bounding box center [463, 715] width 30 height 10
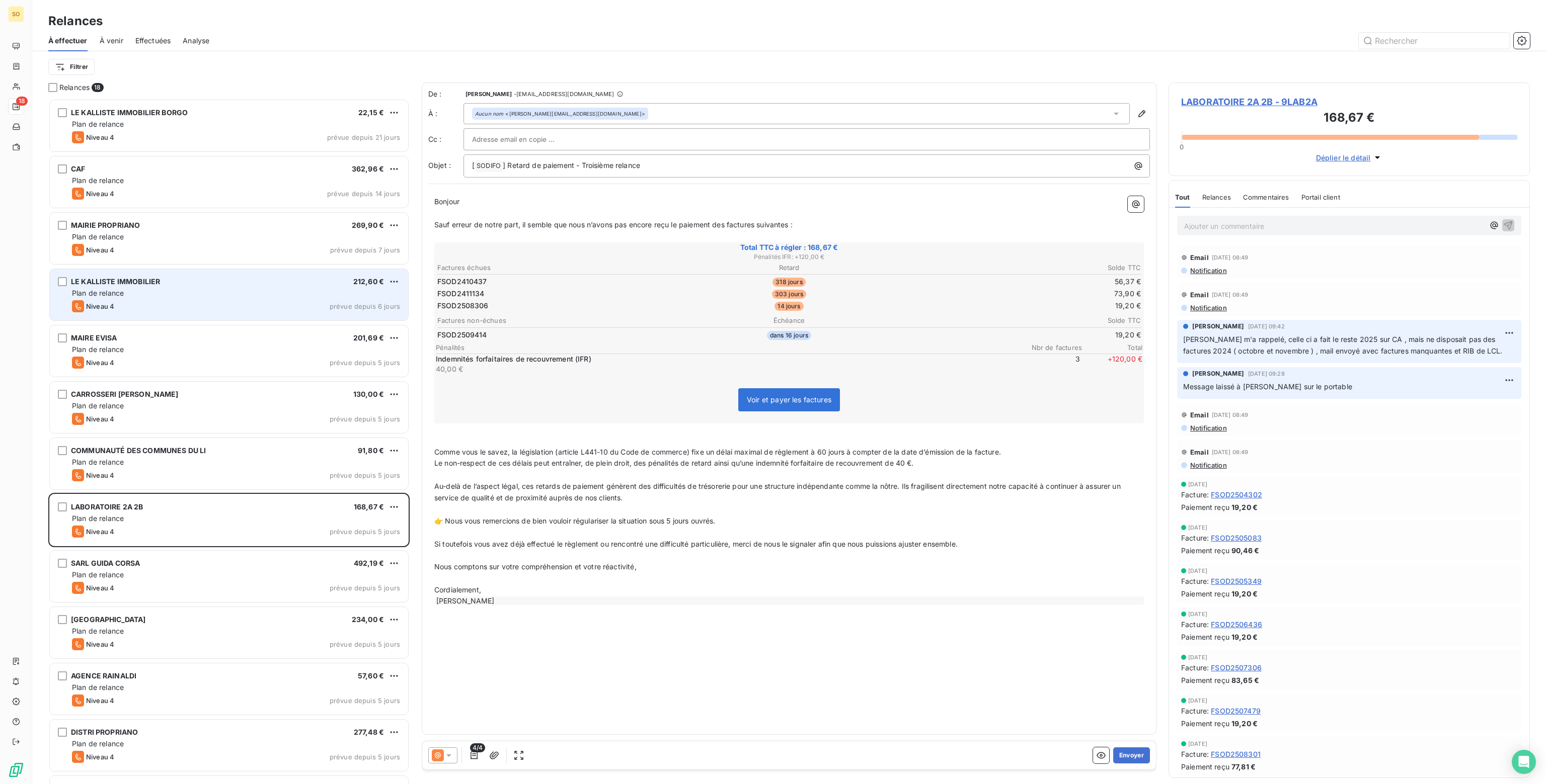
click at [452, 755] on icon at bounding box center [449, 755] width 10 height 10
click at [396, 503] on html "SO 18 Relances À effectuer À venir Effectuées Analyse Filtrer Relances 18 LE KA…" at bounding box center [773, 392] width 1546 height 784
click at [344, 543] on div "Passer cette action" at bounding box center [351, 545] width 90 height 16
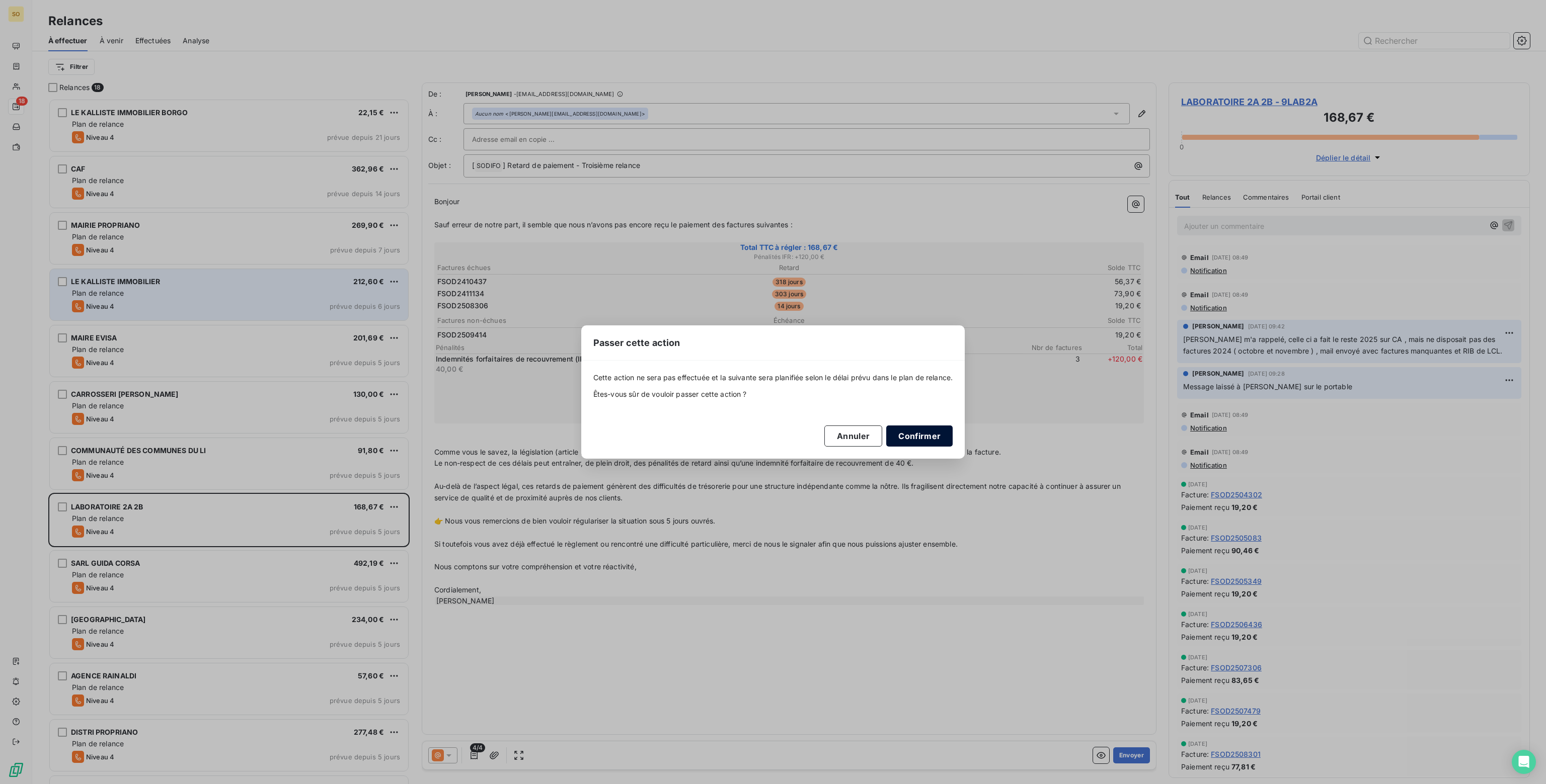
click at [918, 436] on button "Confirmer" at bounding box center [919, 436] width 66 height 21
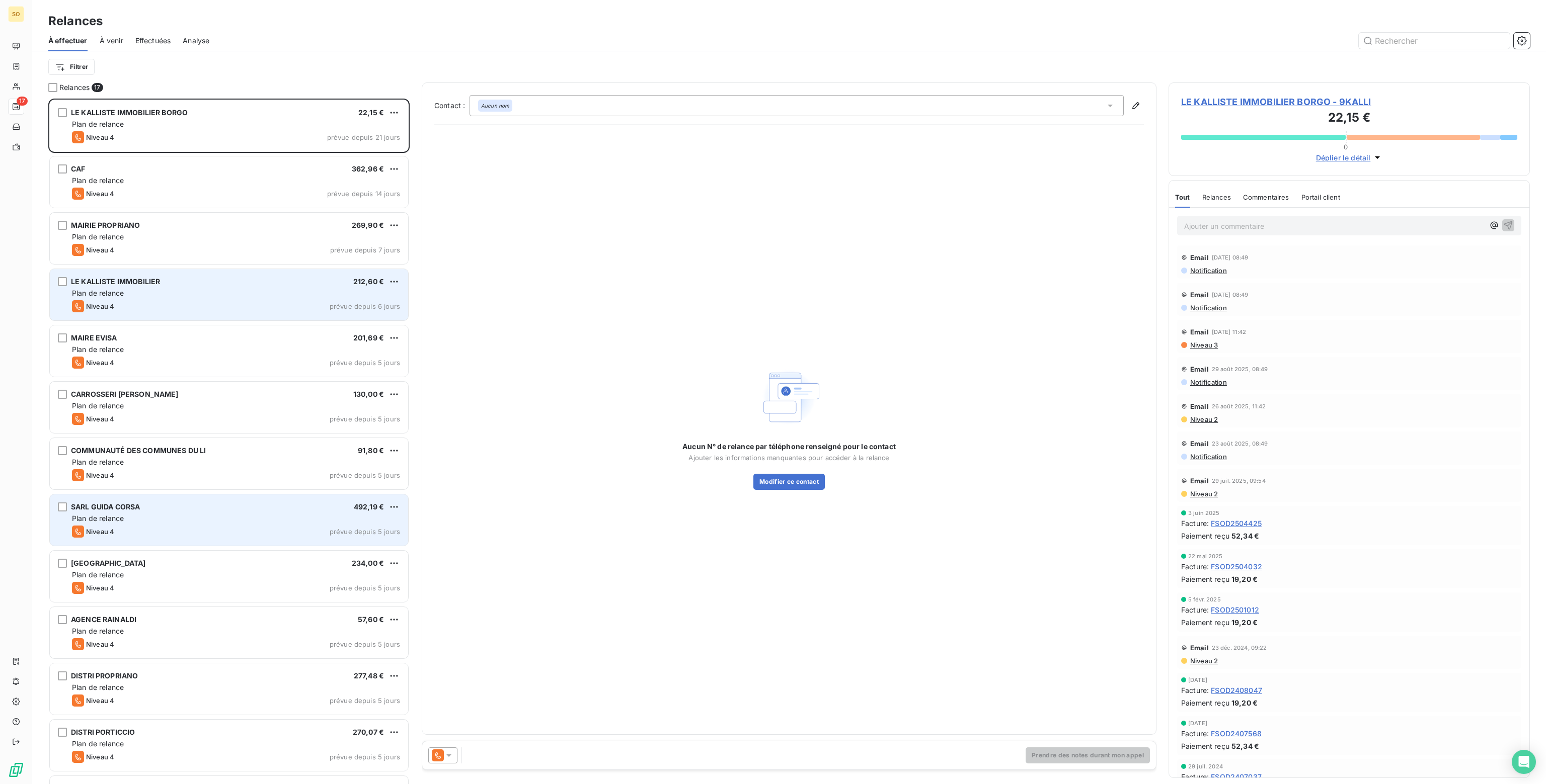
click at [208, 518] on div "Plan de relance" at bounding box center [236, 519] width 328 height 10
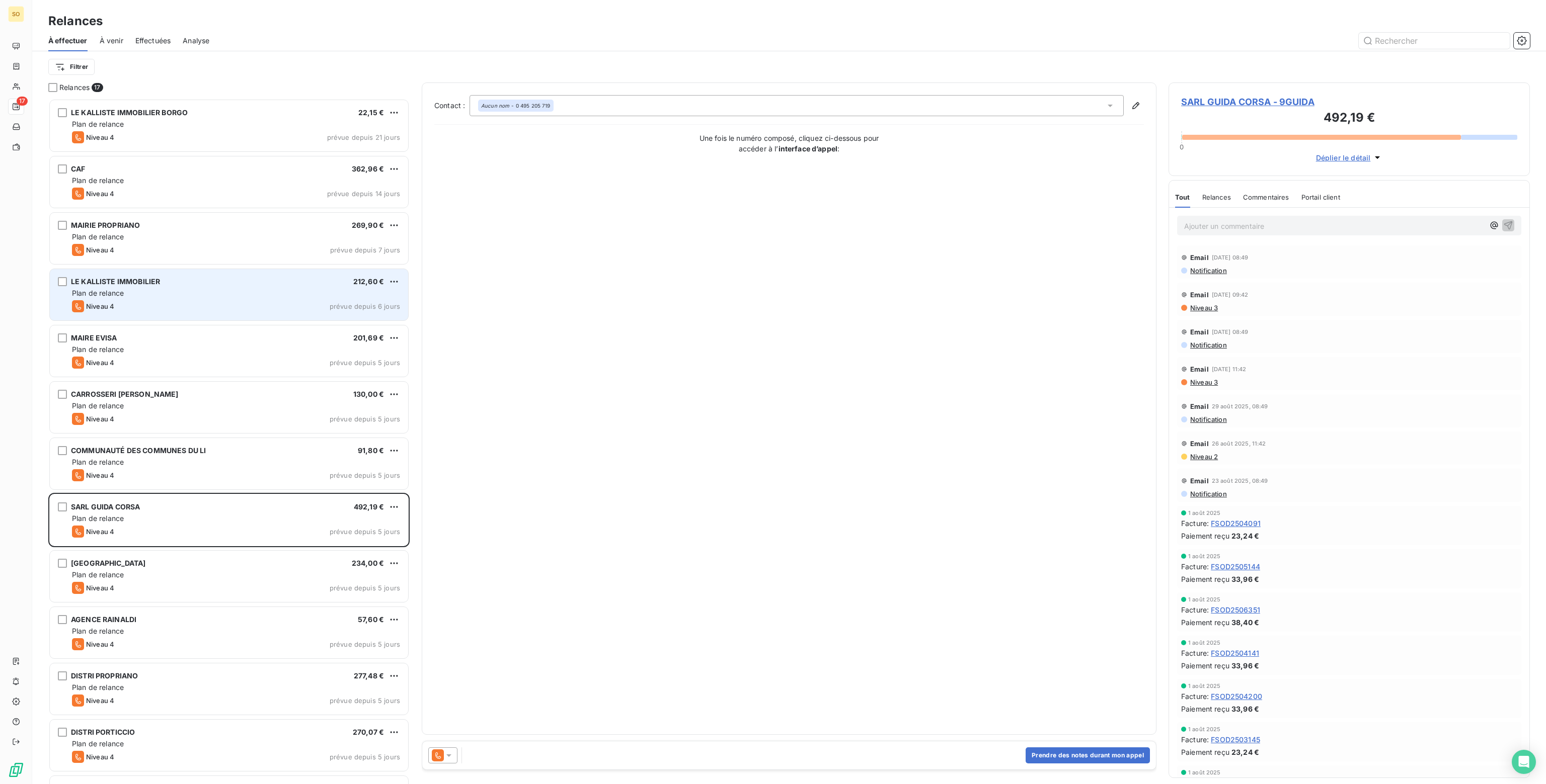
click at [448, 754] on icon at bounding box center [449, 755] width 10 height 10
click at [464, 714] on span "Niveau 3" at bounding box center [463, 715] width 30 height 10
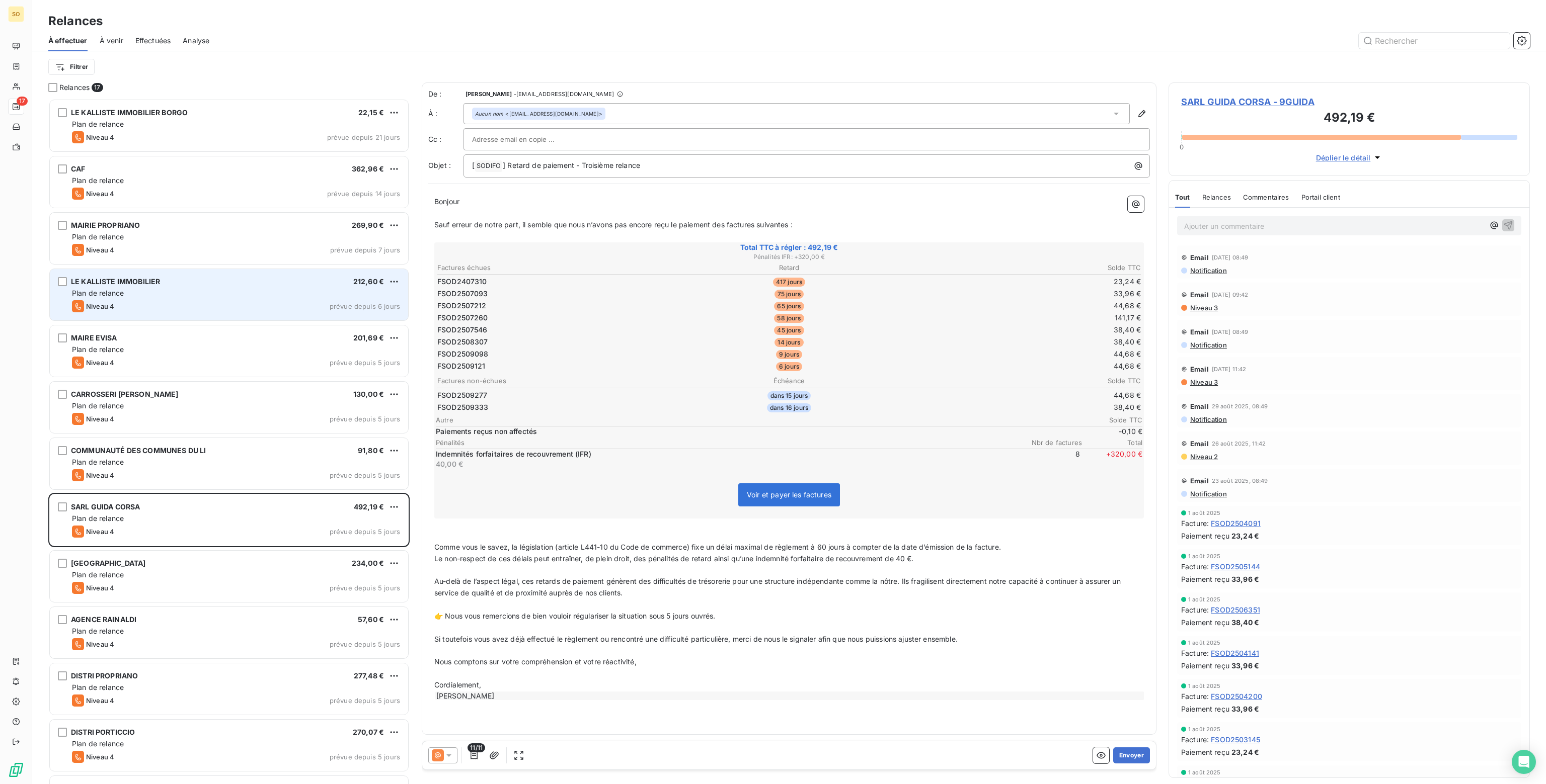
click at [1215, 218] on div "Ajouter un commentaire ﻿" at bounding box center [1350, 225] width 344 height 19
click at [1503, 223] on icon "button" at bounding box center [1508, 225] width 10 height 10
click at [1128, 754] on button "Envoyer" at bounding box center [1131, 755] width 37 height 16
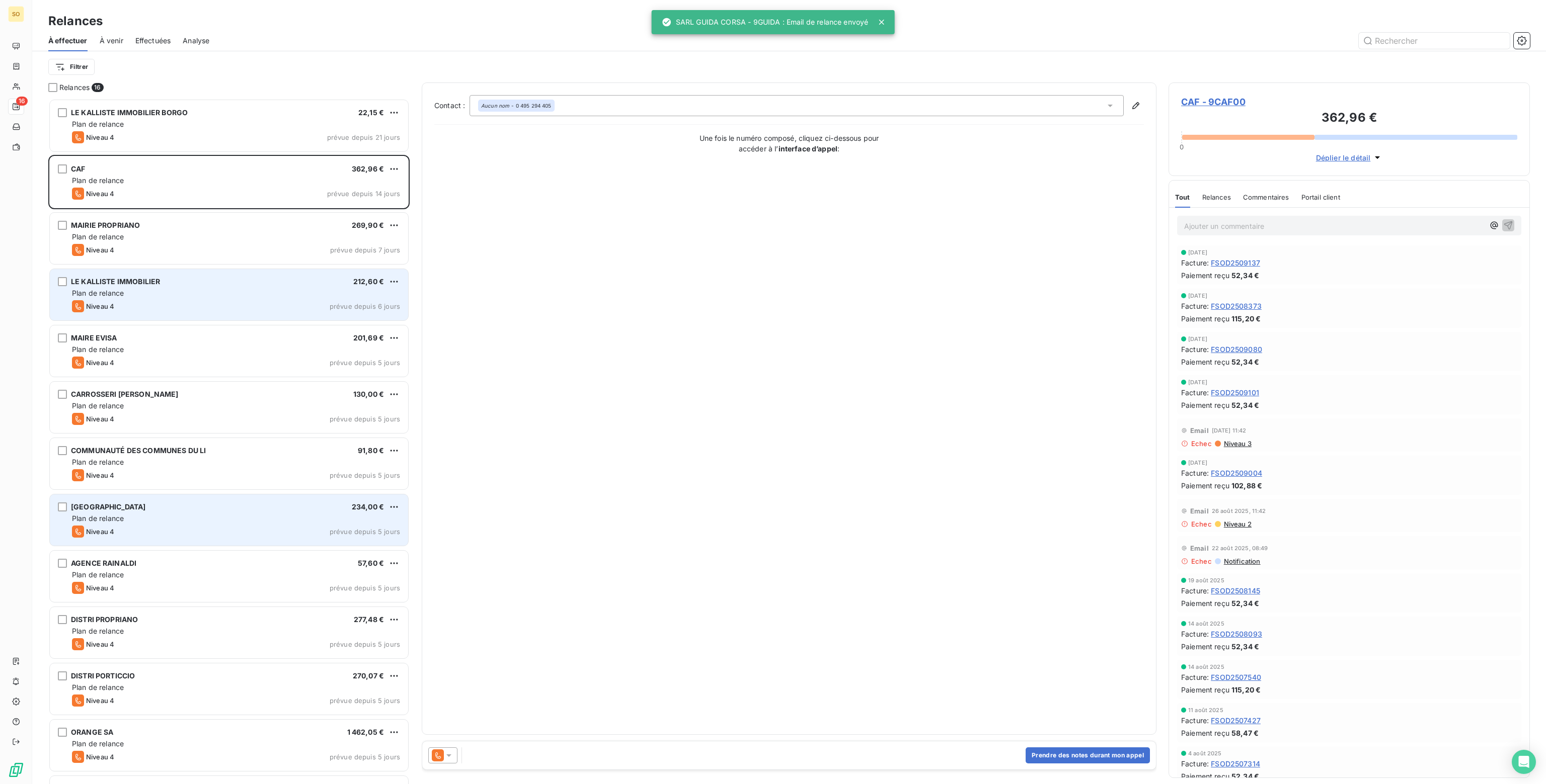
click at [216, 521] on div "Plan de relance" at bounding box center [236, 519] width 328 height 10
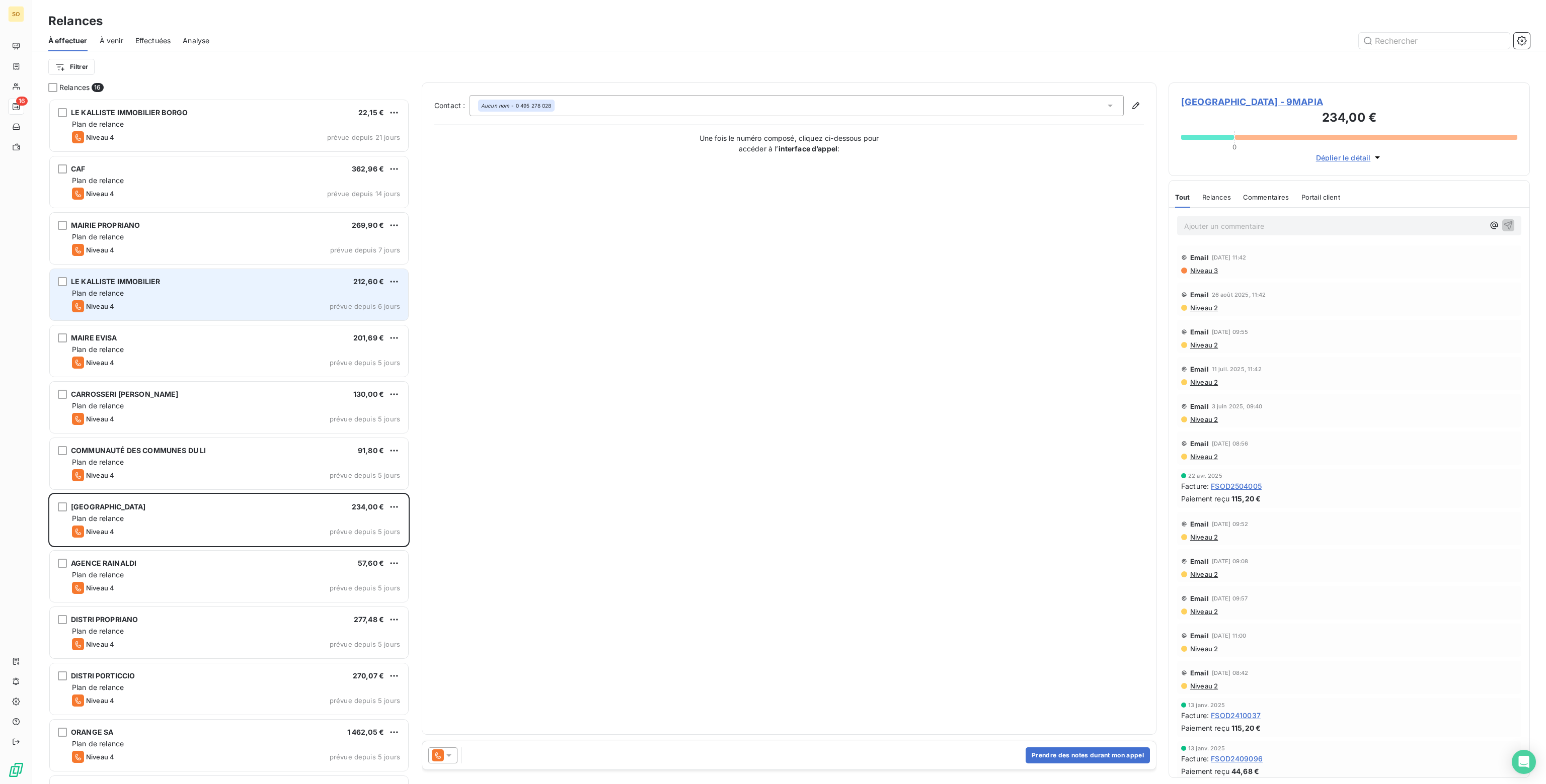
click at [452, 754] on icon at bounding box center [449, 755] width 10 height 10
click at [461, 716] on span "Niveau 3" at bounding box center [463, 715] width 30 height 10
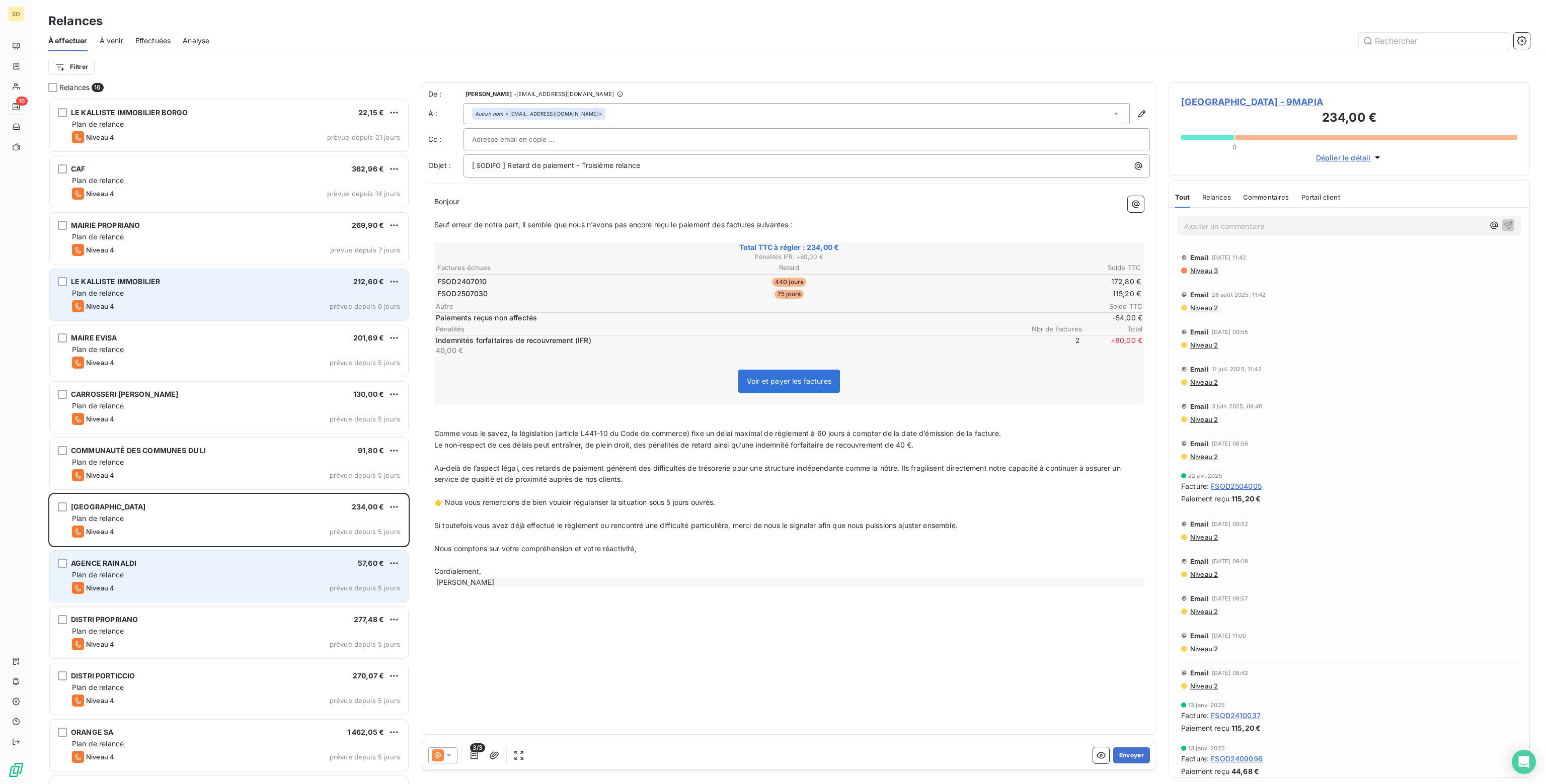
click at [270, 567] on div "AGENCE RAINALDI 57,60 €" at bounding box center [236, 563] width 328 height 9
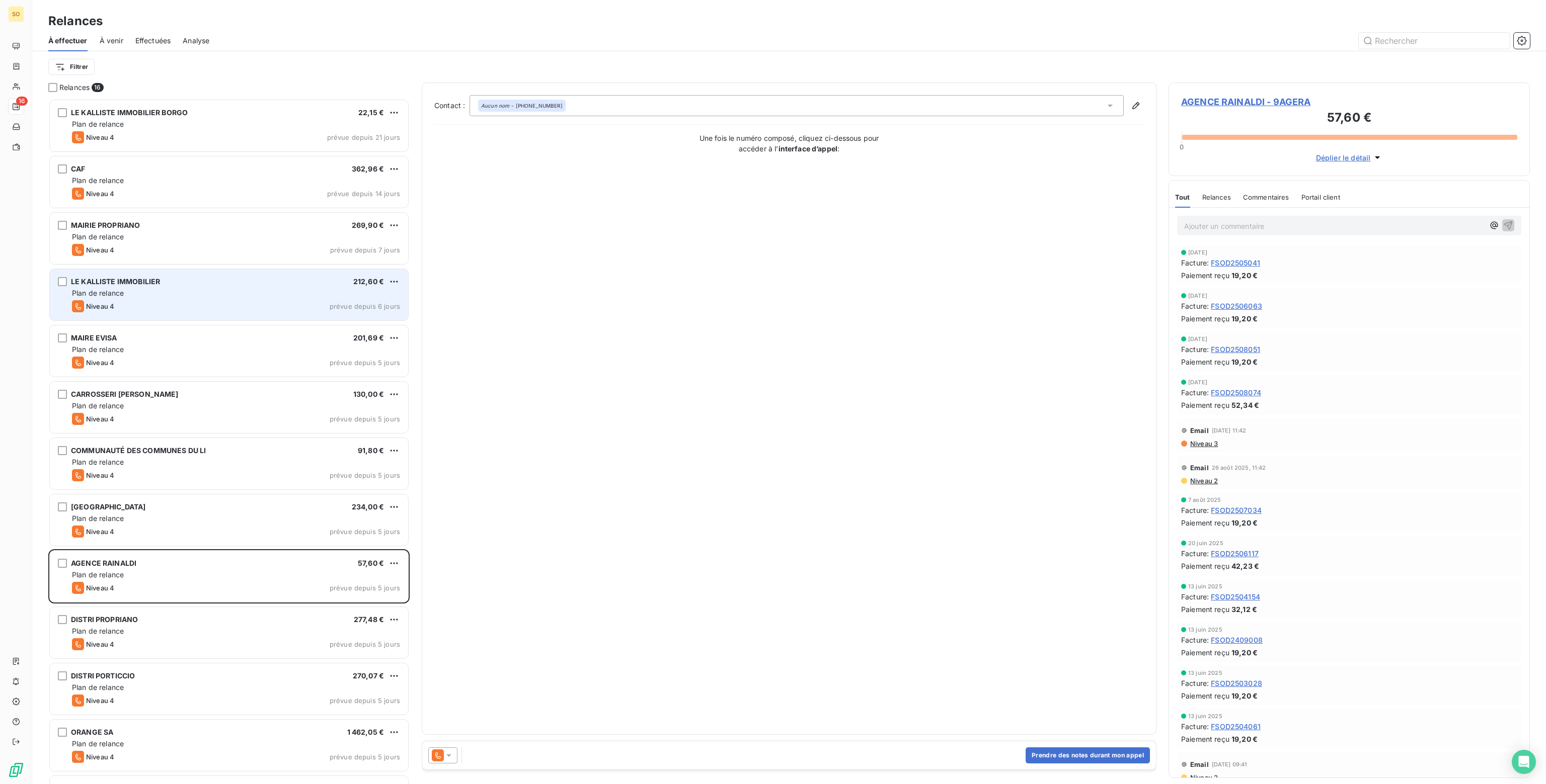
click at [448, 755] on icon at bounding box center [448, 756] width 5 height 3
click at [456, 709] on div "Niveau 3" at bounding box center [457, 715] width 44 height 12
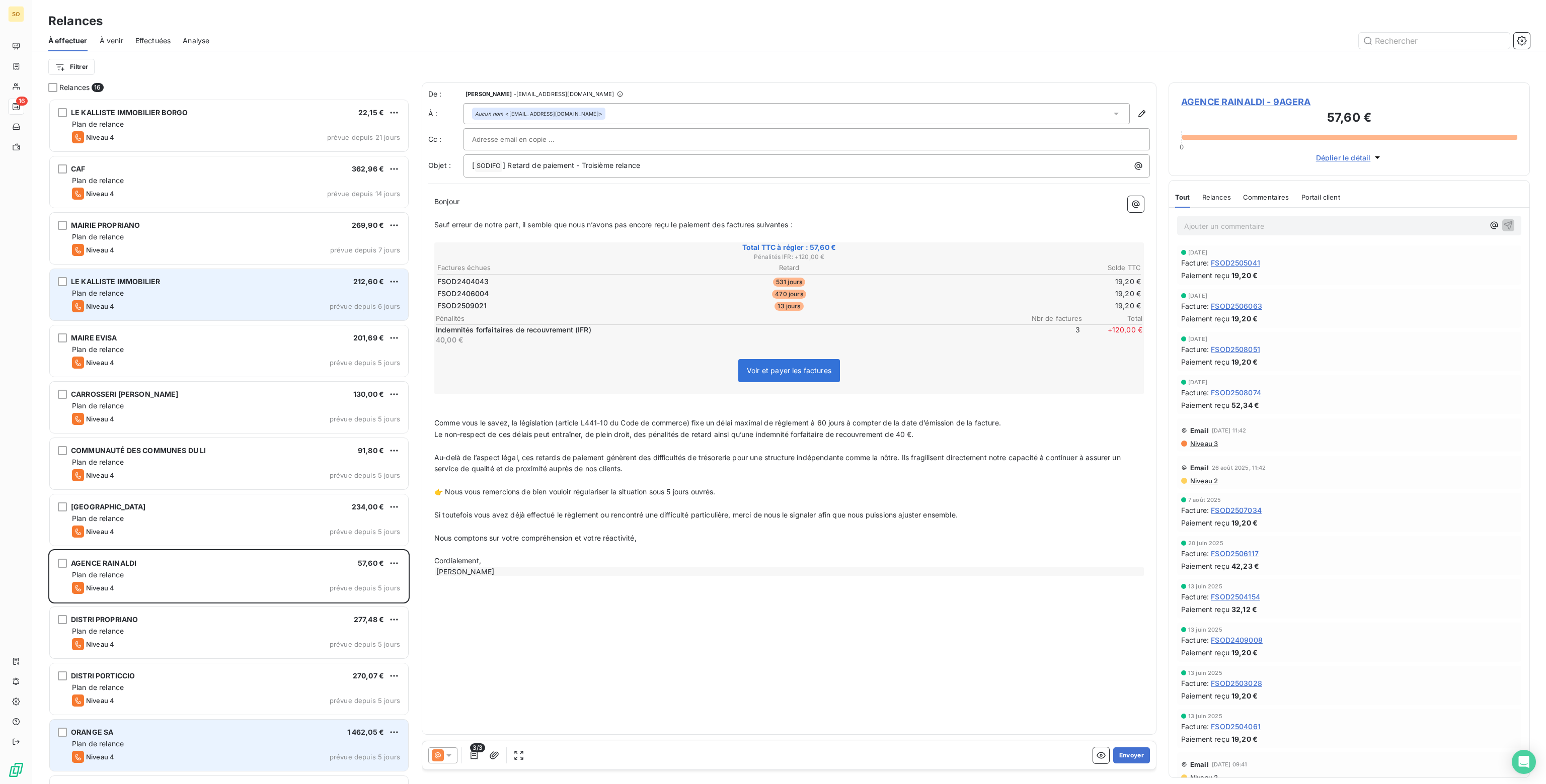
click at [215, 728] on div "ORANGE SA 1 462,05 €" at bounding box center [236, 732] width 328 height 9
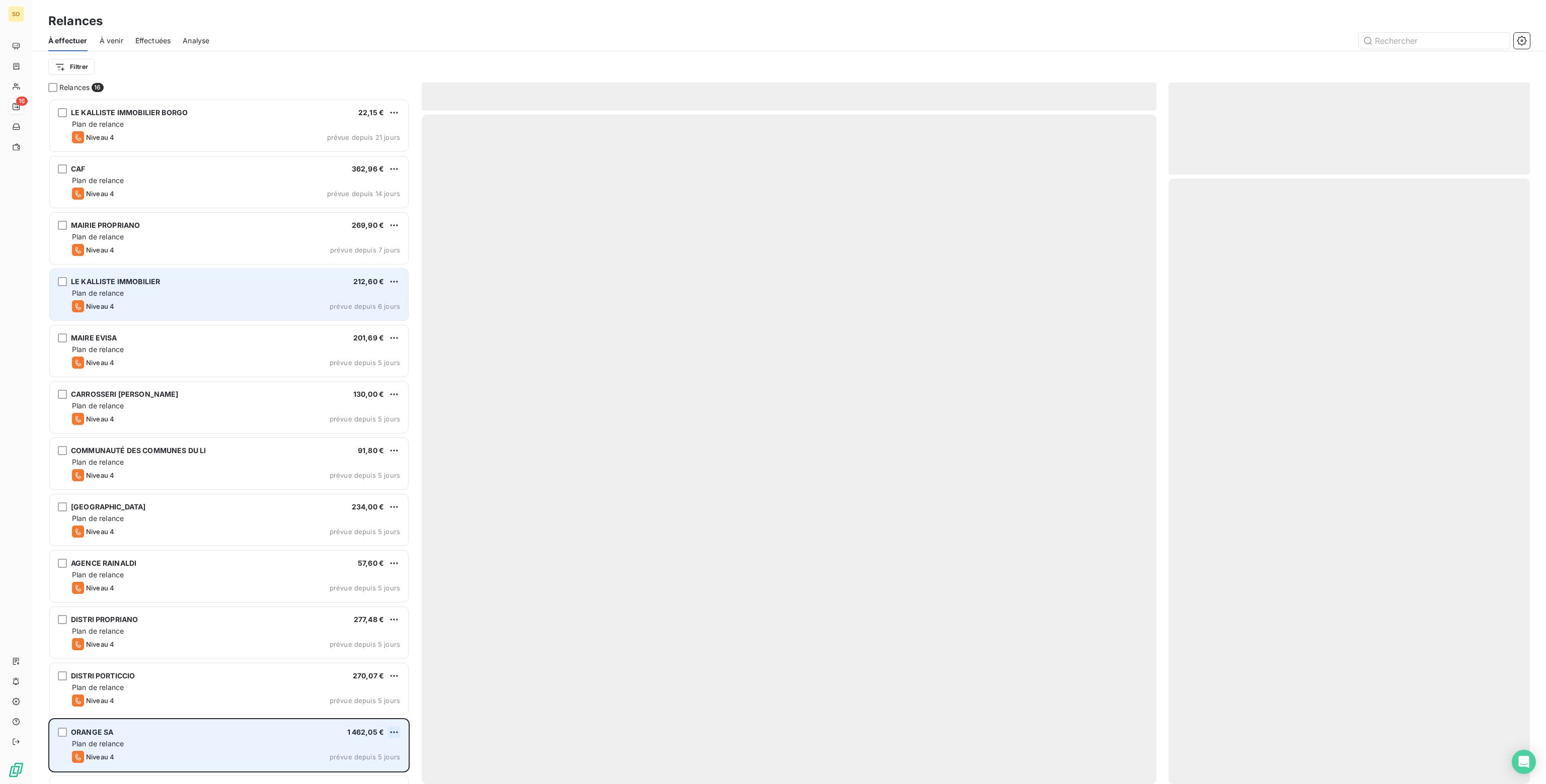
click at [394, 730] on html "SO 16 Relances À effectuer À venir Effectuées Analyse Filtrer Relances 16 LE KA…" at bounding box center [773, 392] width 1546 height 784
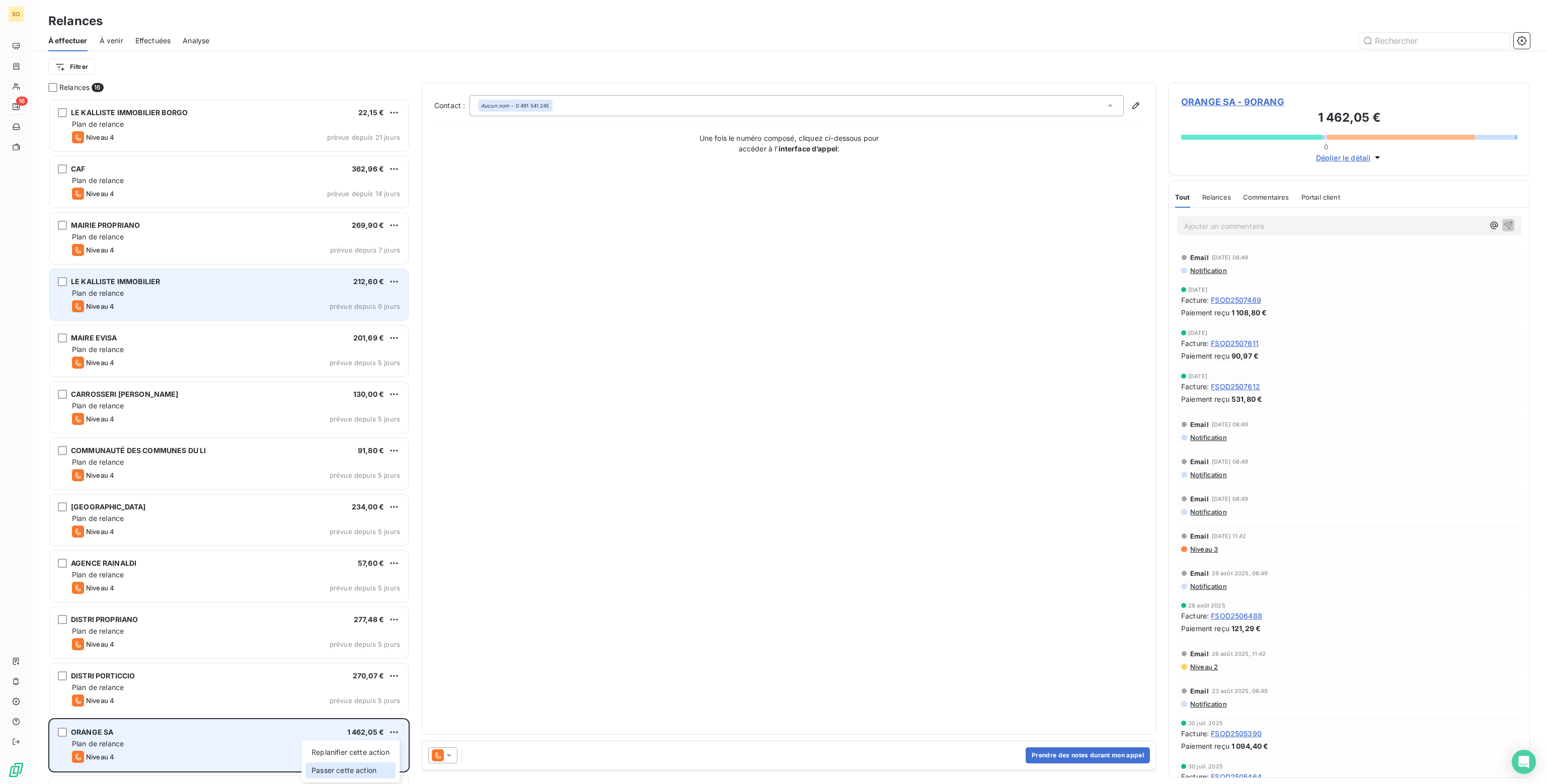
click at [340, 770] on div "Passer cette action" at bounding box center [351, 770] width 90 height 16
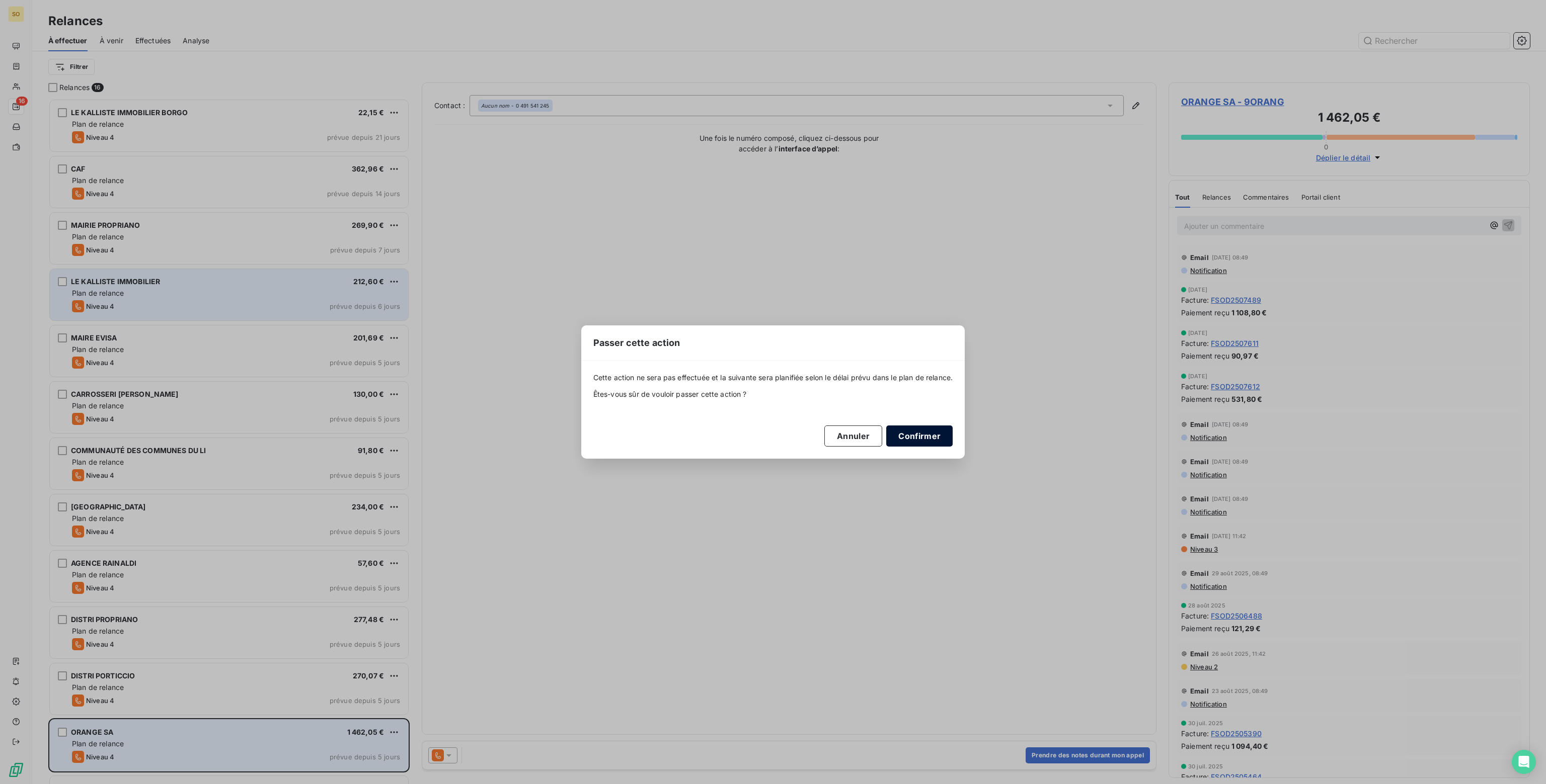
click at [926, 438] on button "Confirmer" at bounding box center [919, 436] width 66 height 21
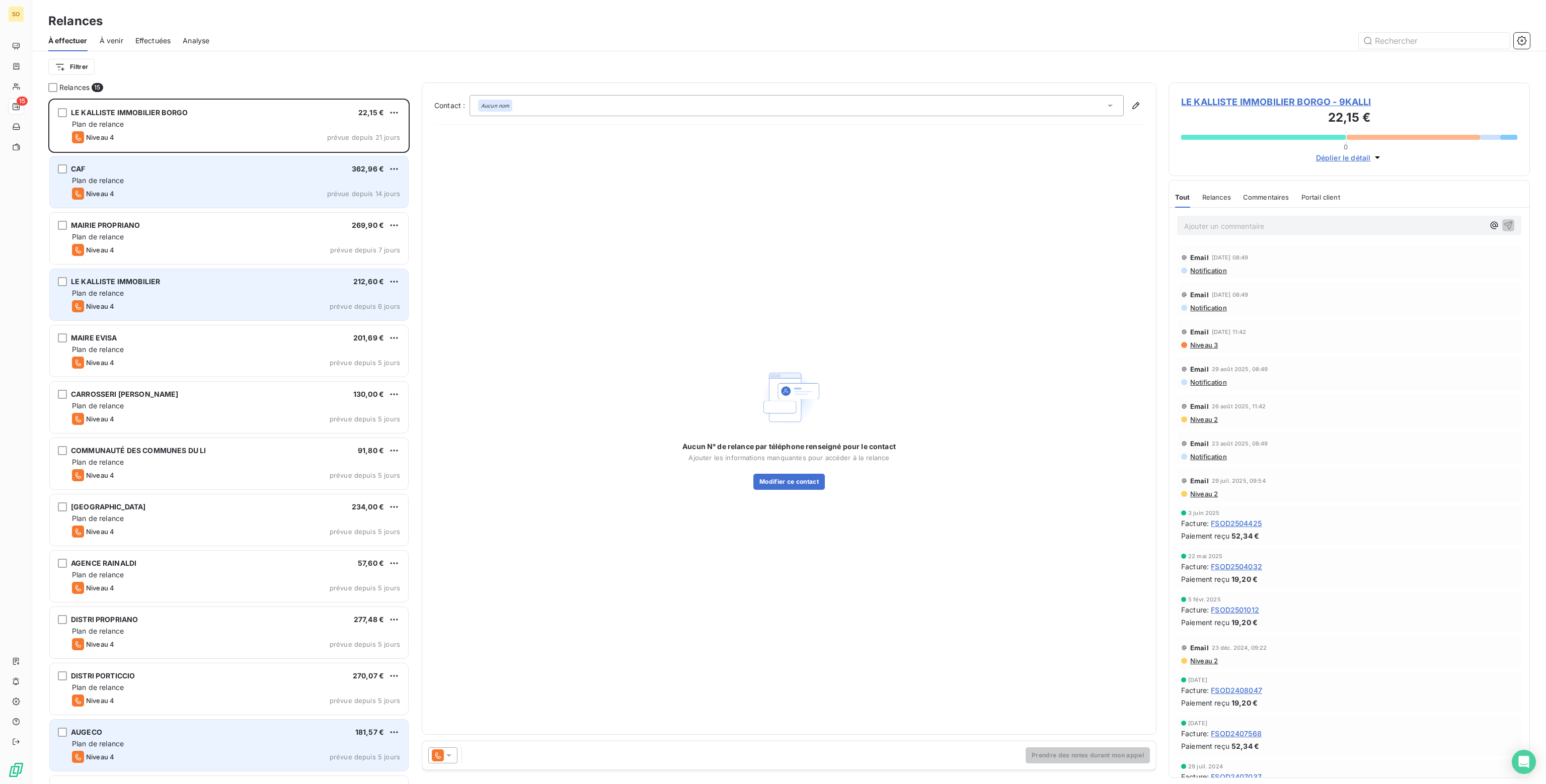
click at [171, 180] on div "Plan de relance" at bounding box center [236, 180] width 328 height 10
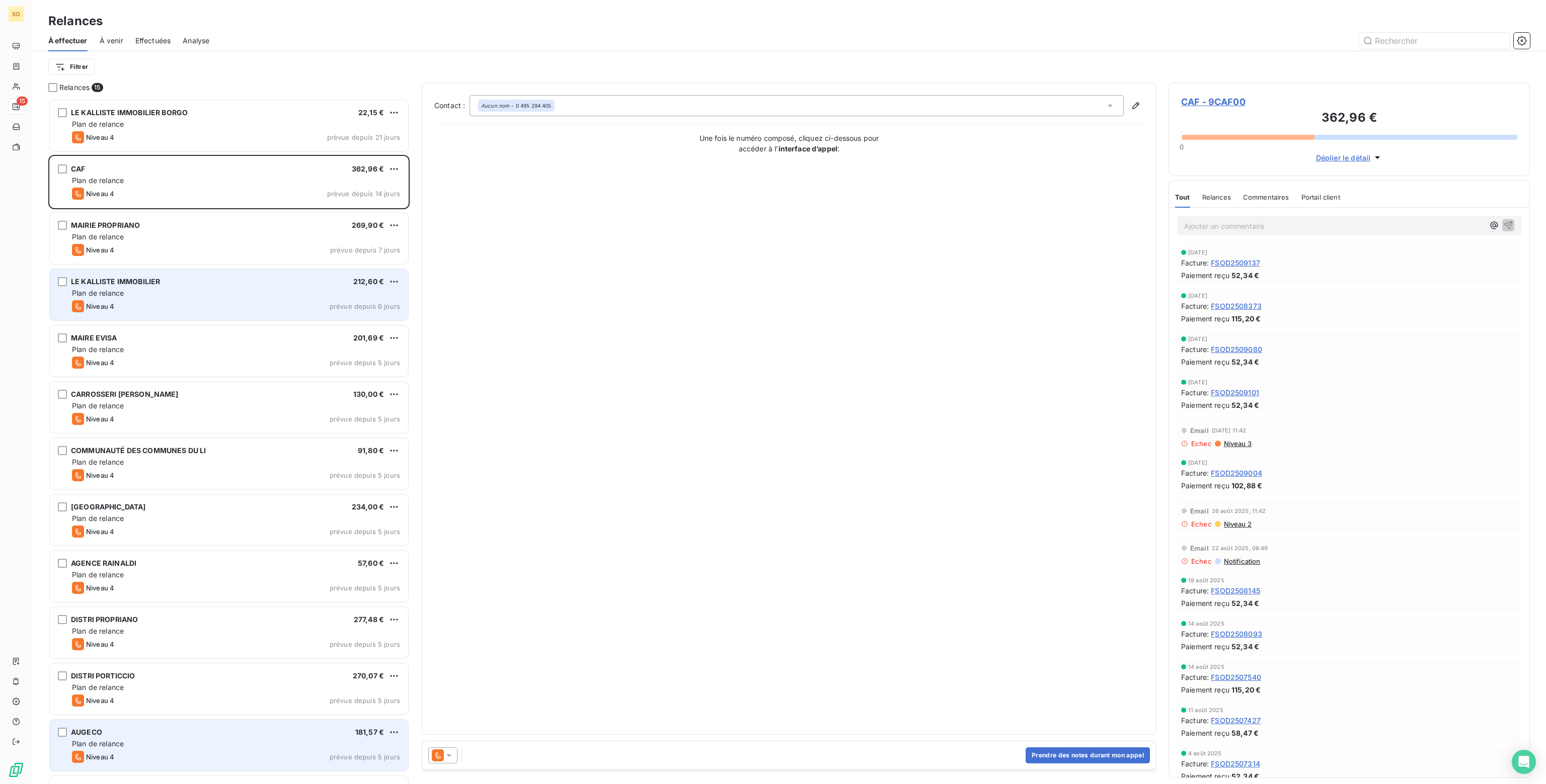
click at [450, 756] on icon at bounding box center [448, 756] width 5 height 3
click at [466, 716] on span "Niveau 3" at bounding box center [463, 715] width 30 height 10
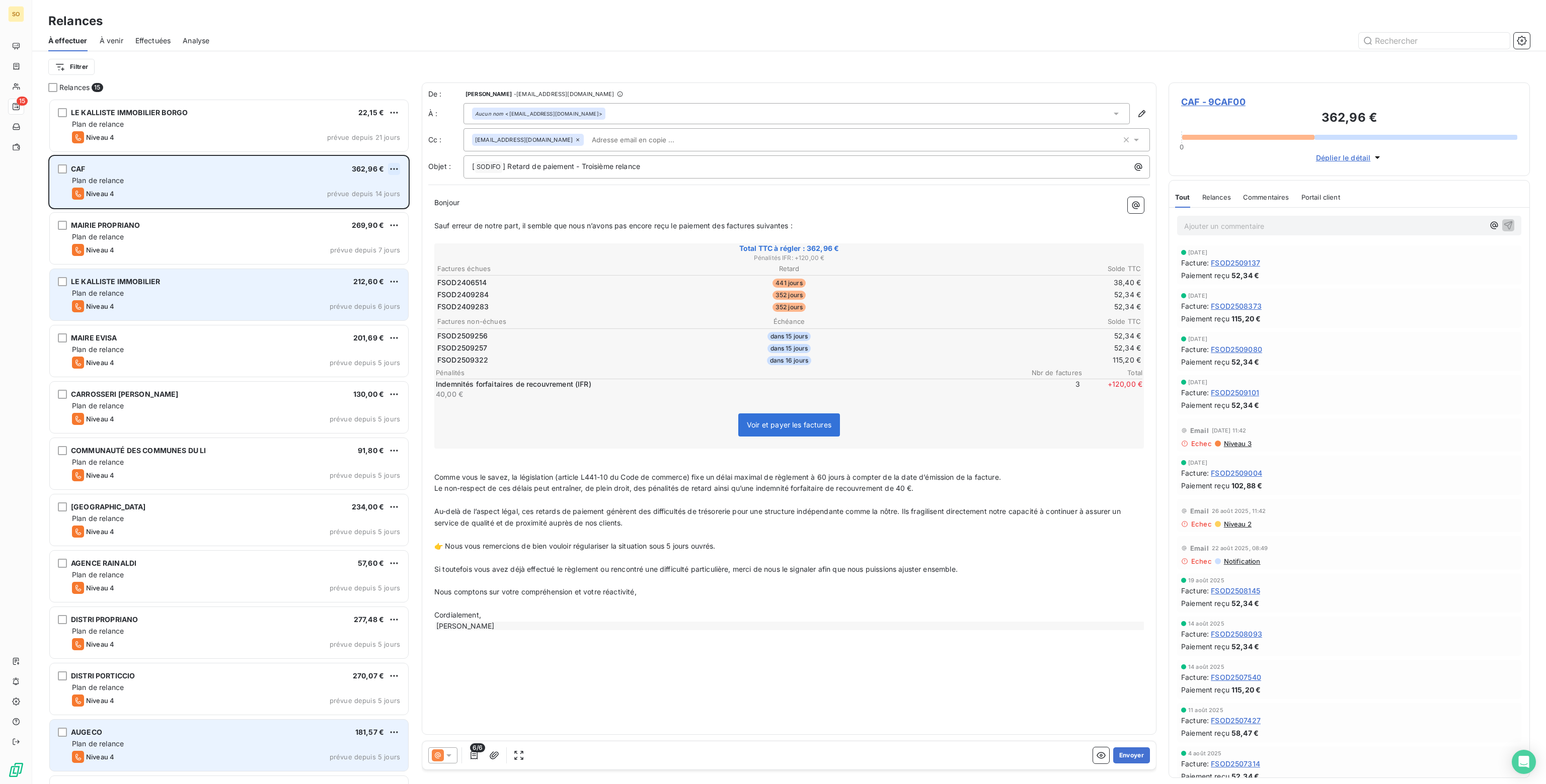
click at [394, 167] on html "SO 15 Relances À effectuer À venir Effectuées Analyse Filtrer Relances 15 LE KA…" at bounding box center [773, 392] width 1546 height 784
click at [360, 208] on div "Passer cette action" at bounding box center [351, 207] width 90 height 16
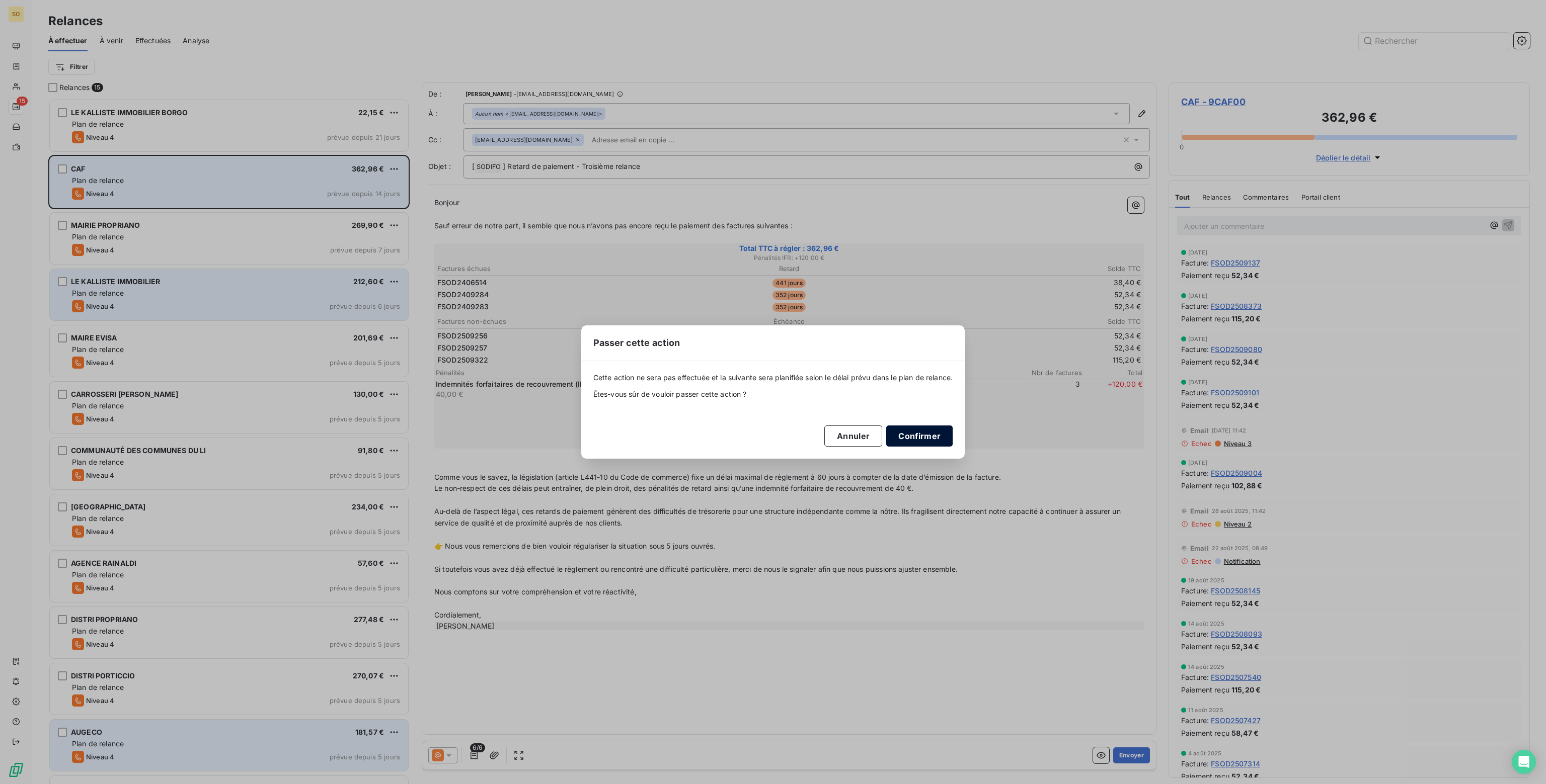
click at [919, 438] on button "Confirmer" at bounding box center [919, 436] width 66 height 21
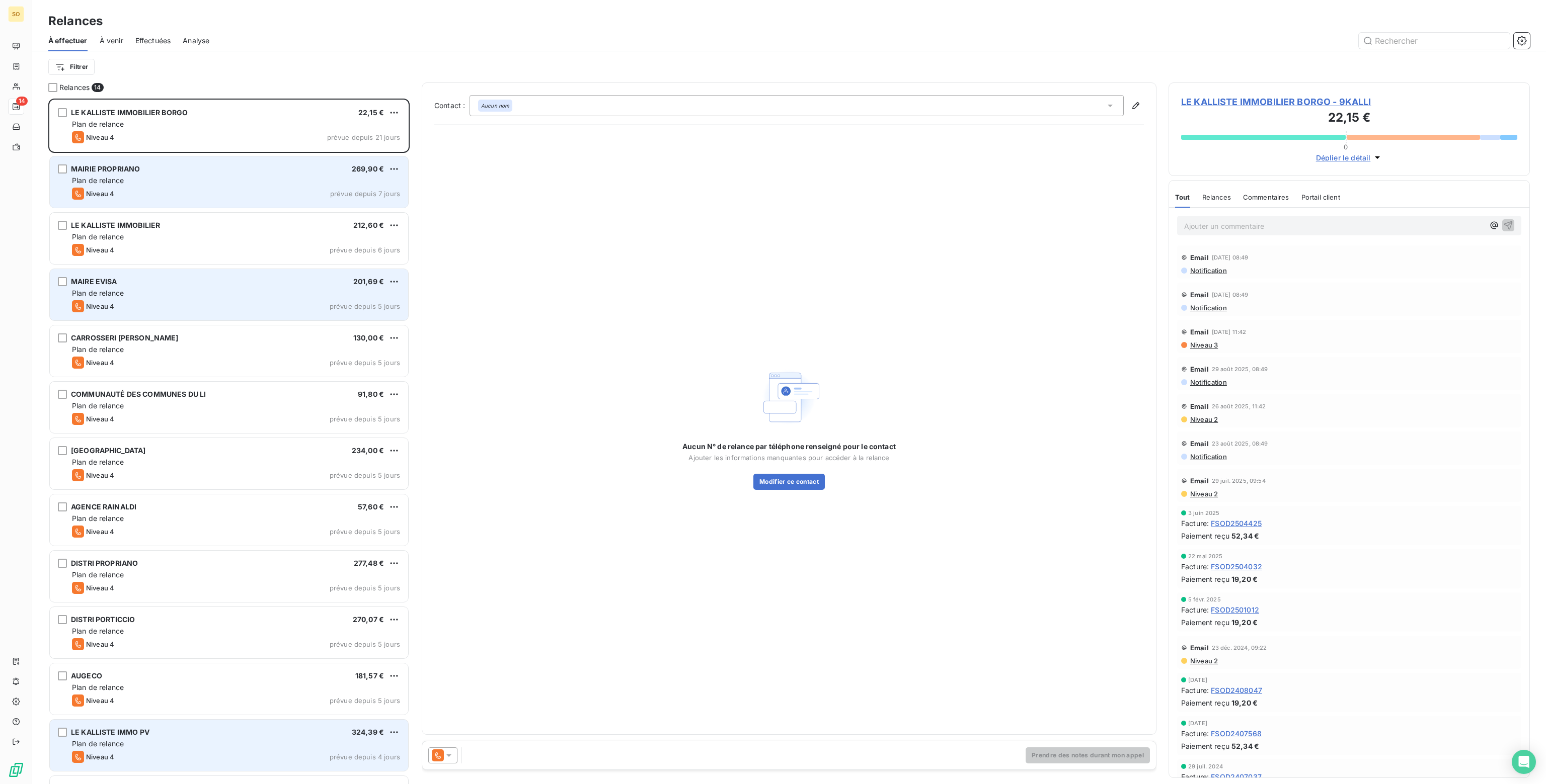
click at [239, 188] on div "Niveau 4 prévue depuis 7 jours" at bounding box center [236, 193] width 328 height 12
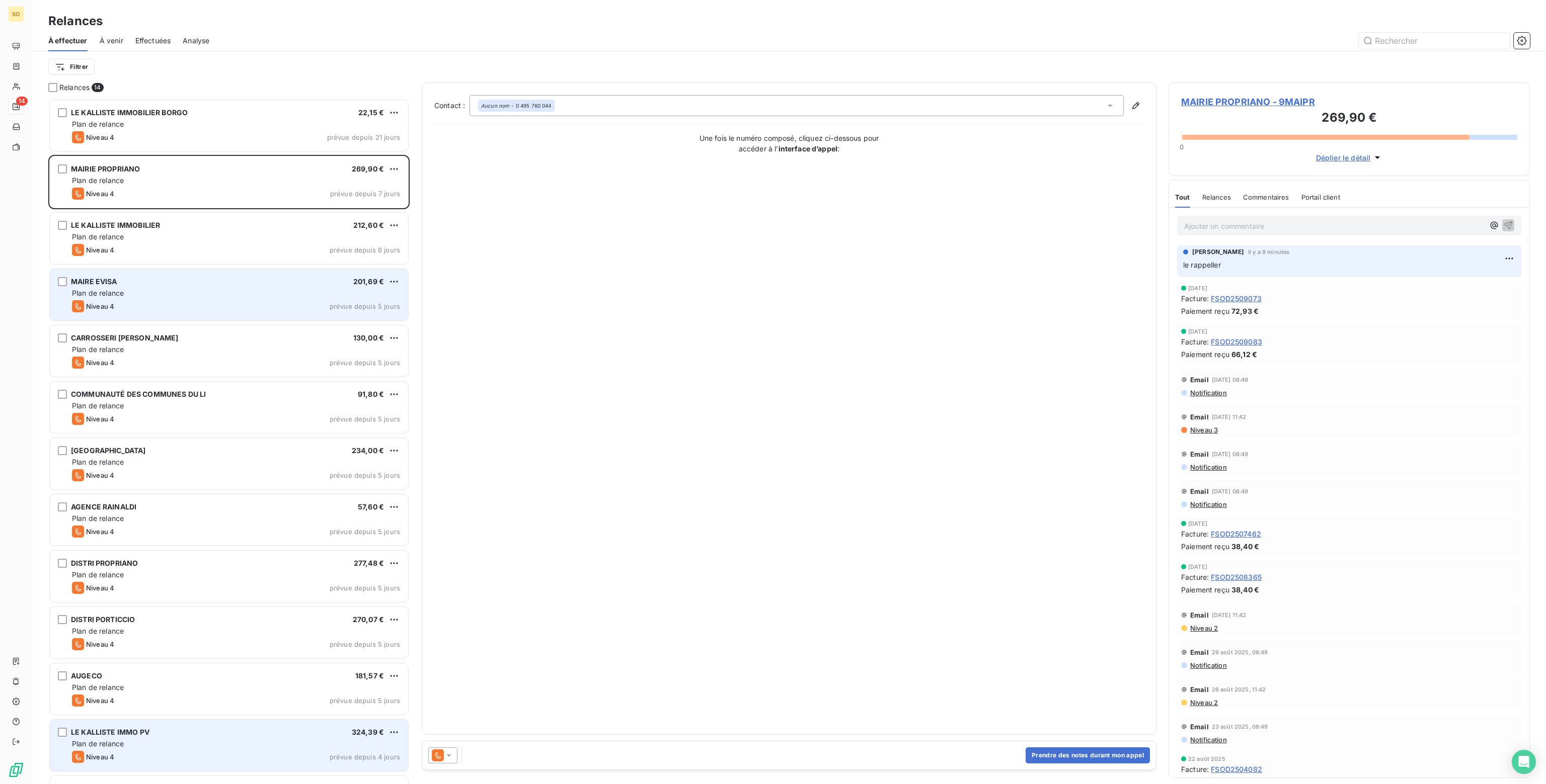
click at [447, 754] on icon at bounding box center [449, 755] width 10 height 10
click at [466, 713] on span "Niveau 3" at bounding box center [463, 715] width 30 height 10
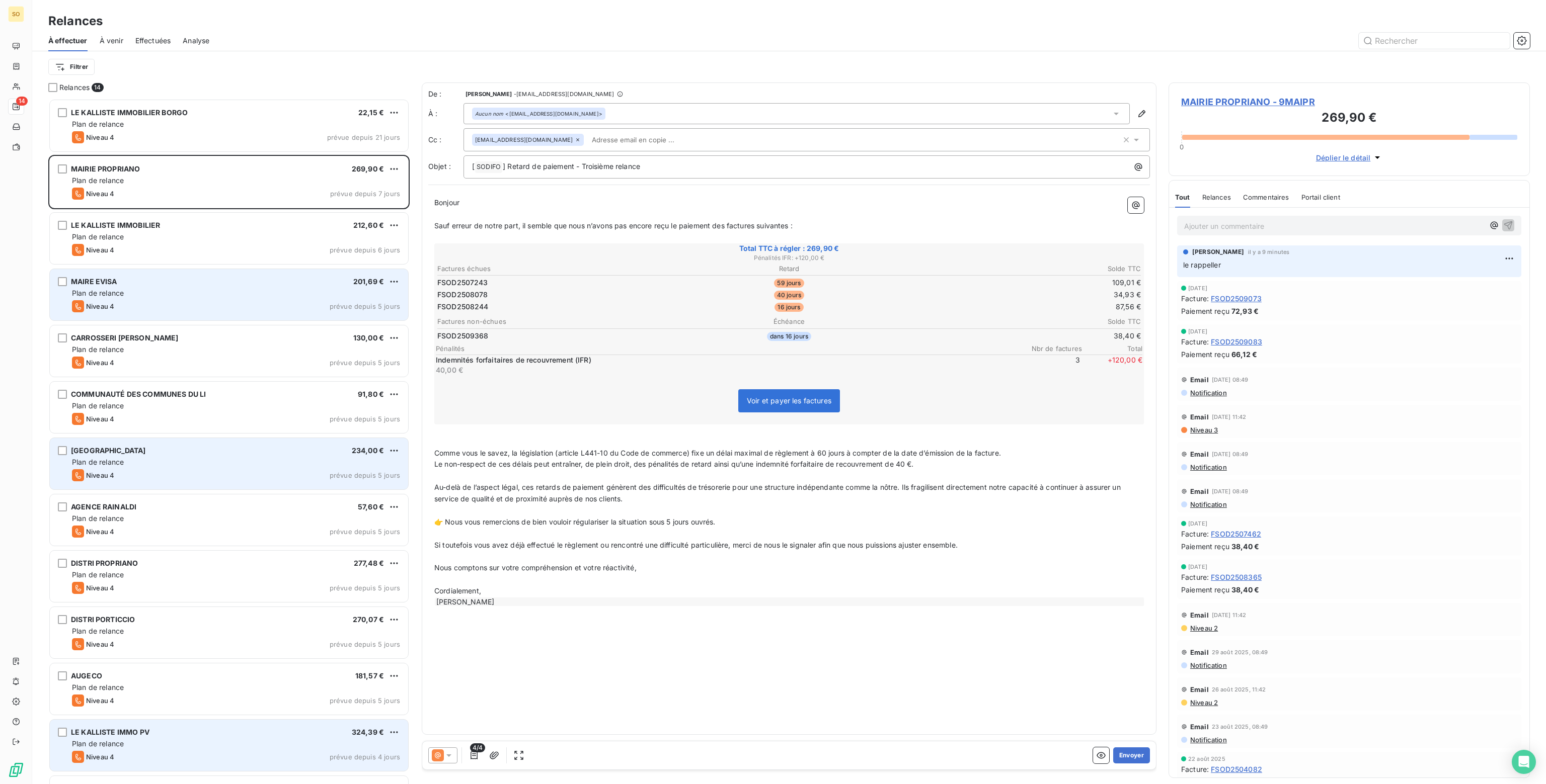
click at [170, 457] on div "Plan de relance" at bounding box center [236, 462] width 328 height 10
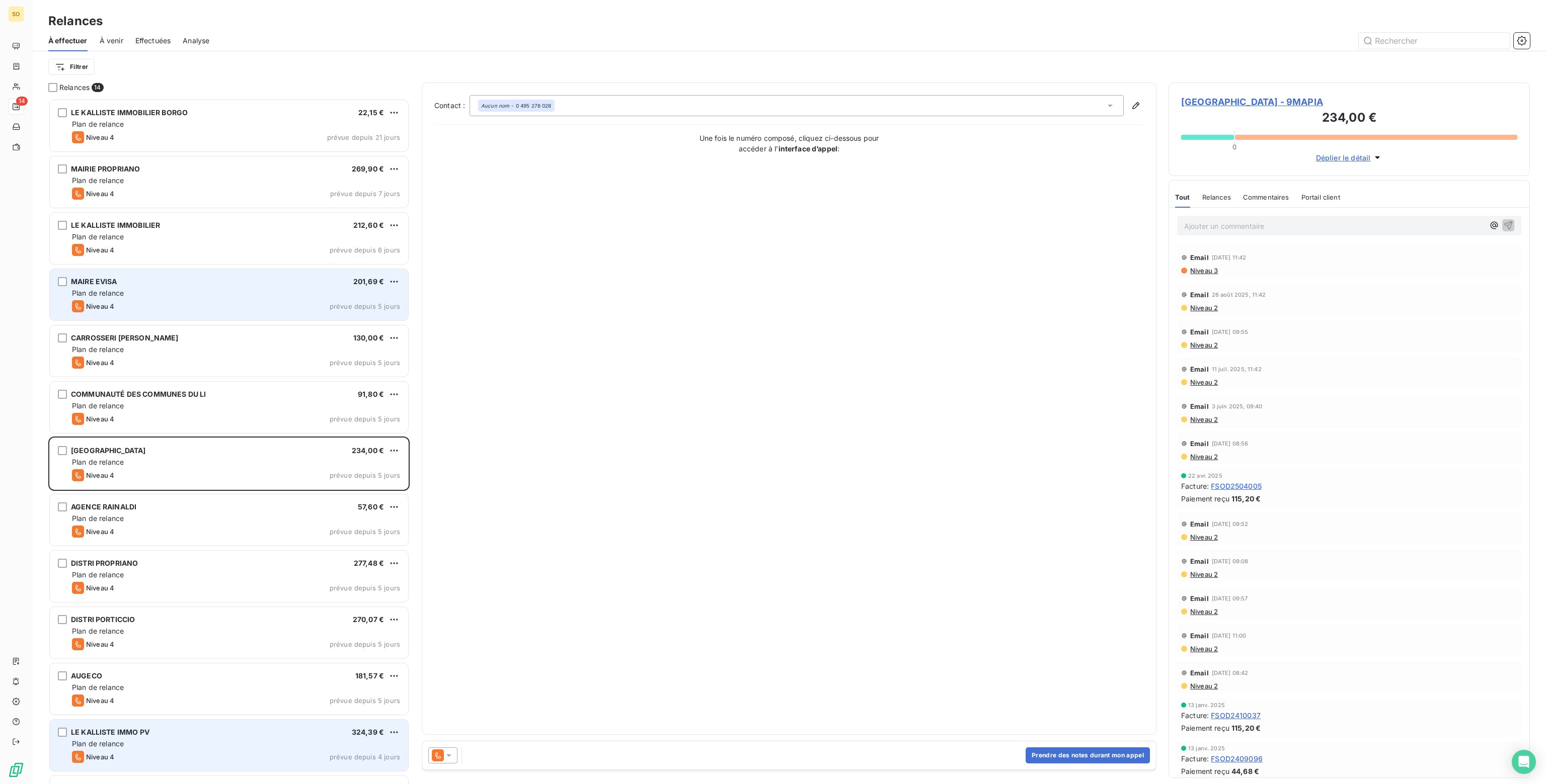
scroll to position [103, 0]
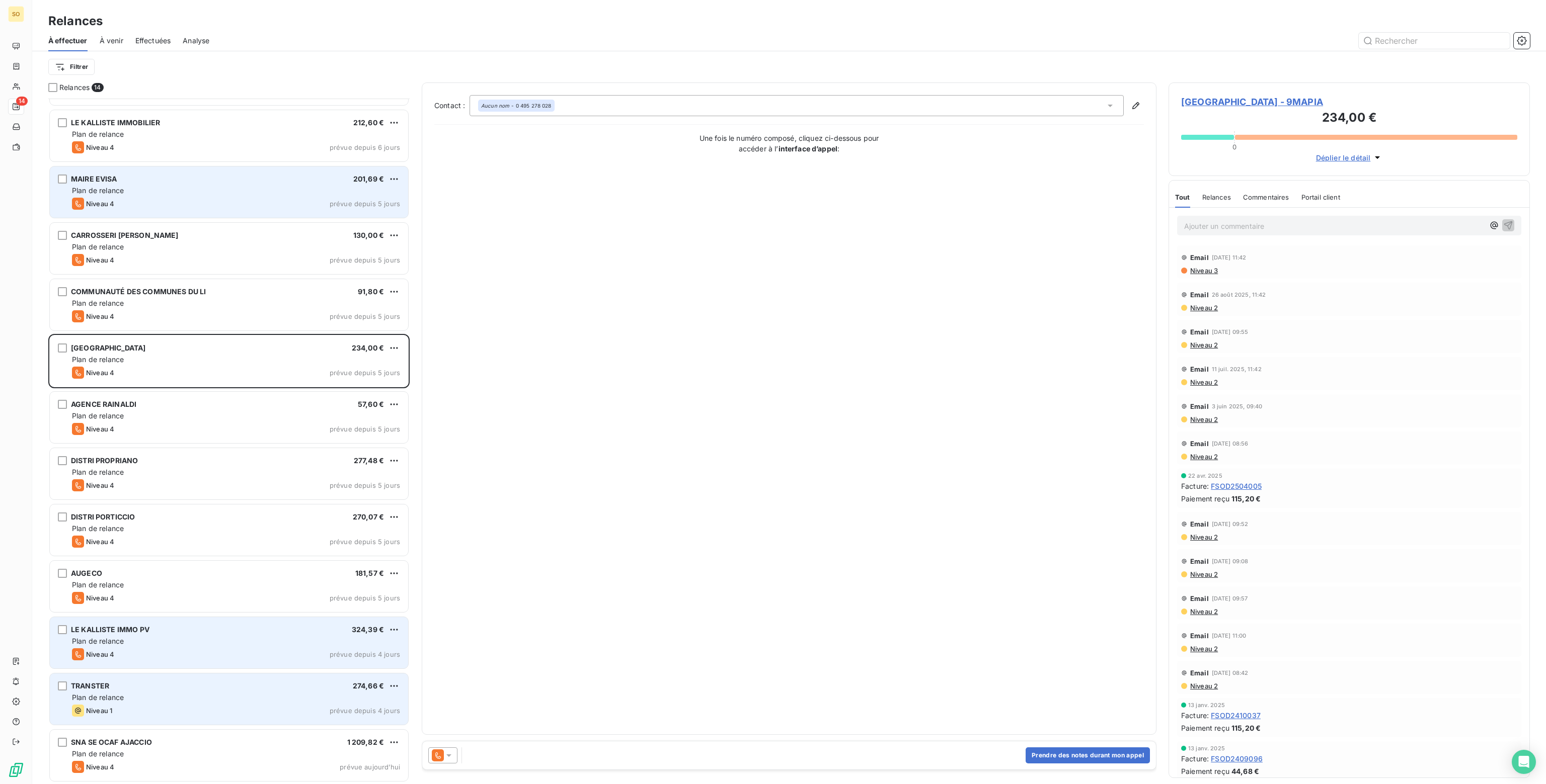
click at [217, 709] on div "Niveau 1 prévue depuis 4 jours" at bounding box center [236, 710] width 328 height 12
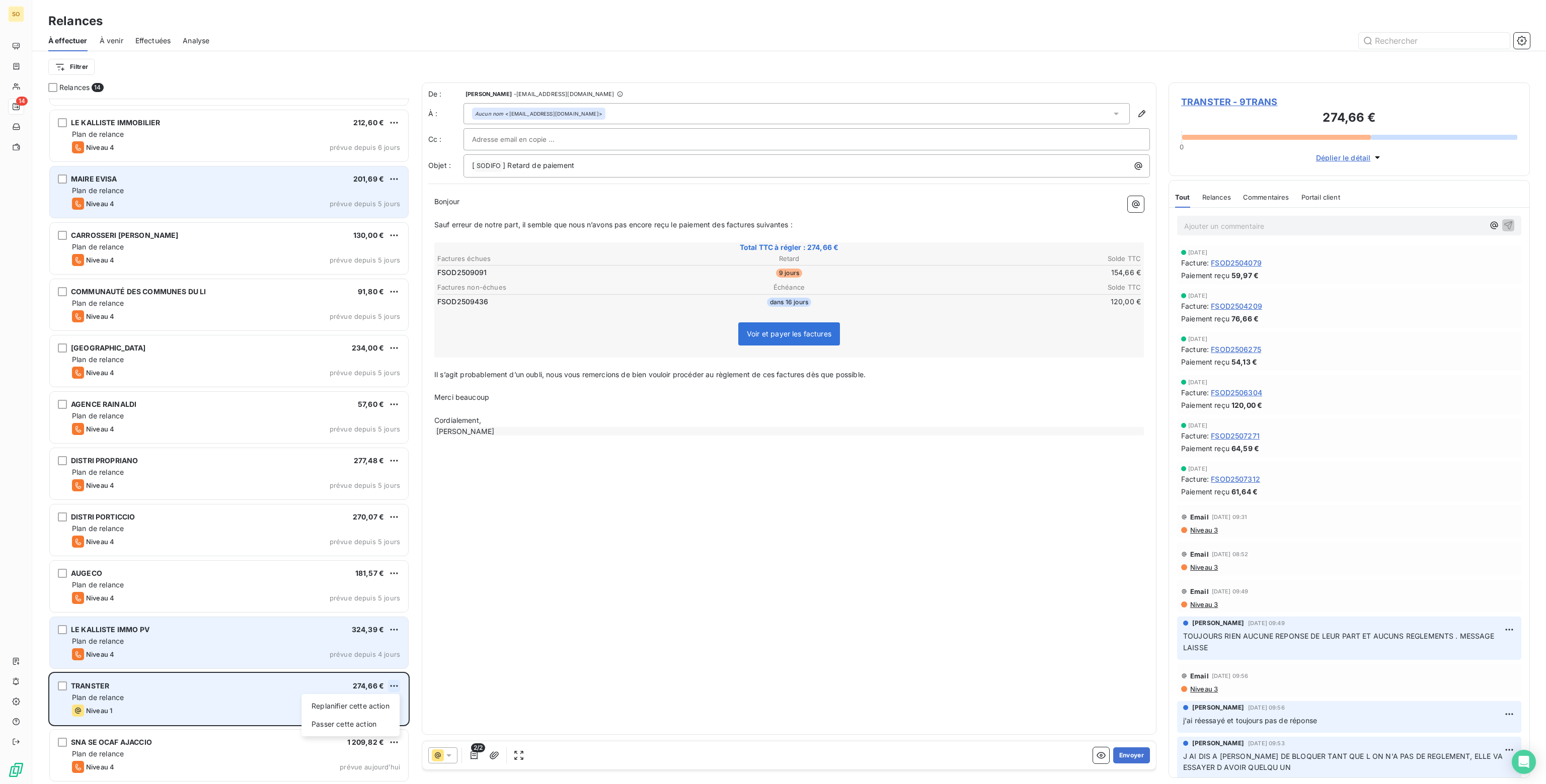
click at [398, 684] on html "SO 14 Relances À effectuer À venir Effectuées Analyse Filtrer Relances 14 LE KA…" at bounding box center [773, 392] width 1546 height 784
click at [338, 725] on div "Passer cette action" at bounding box center [351, 724] width 90 height 16
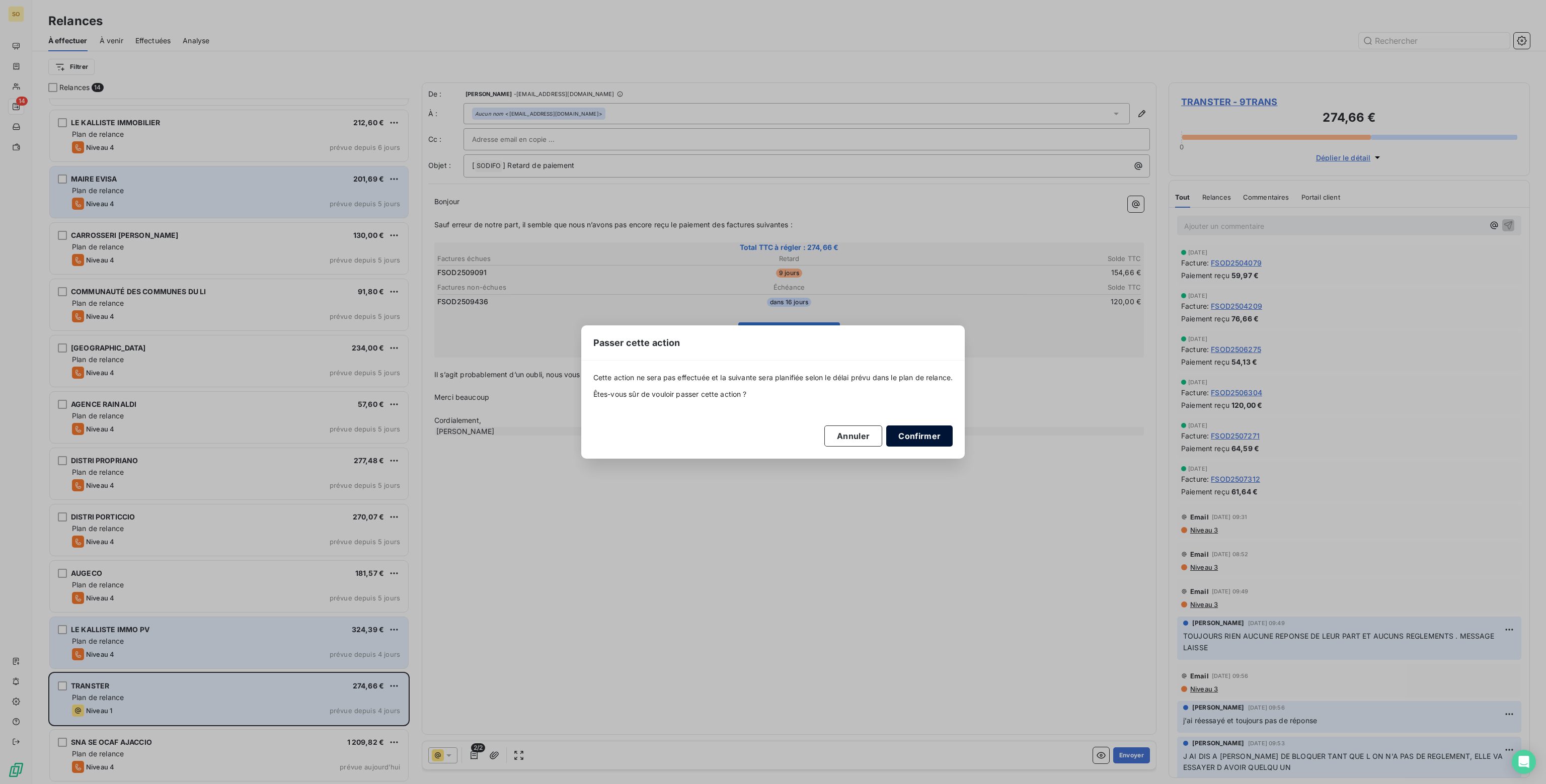
click at [941, 433] on button "Confirmer" at bounding box center [919, 436] width 66 height 21
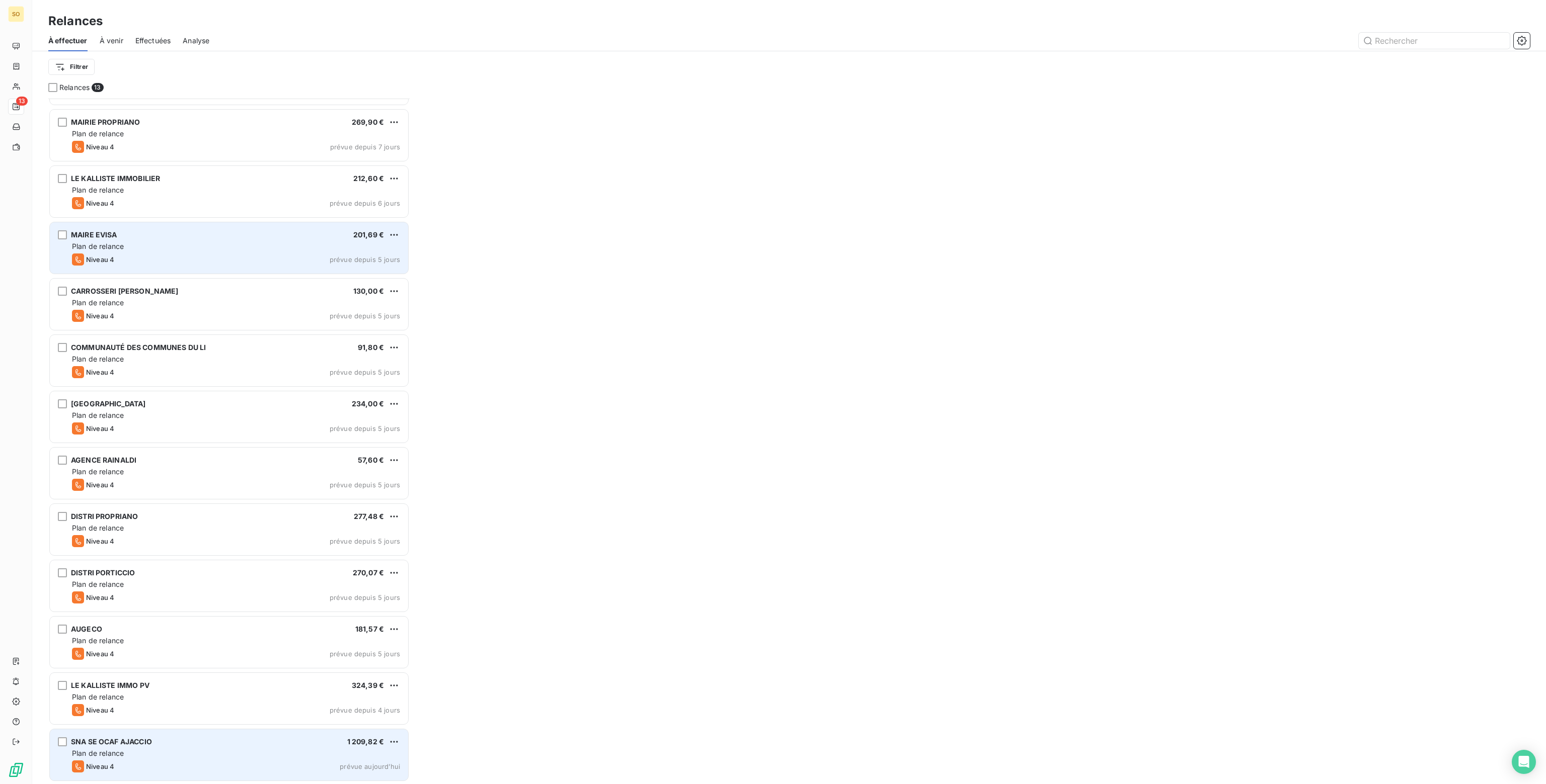
scroll to position [46, 0]
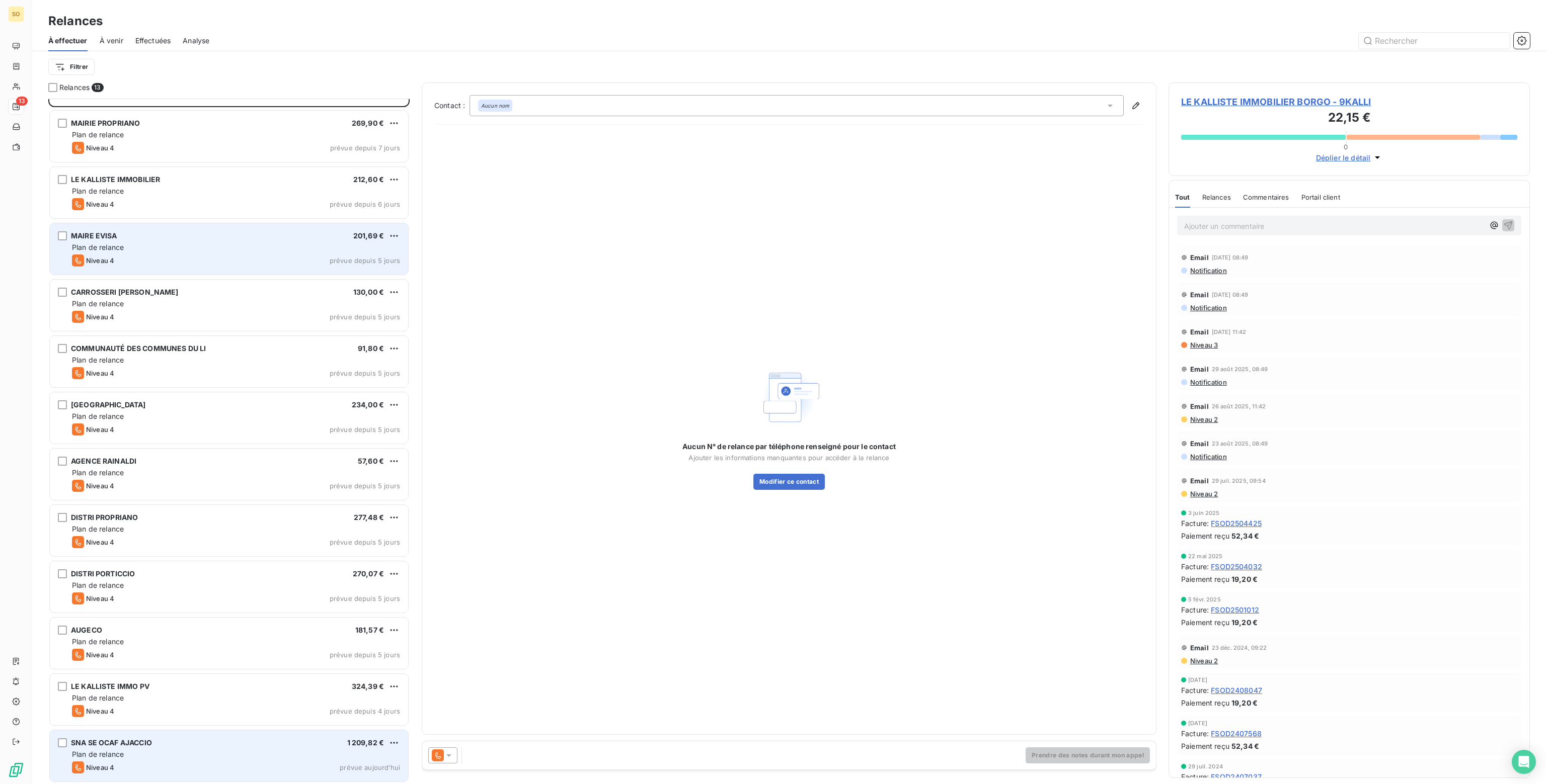
click at [182, 758] on div "Plan de relance" at bounding box center [236, 754] width 328 height 10
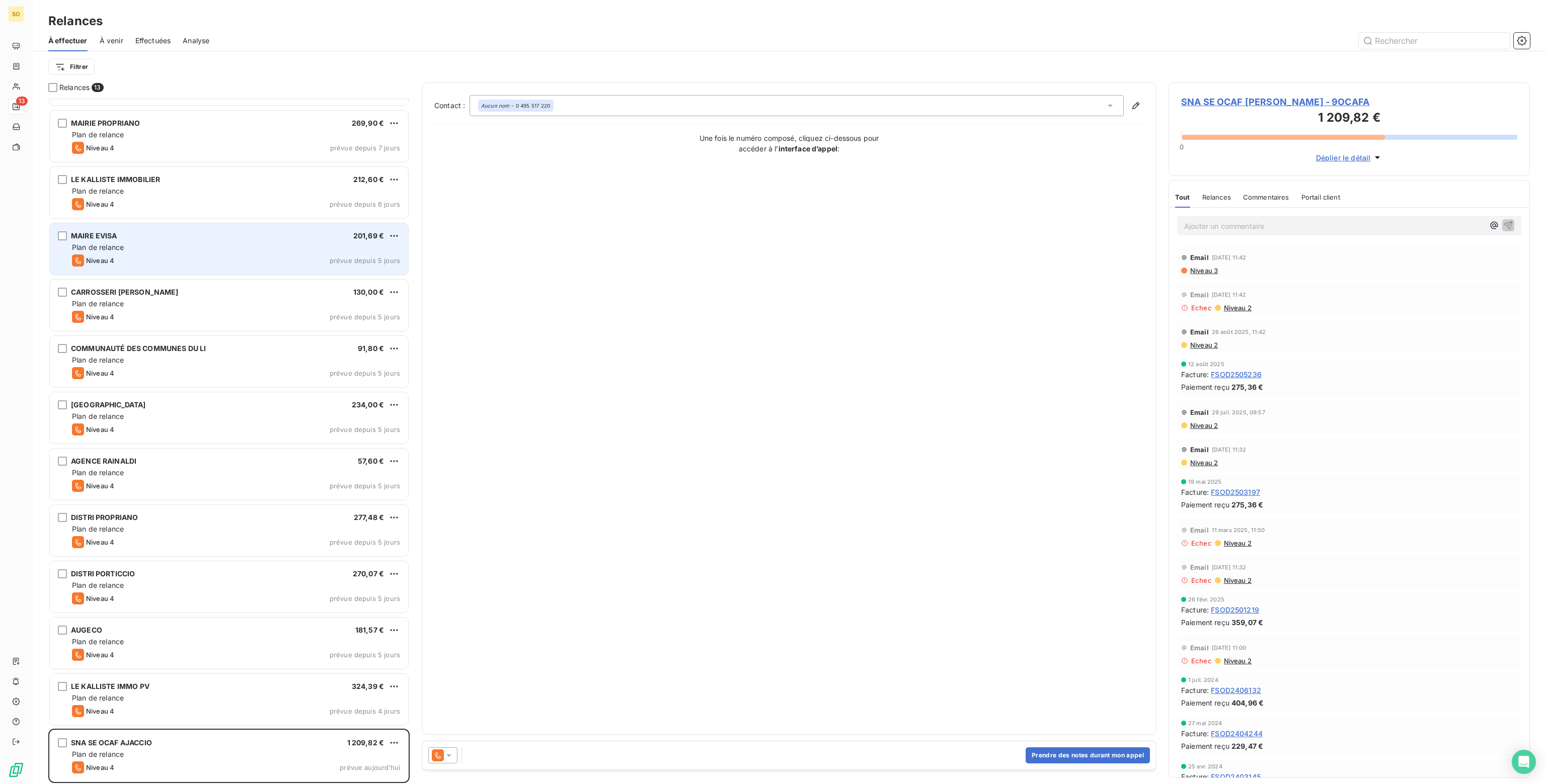
click at [449, 758] on icon at bounding box center [449, 755] width 10 height 10
click at [459, 719] on span "Niveau 3" at bounding box center [463, 715] width 30 height 10
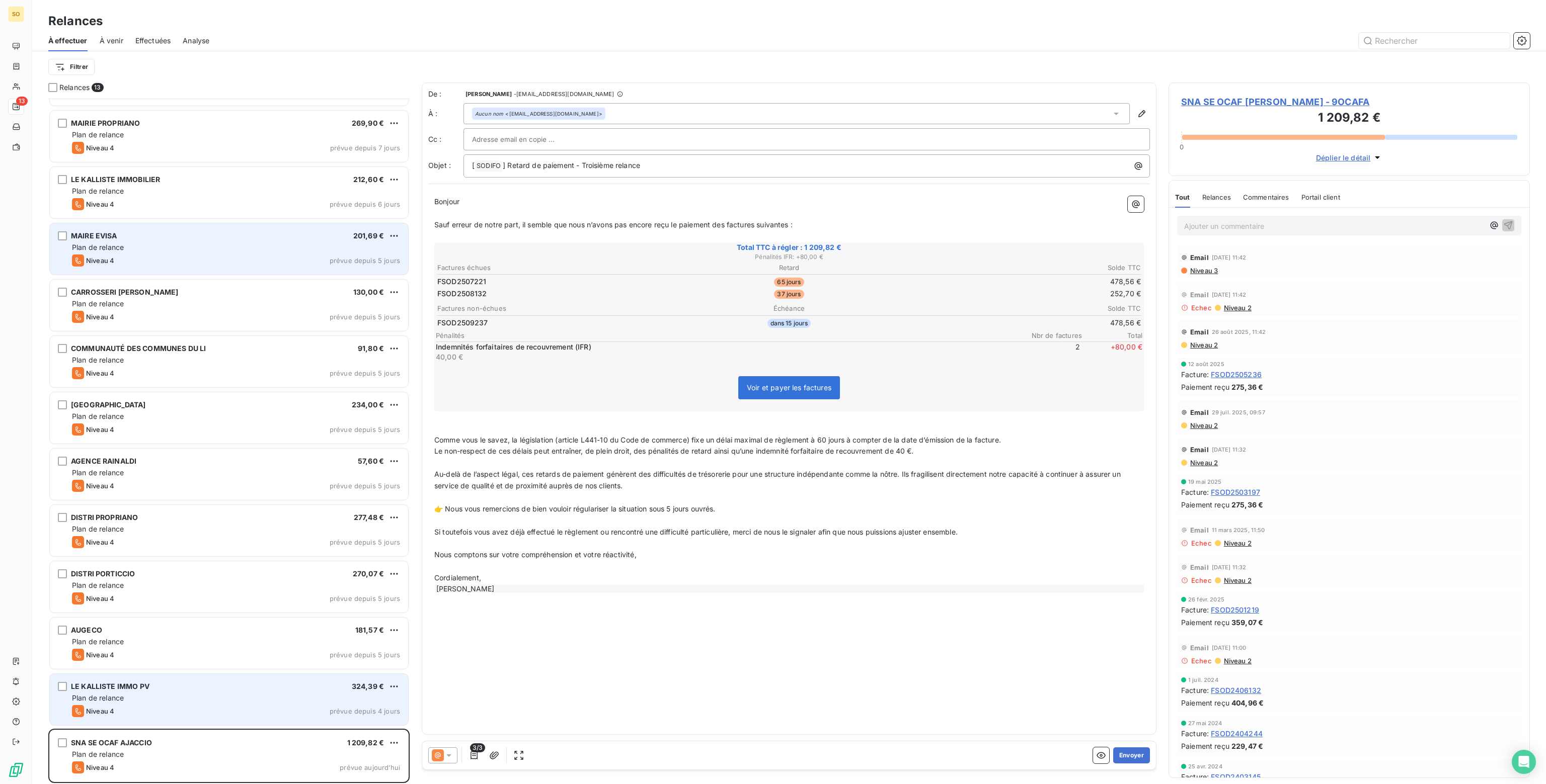
click at [210, 691] on div "LE KALLISTE IMMO PV 324,39 € Plan de relance Niveau 4 prévue depuis 4 jours" at bounding box center [229, 700] width 358 height 51
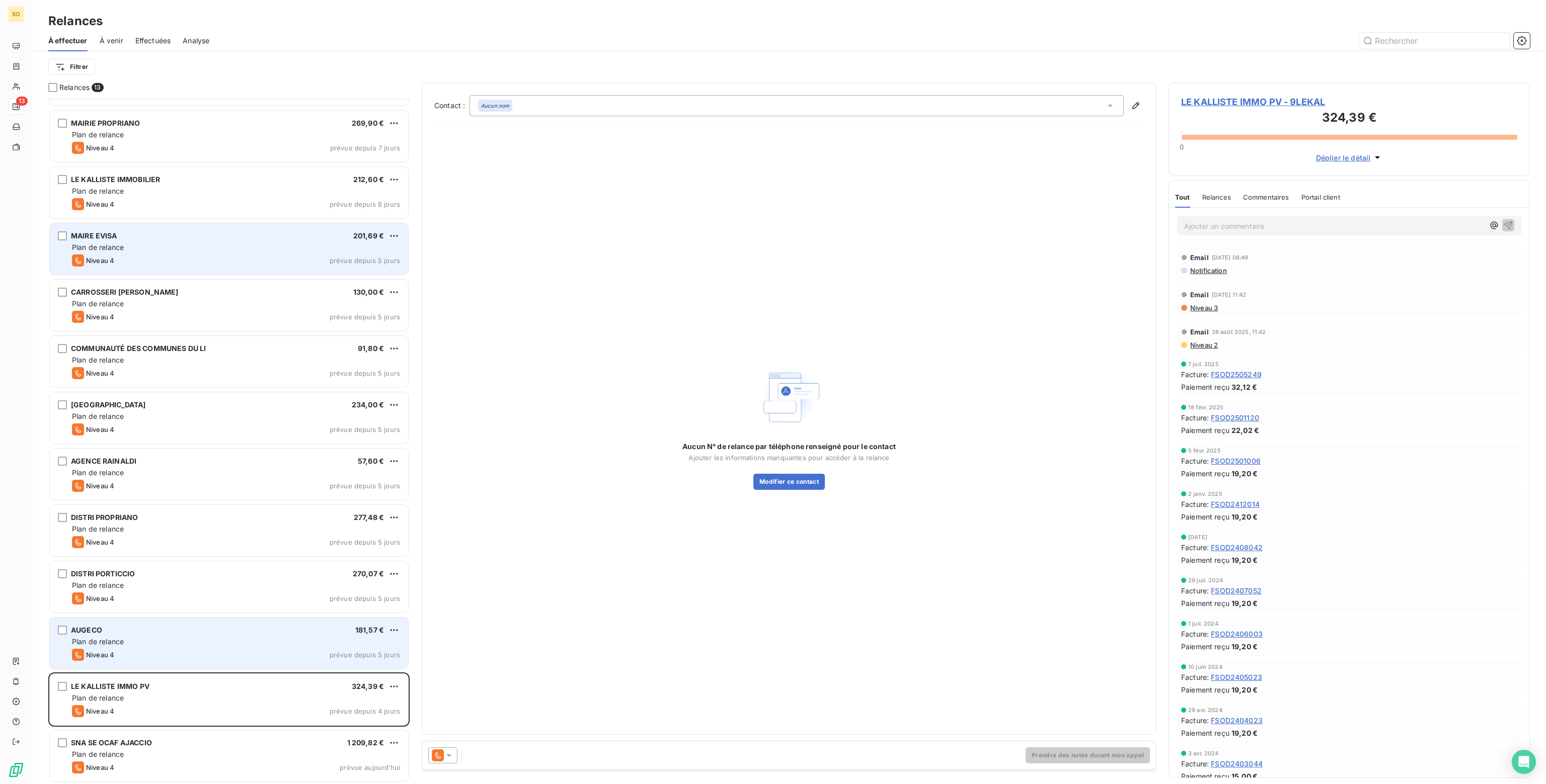
click at [210, 641] on div "Plan de relance" at bounding box center [236, 642] width 328 height 10
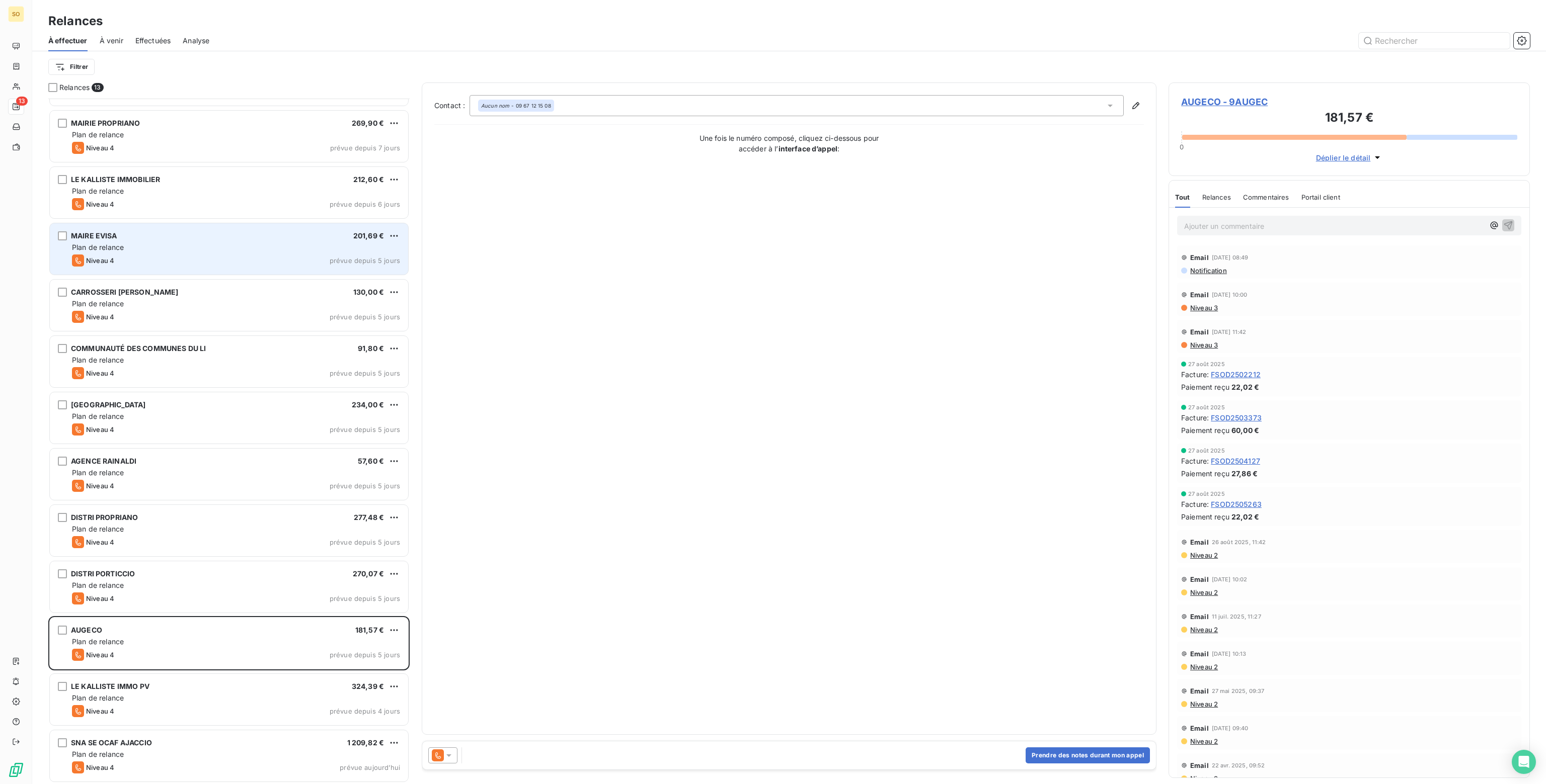
click at [449, 756] on icon at bounding box center [448, 756] width 5 height 3
click at [463, 715] on span "Niveau 3" at bounding box center [463, 715] width 30 height 10
